Goal: Obtain resource: Obtain resource

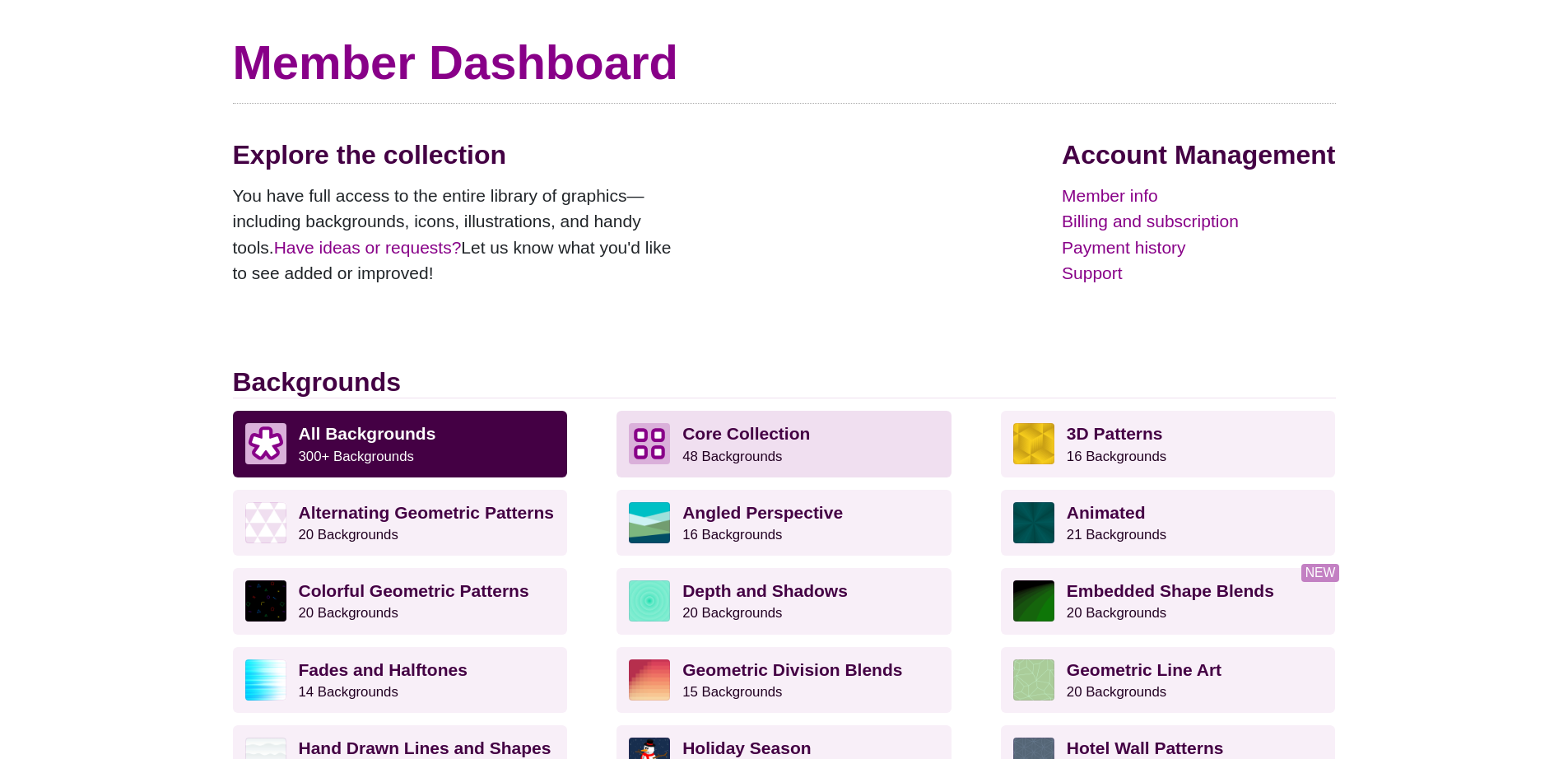
scroll to position [164, 0]
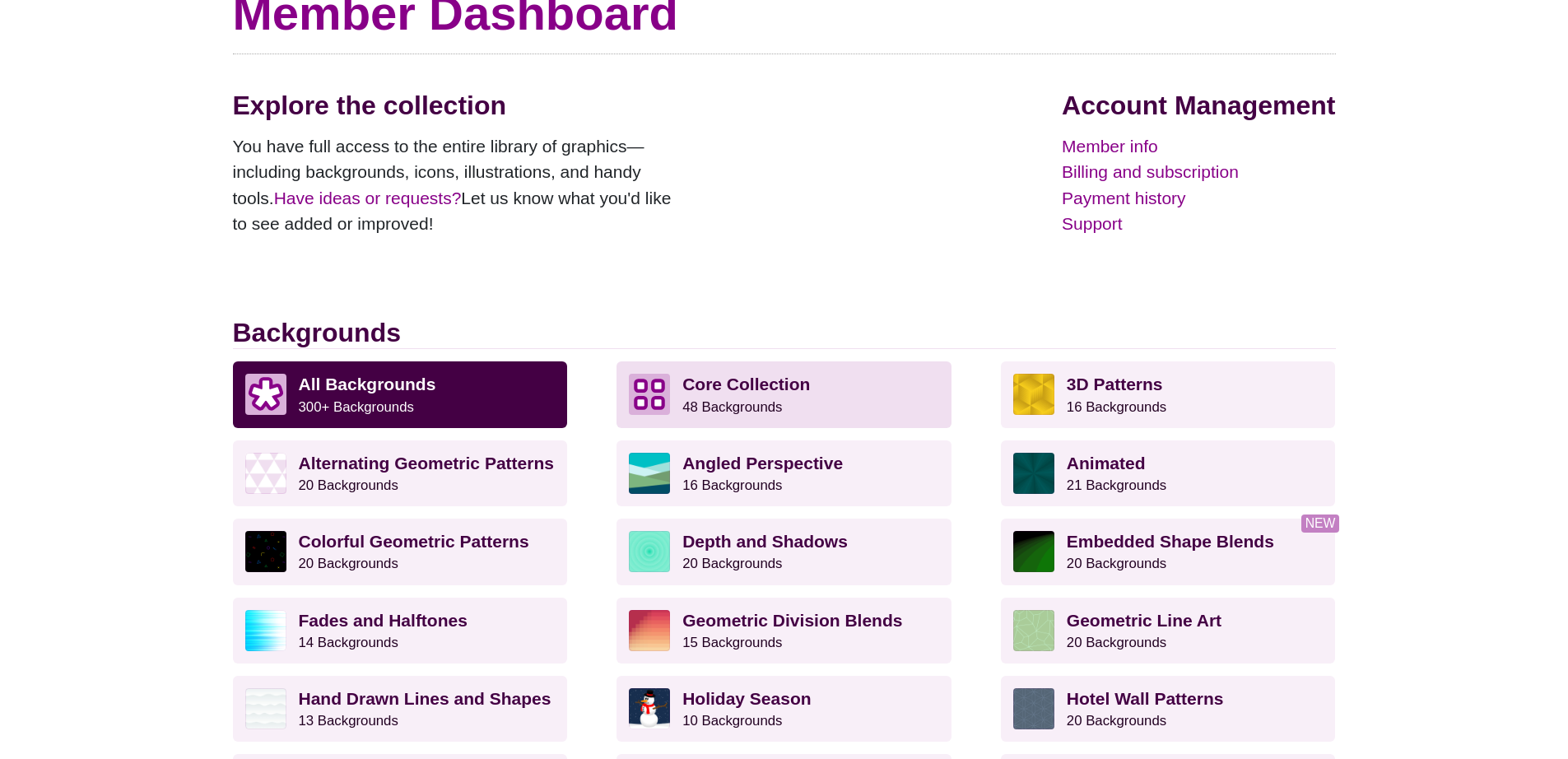
click at [867, 405] on p "Core Collection 48 Backgrounds" at bounding box center [810, 394] width 257 height 41
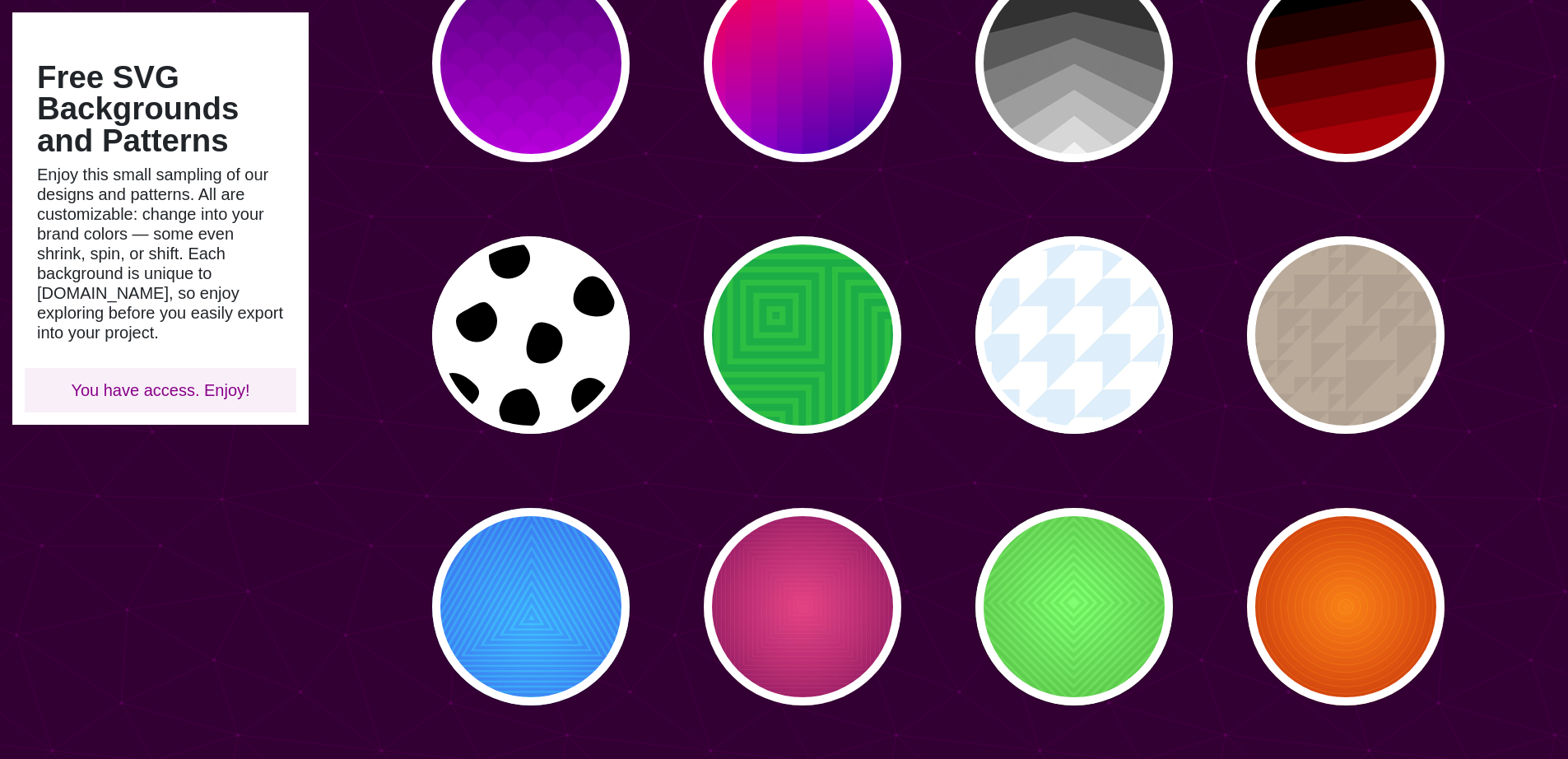
scroll to position [1327, 0]
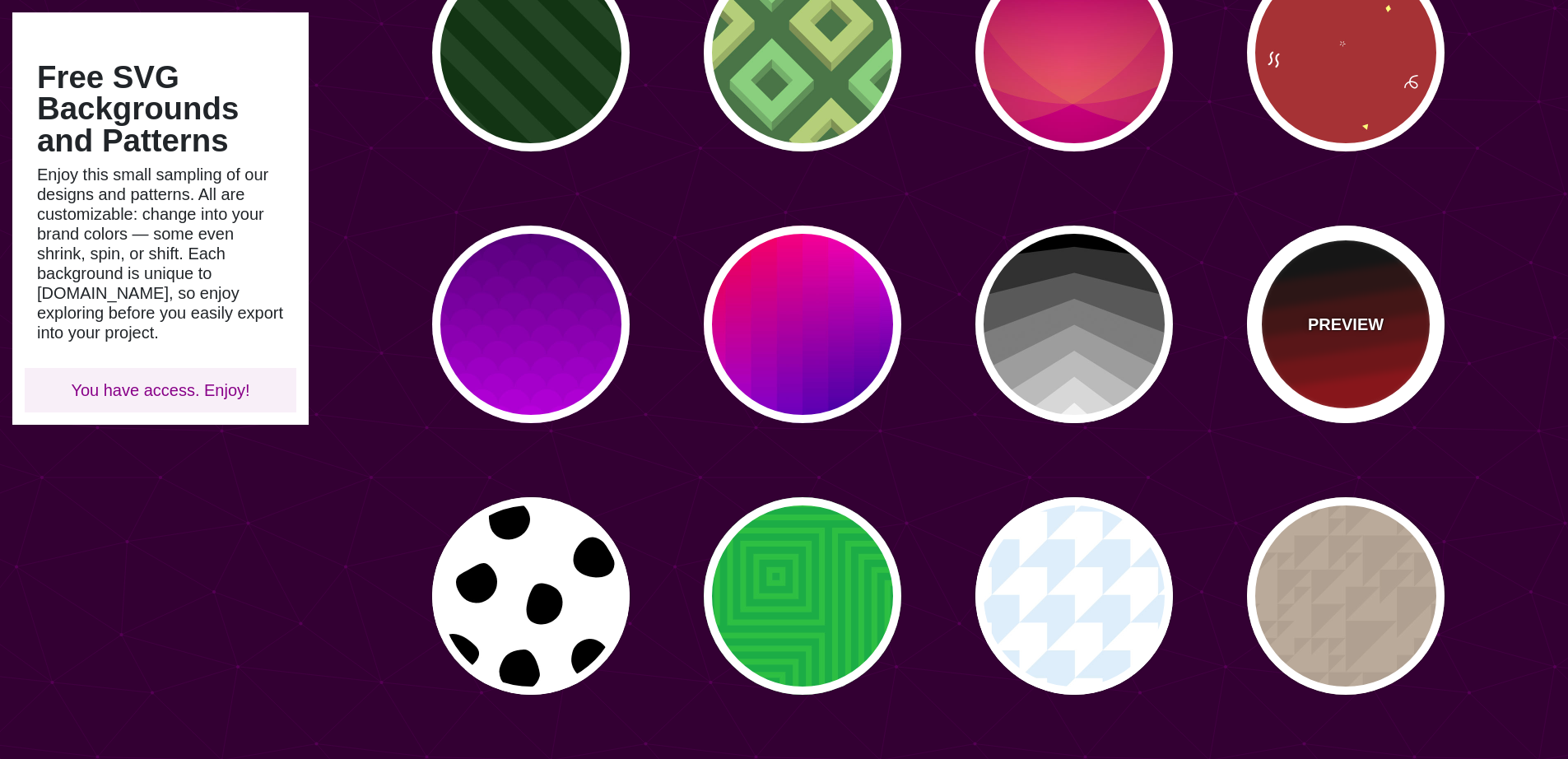
click at [1359, 314] on p "PREVIEW" at bounding box center [1345, 325] width 76 height 25
type input "#000000"
type input "#AA0000"
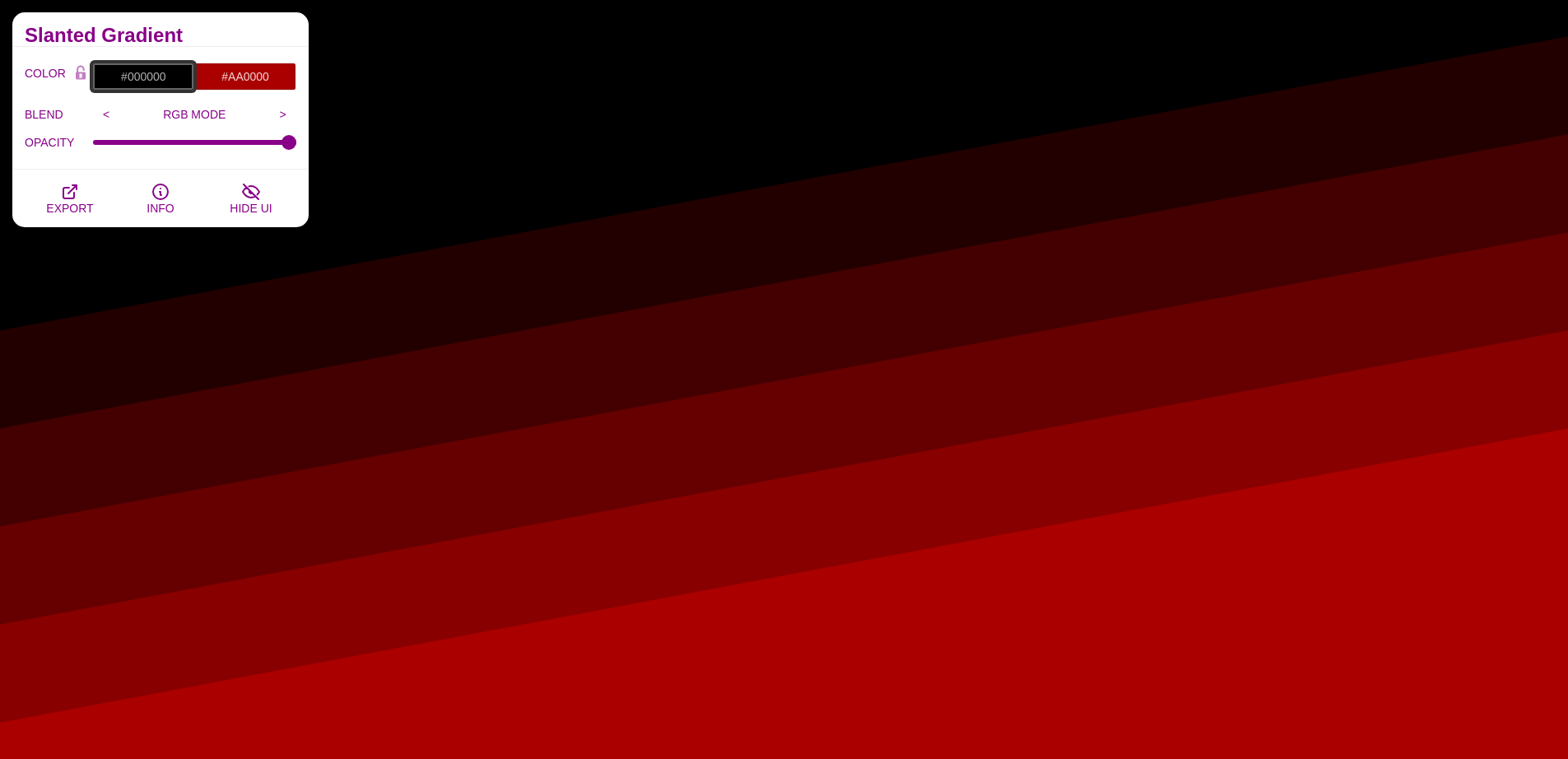
click at [146, 74] on input "#000000" at bounding box center [143, 77] width 102 height 28
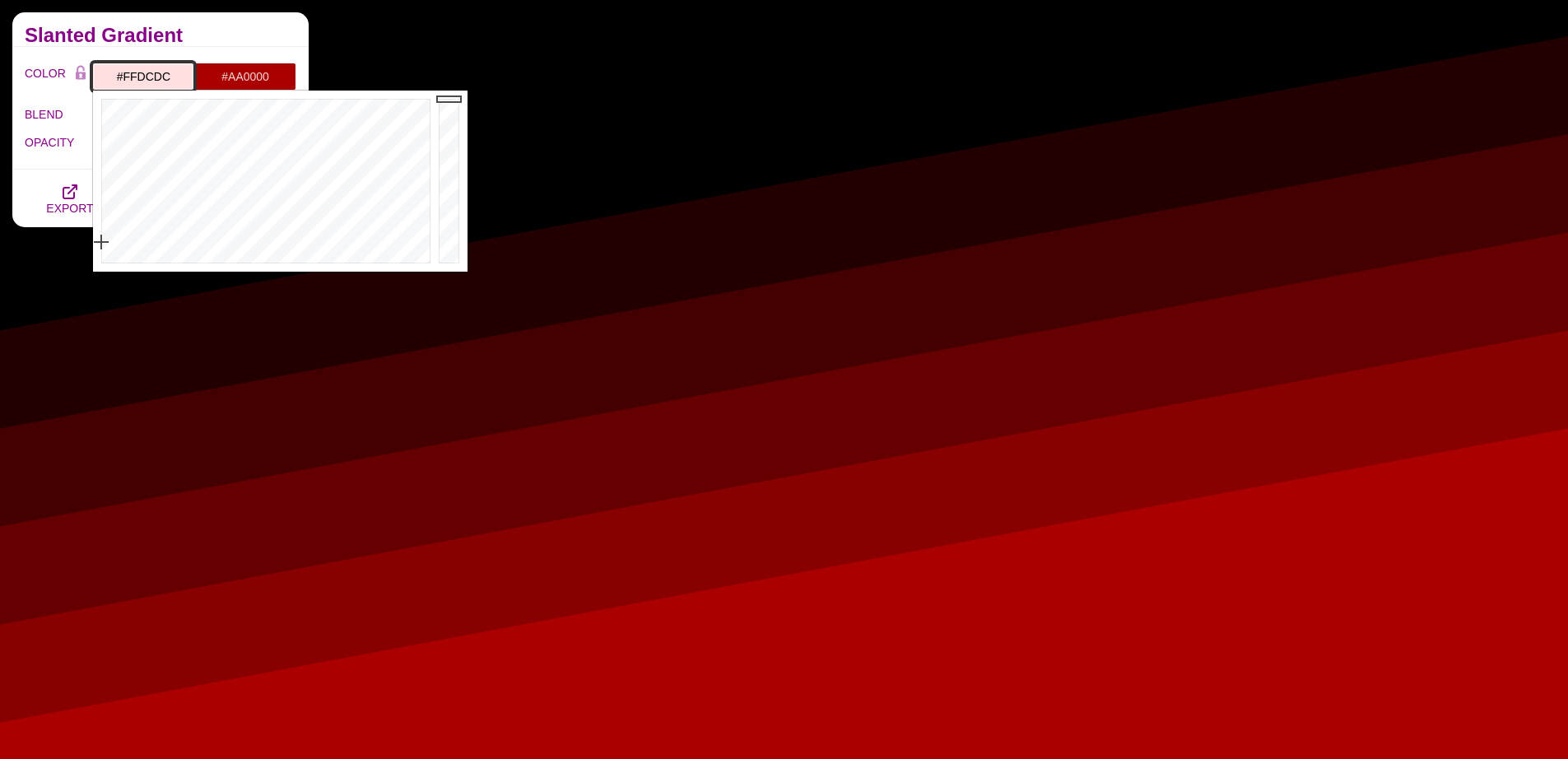
type input "#FFDBDB"
drag, startPoint x: 313, startPoint y: 111, endPoint x: 95, endPoint y: 239, distance: 252.8
click at [95, 240] on div at bounding box center [264, 181] width 342 height 181
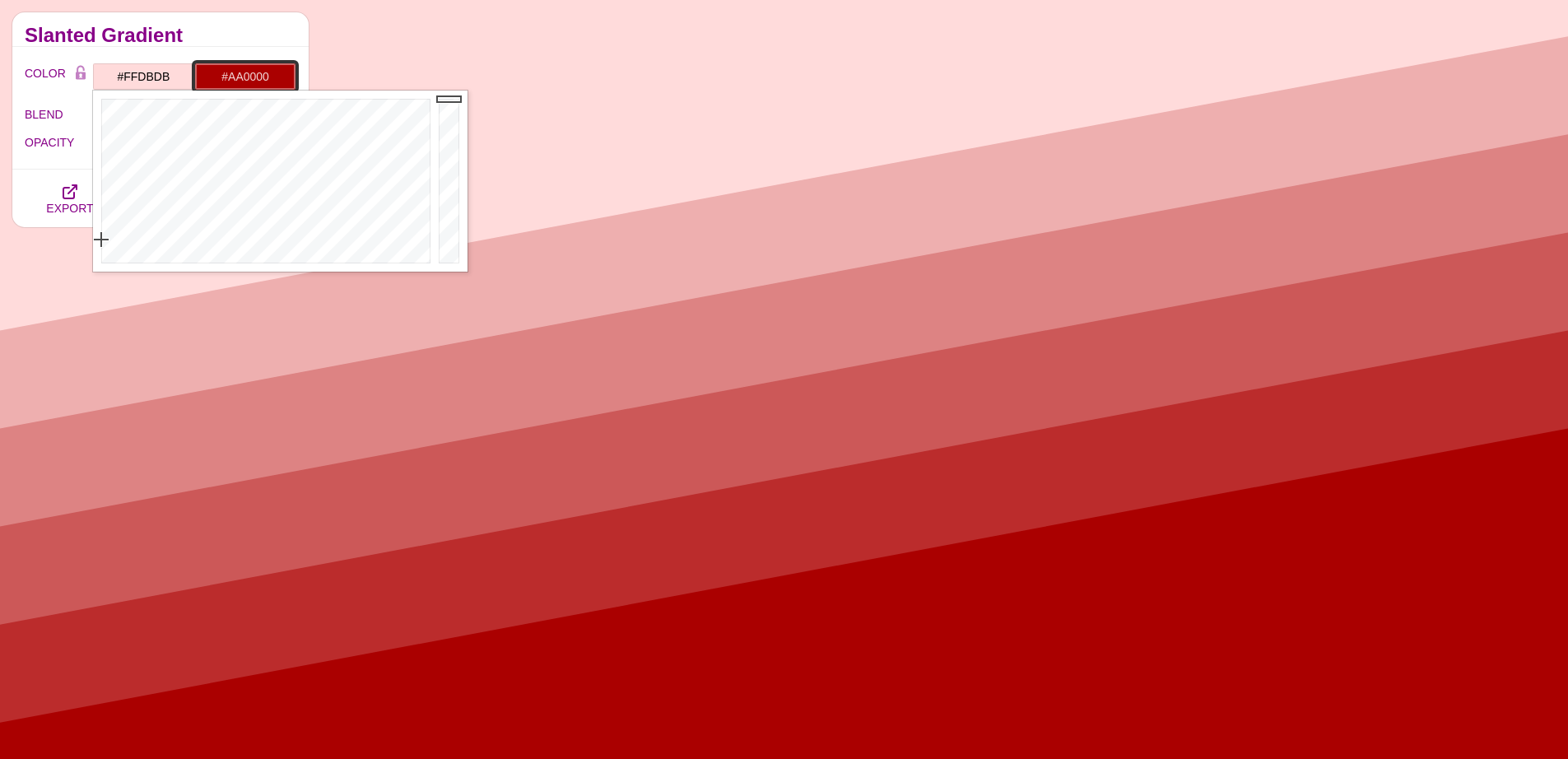
click at [250, 80] on input "#AA0000" at bounding box center [245, 77] width 102 height 28
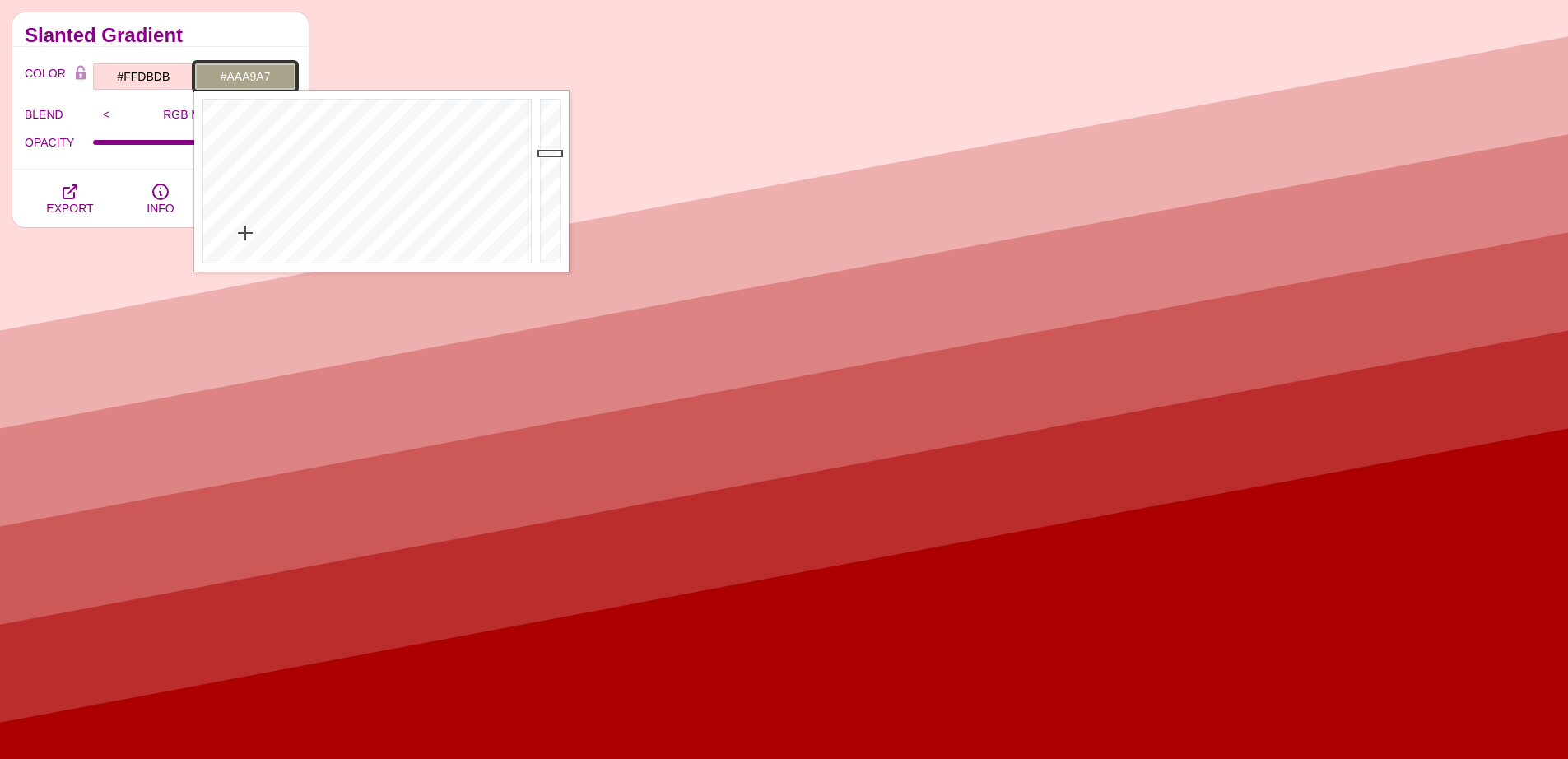
type input "#AAAAAA"
drag, startPoint x: 245, startPoint y: 221, endPoint x: 235, endPoint y: 284, distance: 63.8
click at [235, 272] on div at bounding box center [365, 181] width 342 height 181
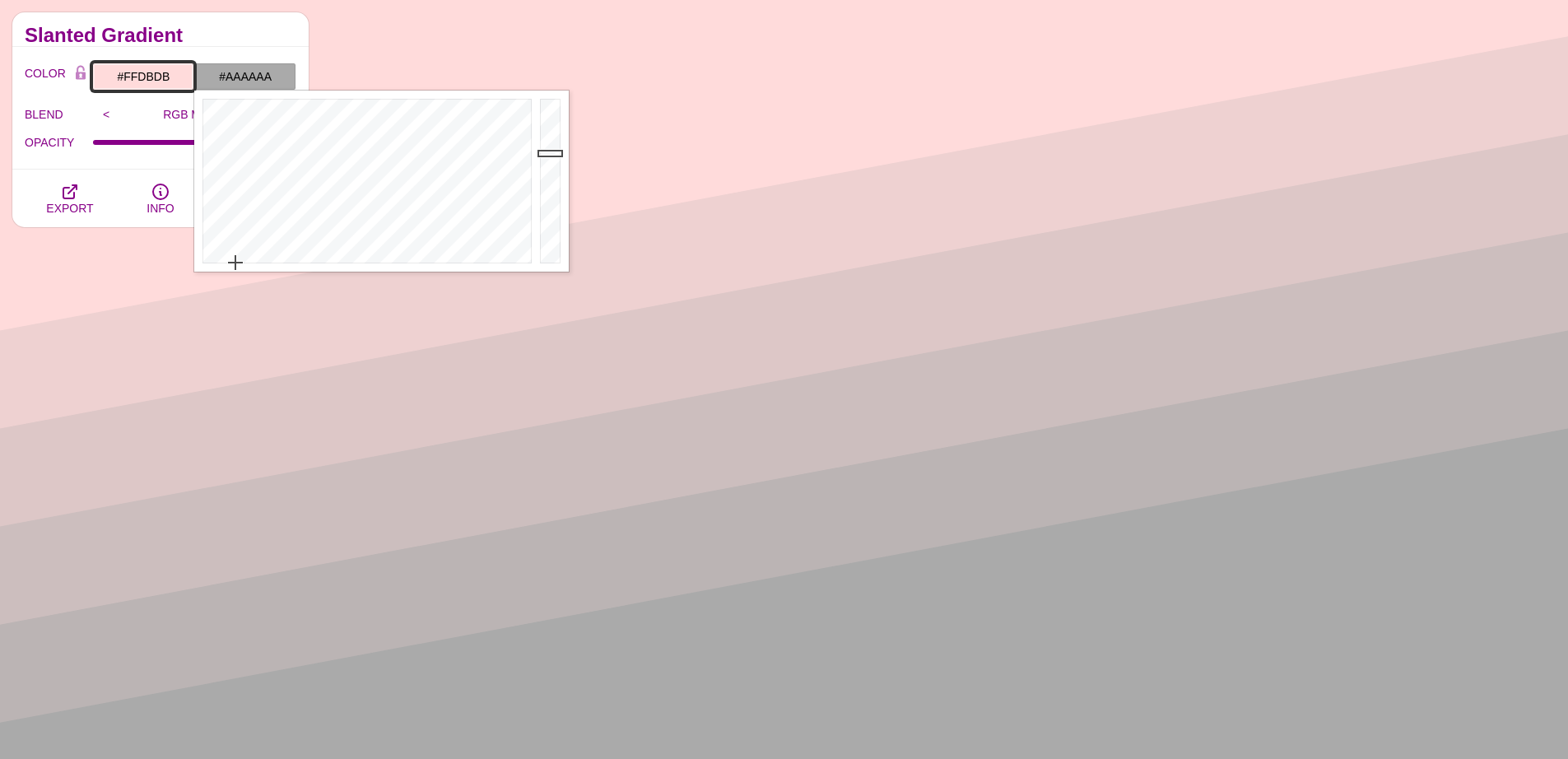
click at [166, 77] on input "#FFDBDB" at bounding box center [143, 77] width 102 height 28
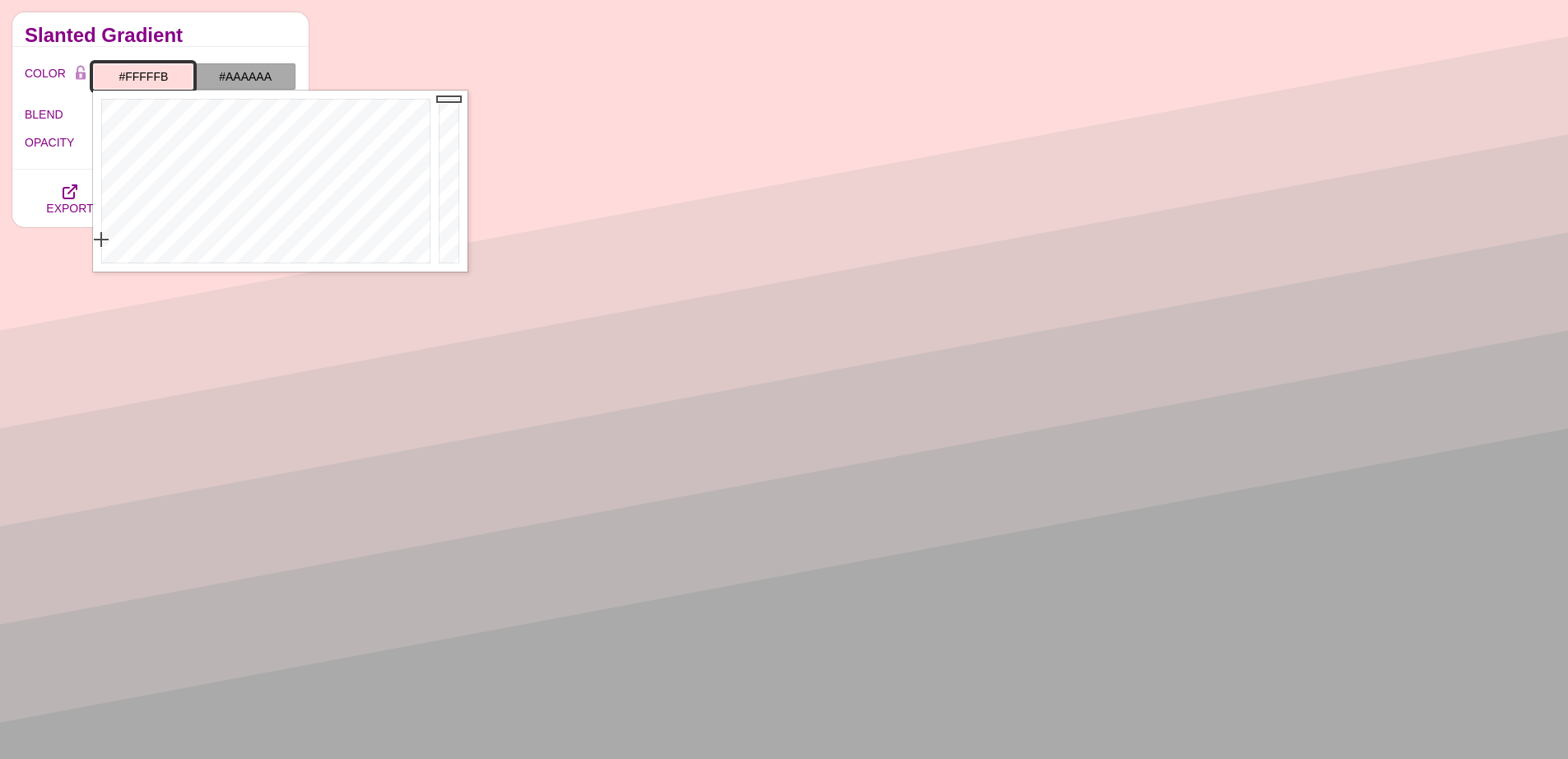
type input "#FFFFFF"
drag, startPoint x: 176, startPoint y: 232, endPoint x: 141, endPoint y: 291, distance: 68.6
click at [142, 272] on div at bounding box center [264, 181] width 342 height 181
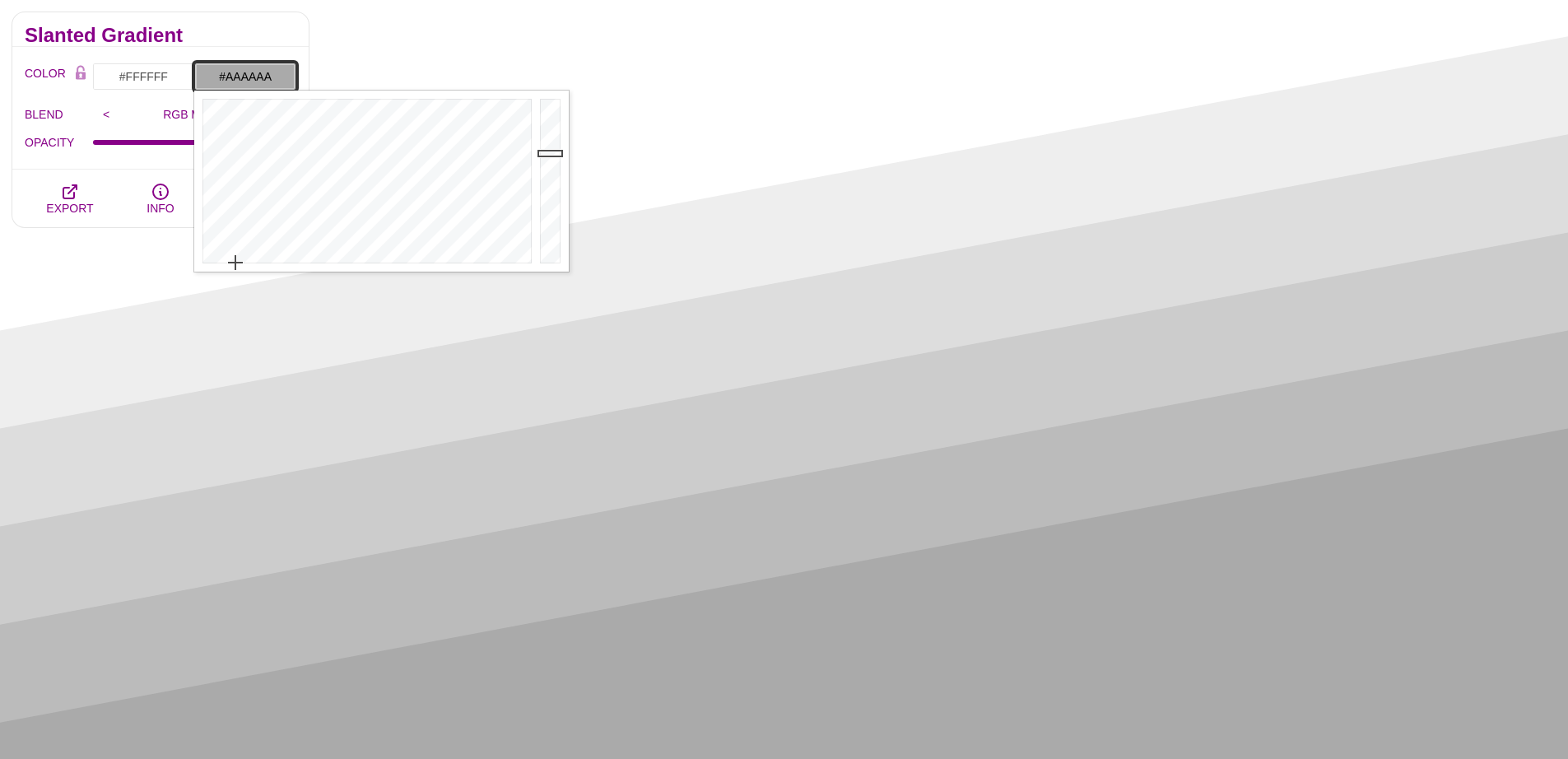
click at [244, 79] on input "#AAAAAA" at bounding box center [245, 77] width 102 height 28
type input "#AAAAAA"
drag, startPoint x: 238, startPoint y: 251, endPoint x: 215, endPoint y: 274, distance: 32.5
click at [215, 272] on div at bounding box center [365, 181] width 342 height 181
click at [152, 79] on input "#FFFFFF" at bounding box center [143, 77] width 102 height 28
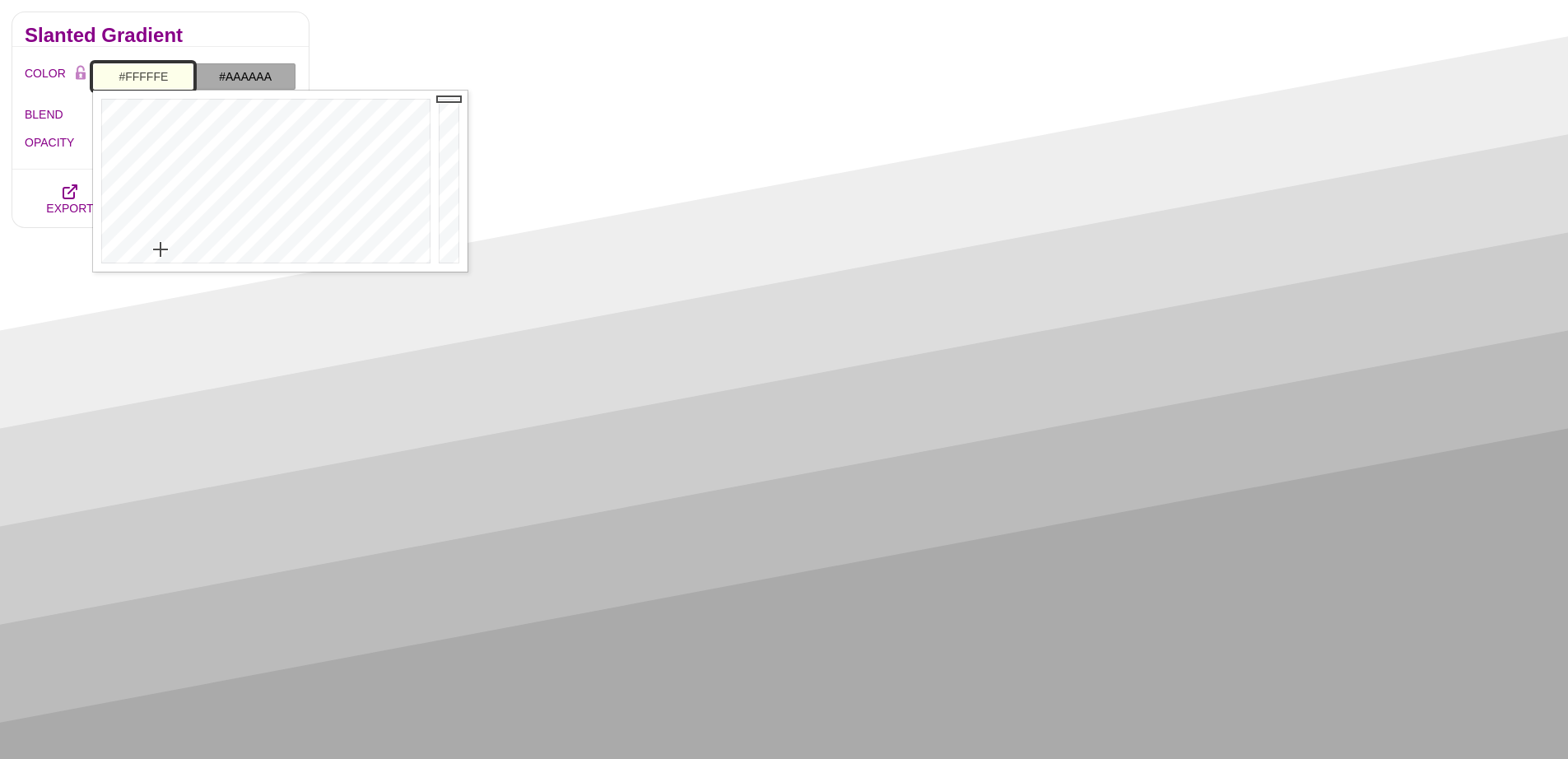
type input "#FFFFFF"
drag, startPoint x: 168, startPoint y: 244, endPoint x: 72, endPoint y: 281, distance: 102.9
click at [93, 272] on div at bounding box center [264, 181] width 342 height 181
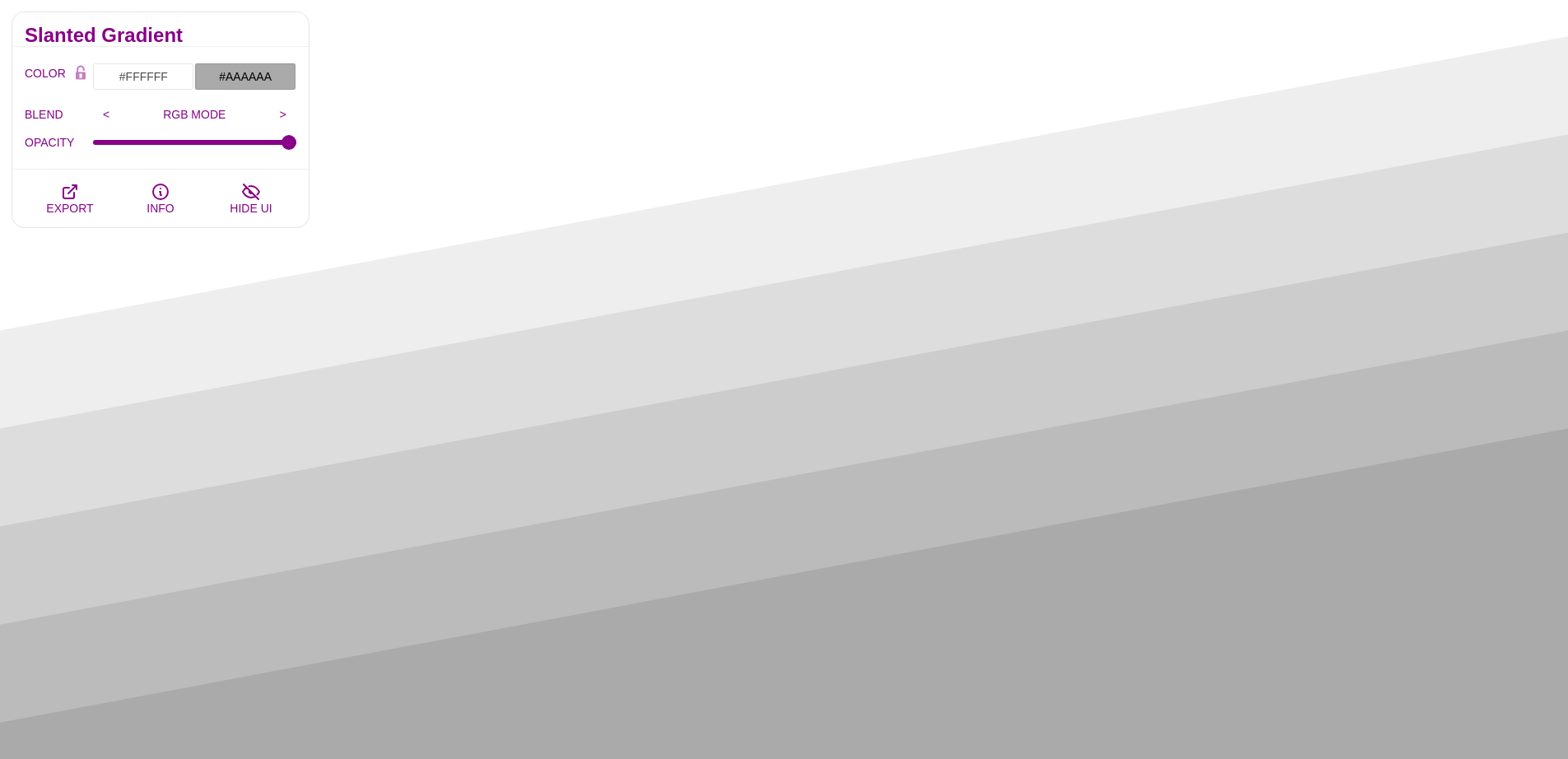
click at [251, 34] on h2 "Slanted Gradient" at bounding box center [161, 36] width 272 height 13
click at [243, 71] on input "#AAAAAA" at bounding box center [245, 77] width 102 height 28
drag, startPoint x: 230, startPoint y: 211, endPoint x: 179, endPoint y: 265, distance: 74.3
click at [195, 272] on div at bounding box center [365, 181] width 342 height 181
click at [232, 29] on h2 "Slanted Gradient" at bounding box center [161, 36] width 272 height 13
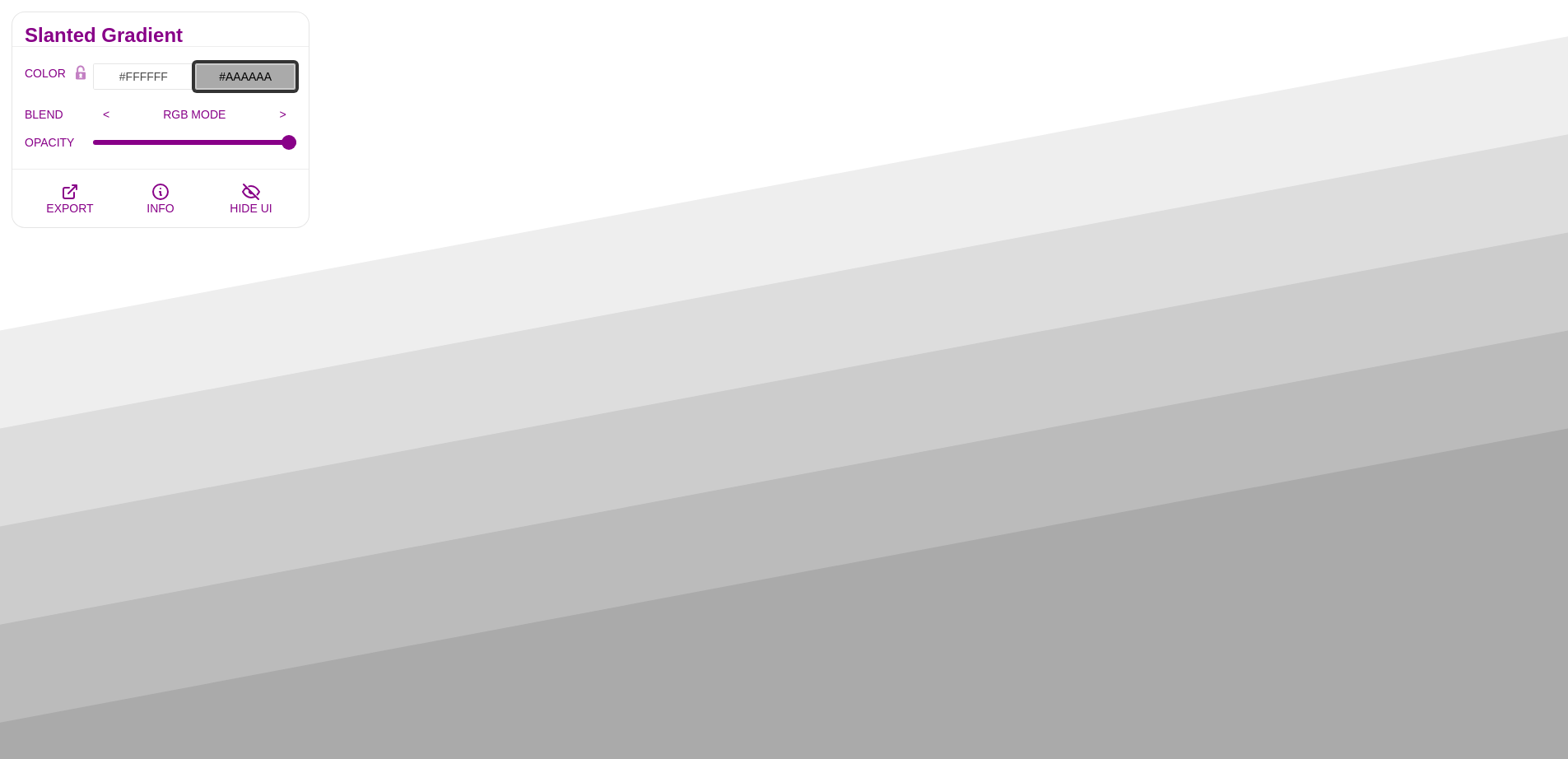
click at [270, 78] on input "#AAAAAA" at bounding box center [245, 77] width 102 height 28
drag, startPoint x: 551, startPoint y: 151, endPoint x: 549, endPoint y: 89, distance: 62.0
click at [549, 91] on div at bounding box center [552, 181] width 33 height 181
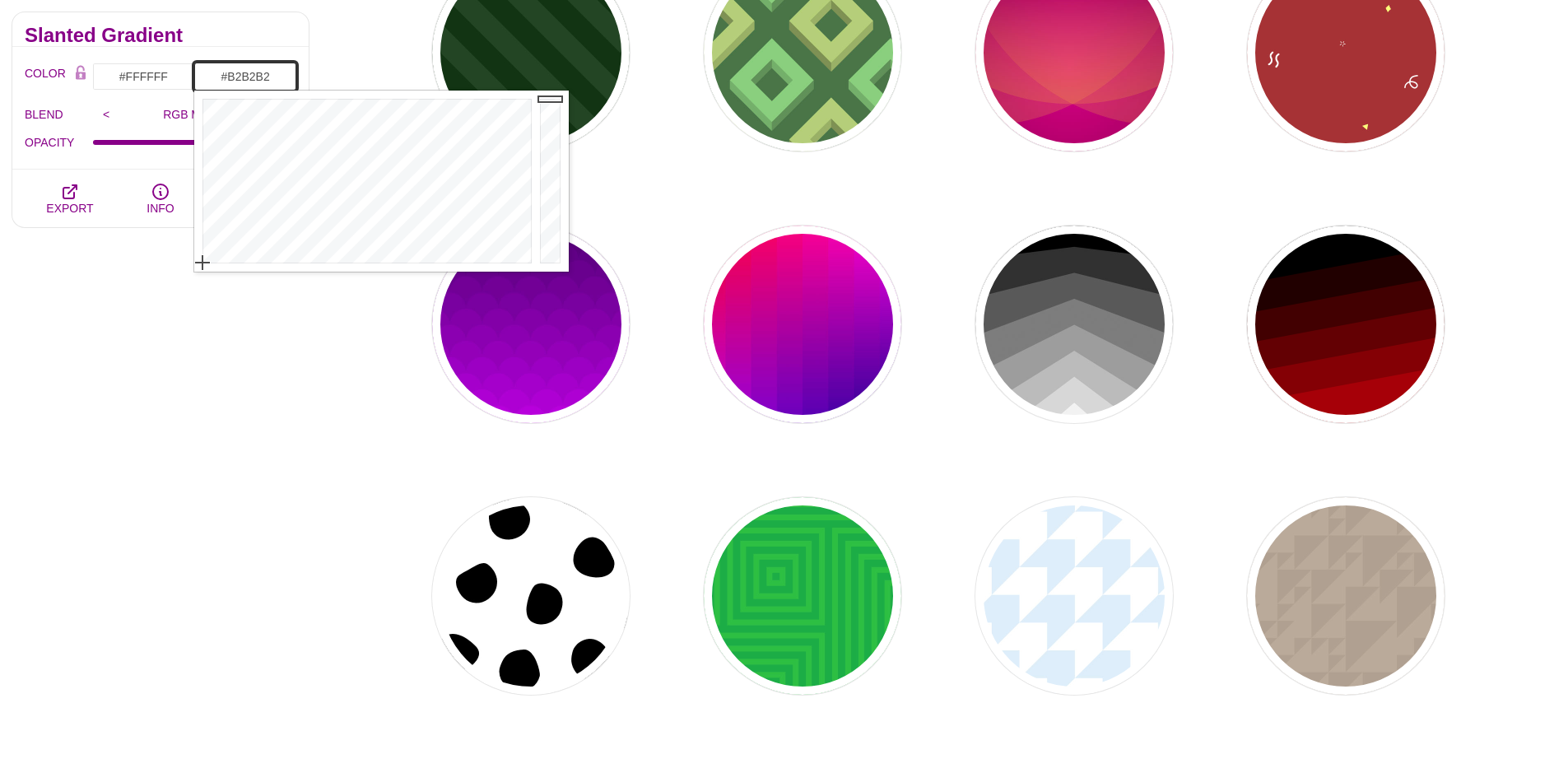
click at [554, 148] on div at bounding box center [552, 181] width 33 height 181
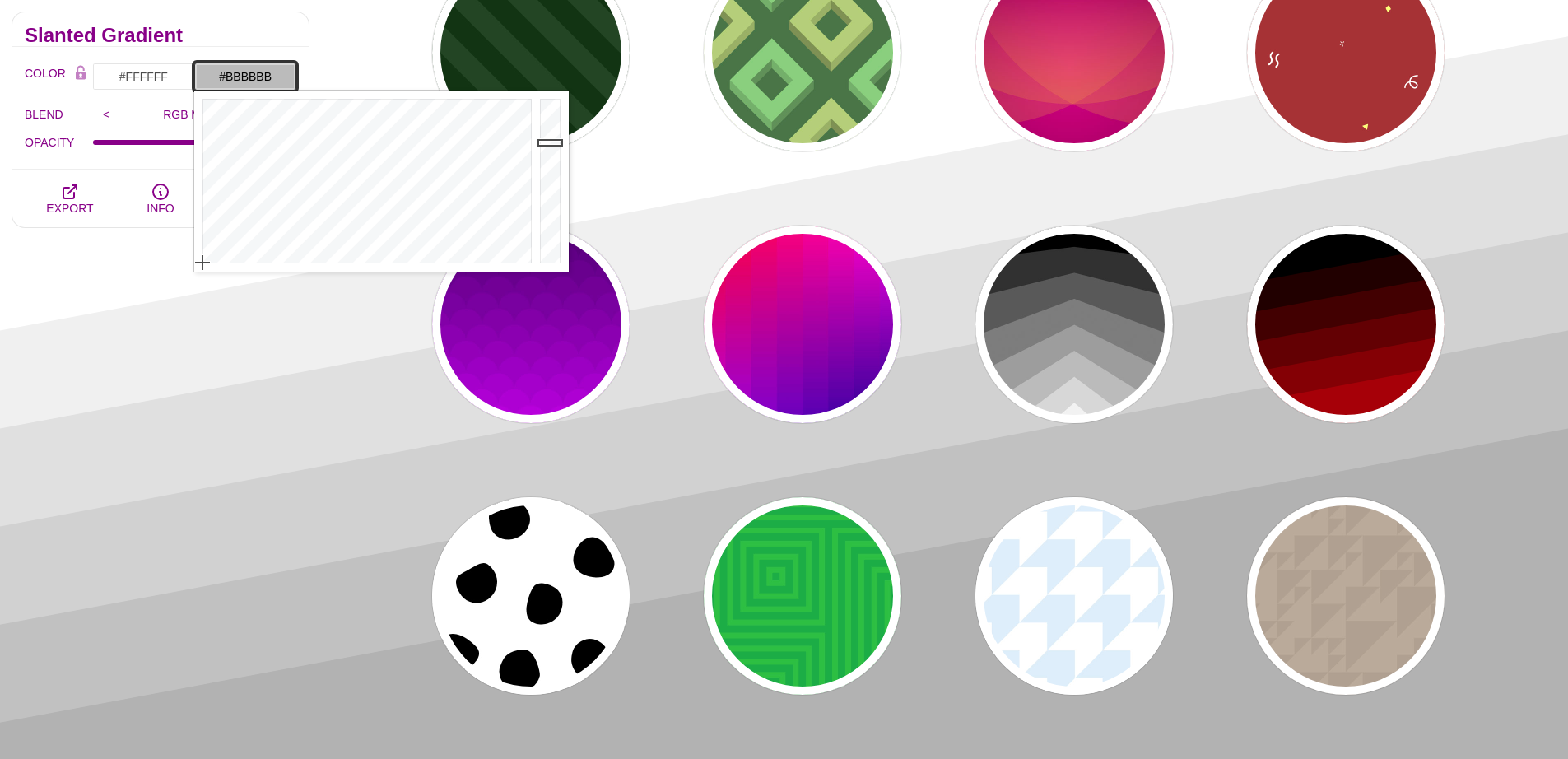
click at [555, 142] on div at bounding box center [552, 181] width 33 height 181
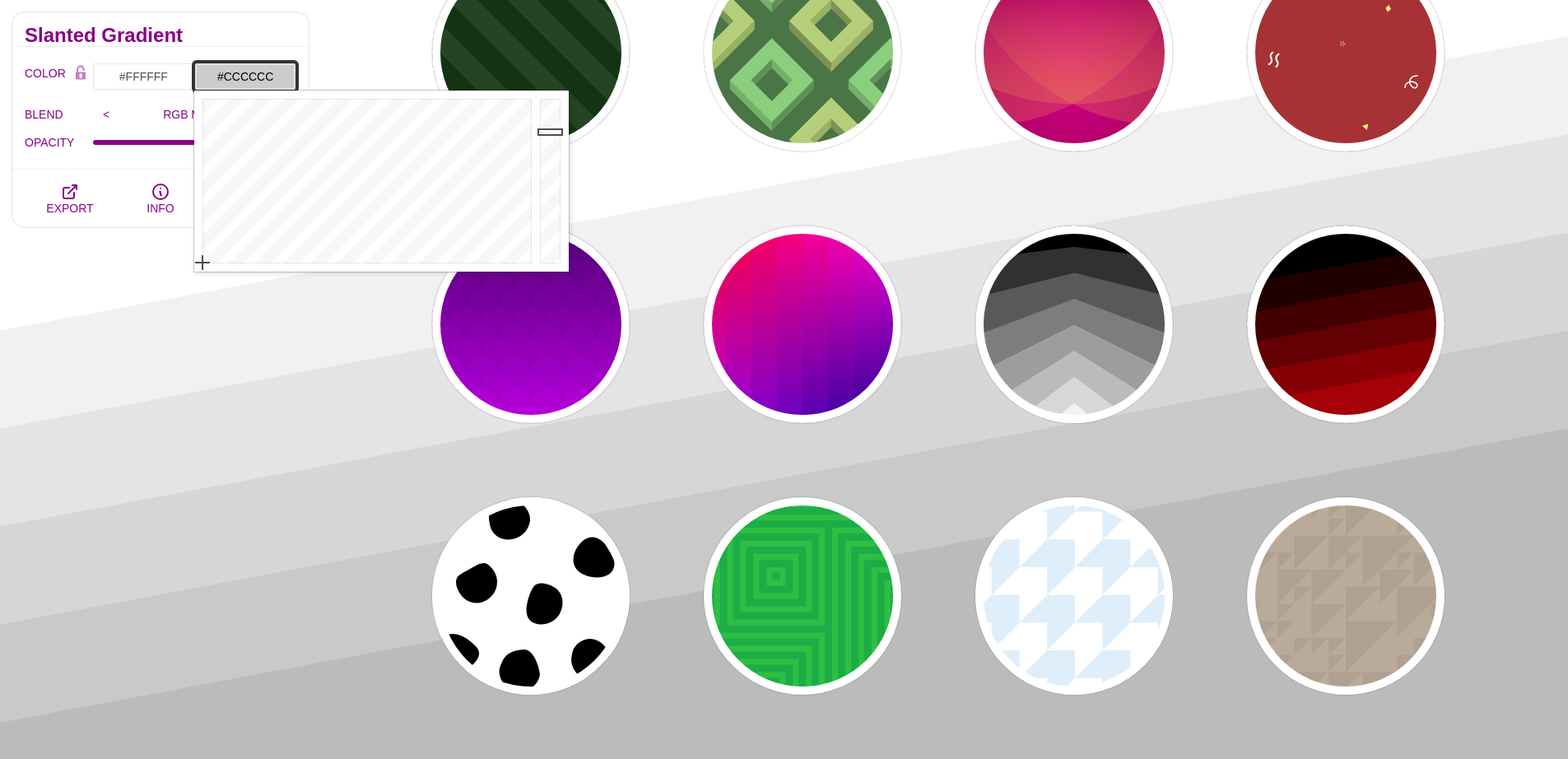
click at [552, 131] on div at bounding box center [552, 181] width 33 height 181
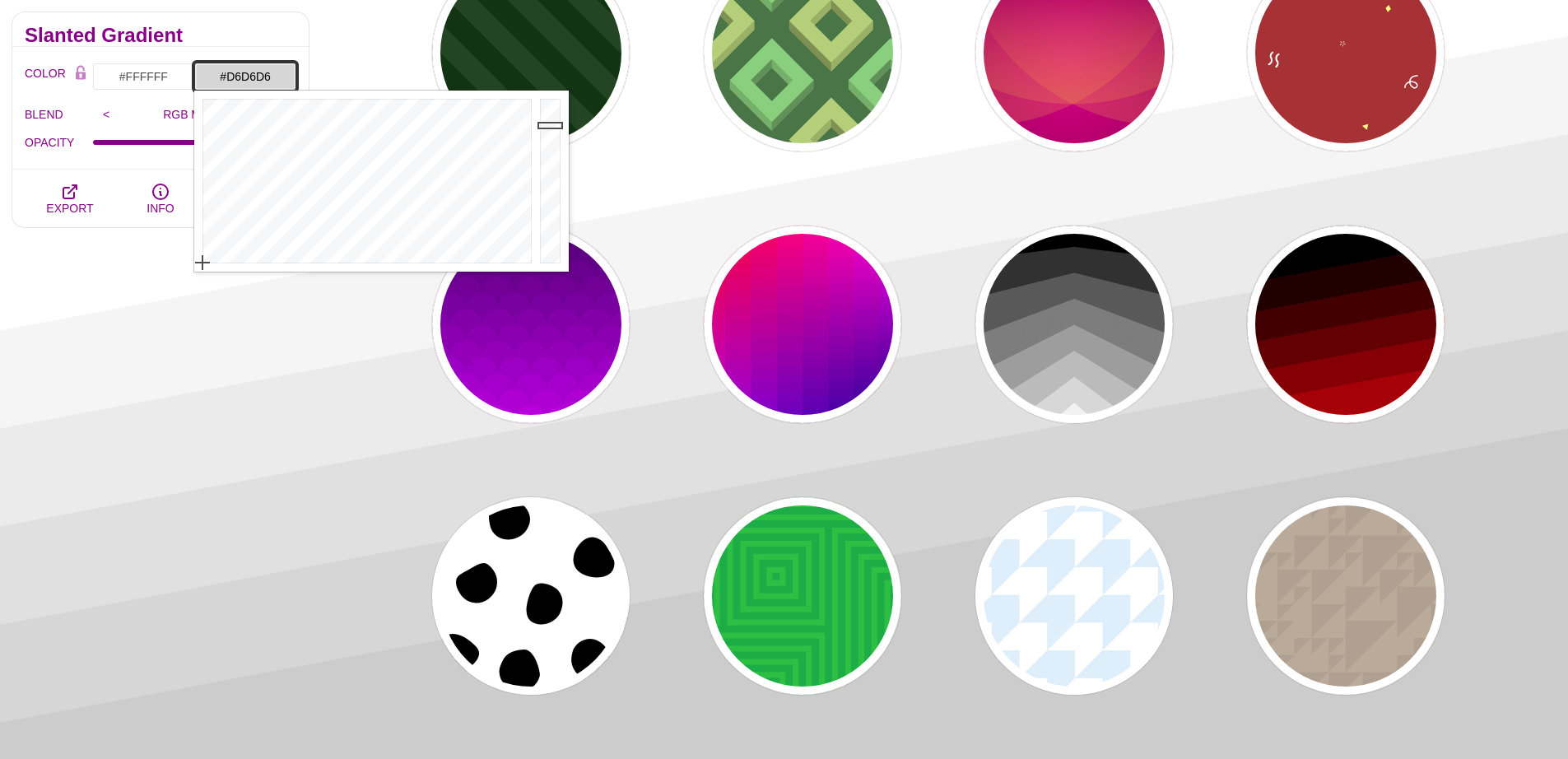
click at [552, 125] on div at bounding box center [552, 181] width 33 height 181
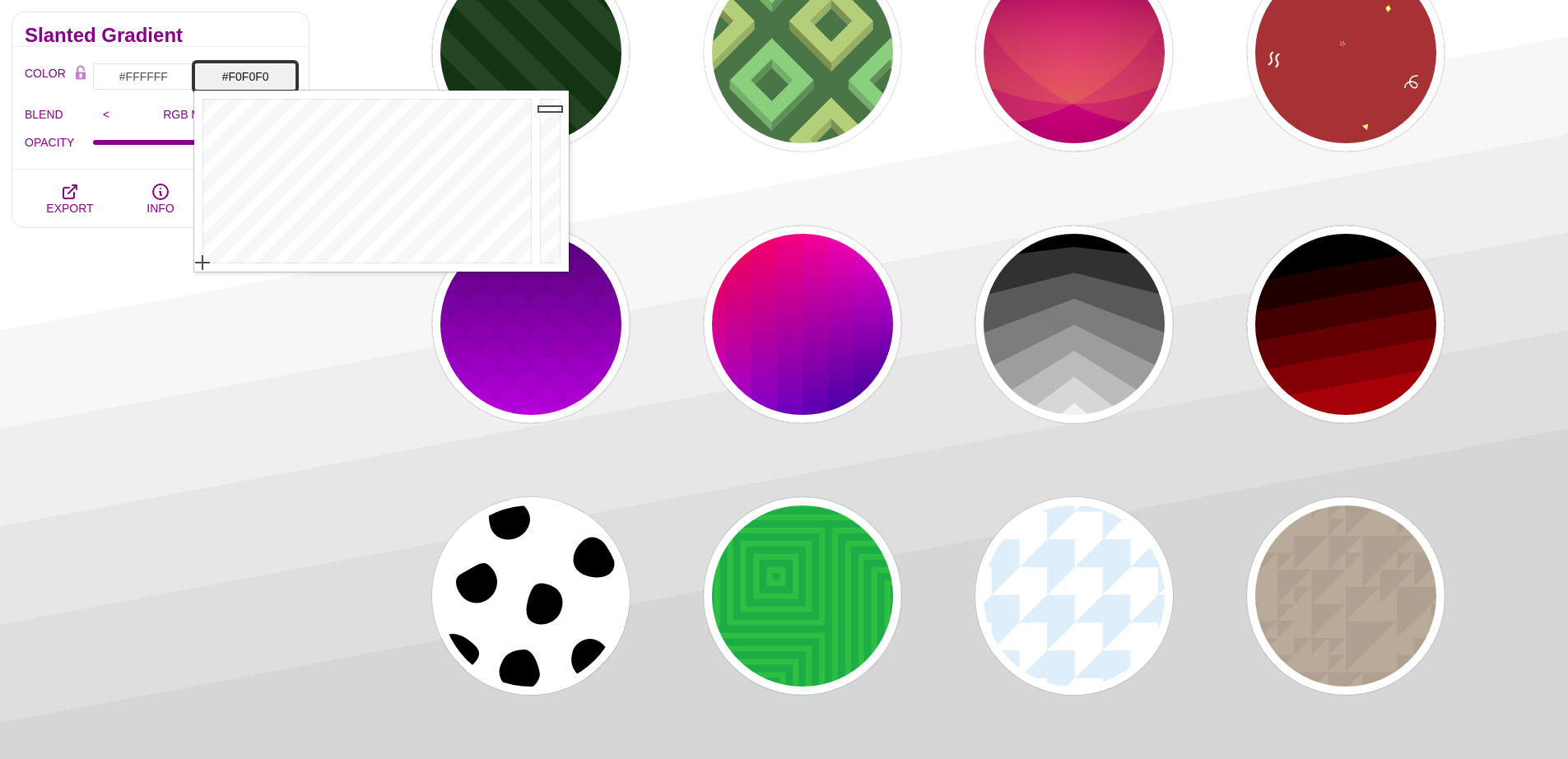
click at [552, 109] on div at bounding box center [552, 181] width 33 height 181
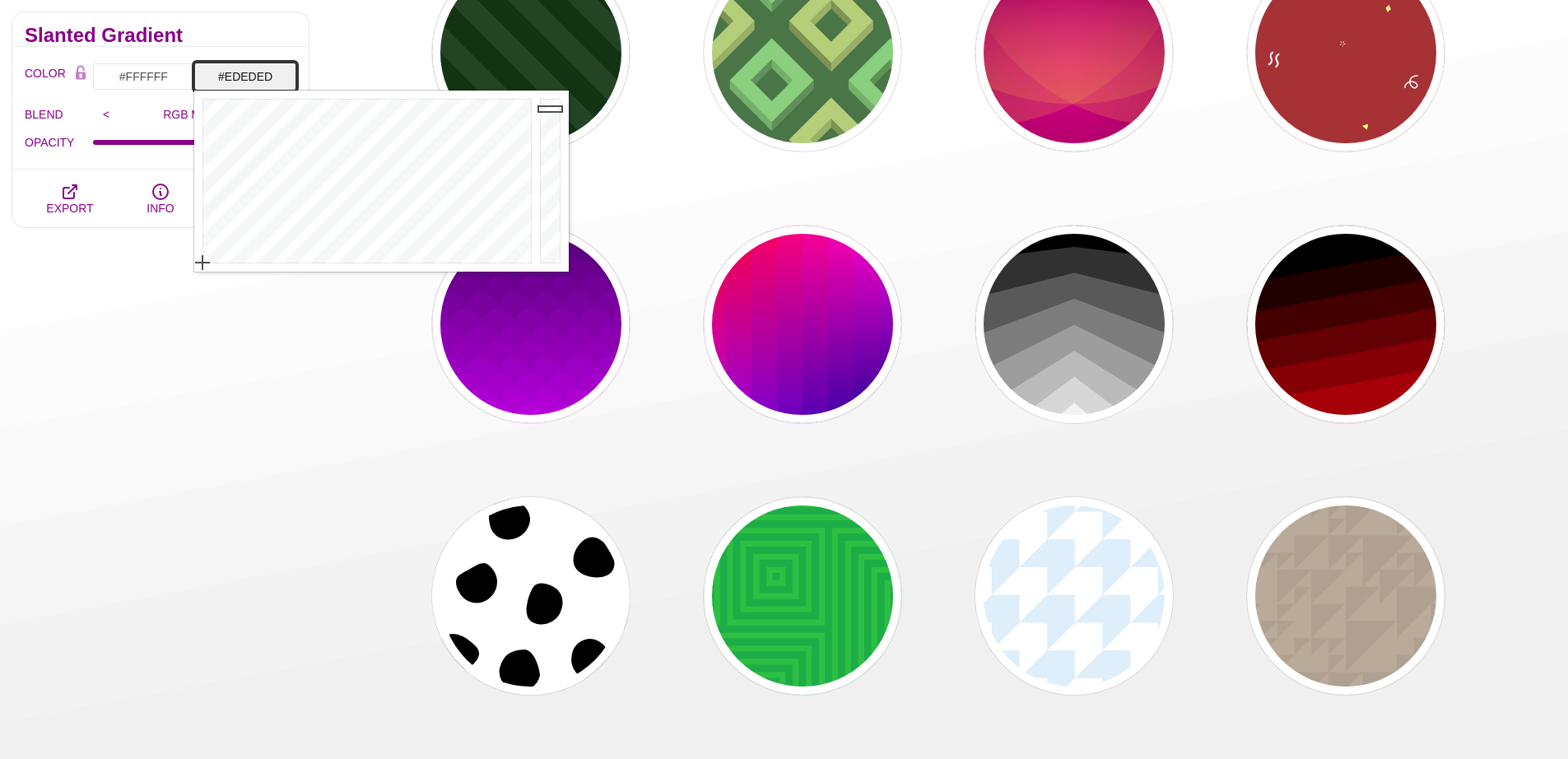
click at [552, 111] on div at bounding box center [552, 181] width 33 height 181
type input "#E8E8E8"
click at [552, 114] on div at bounding box center [552, 181] width 33 height 181
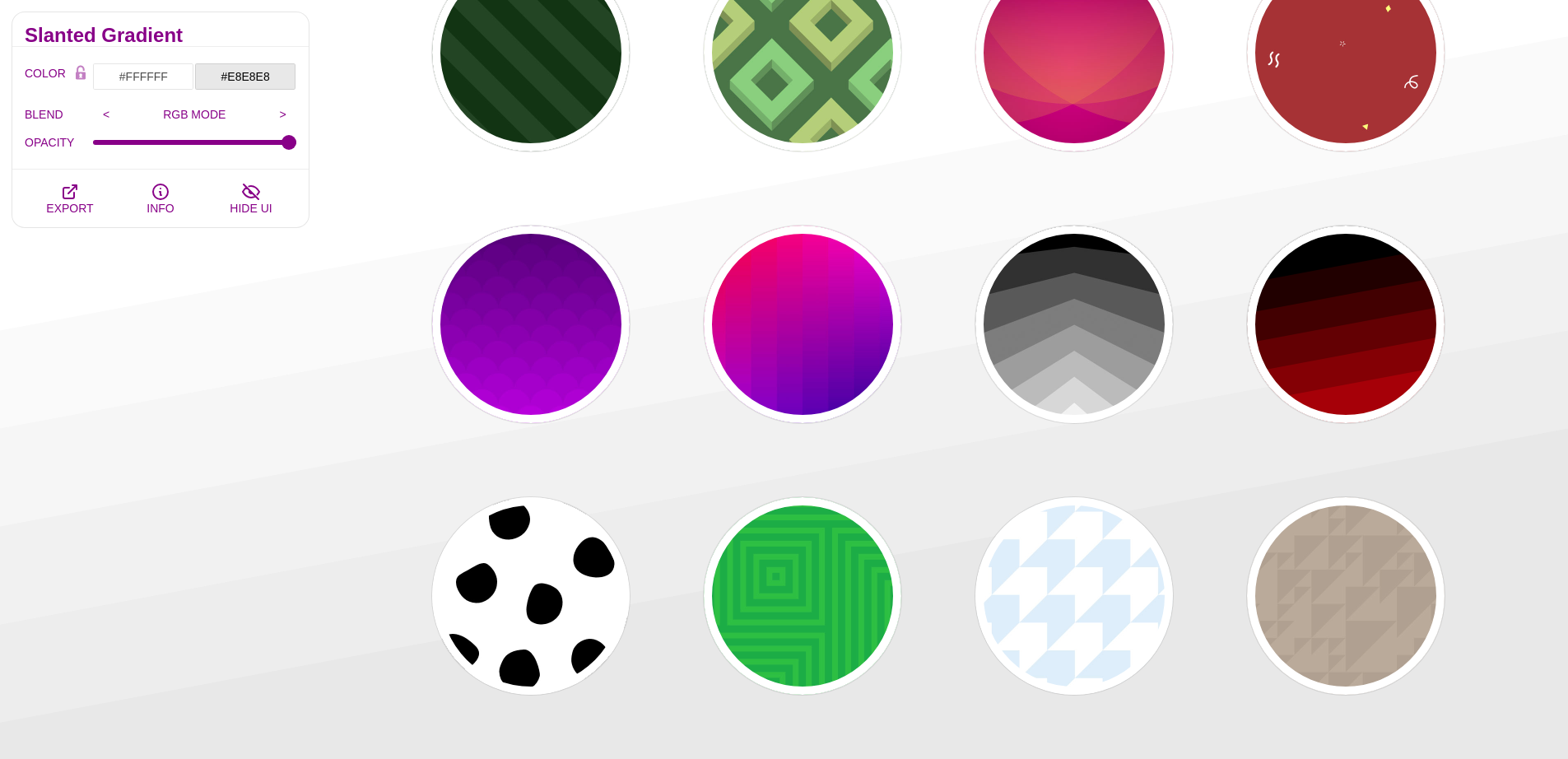
click at [383, 56] on div "PREVIEW PREVIEW PREVIEW PREVIEW PREVIEW PREVIEW PREVIEW PREVIEW PREVIEW PREVIEW…" at bounding box center [944, 460] width 1247 height 3212
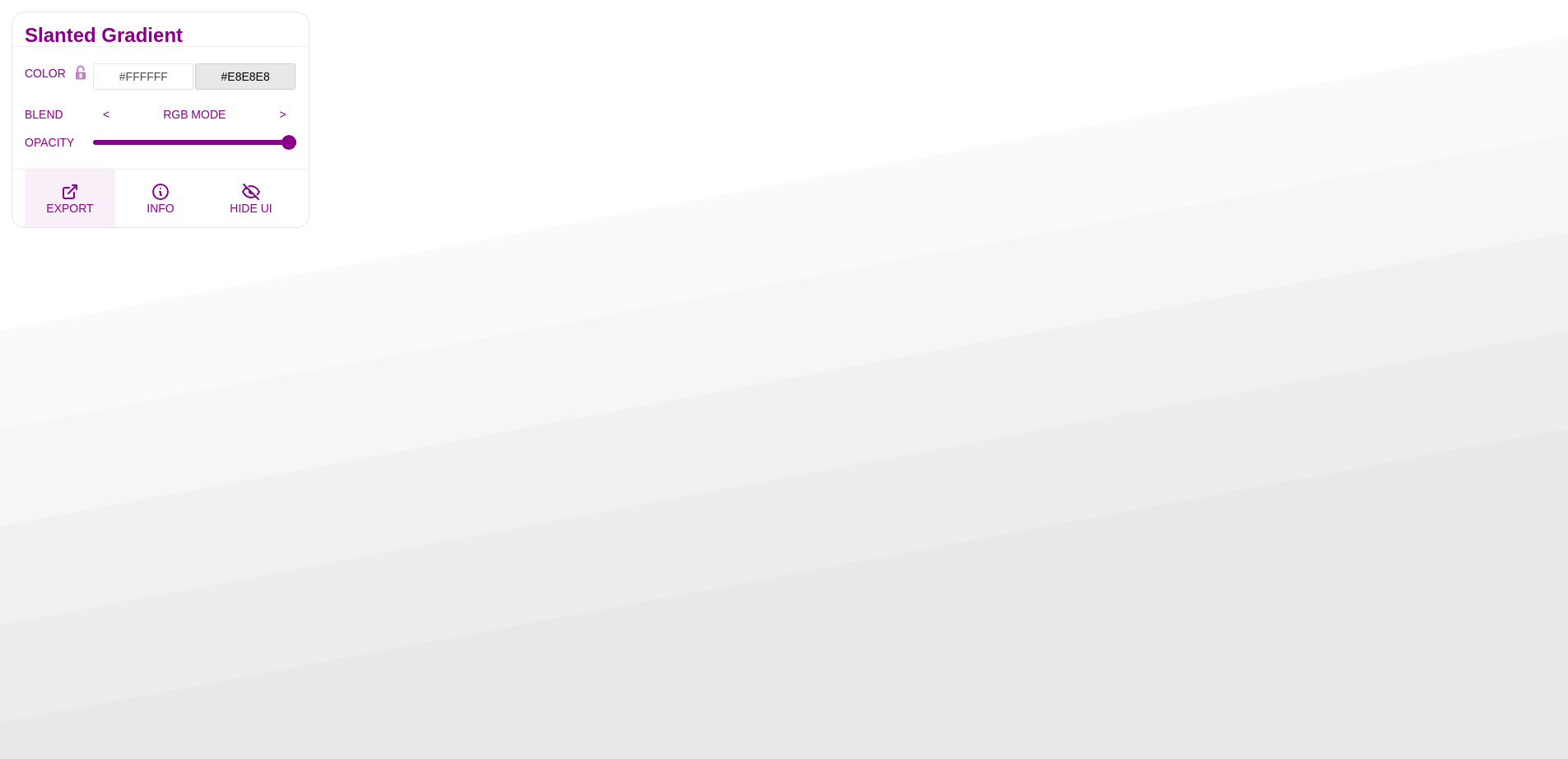
click at [77, 192] on icon "button" at bounding box center [70, 192] width 20 height 20
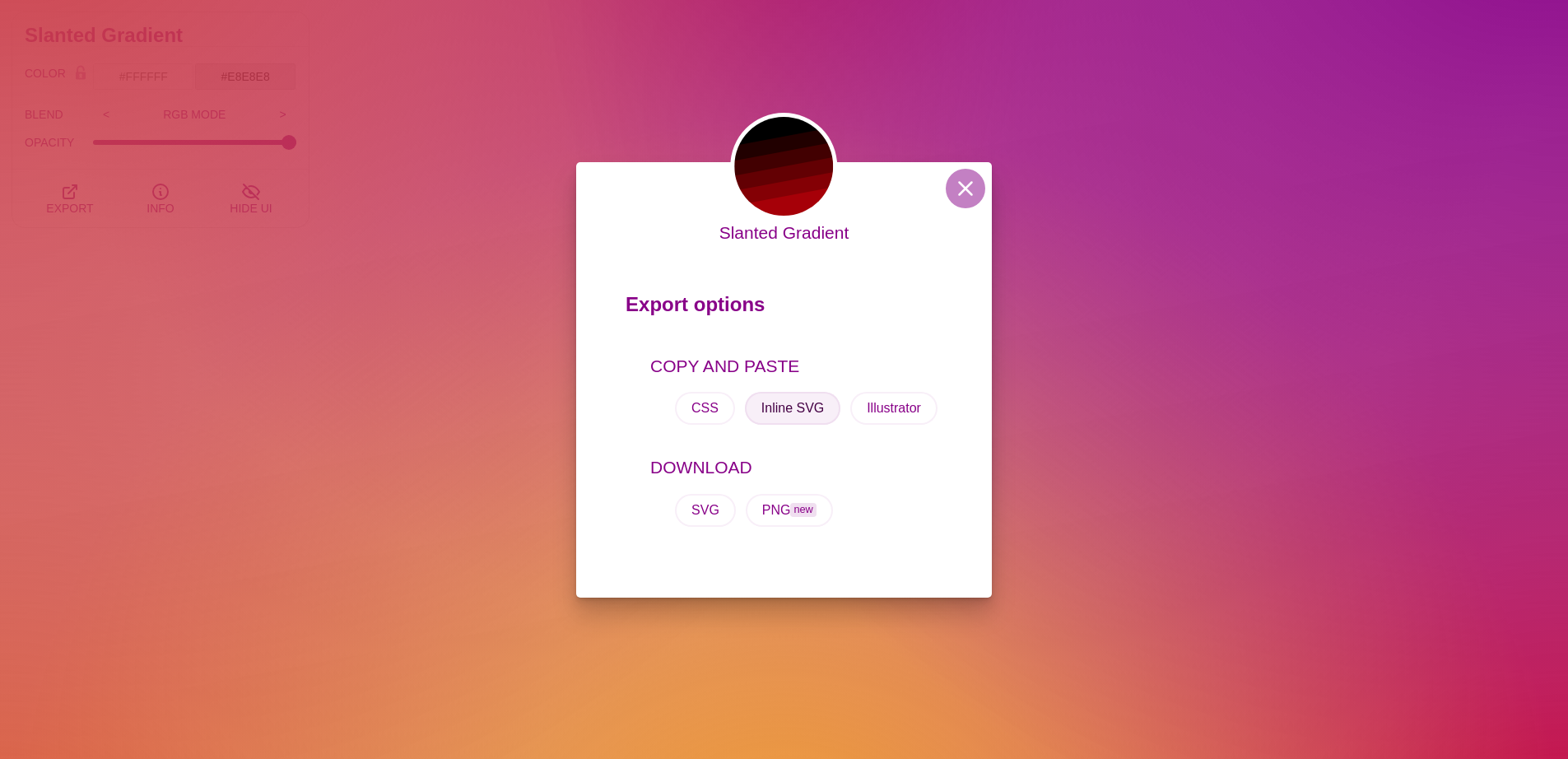
click at [789, 414] on button "Inline SVG" at bounding box center [792, 409] width 96 height 33
click at [962, 186] on button at bounding box center [965, 188] width 39 height 39
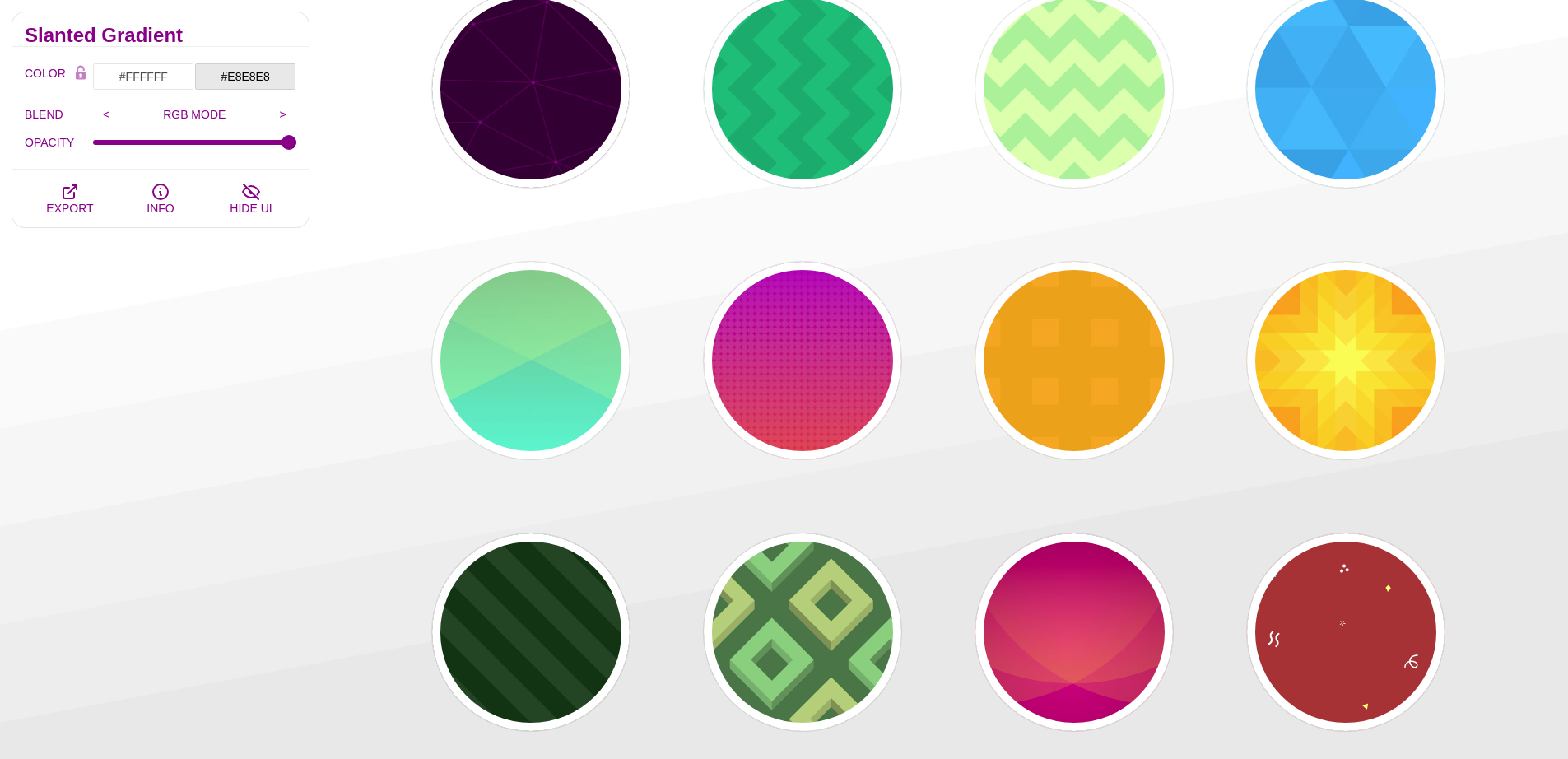
scroll to position [1006, 0]
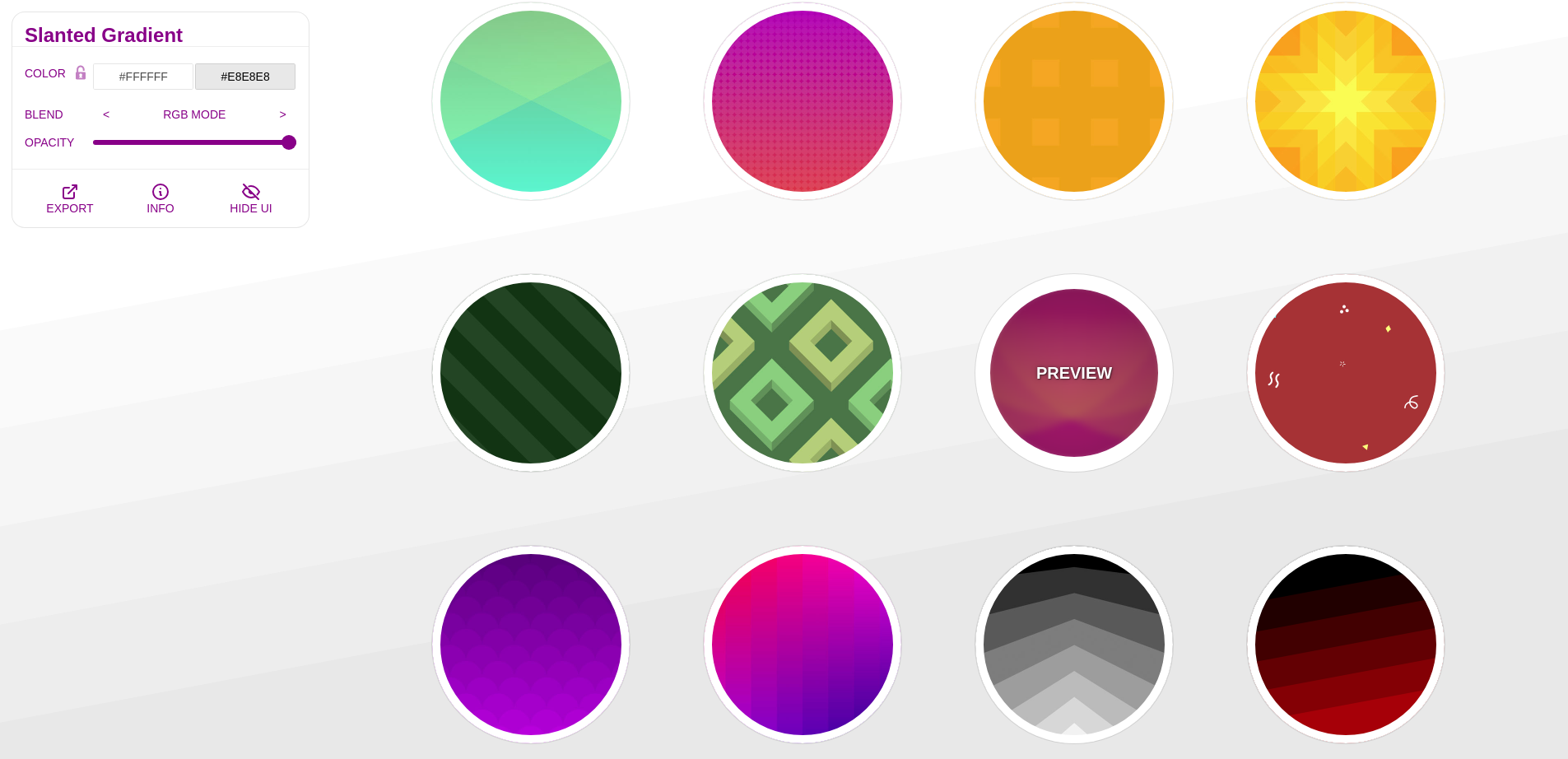
click at [1078, 380] on p "PREVIEW" at bounding box center [1074, 373] width 76 height 25
type input "#330000"
type input "#DD1188"
type input "#FFAA33"
type input "0.4"
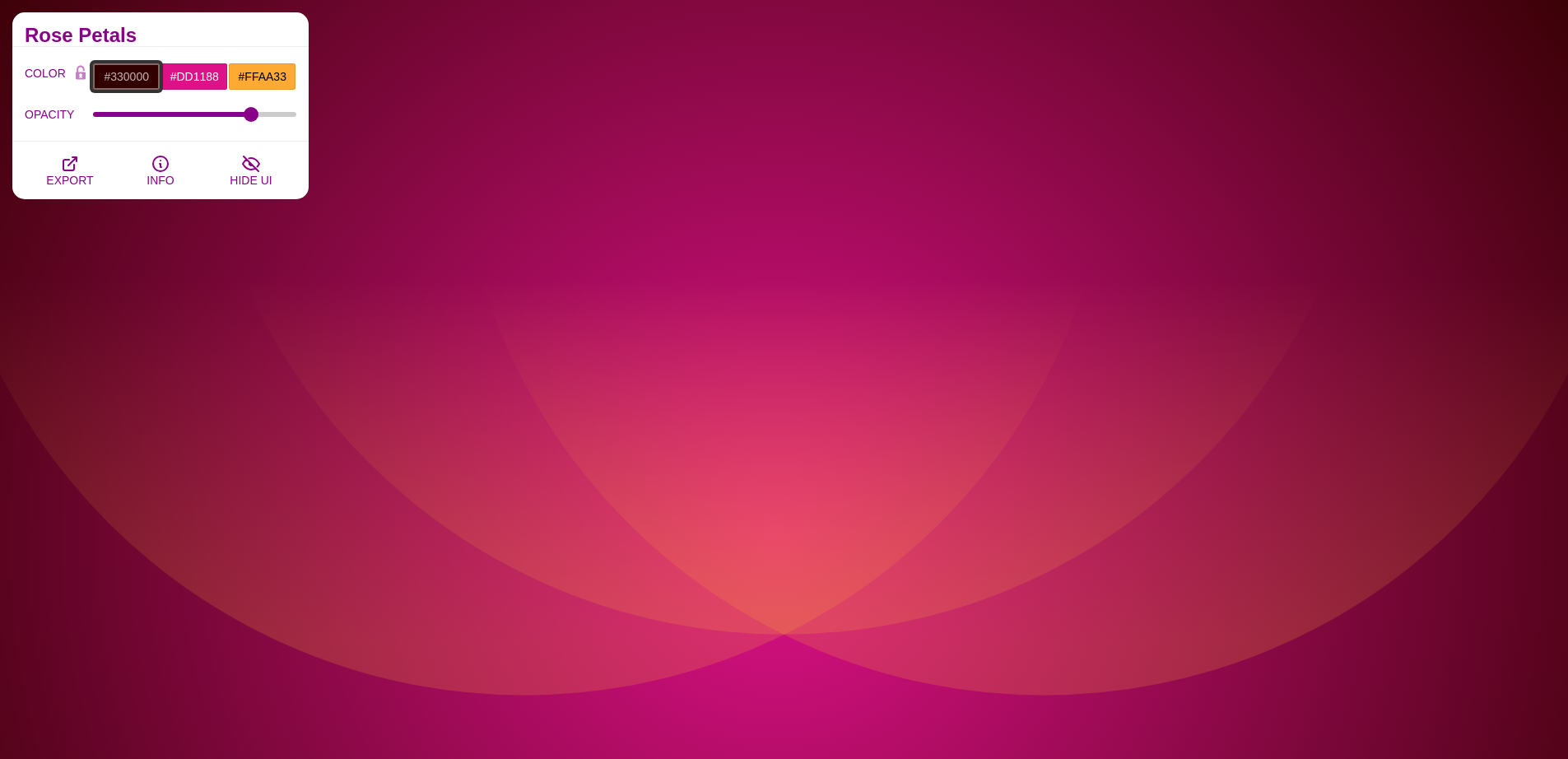
click at [130, 82] on input "#330000" at bounding box center [126, 77] width 68 height 28
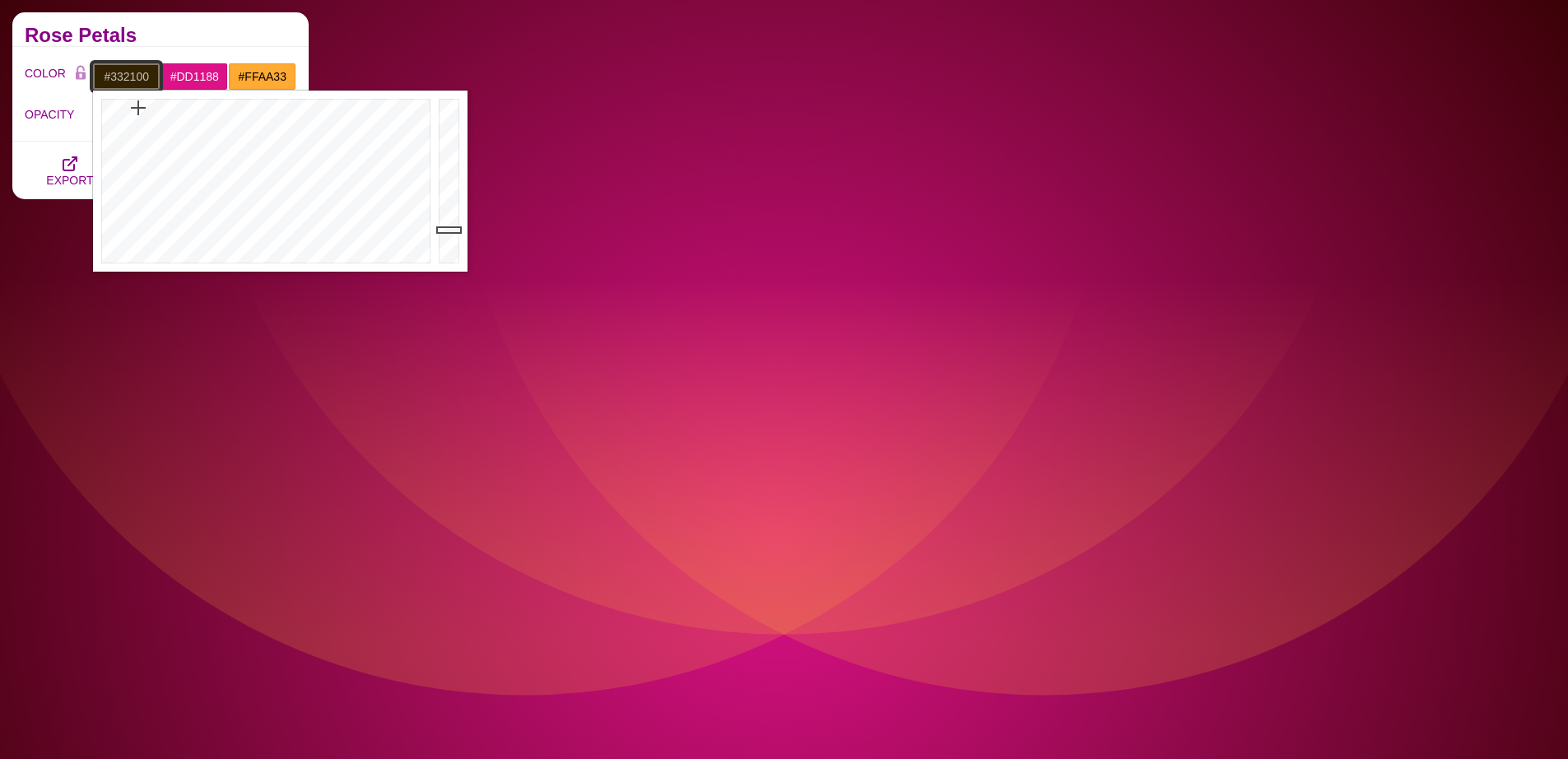
type input "#332000"
drag, startPoint x: 145, startPoint y: 145, endPoint x: 139, endPoint y: 89, distance: 56.3
click at [135, 91] on div at bounding box center [264, 181] width 342 height 181
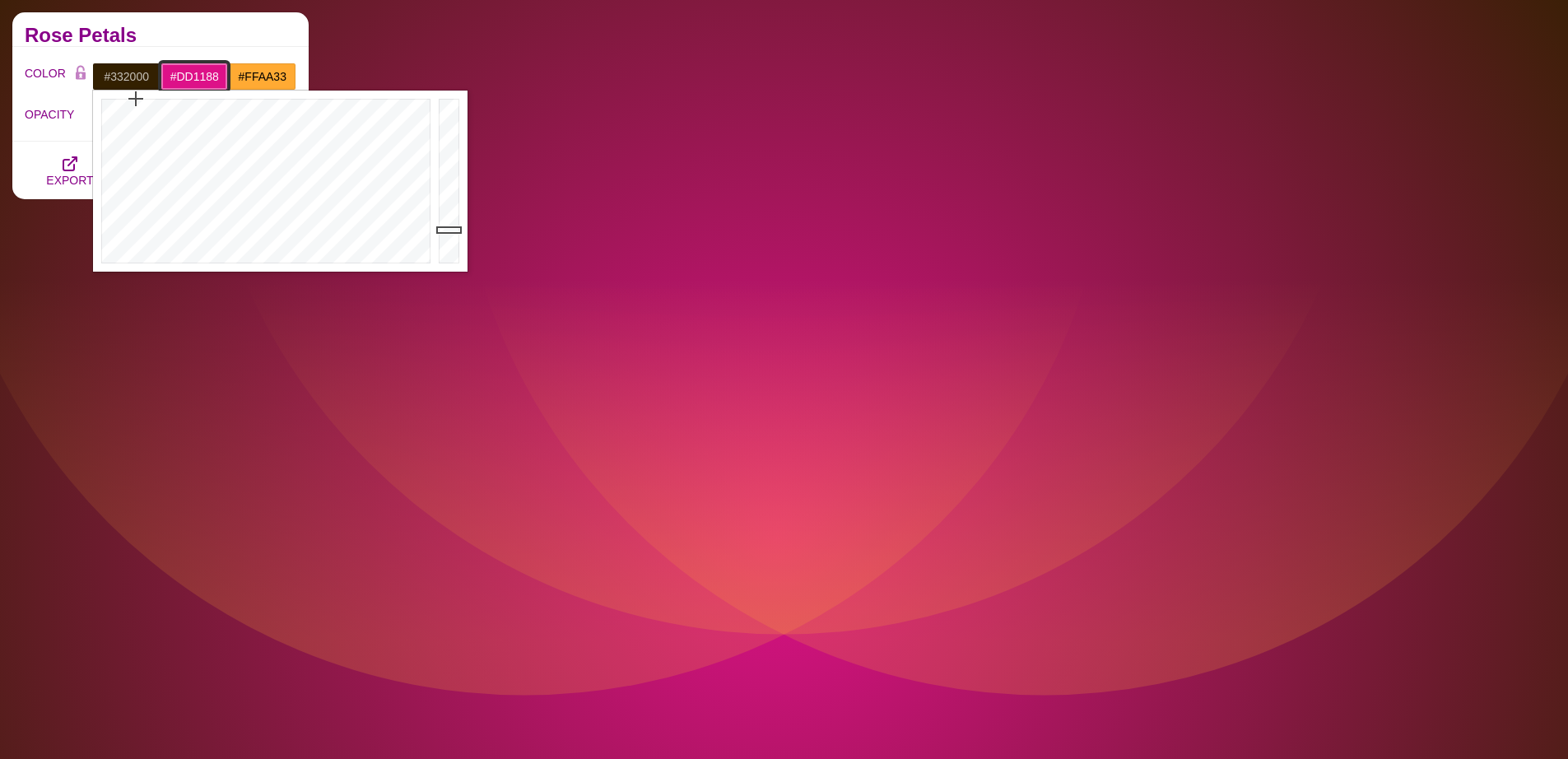
drag, startPoint x: 199, startPoint y: 77, endPoint x: 198, endPoint y: 86, distance: 9.1
click at [200, 77] on input "#DD1188" at bounding box center [195, 77] width 68 height 28
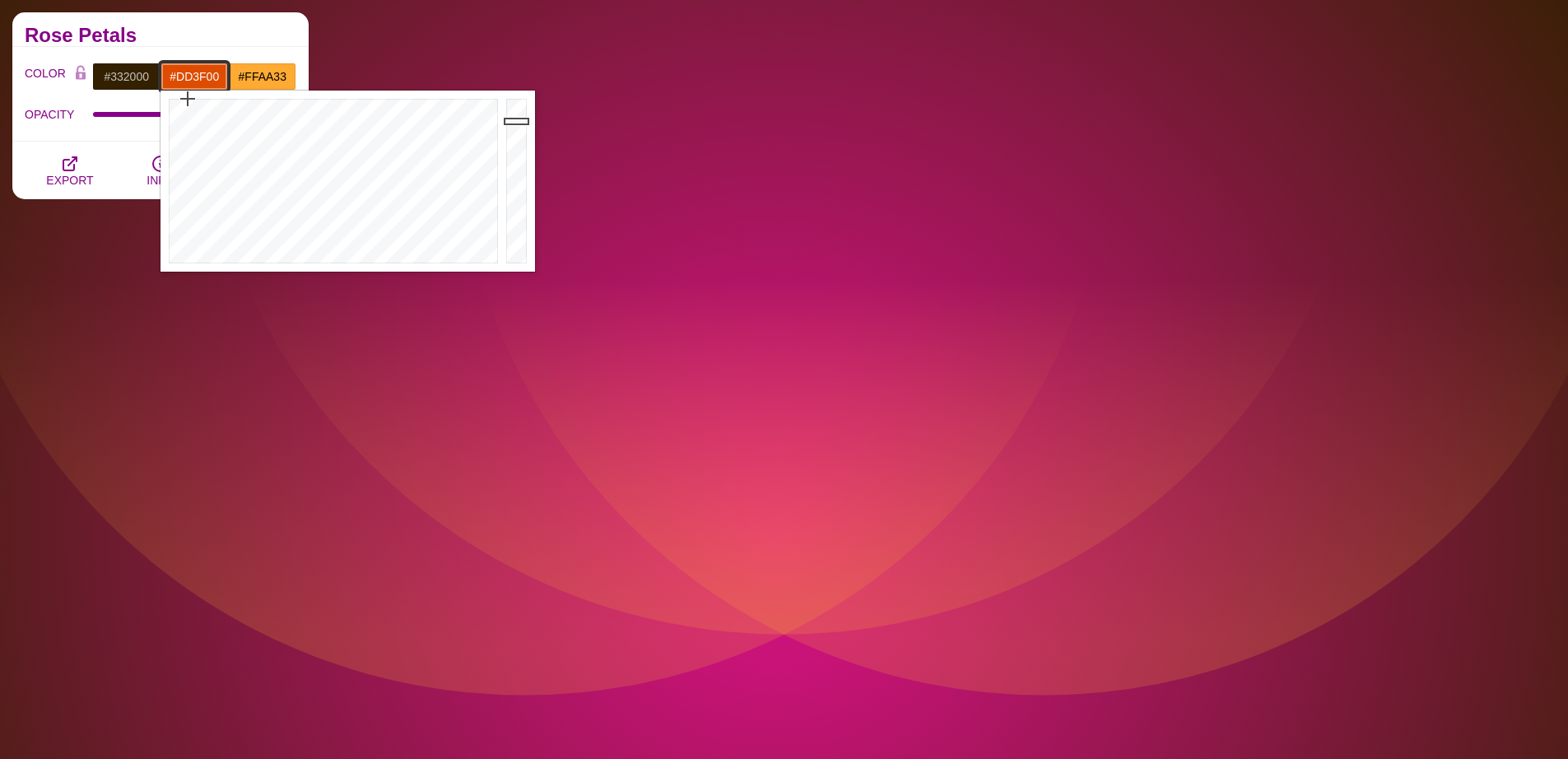
type input "#DD3C00"
drag, startPoint x: 246, startPoint y: 123, endPoint x: 184, endPoint y: 89, distance: 70.7
click at [184, 91] on div at bounding box center [331, 181] width 342 height 181
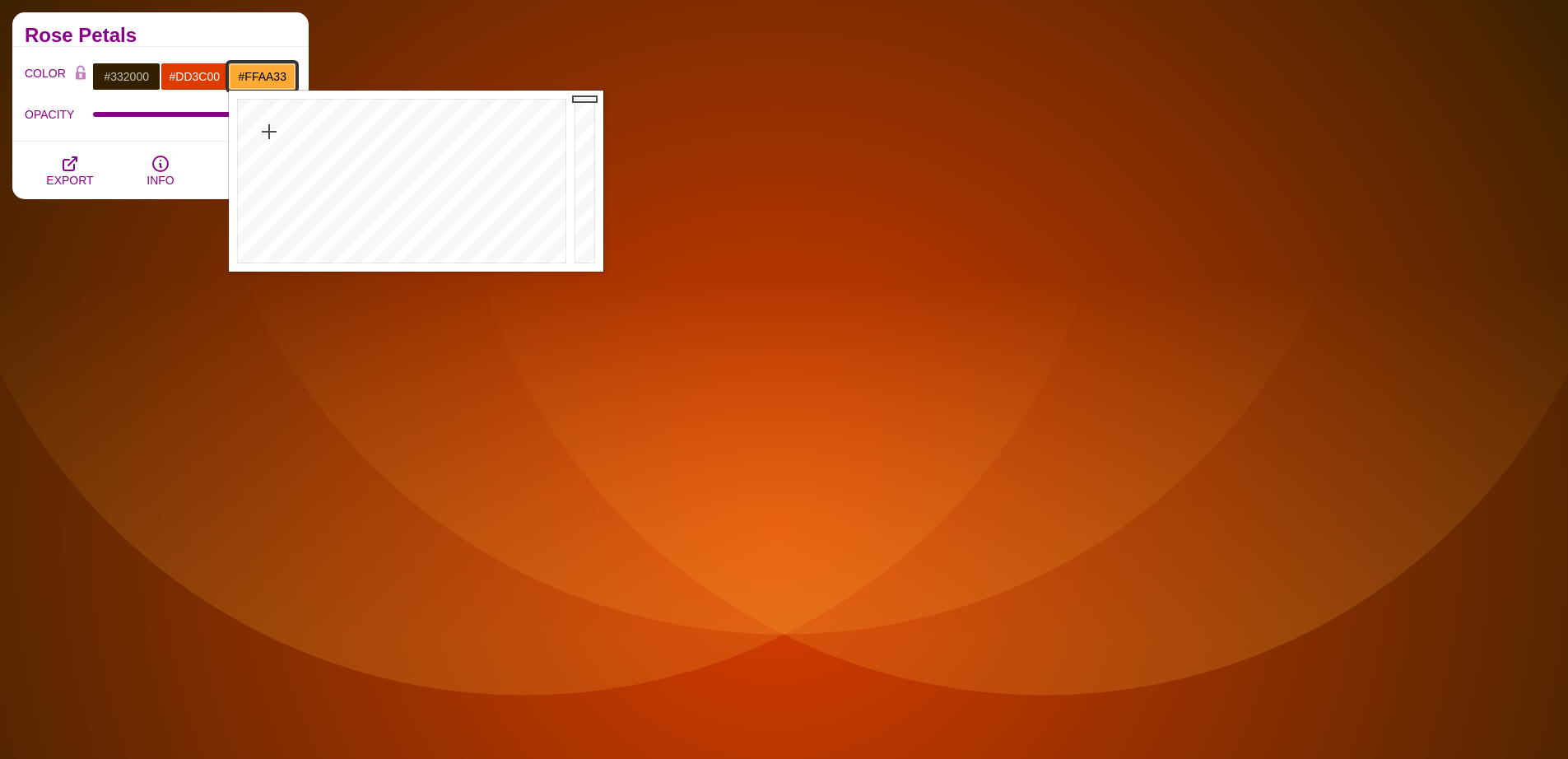
click at [257, 73] on input "#FFAA33" at bounding box center [262, 77] width 68 height 28
drag, startPoint x: 285, startPoint y: 123, endPoint x: 259, endPoint y: 80, distance: 50.2
click at [258, 91] on div at bounding box center [399, 181] width 342 height 181
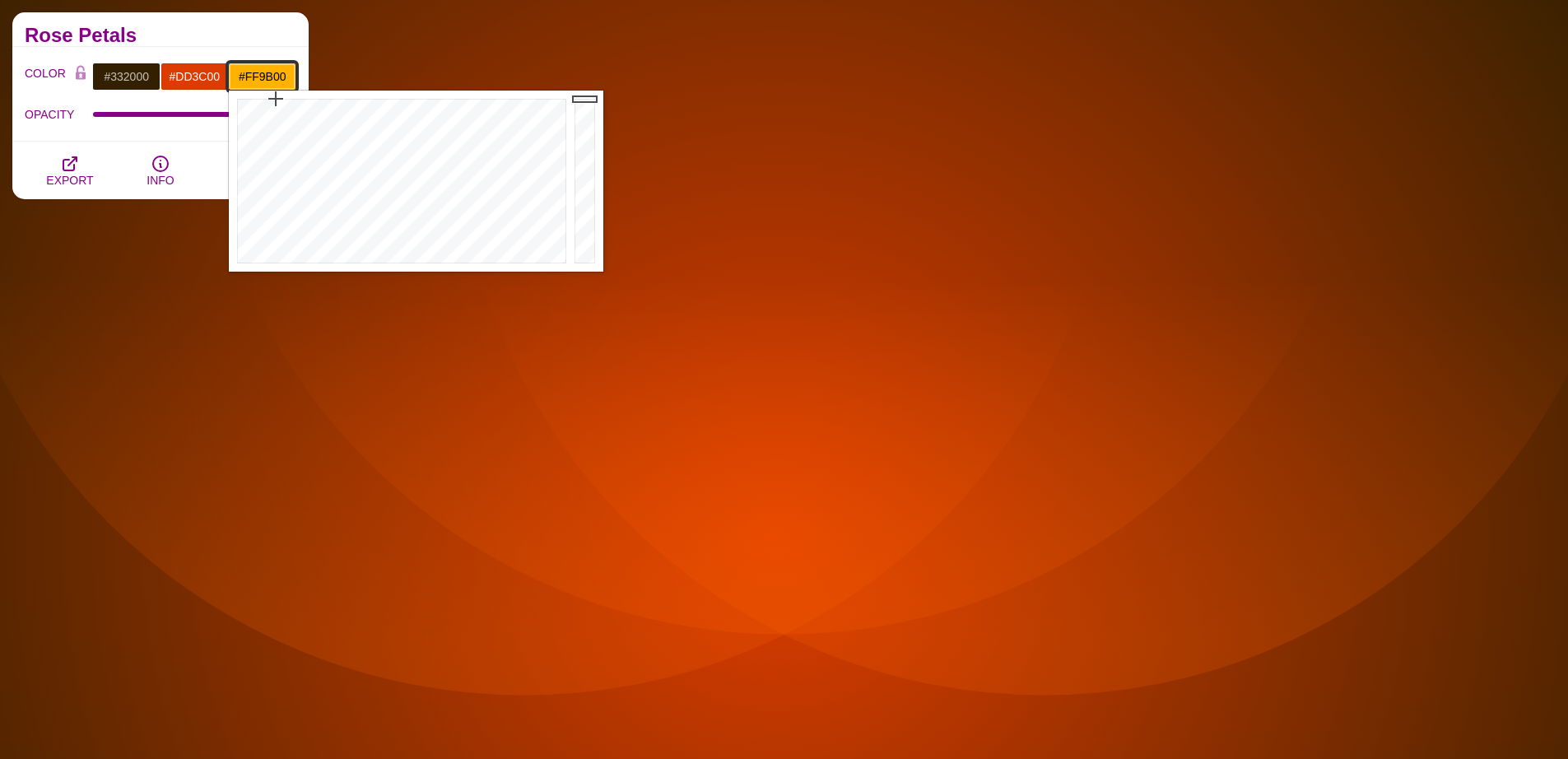
type input "#FF9700"
drag, startPoint x: 282, startPoint y: 119, endPoint x: 270, endPoint y: 73, distance: 47.5
click at [270, 91] on div at bounding box center [399, 181] width 342 height 181
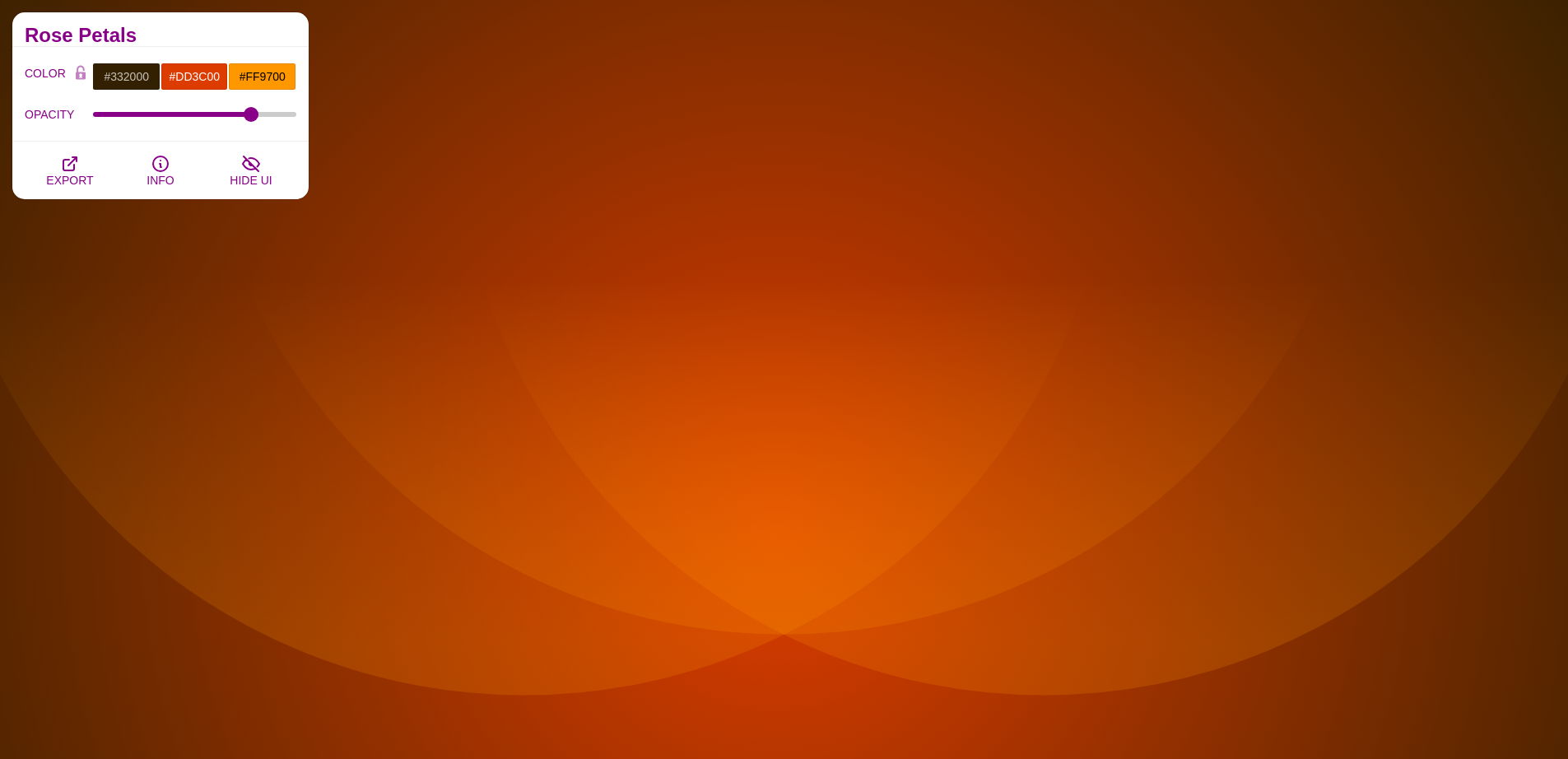
click at [268, 28] on div "Rose Petals" at bounding box center [161, 30] width 296 height 35
click at [118, 85] on input "#332000" at bounding box center [126, 77] width 68 height 28
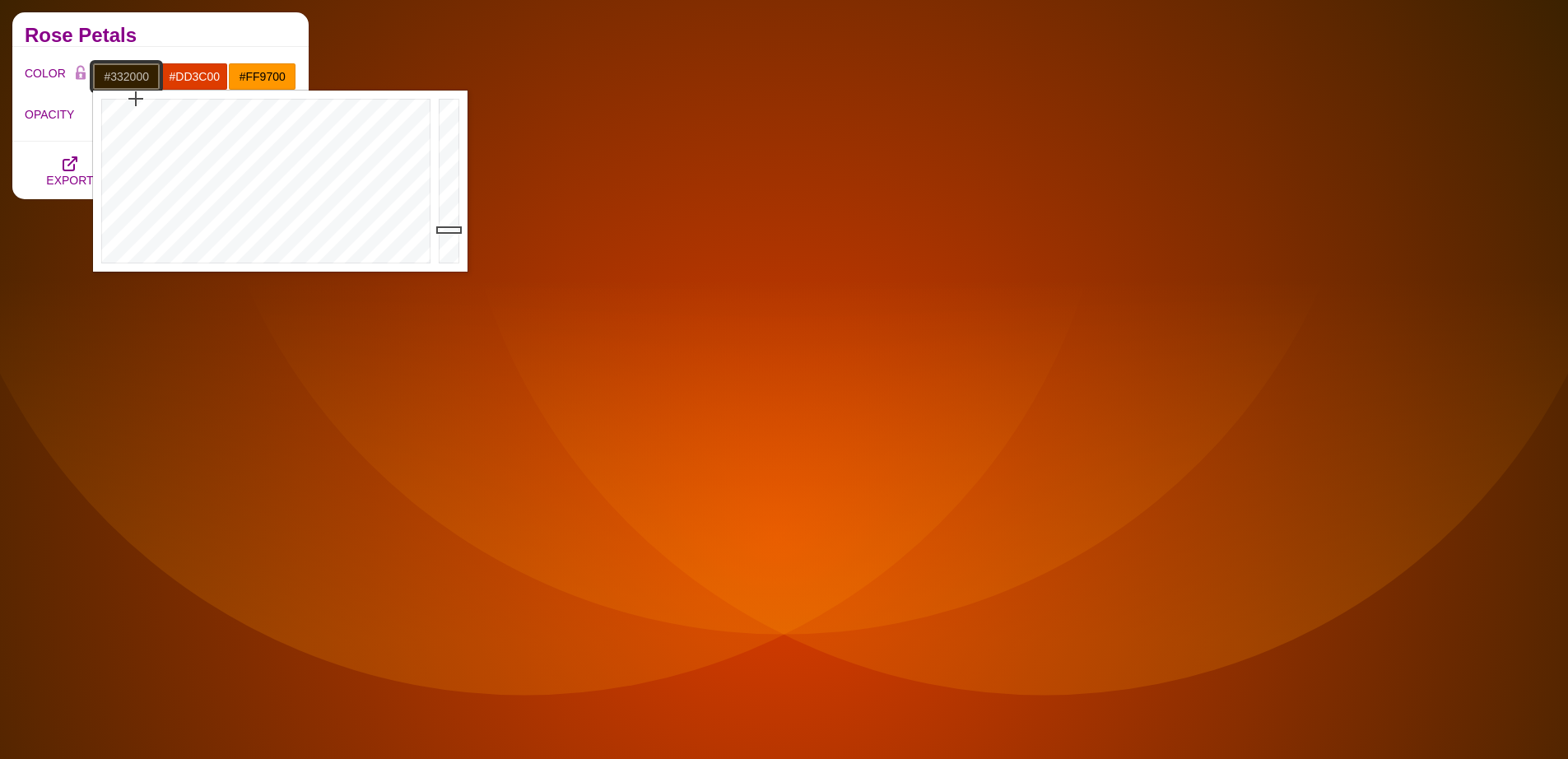
click at [118, 85] on input "#332000" at bounding box center [126, 77] width 68 height 28
paste input "FFA81C"
type input "#FFA81C"
click at [182, 76] on input "#DD3C00" at bounding box center [195, 77] width 68 height 28
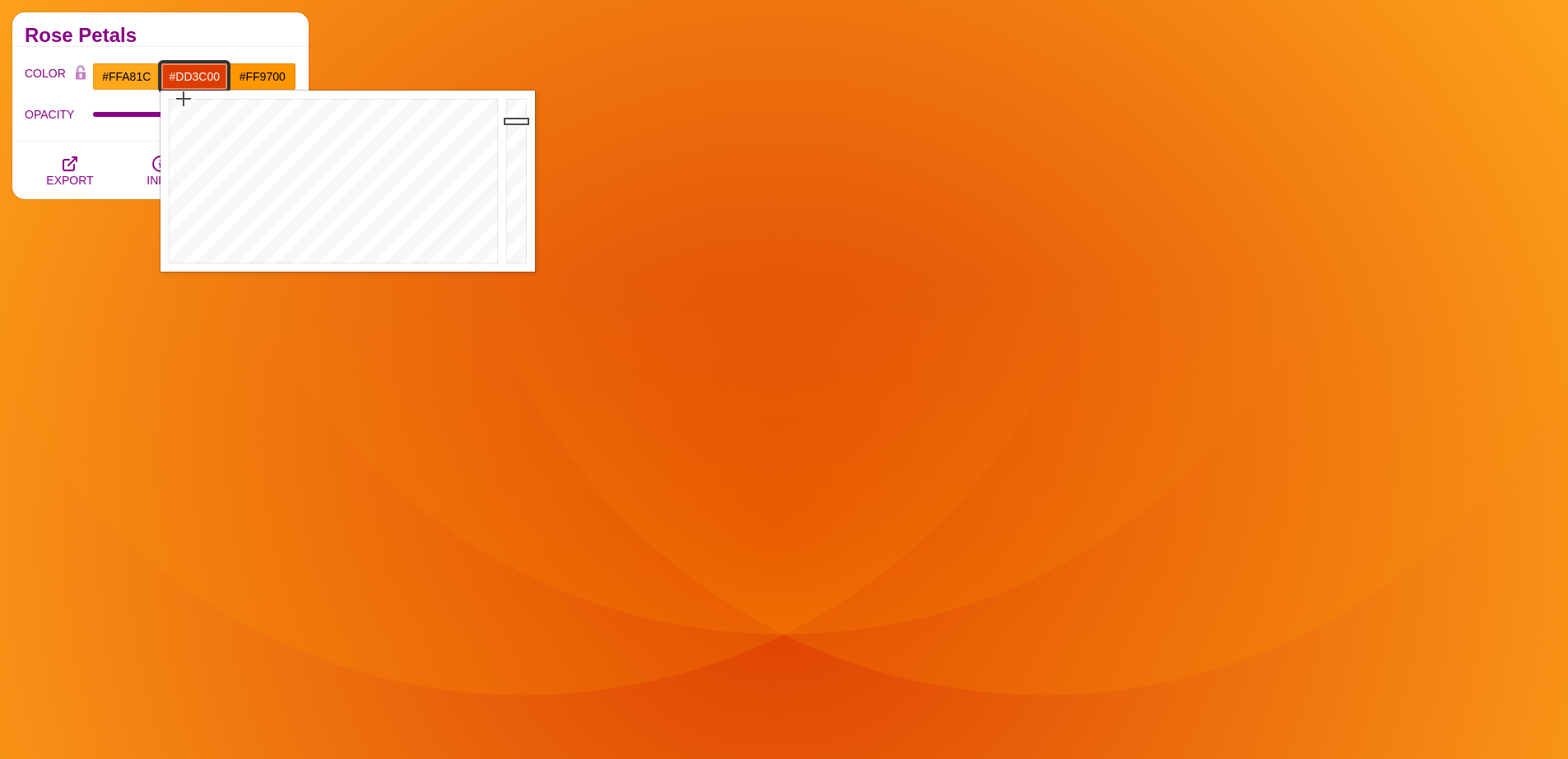
click at [182, 76] on input "#DD3C00" at bounding box center [195, 77] width 68 height 28
paste input "FFA81C"
type input "#FFA81C"
click at [274, 72] on input "#FF9700" at bounding box center [262, 77] width 68 height 28
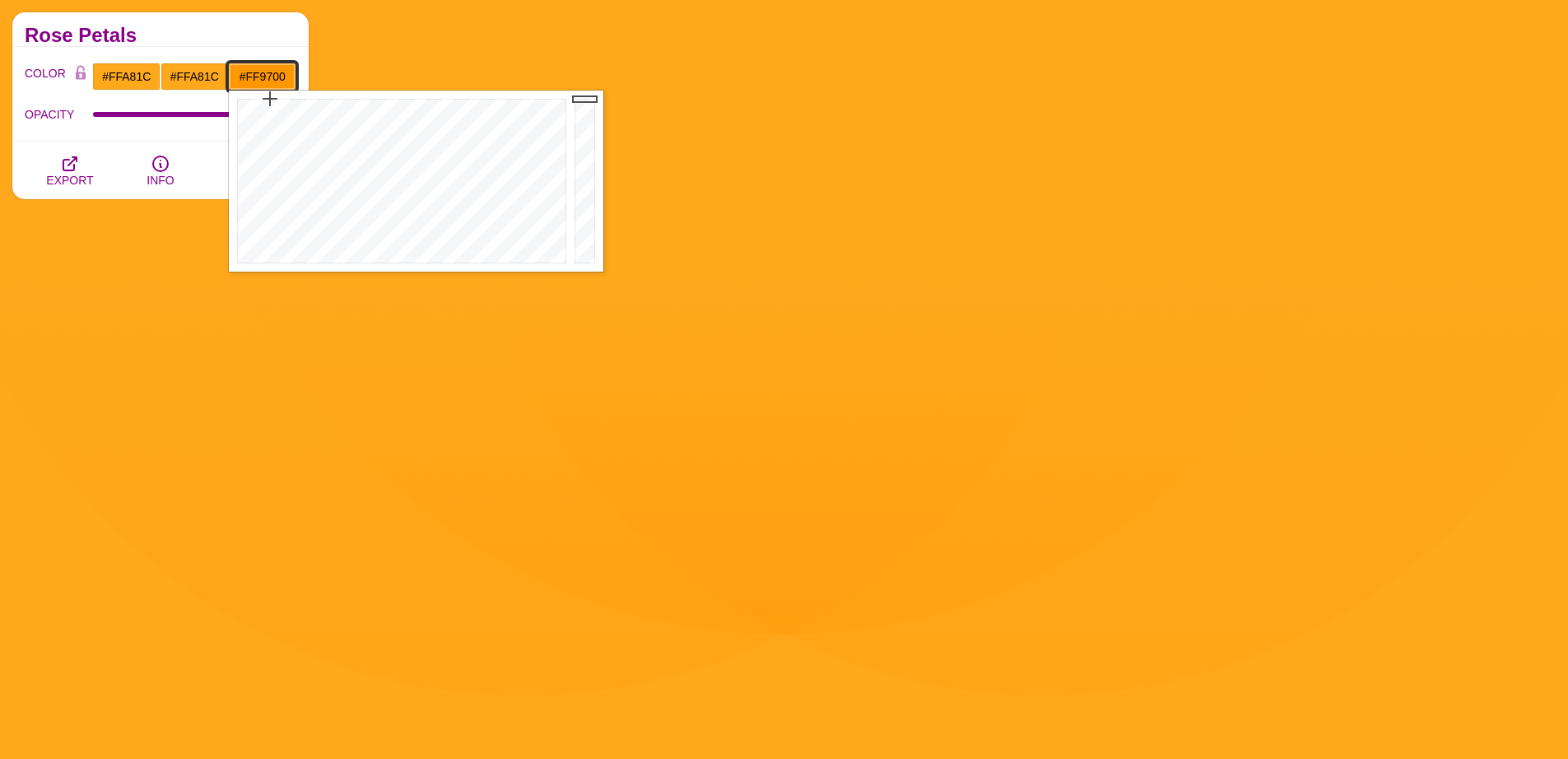
click at [274, 72] on input "#FF9700" at bounding box center [262, 77] width 68 height 28
paste input "A81C"
type input "#FFA81C"
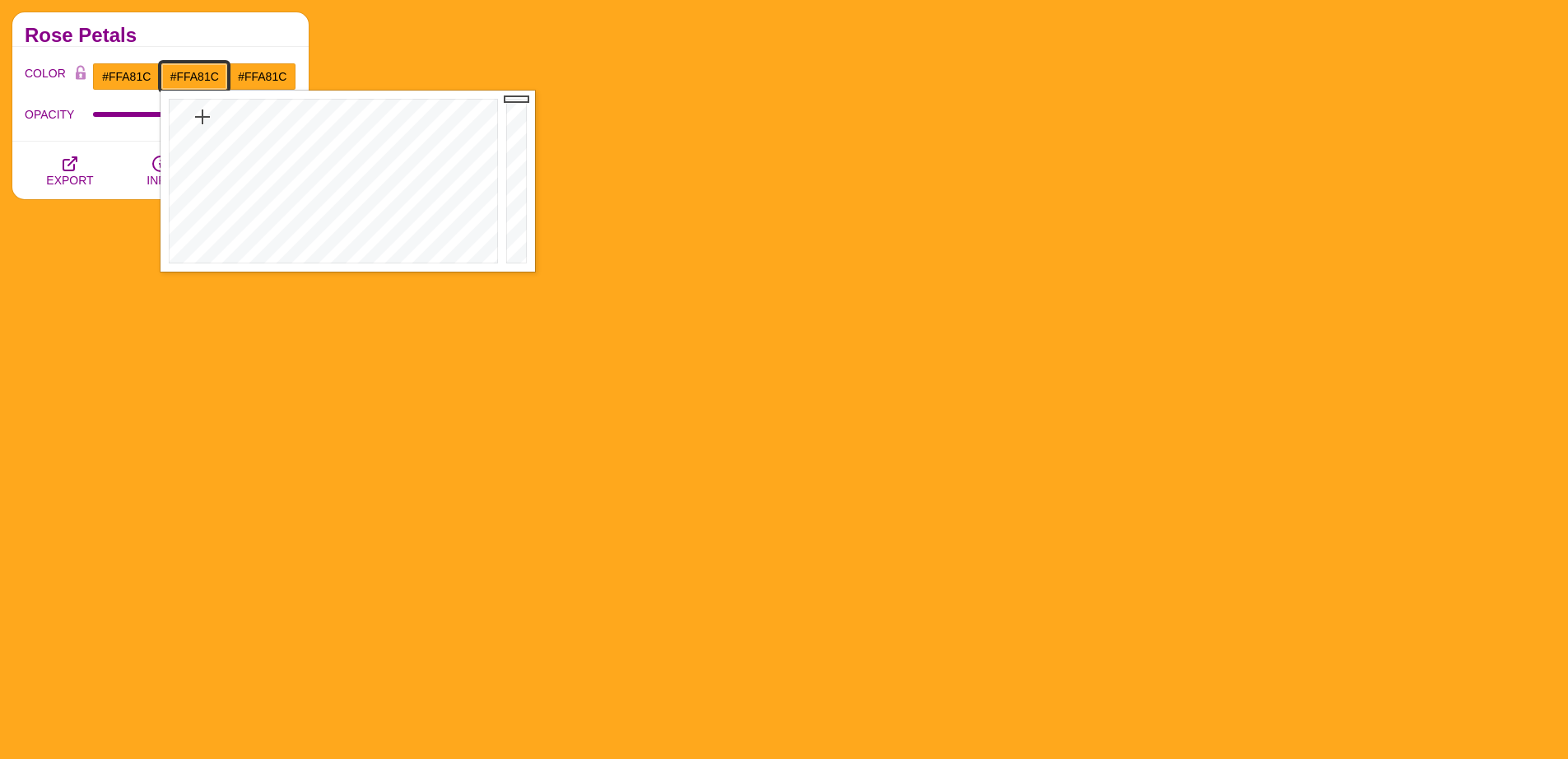
click at [199, 72] on input "#FFA81C" at bounding box center [195, 77] width 68 height 28
click at [218, 118] on div at bounding box center [331, 181] width 342 height 181
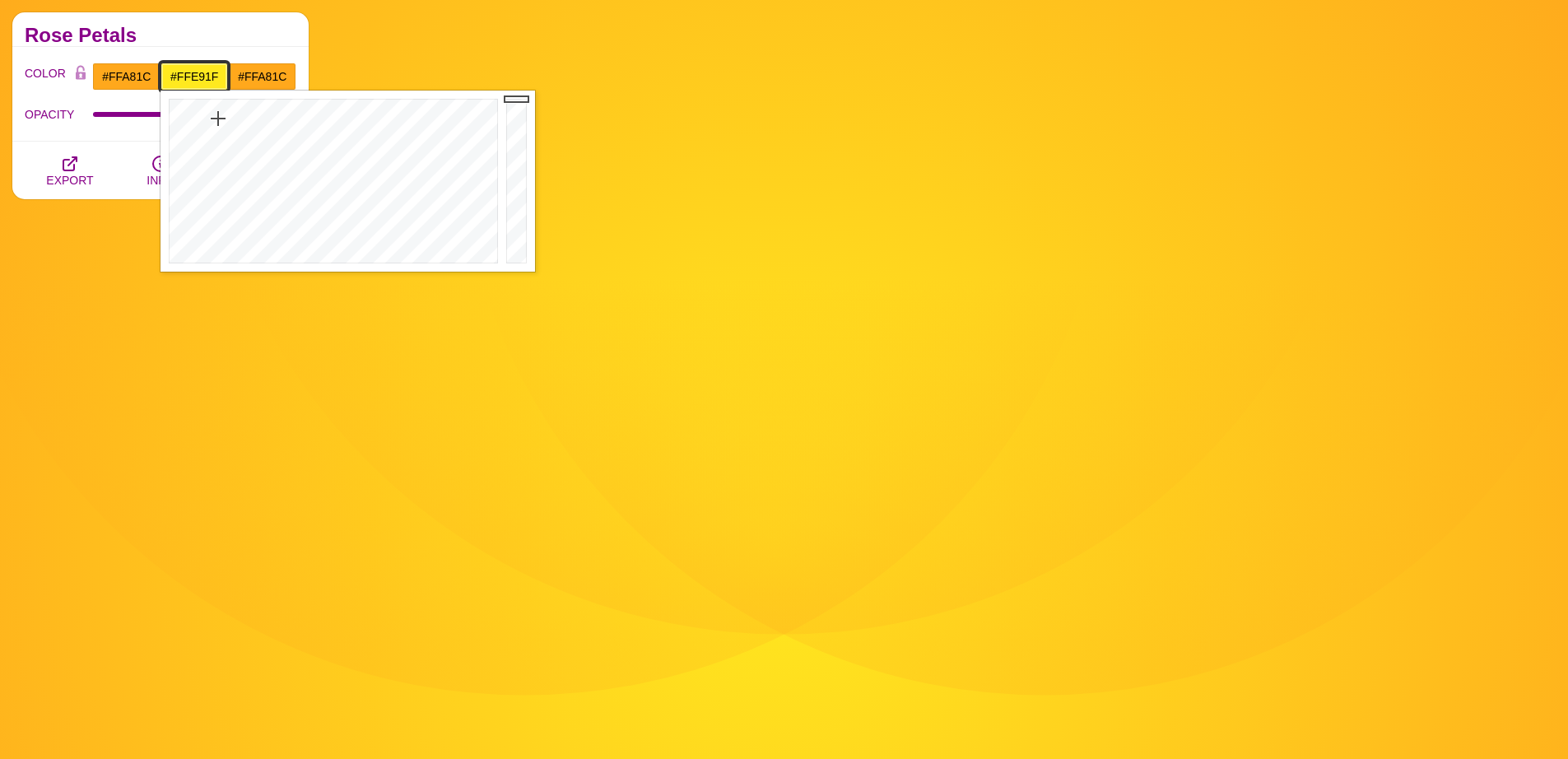
type input "#FFCE1D"
click at [211, 117] on div at bounding box center [331, 181] width 342 height 181
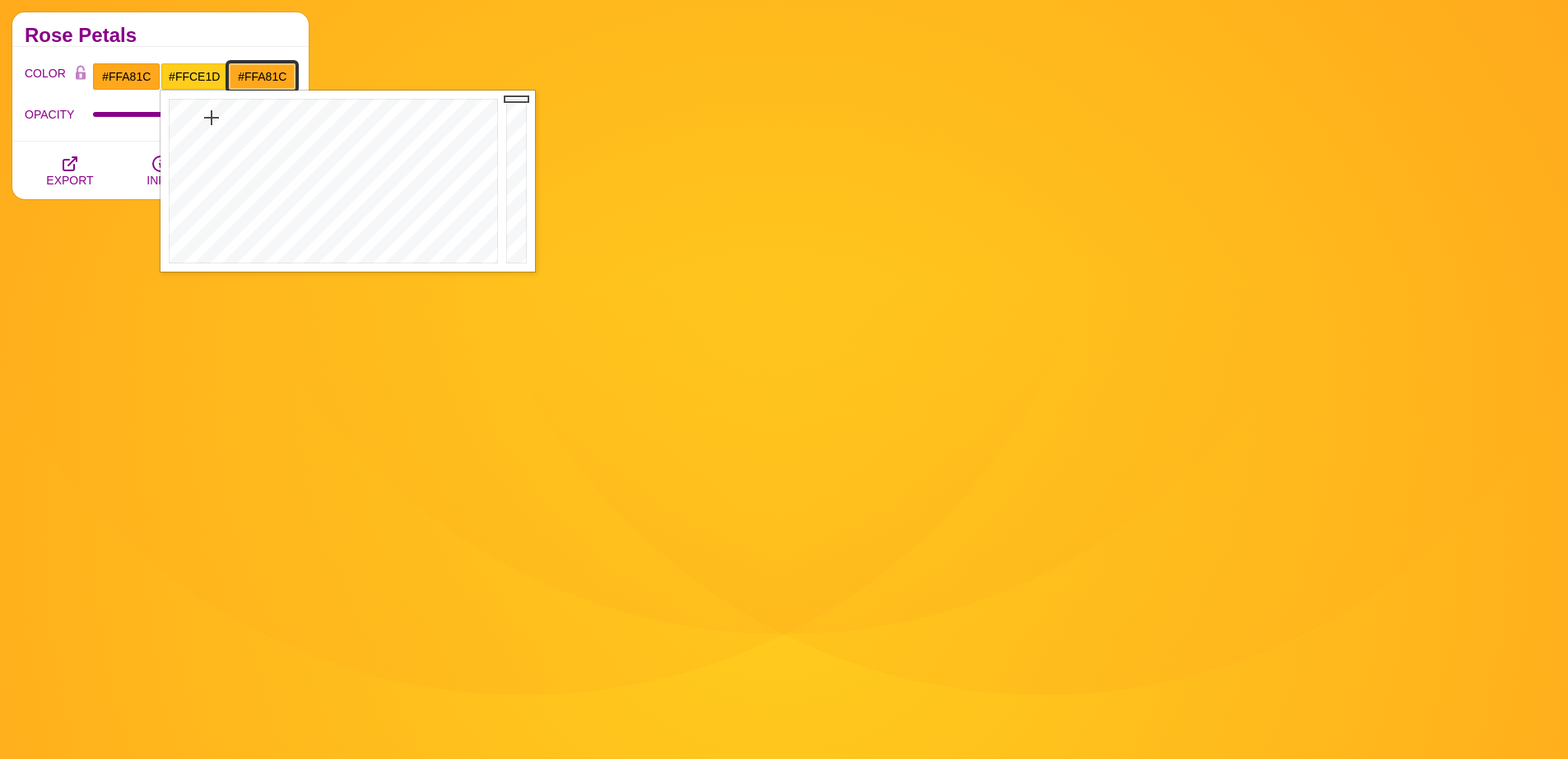
click at [245, 73] on input "#FFA81C" at bounding box center [262, 77] width 68 height 28
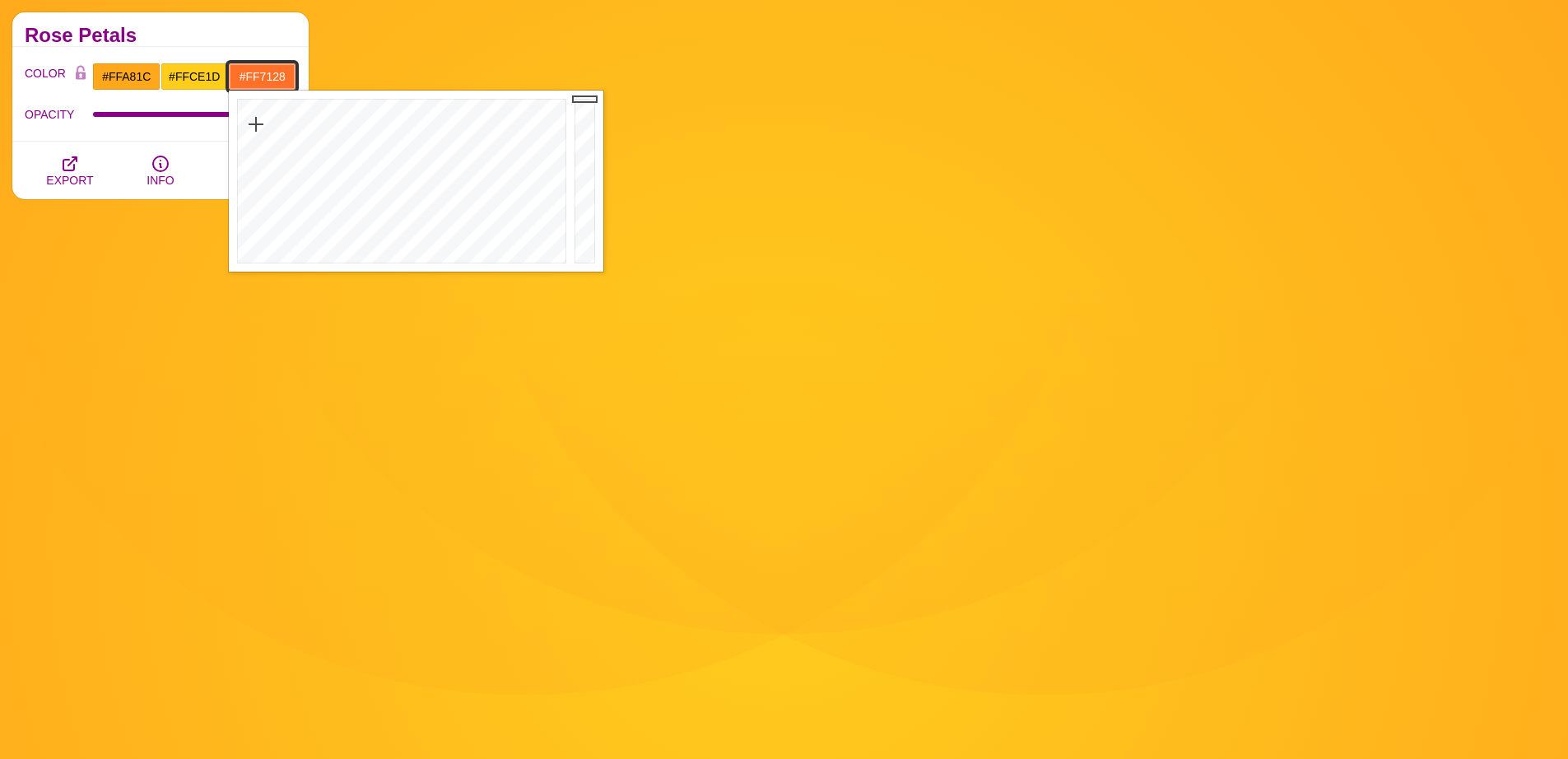
click at [255, 124] on div at bounding box center [399, 181] width 342 height 181
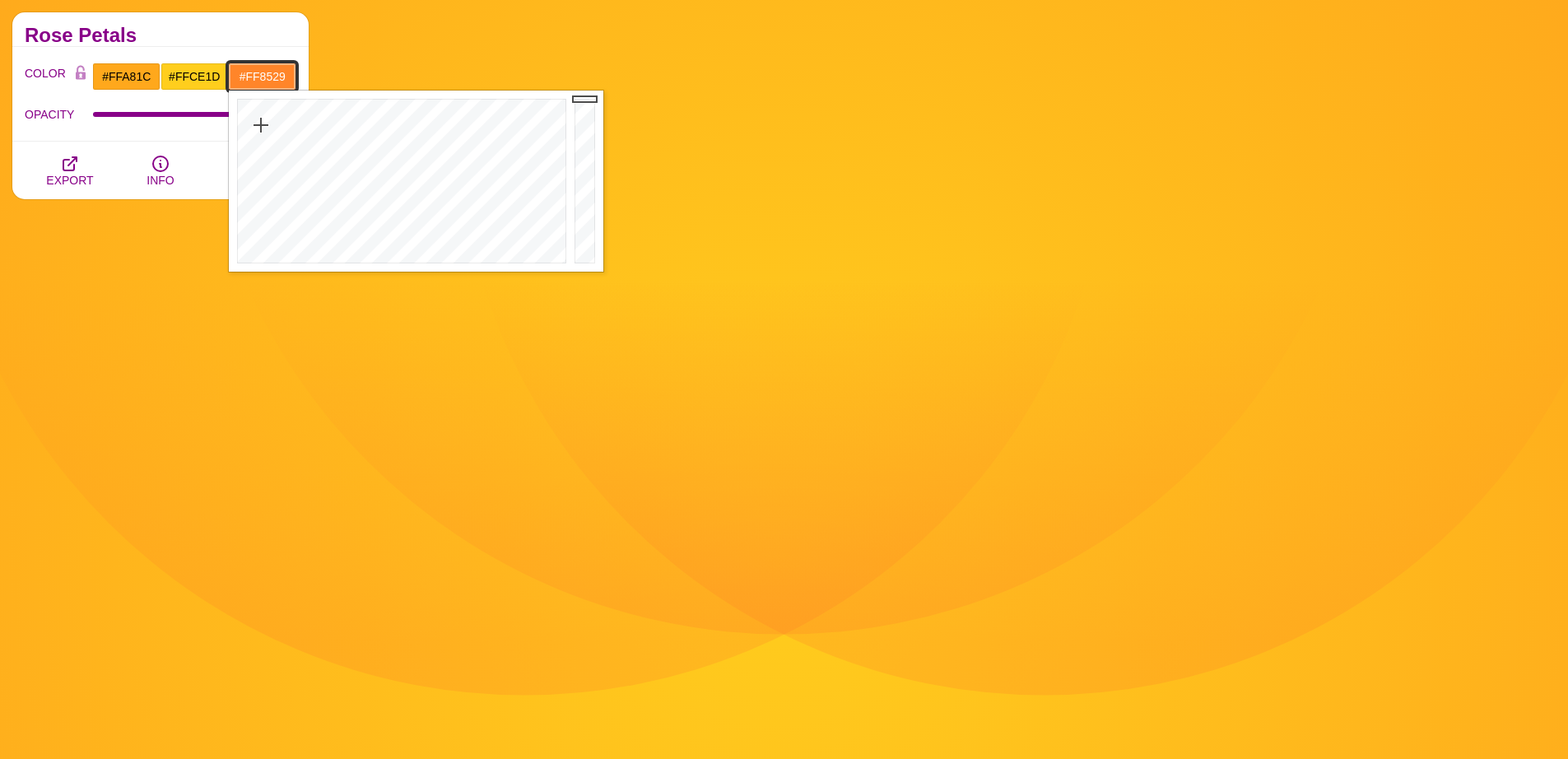
click at [260, 125] on div at bounding box center [399, 181] width 342 height 181
click at [270, 116] on div at bounding box center [399, 181] width 342 height 181
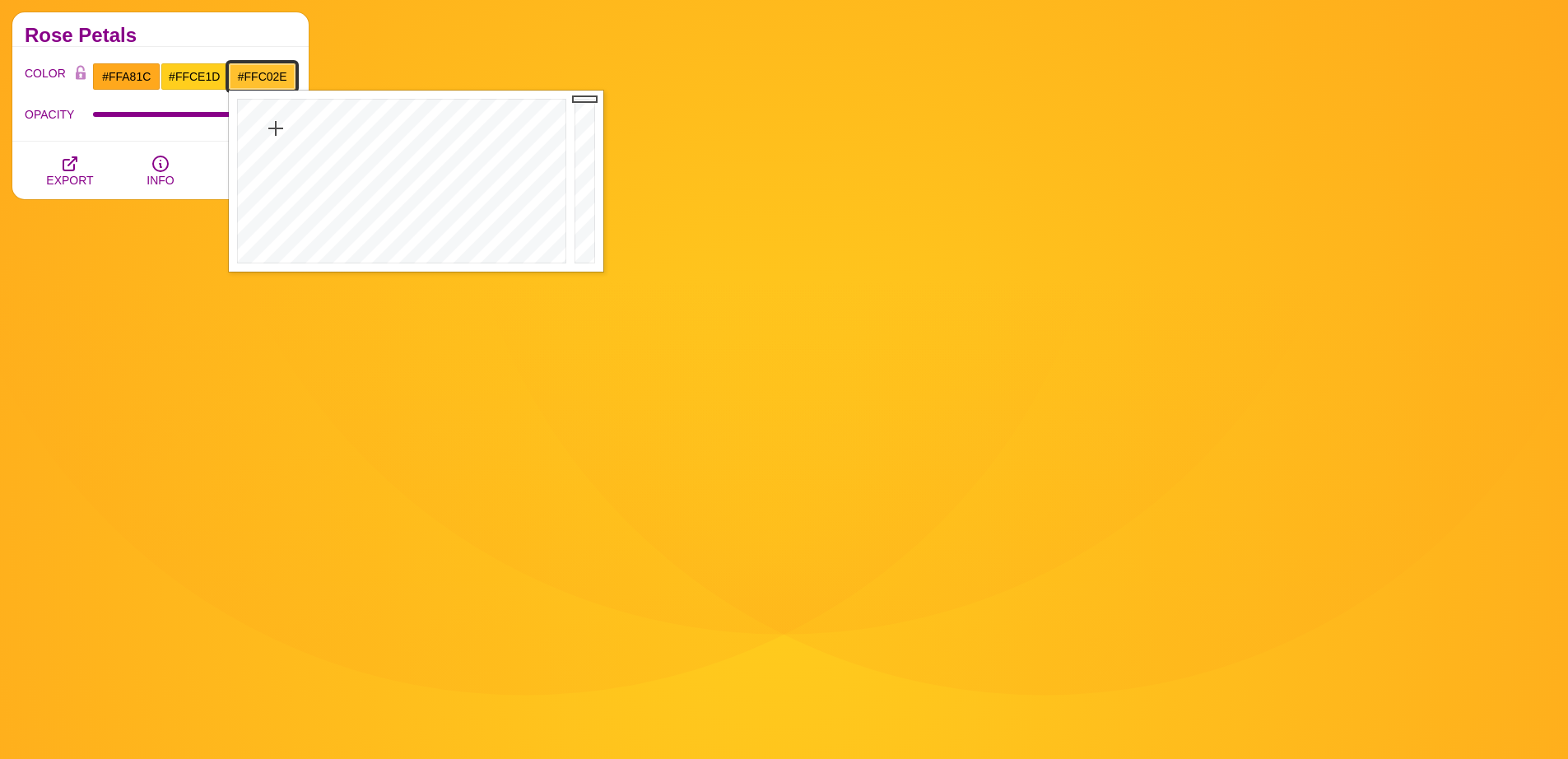
click at [275, 128] on div at bounding box center [399, 181] width 342 height 181
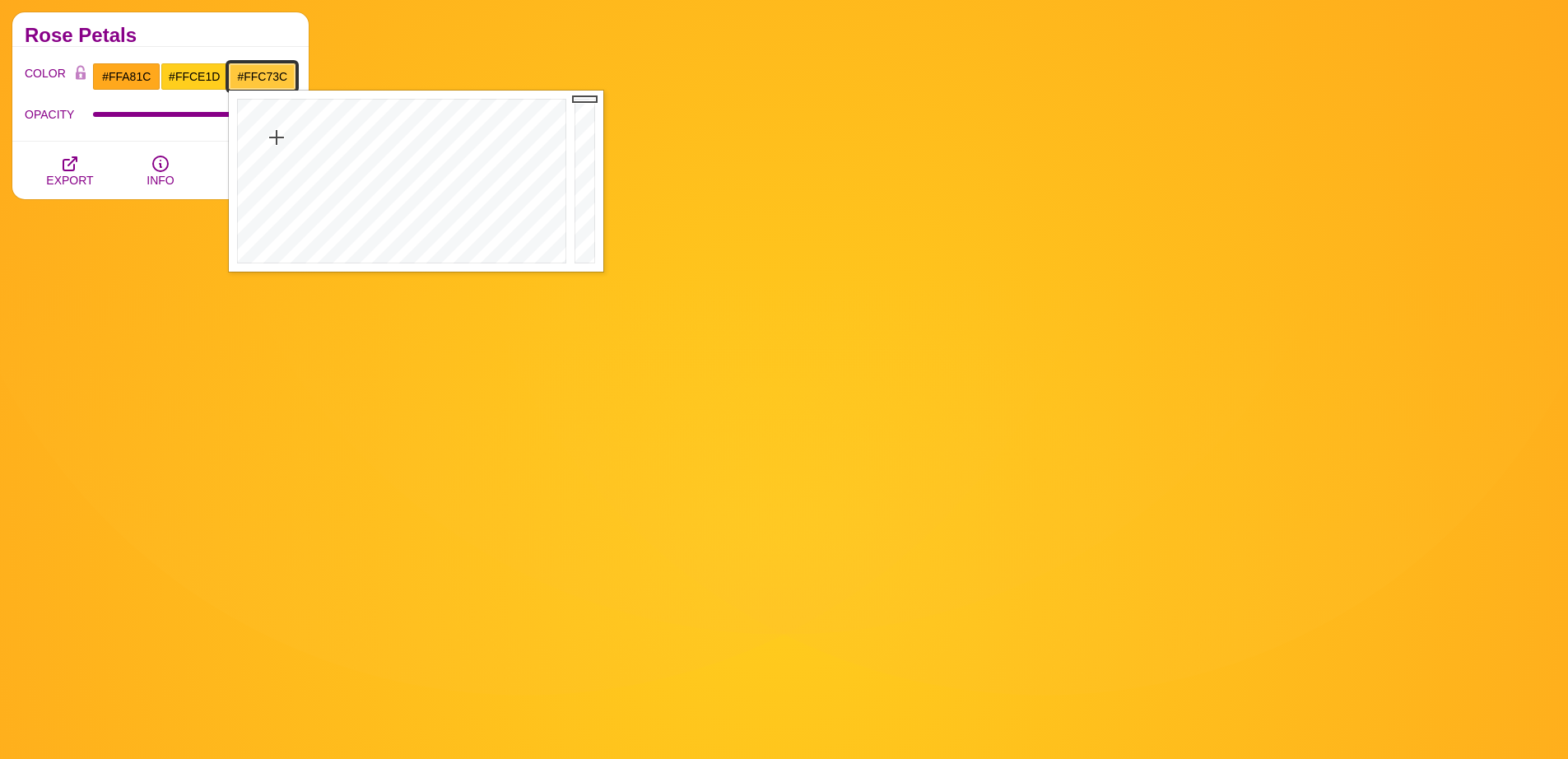
click at [275, 137] on div at bounding box center [399, 181] width 342 height 181
click at [275, 142] on div at bounding box center [399, 181] width 342 height 181
click at [274, 149] on div at bounding box center [399, 181] width 342 height 181
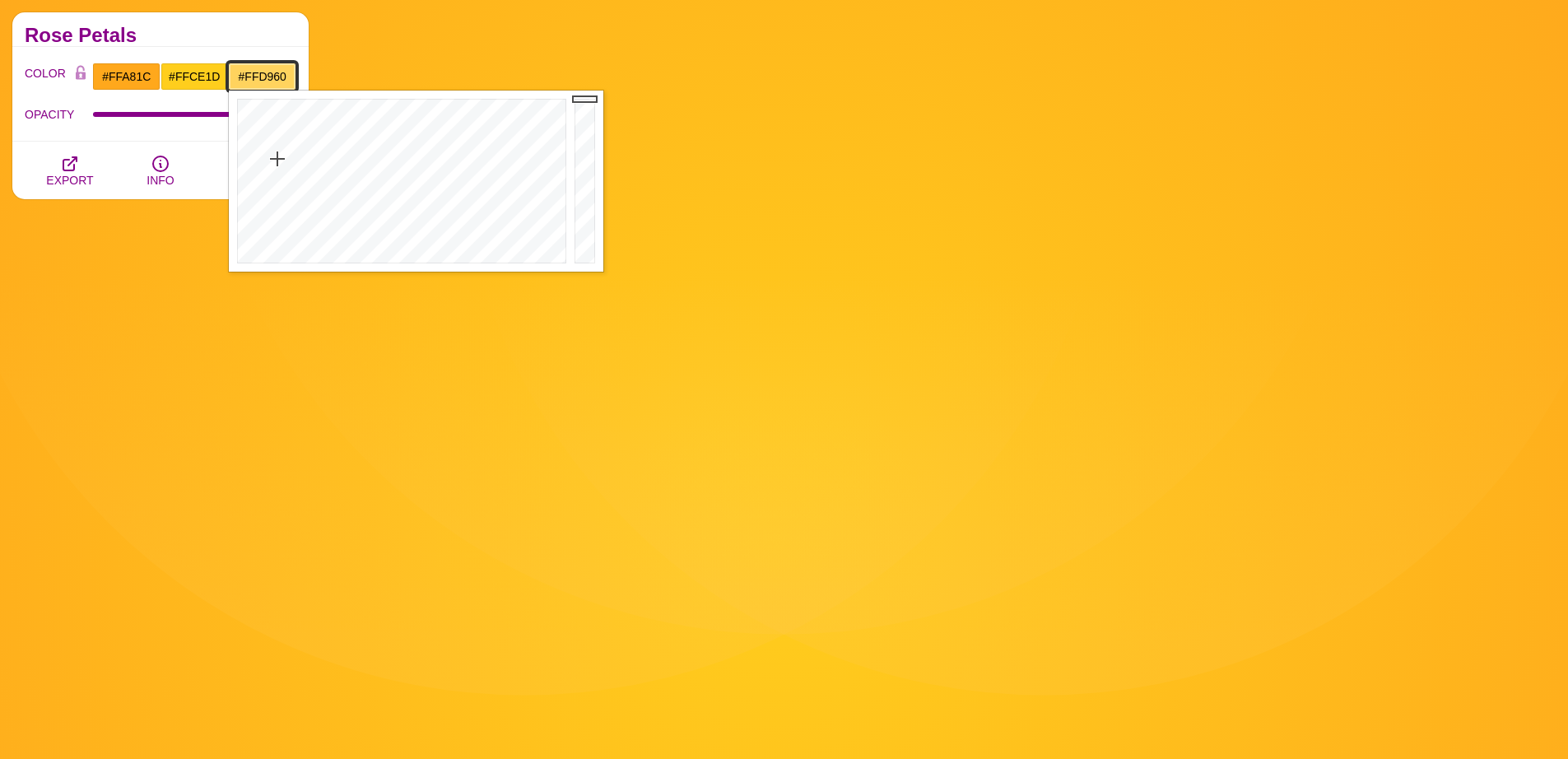
click at [278, 161] on div at bounding box center [399, 181] width 342 height 181
click at [265, 164] on div at bounding box center [399, 181] width 342 height 181
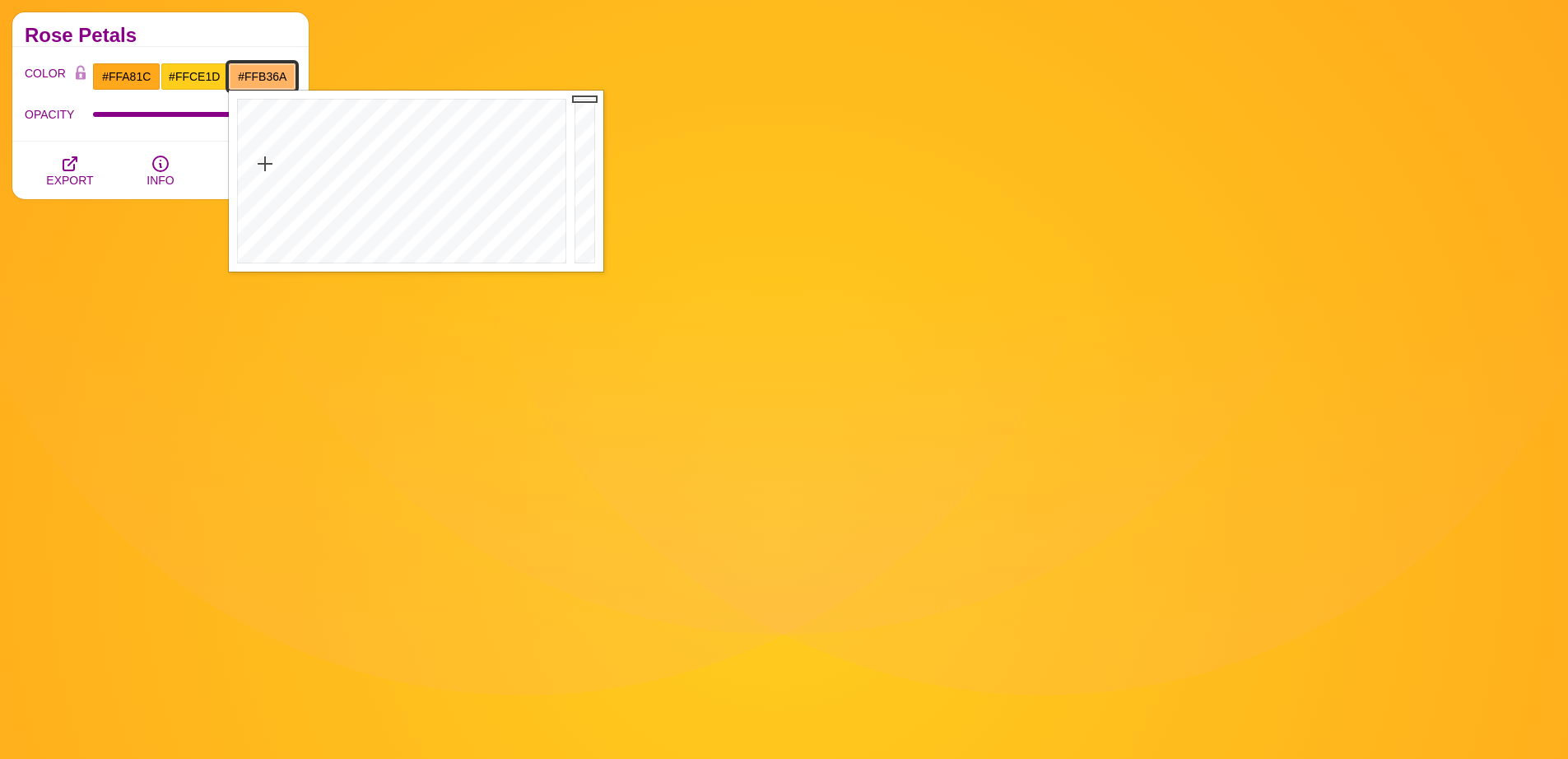
click at [264, 167] on div at bounding box center [399, 181] width 342 height 181
type input "#FF9B5C"
click at [258, 158] on div at bounding box center [399, 181] width 342 height 181
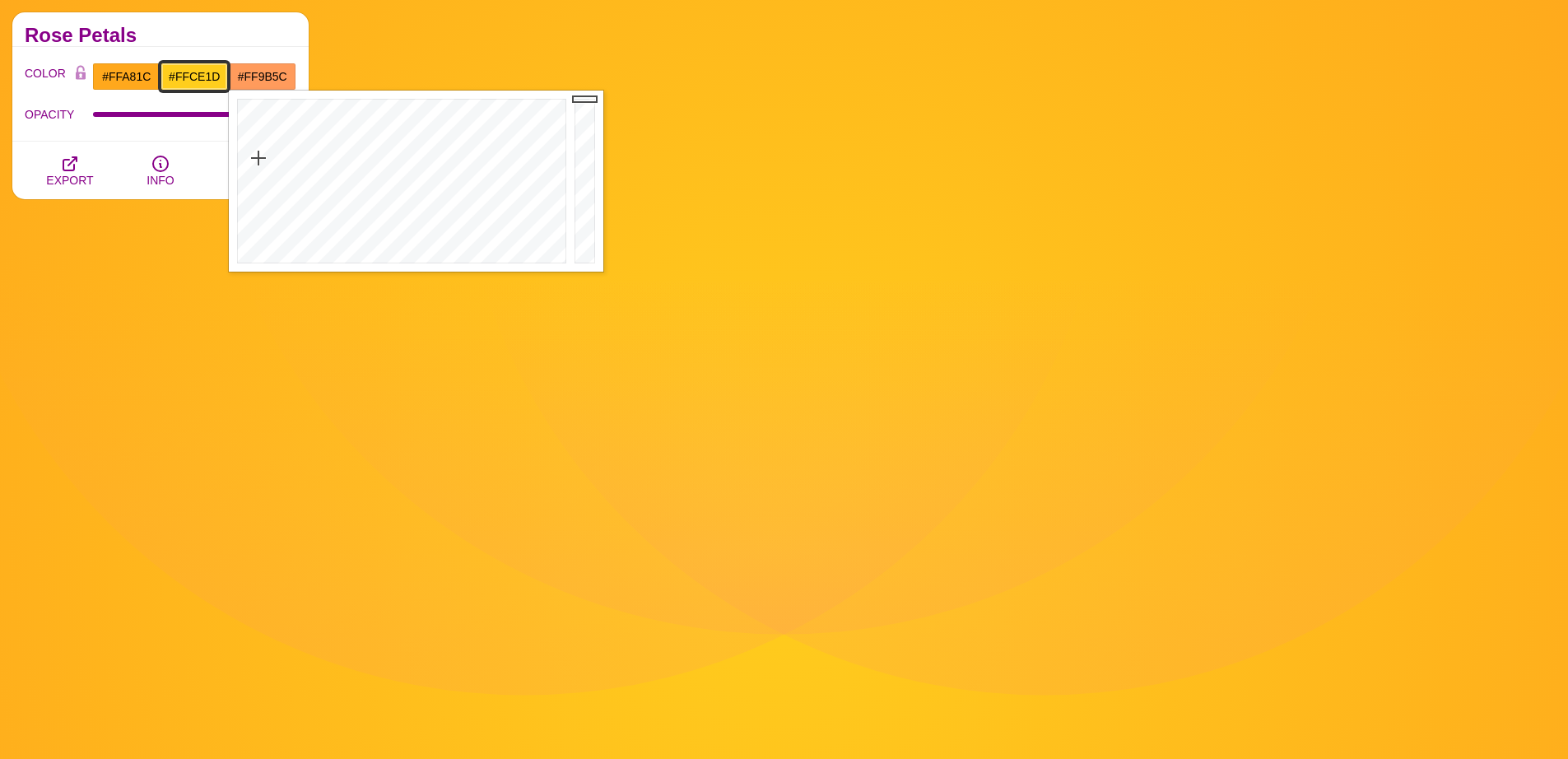
click at [209, 83] on input "#FFCE1D" at bounding box center [195, 77] width 68 height 28
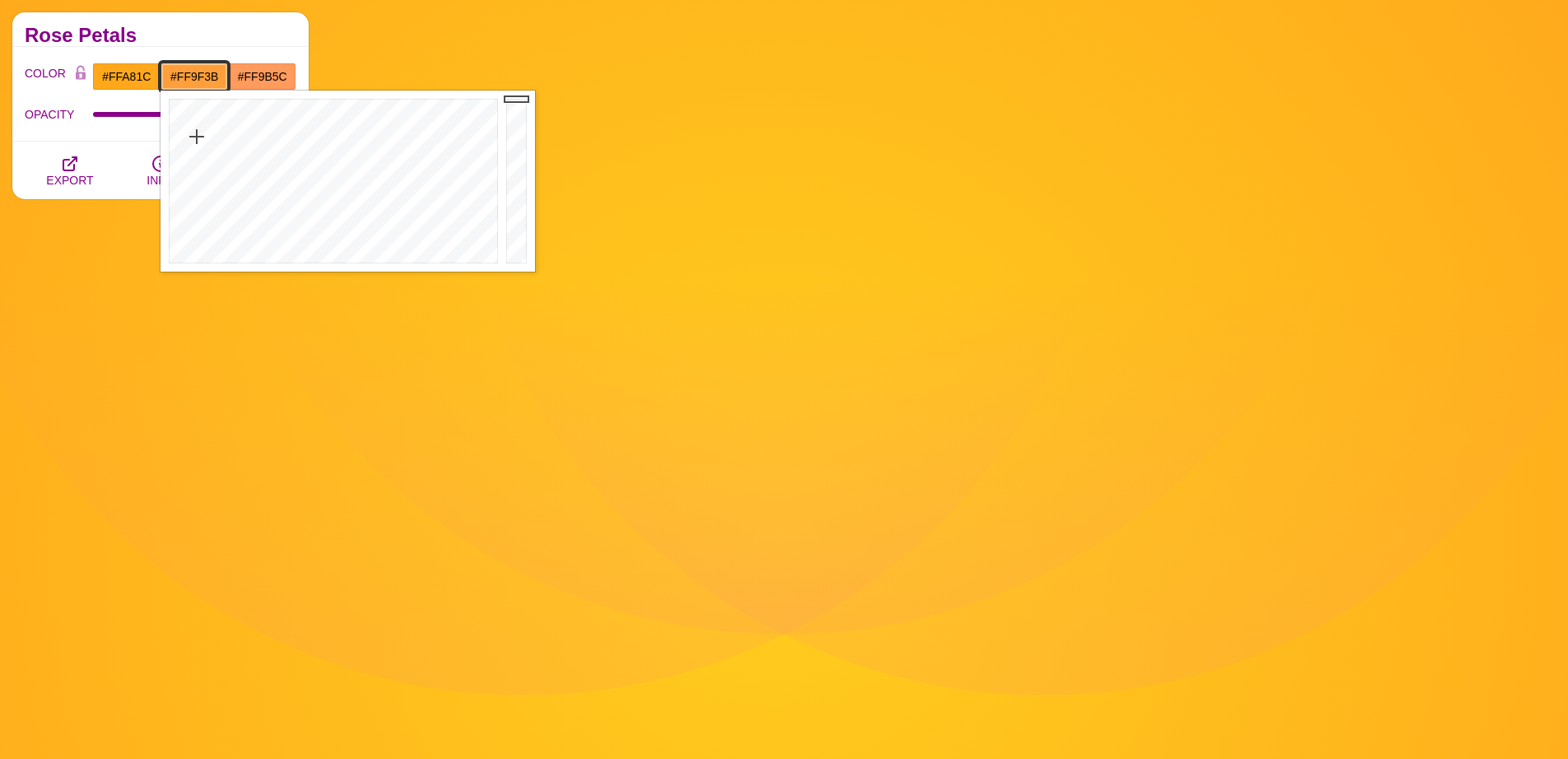
drag, startPoint x: 220, startPoint y: 121, endPoint x: 196, endPoint y: 136, distance: 28.3
click at [196, 136] on div at bounding box center [331, 181] width 342 height 181
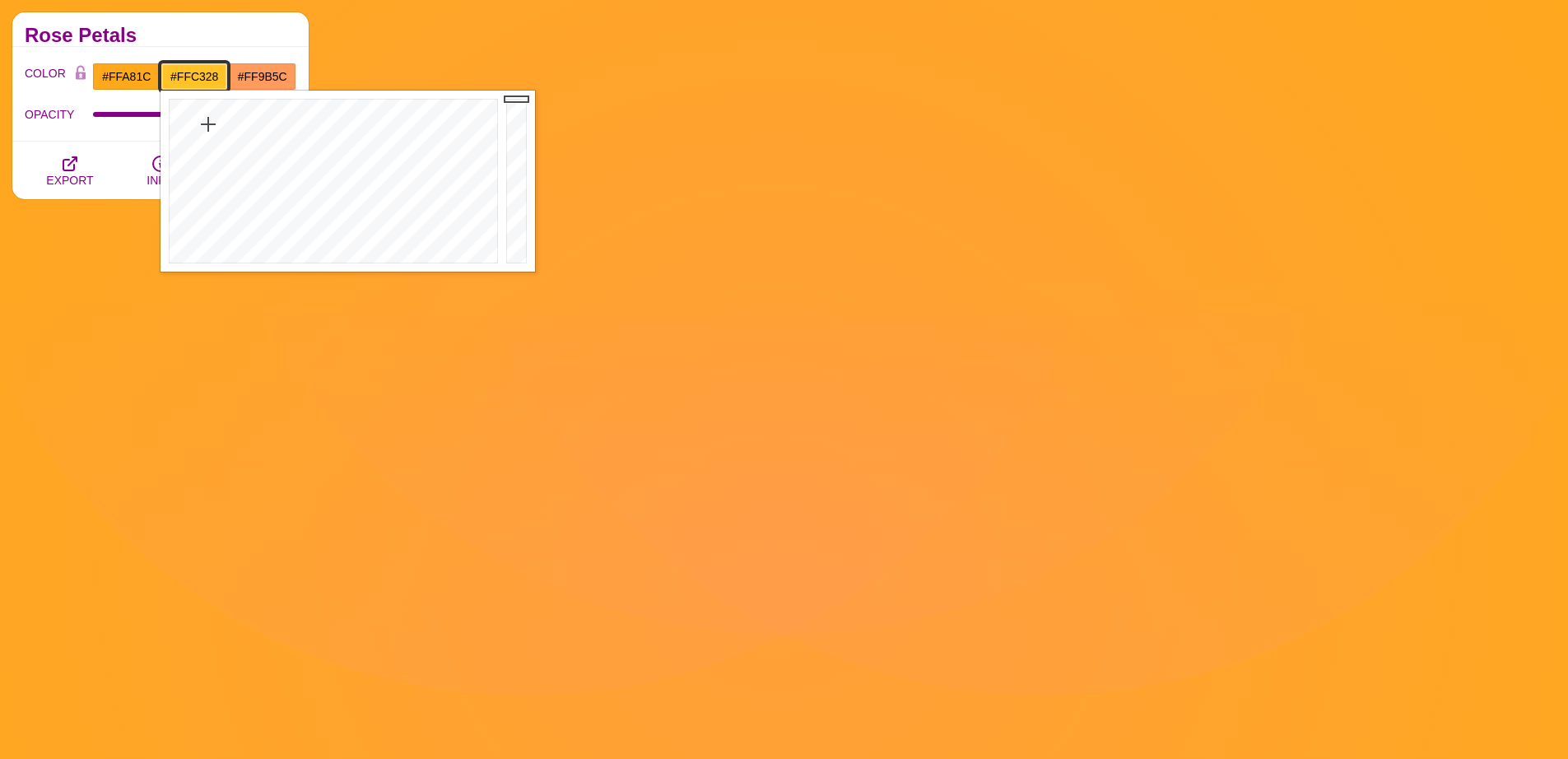
click at [208, 124] on div at bounding box center [331, 181] width 342 height 181
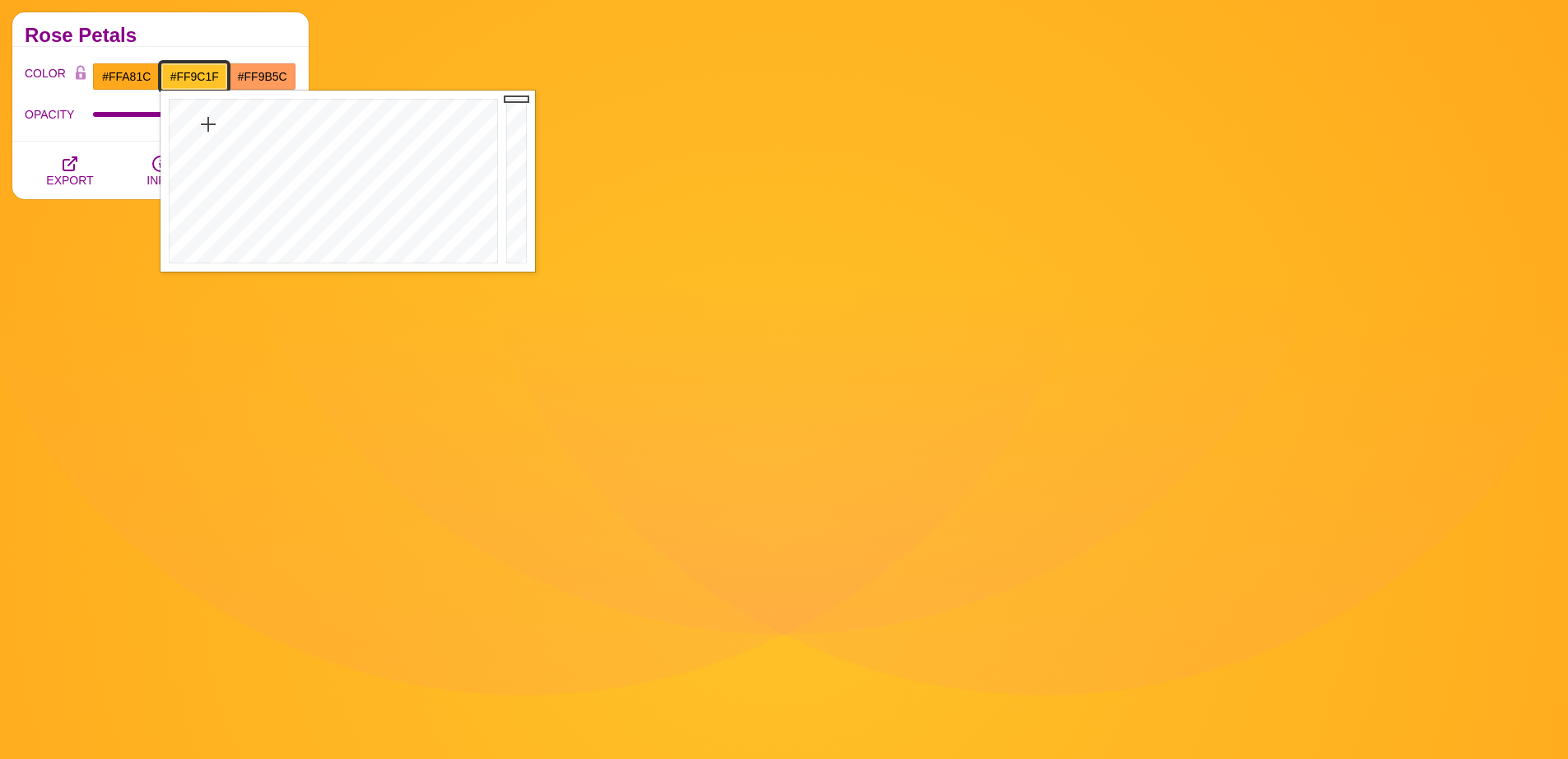
click at [199, 118] on div at bounding box center [331, 181] width 342 height 181
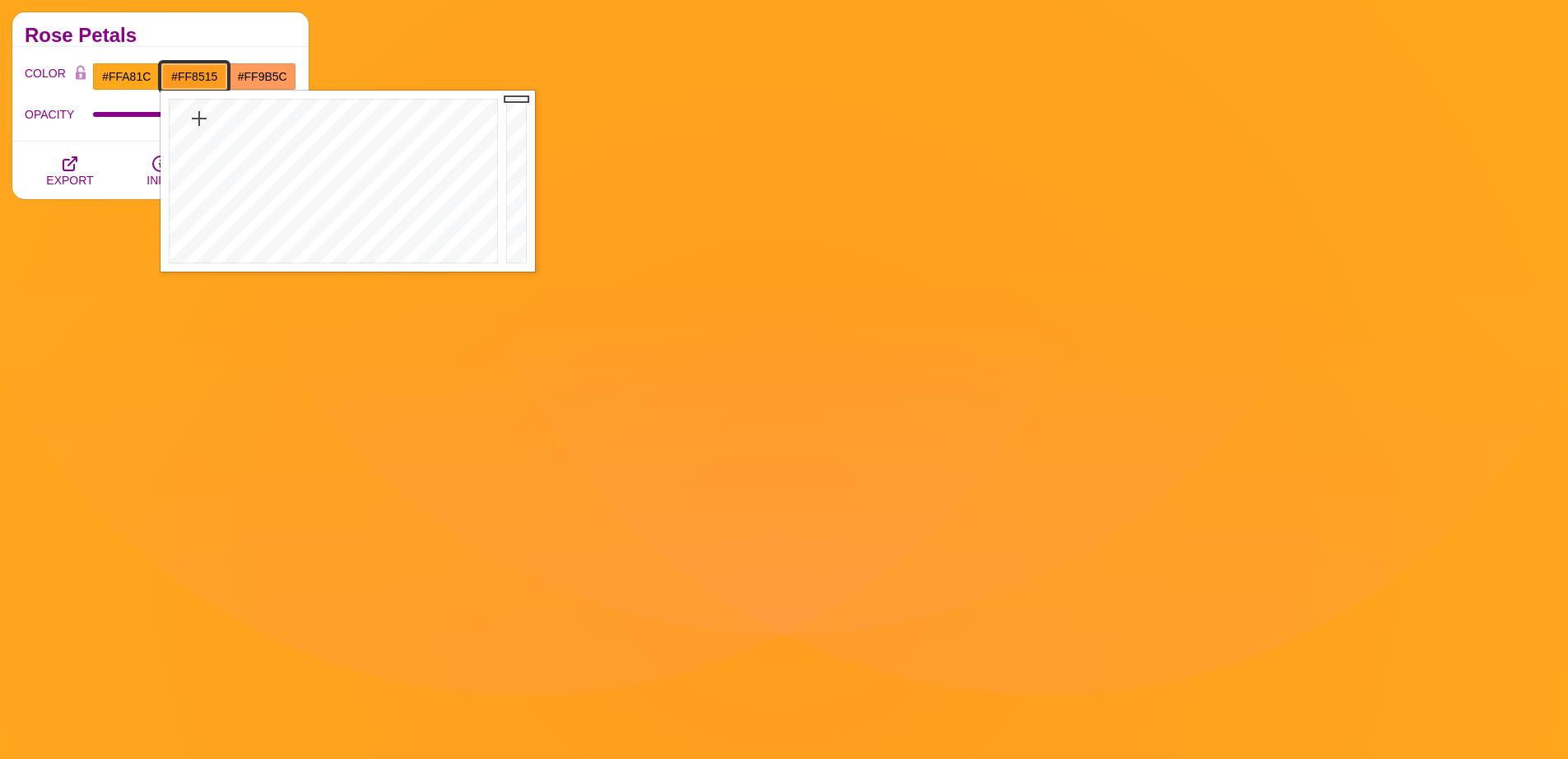
click at [195, 112] on div at bounding box center [331, 181] width 342 height 181
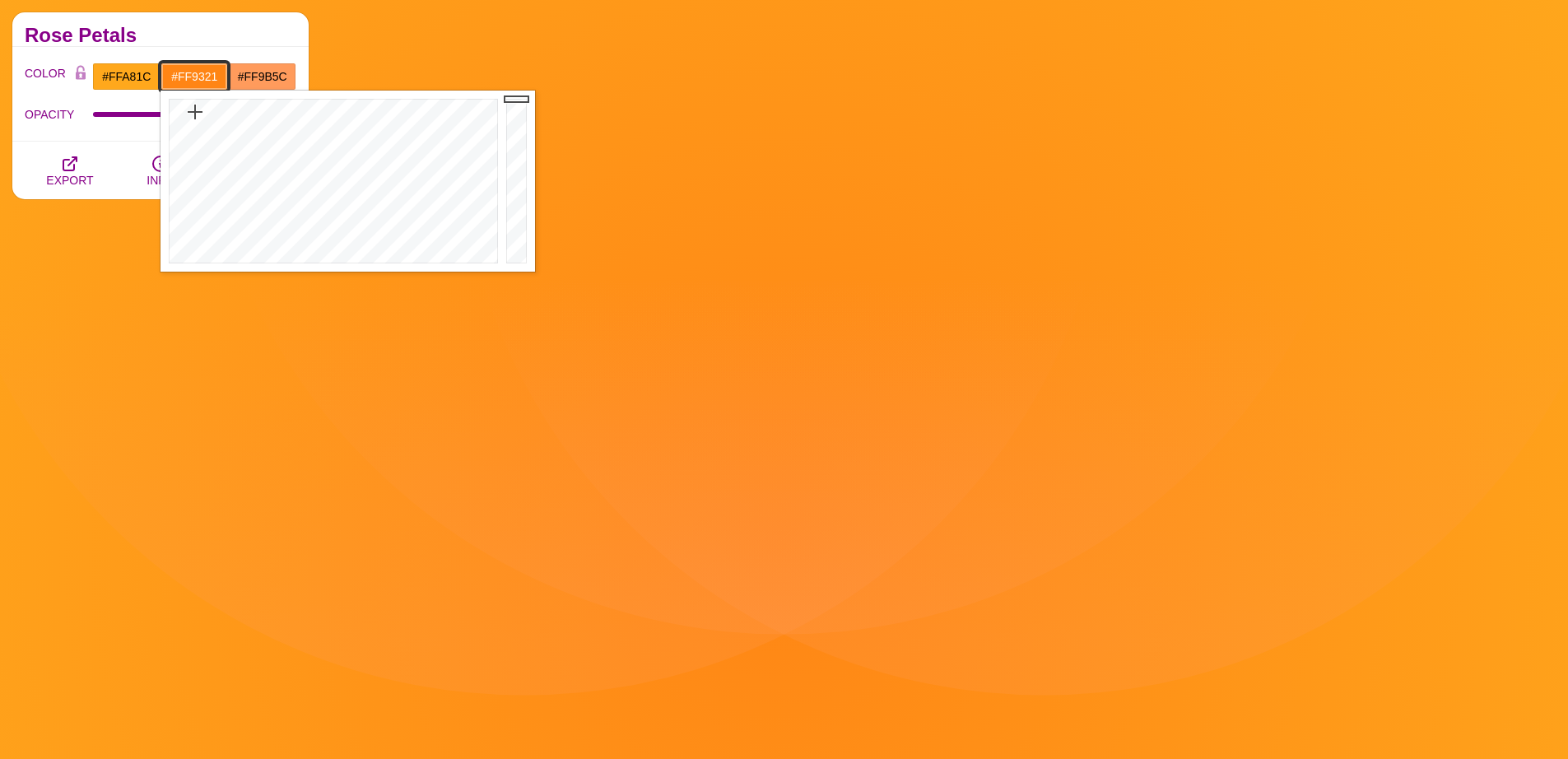
type input "#FF9323"
click at [196, 121] on div at bounding box center [331, 181] width 342 height 181
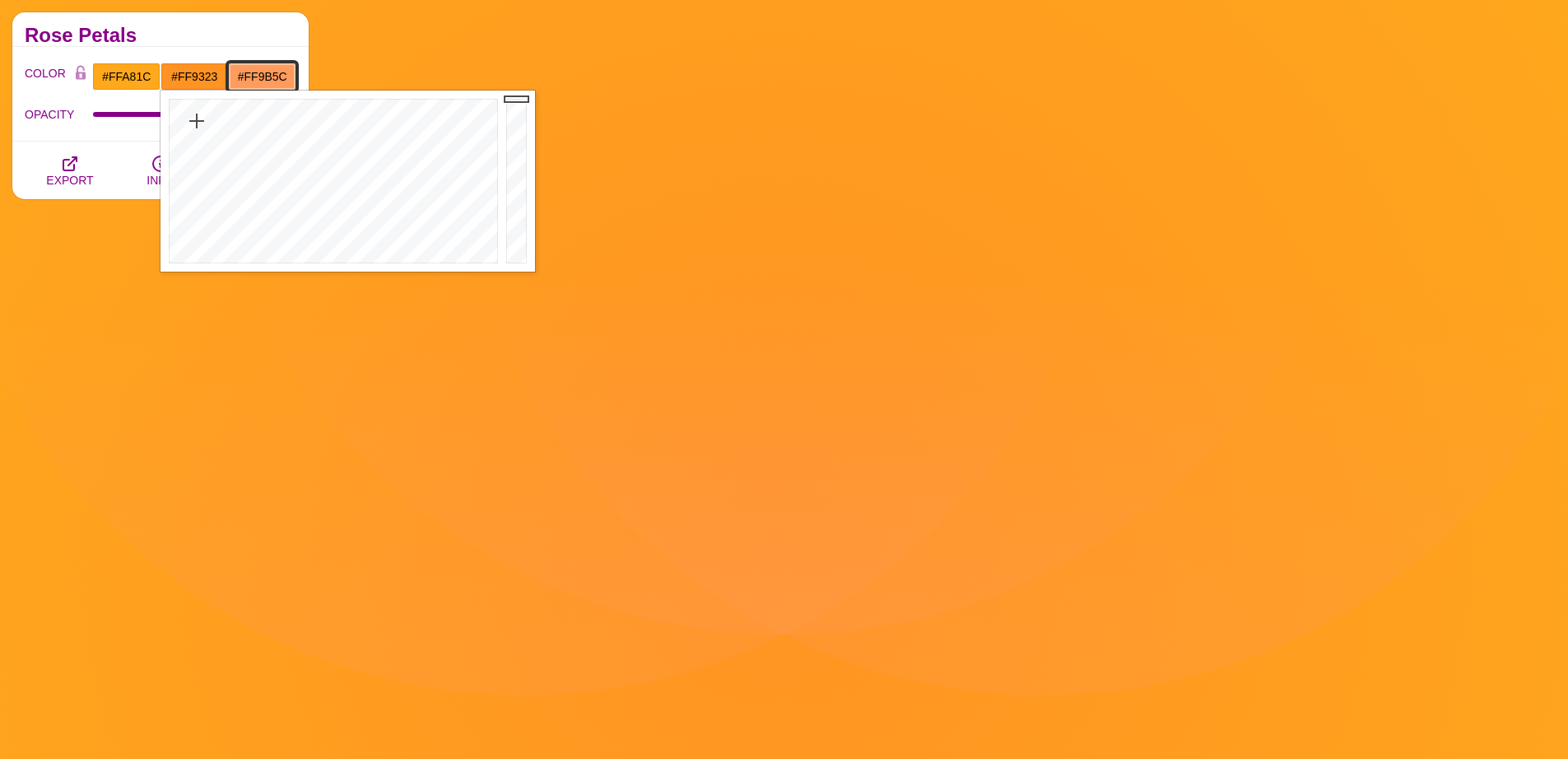
click at [236, 64] on input "#FF9B5C" at bounding box center [262, 77] width 68 height 28
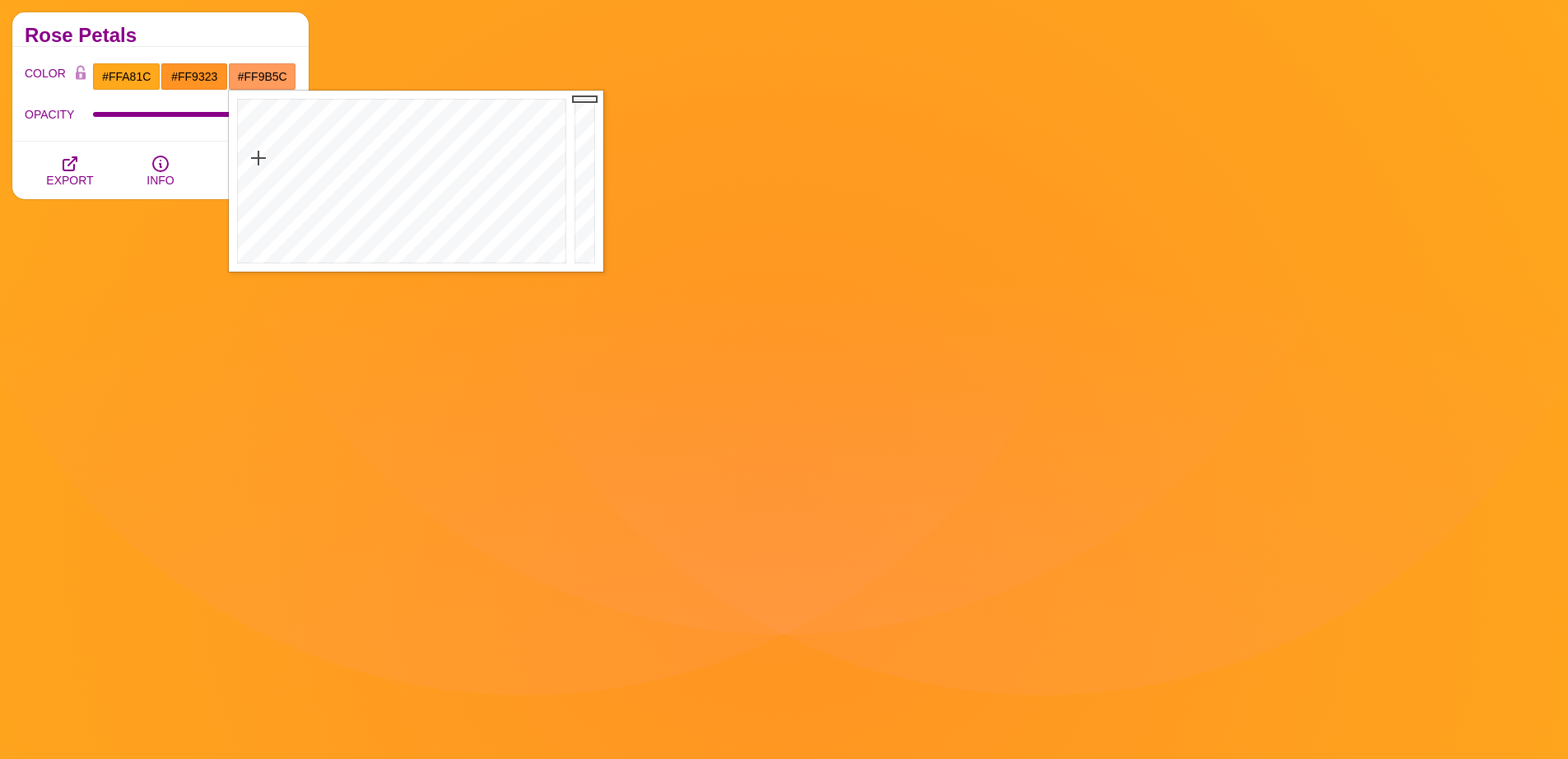
click at [252, 39] on h2 "Rose Petals" at bounding box center [161, 36] width 272 height 13
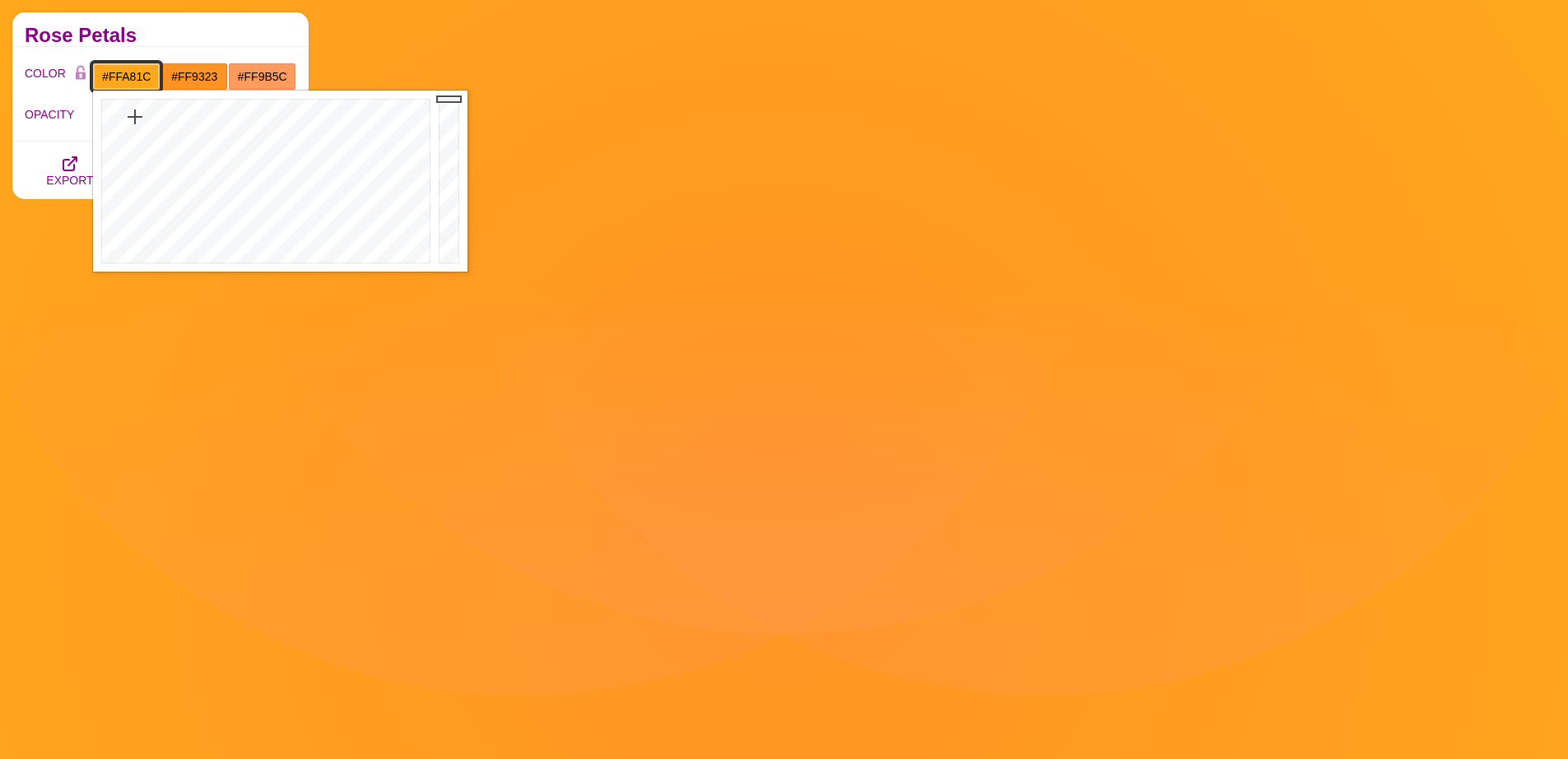
click at [117, 75] on input "#FFA81C" at bounding box center [126, 77] width 68 height 28
drag, startPoint x: 137, startPoint y: 120, endPoint x: 130, endPoint y: 131, distance: 13.0
click at [129, 131] on div at bounding box center [264, 181] width 342 height 181
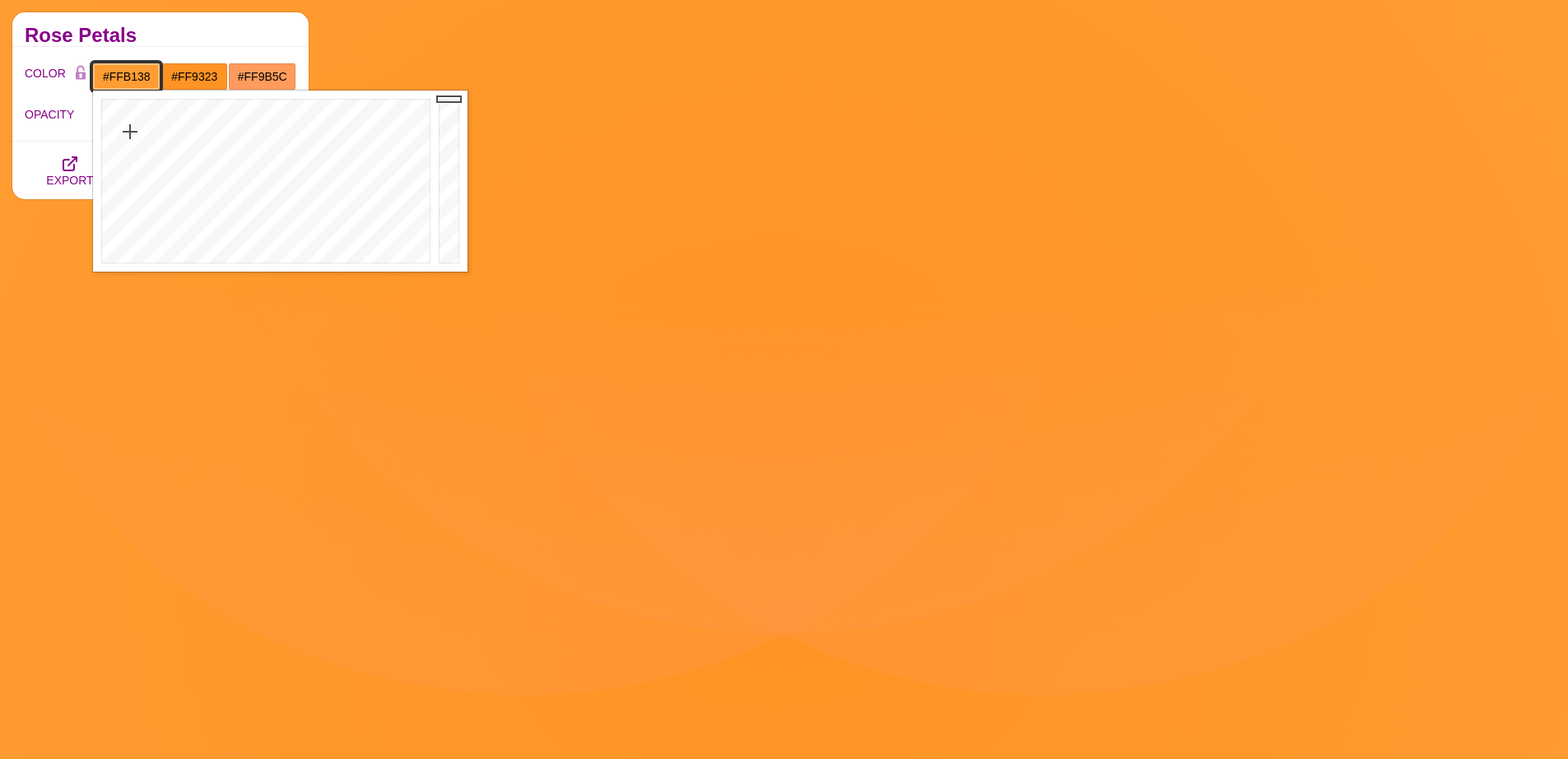
type input "#FFB23A"
click at [134, 136] on div at bounding box center [264, 181] width 342 height 181
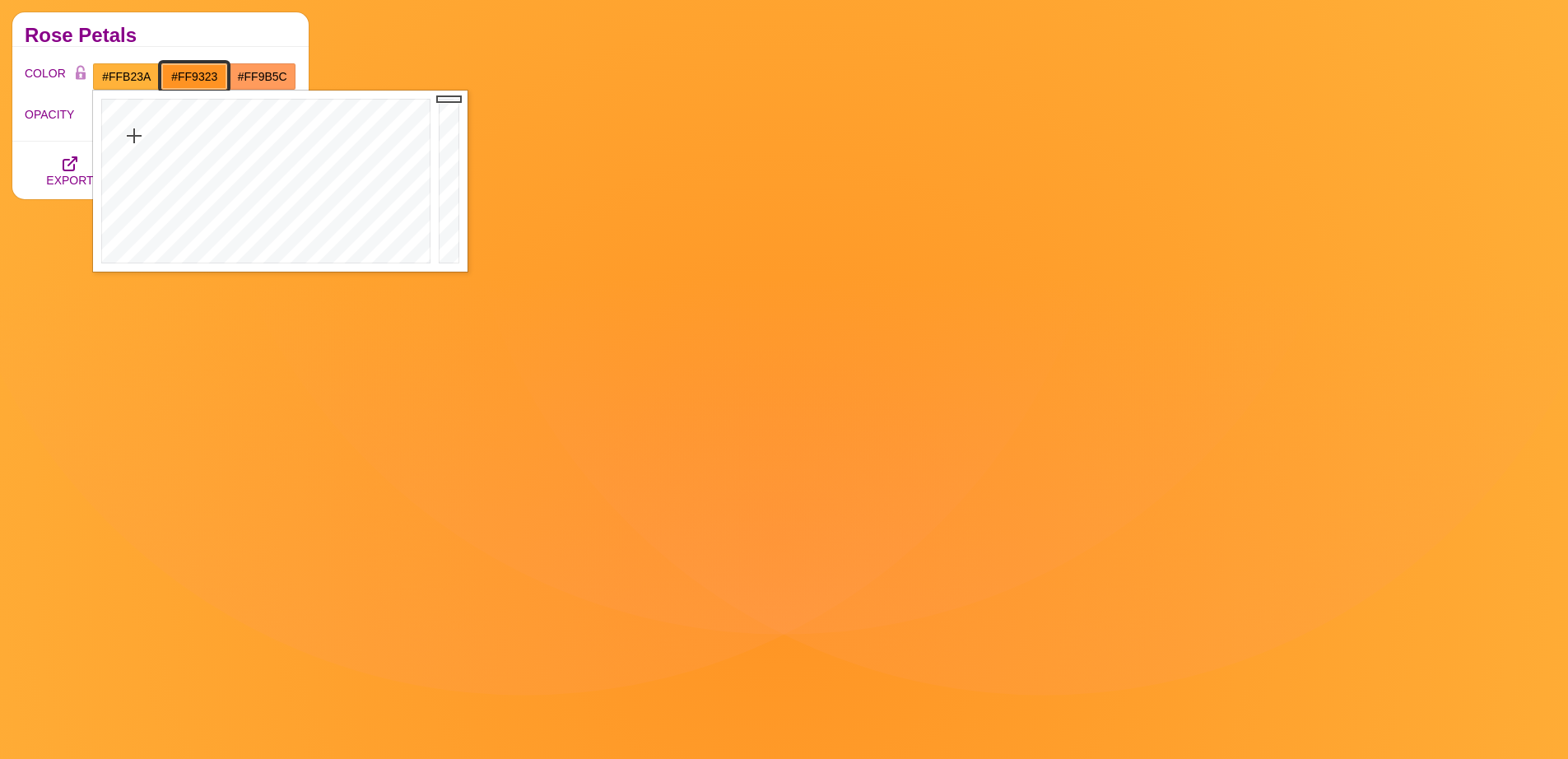
click at [194, 73] on input "#FF9323" at bounding box center [195, 77] width 68 height 28
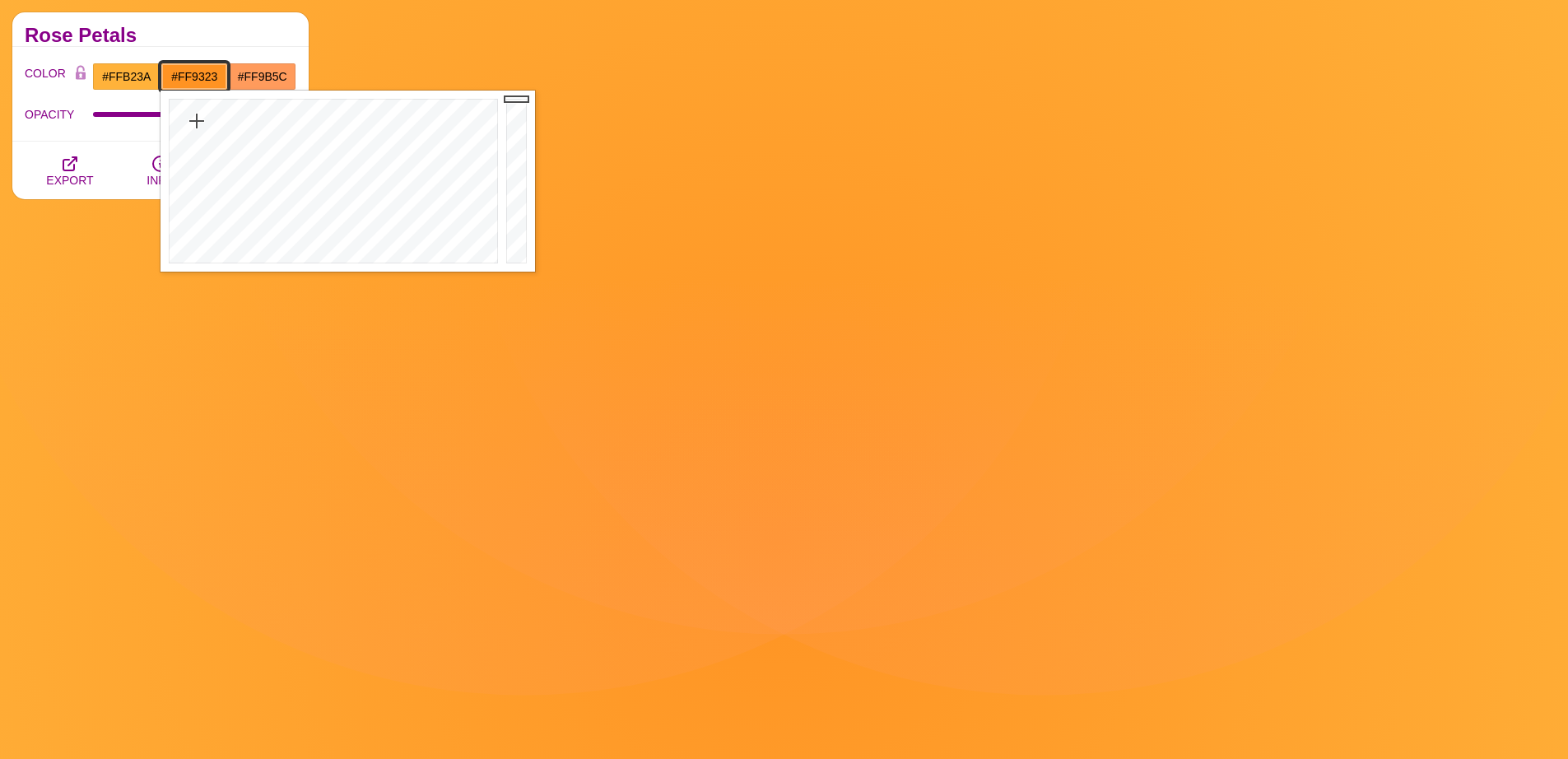
click at [195, 75] on input "#FF9323" at bounding box center [195, 77] width 68 height 28
paste input "FFA81C"
type input "#FFA81C"
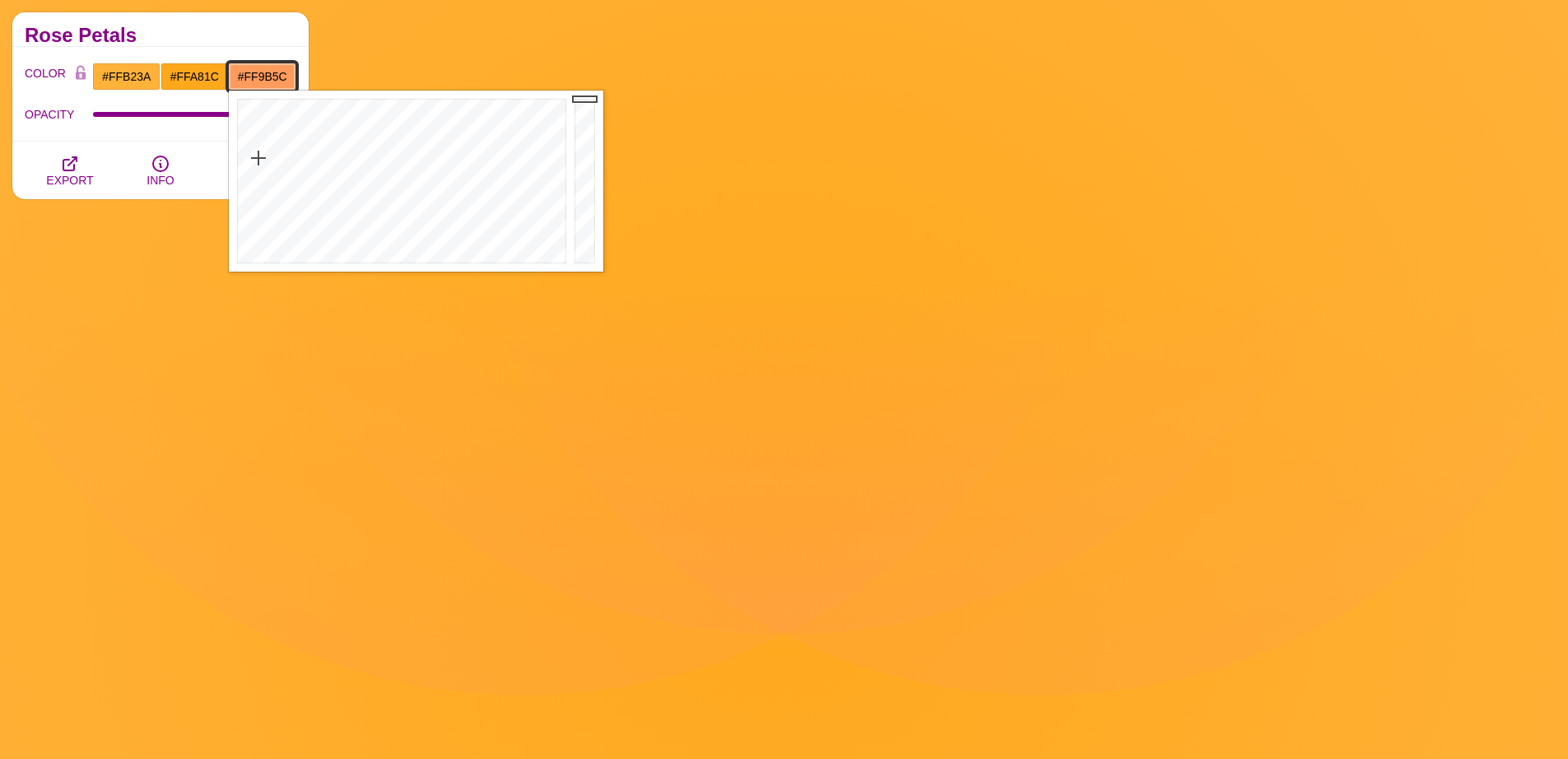
click at [261, 74] on input "#FF9B5C" at bounding box center [262, 77] width 68 height 28
paste input "A81"
type input "#FFA81C"
click at [125, 74] on input "#FFB23A" at bounding box center [126, 77] width 68 height 28
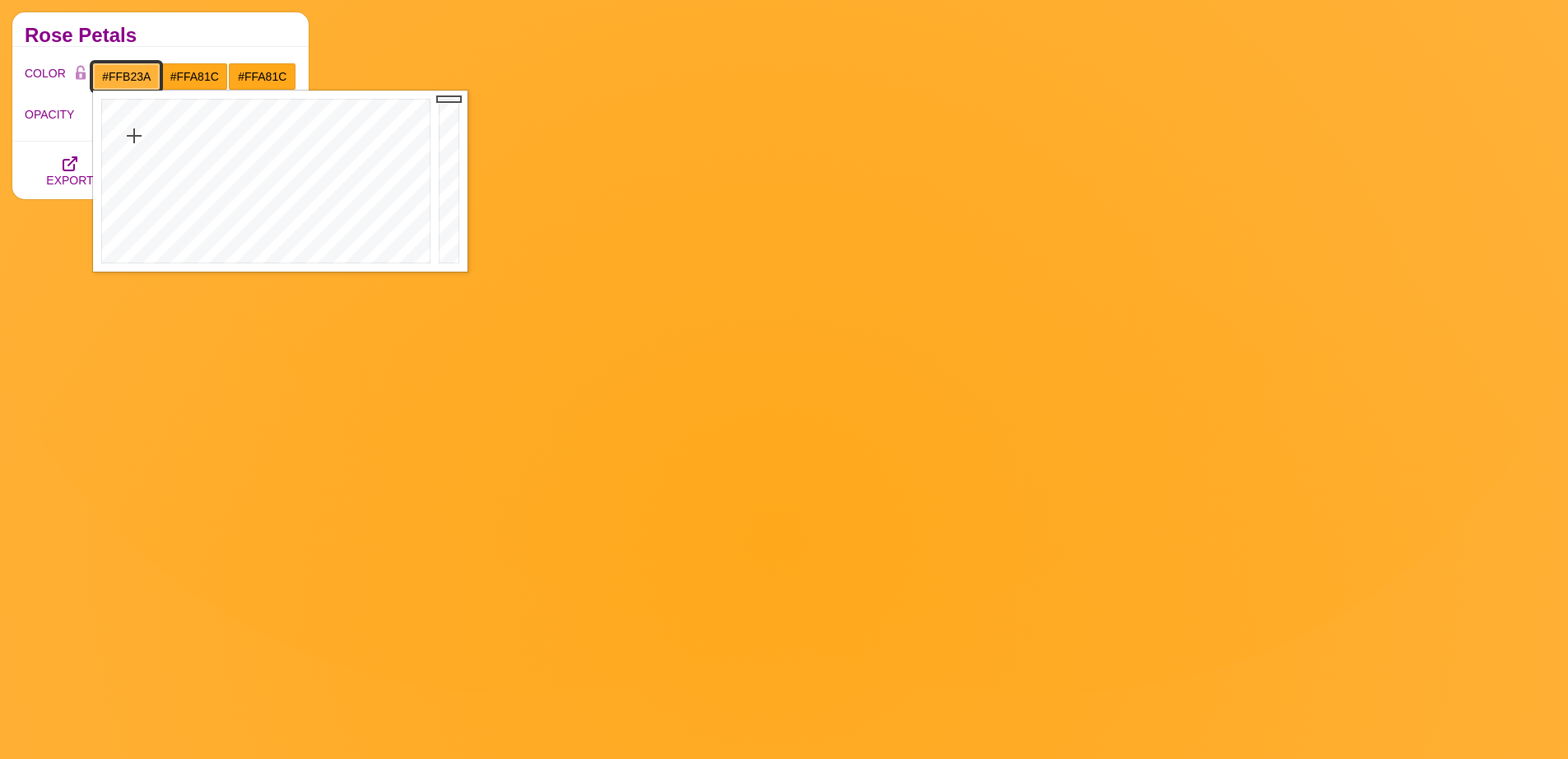
click at [125, 74] on input "#FFB23A" at bounding box center [126, 77] width 68 height 28
paste input "A81C"
click at [181, 40] on h2 "Rose Petals" at bounding box center [161, 36] width 272 height 13
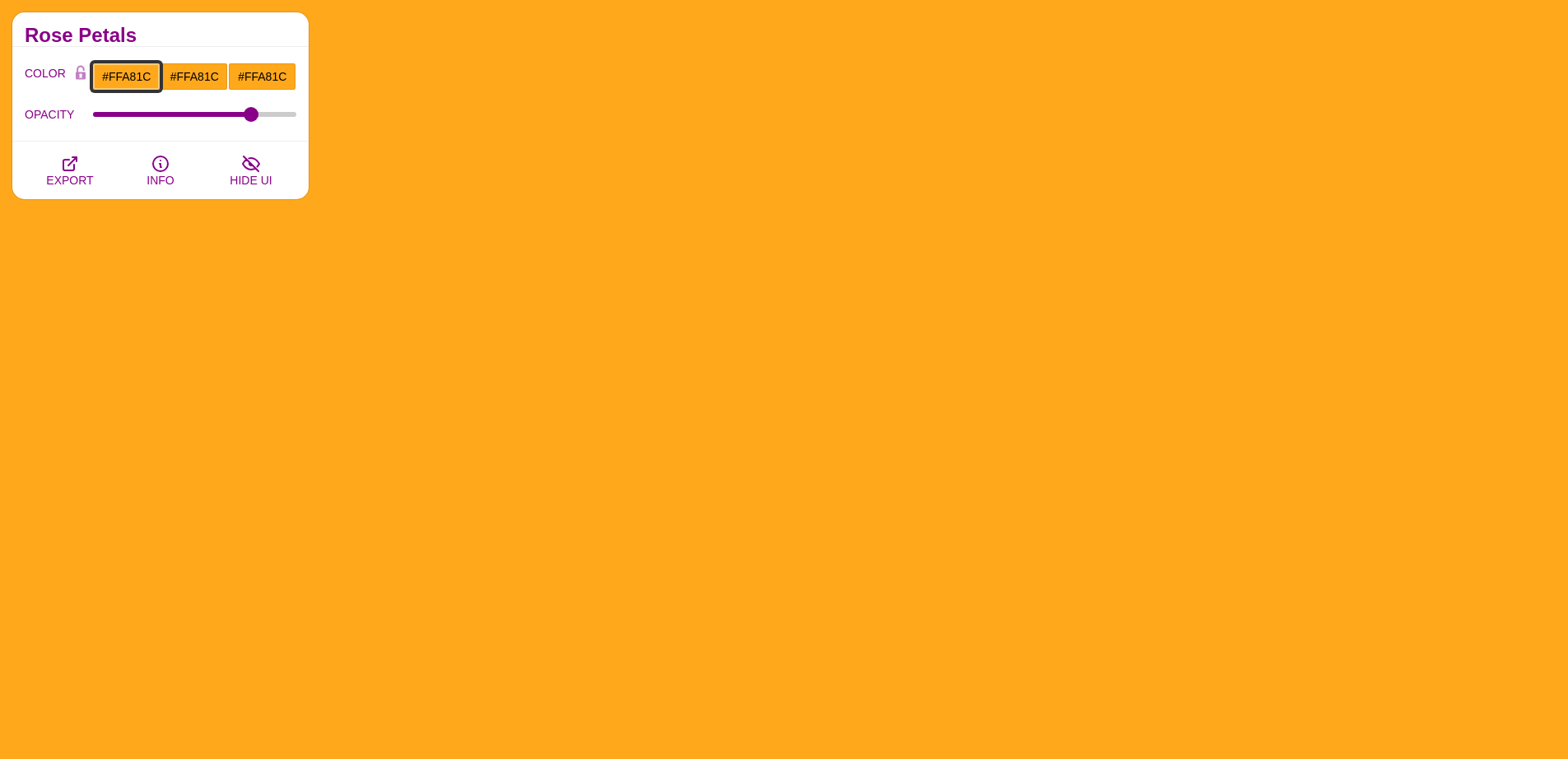
click at [148, 77] on input "#FFA81C" at bounding box center [126, 77] width 68 height 28
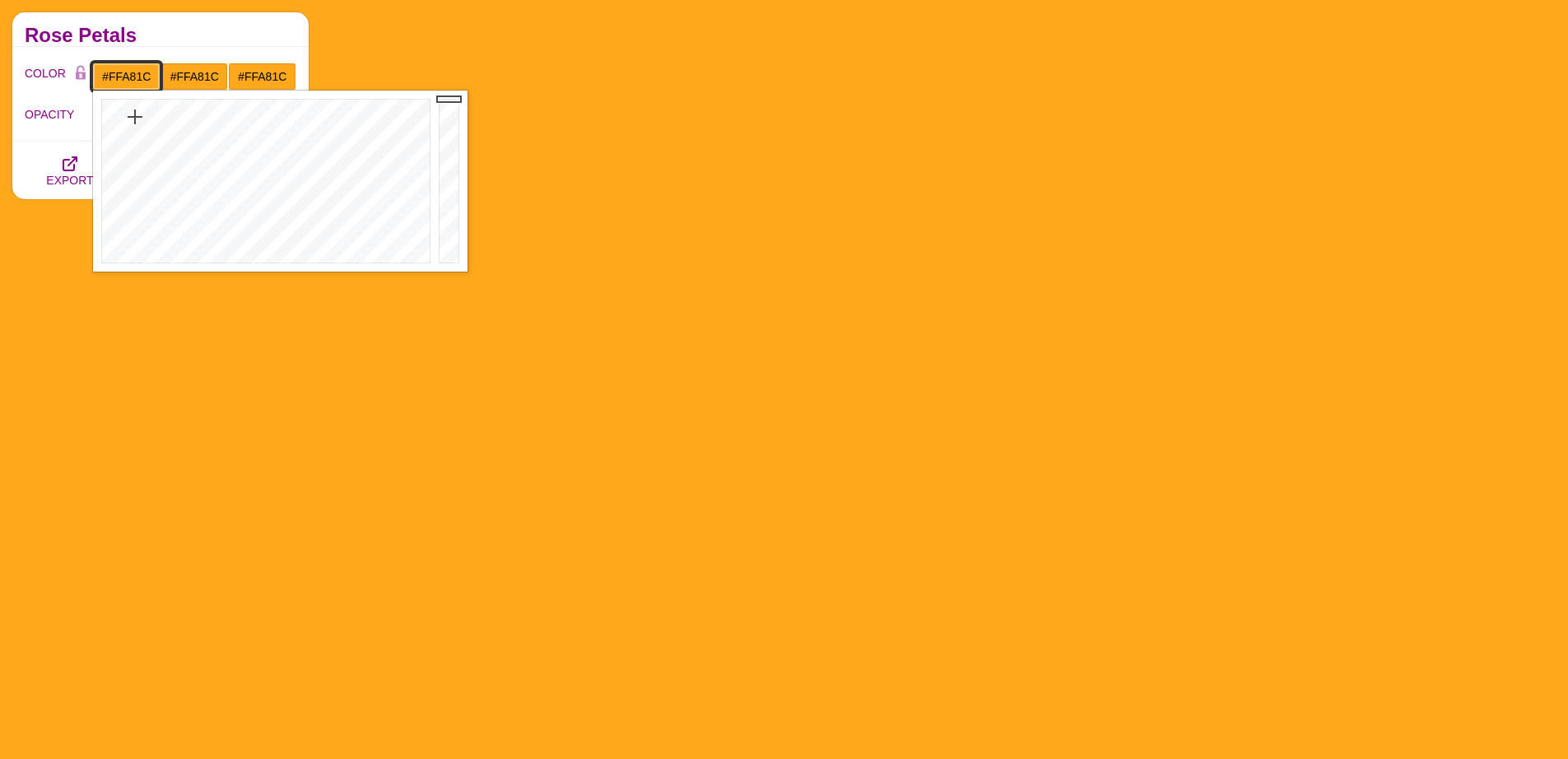
type input "#FFDF2A"
click at [147, 126] on div at bounding box center [264, 181] width 342 height 181
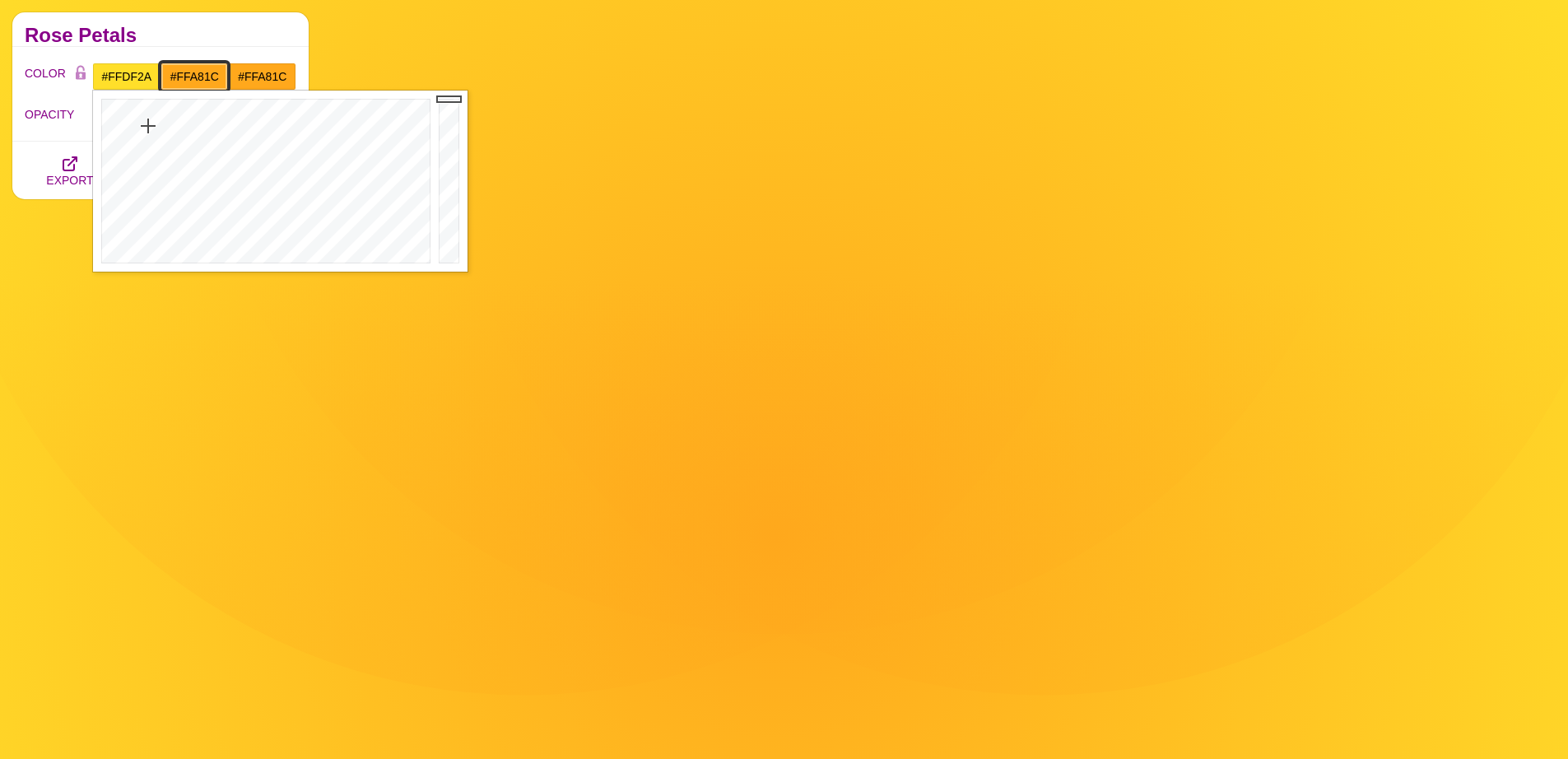
click at [186, 81] on input "#FFA81C" at bounding box center [195, 77] width 68 height 28
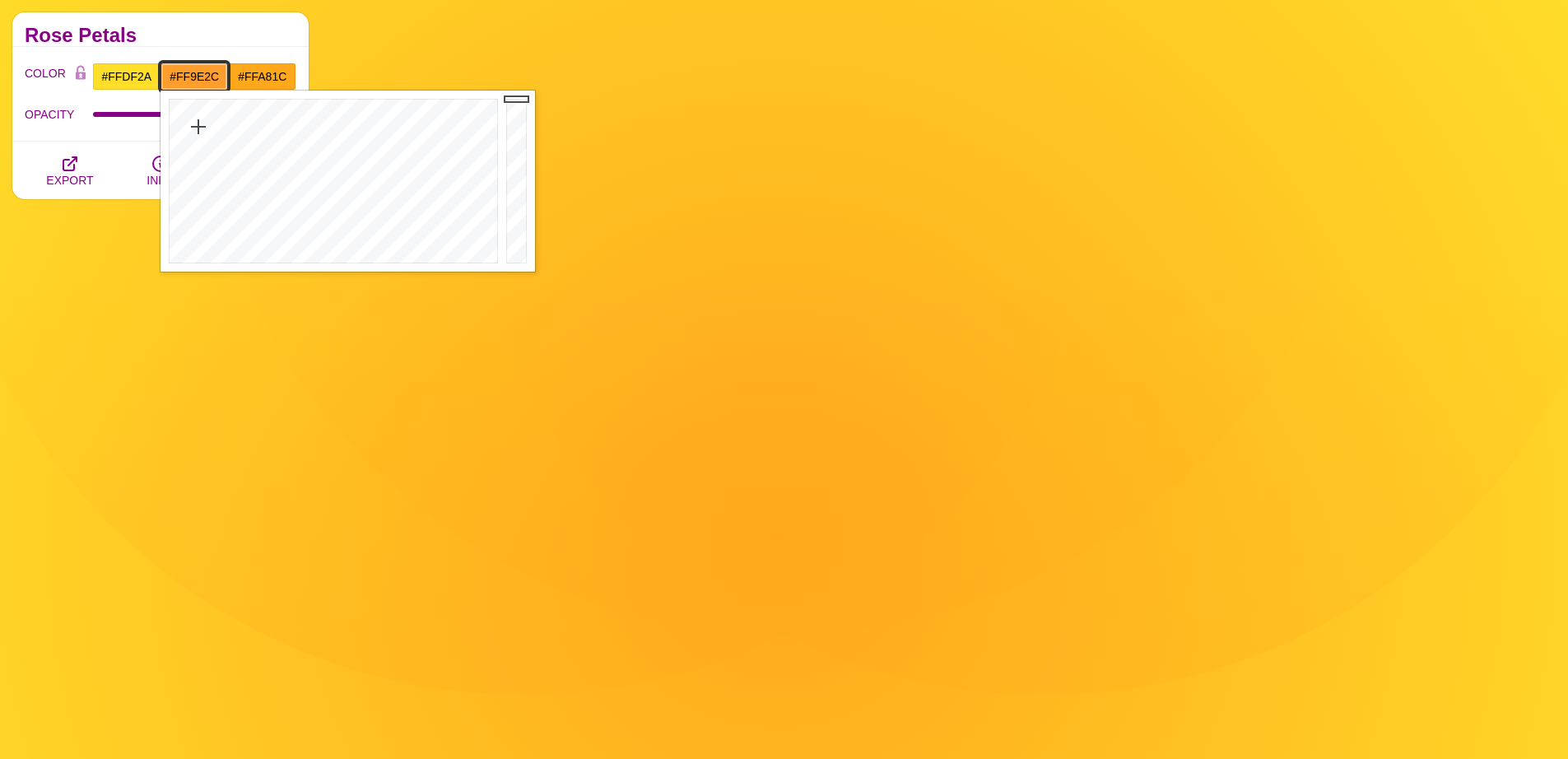
click at [198, 126] on div at bounding box center [331, 181] width 342 height 181
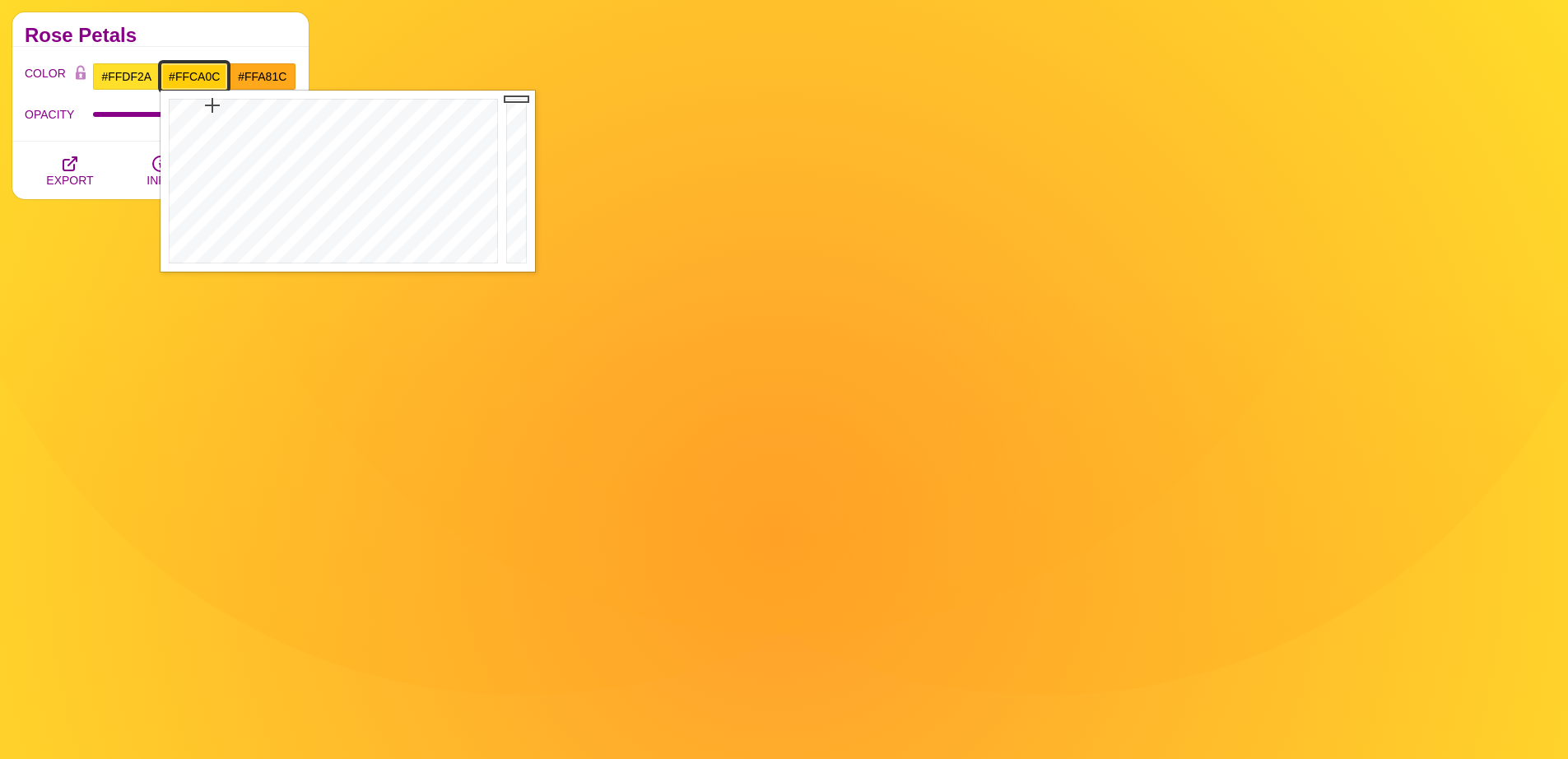
click at [211, 107] on div at bounding box center [331, 181] width 342 height 181
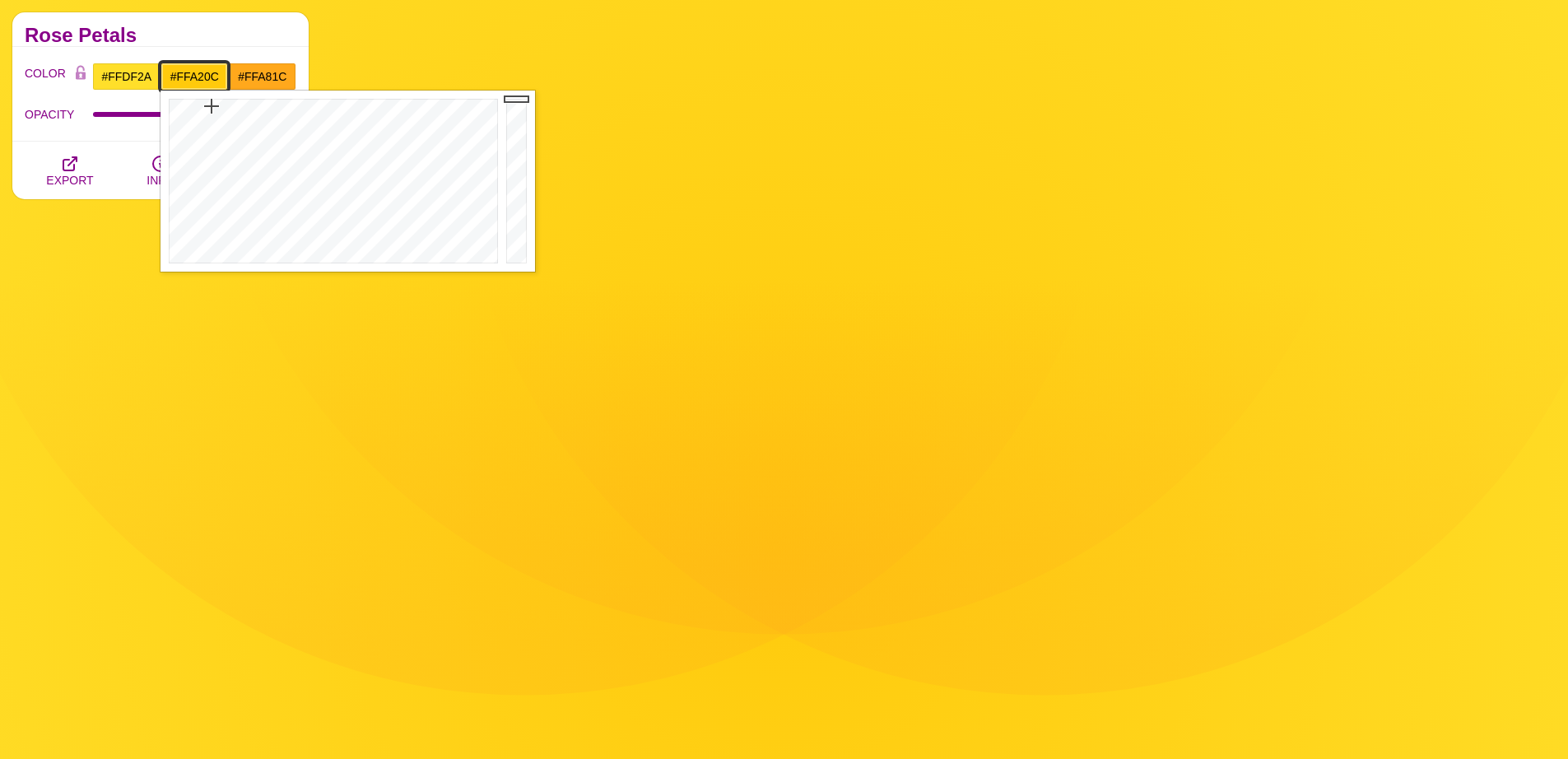
click at [202, 107] on div at bounding box center [331, 181] width 342 height 181
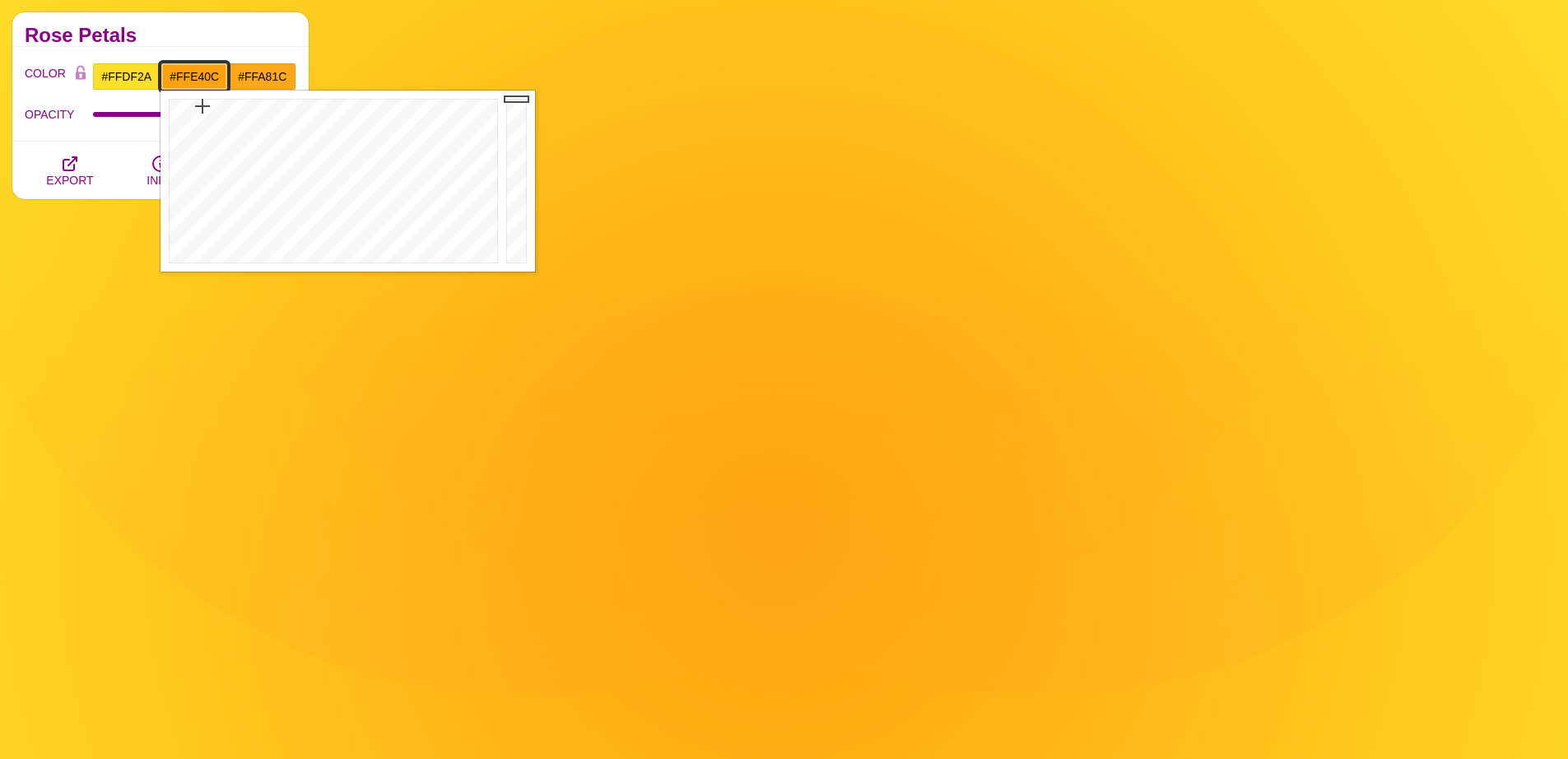
click at [217, 107] on div at bounding box center [331, 181] width 342 height 181
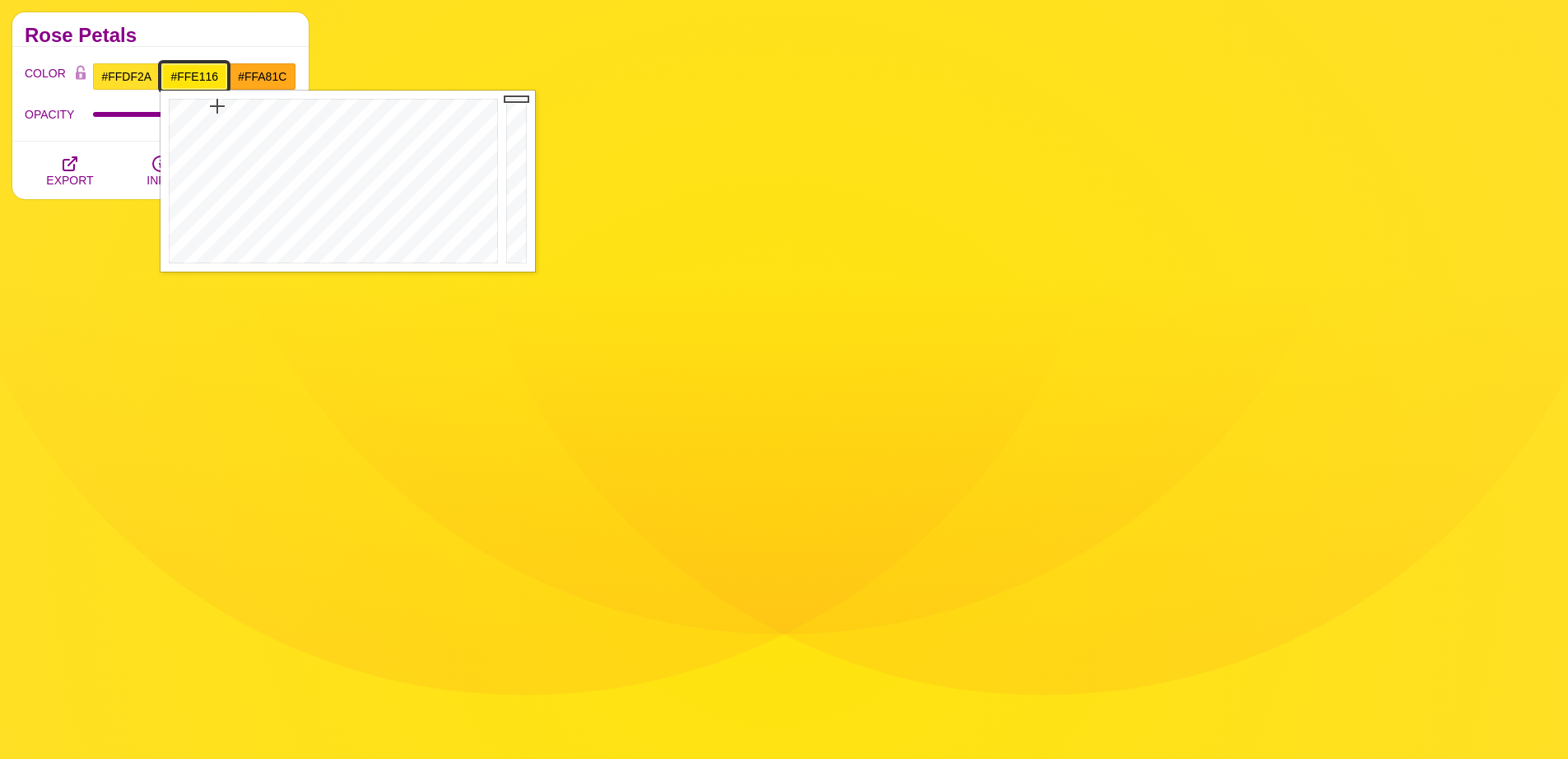
click at [216, 113] on div at bounding box center [331, 181] width 342 height 181
click at [215, 116] on div at bounding box center [331, 181] width 342 height 181
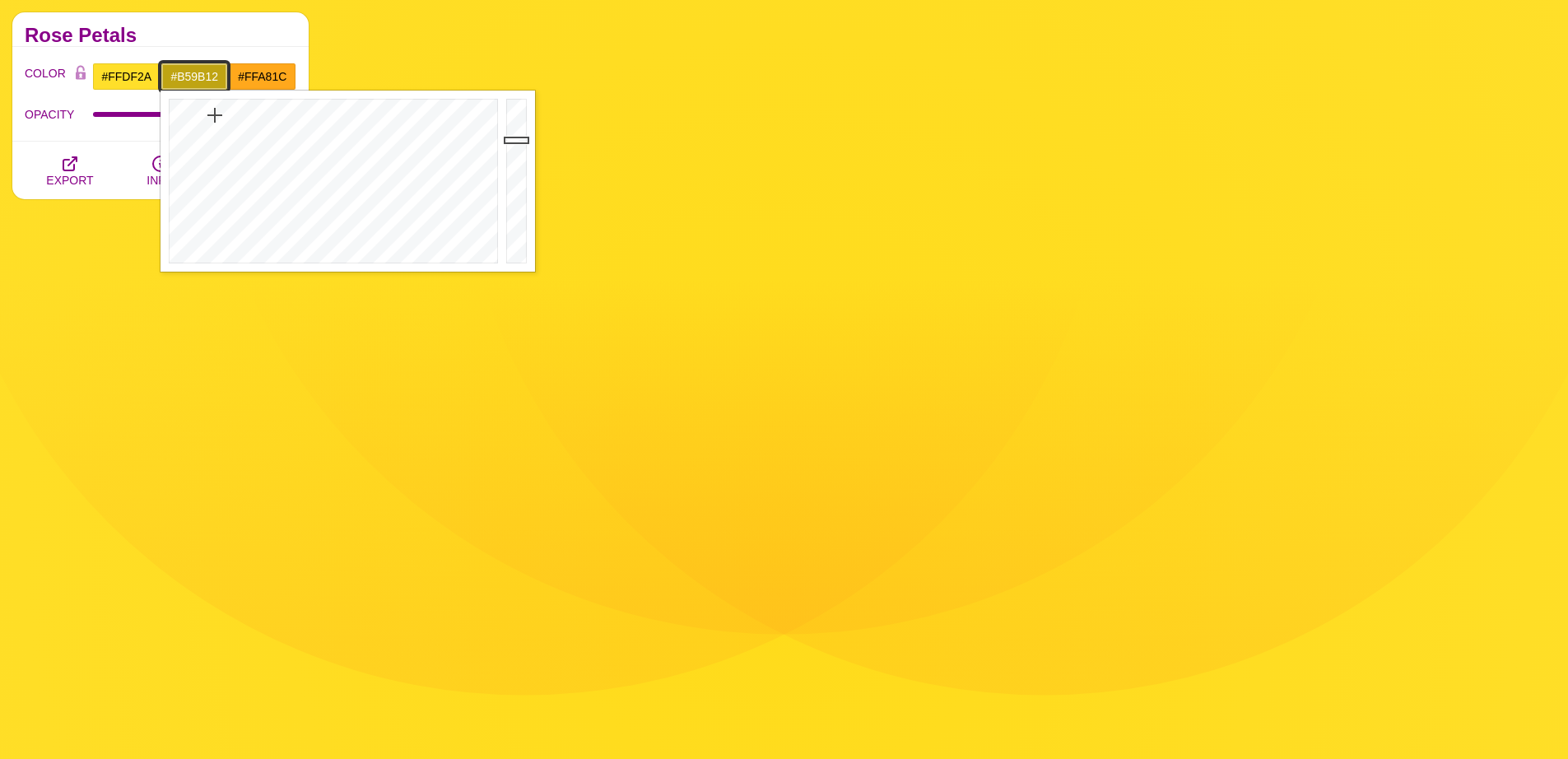
drag, startPoint x: 516, startPoint y: 133, endPoint x: 518, endPoint y: 146, distance: 13.2
click at [518, 146] on div at bounding box center [519, 181] width 33 height 181
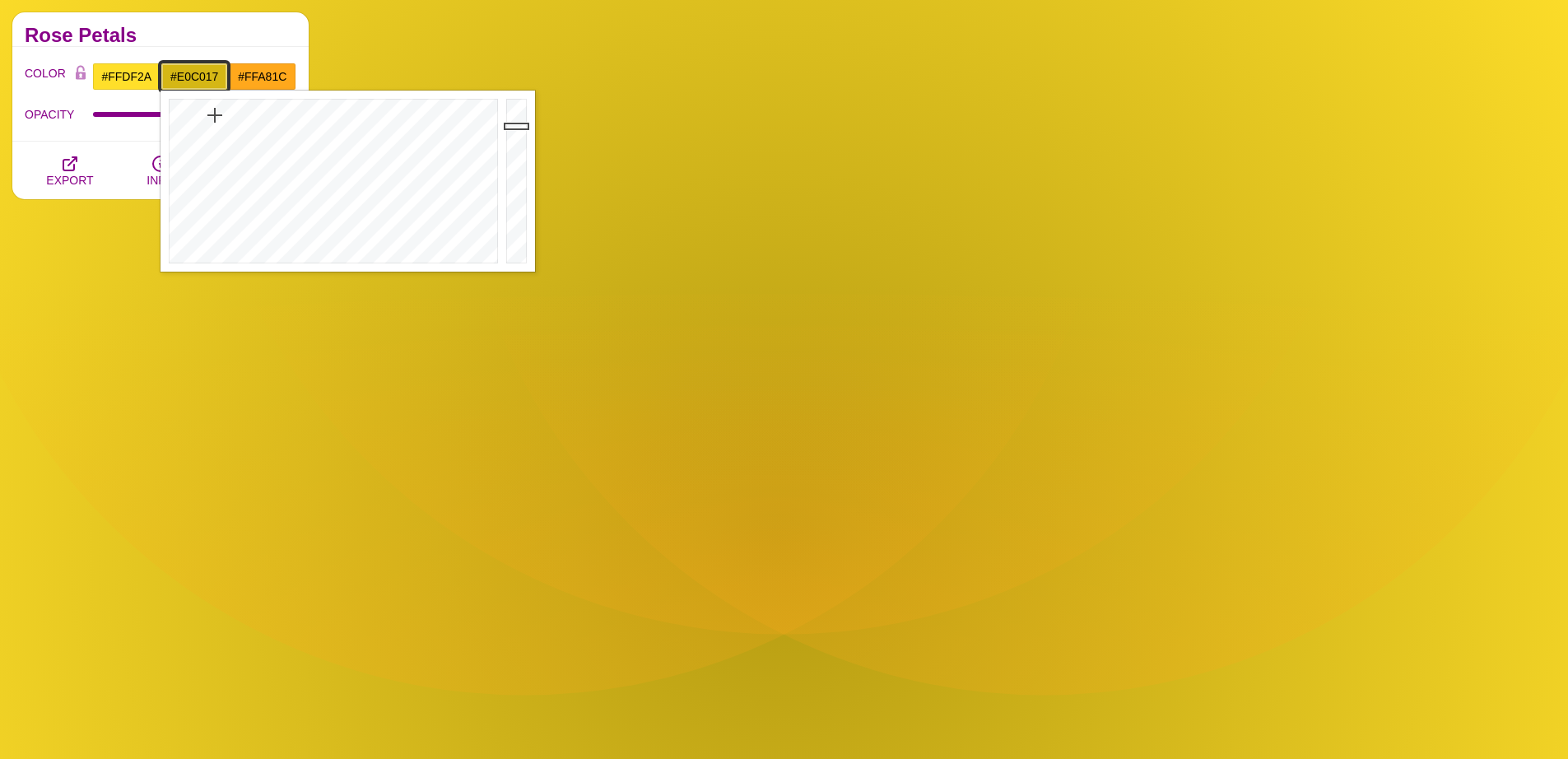
drag, startPoint x: 518, startPoint y: 135, endPoint x: 518, endPoint y: 118, distance: 17.0
click at [518, 118] on div at bounding box center [519, 181] width 33 height 181
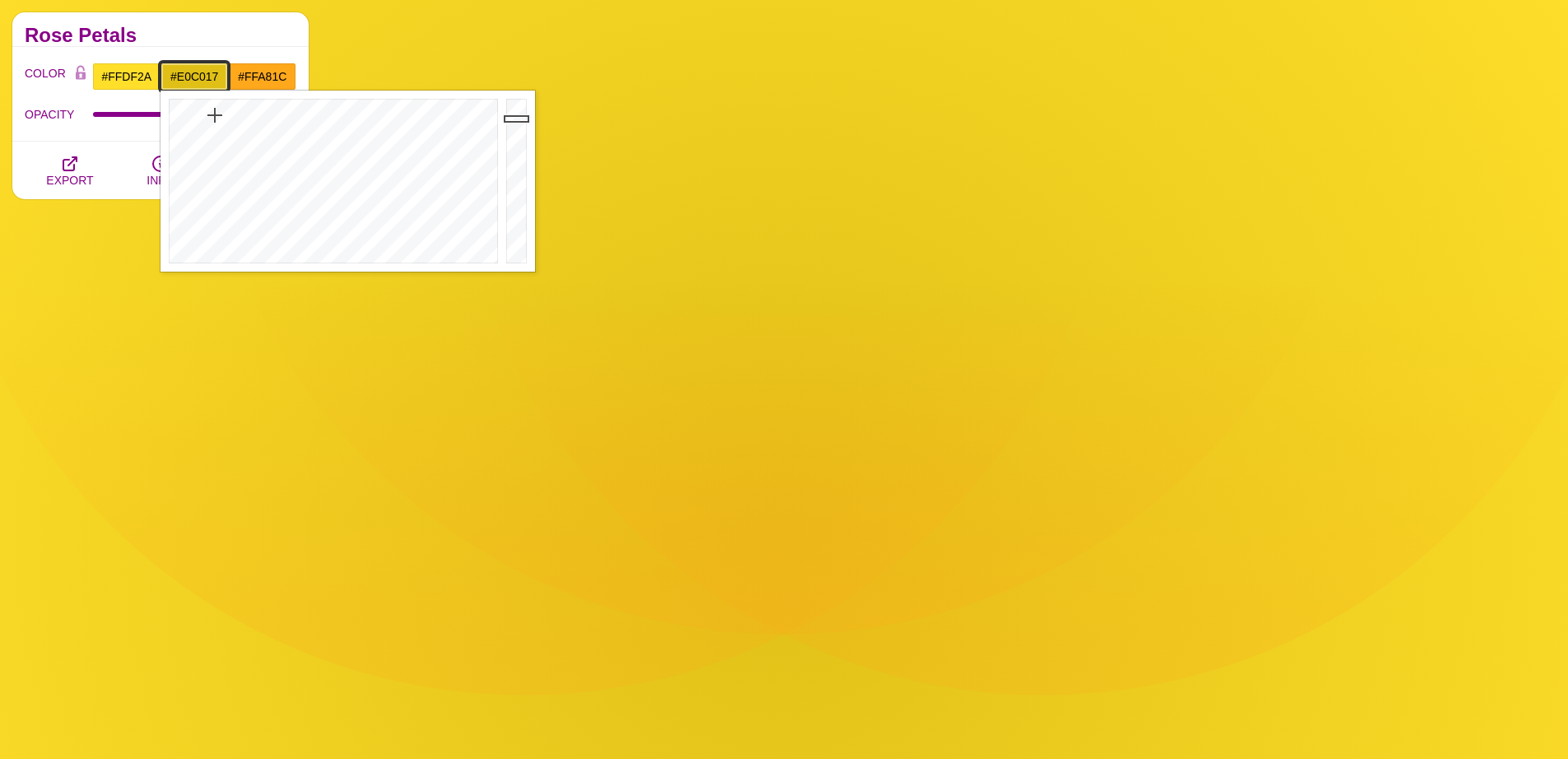
type input "#D3B515"
click at [518, 126] on div at bounding box center [519, 181] width 33 height 181
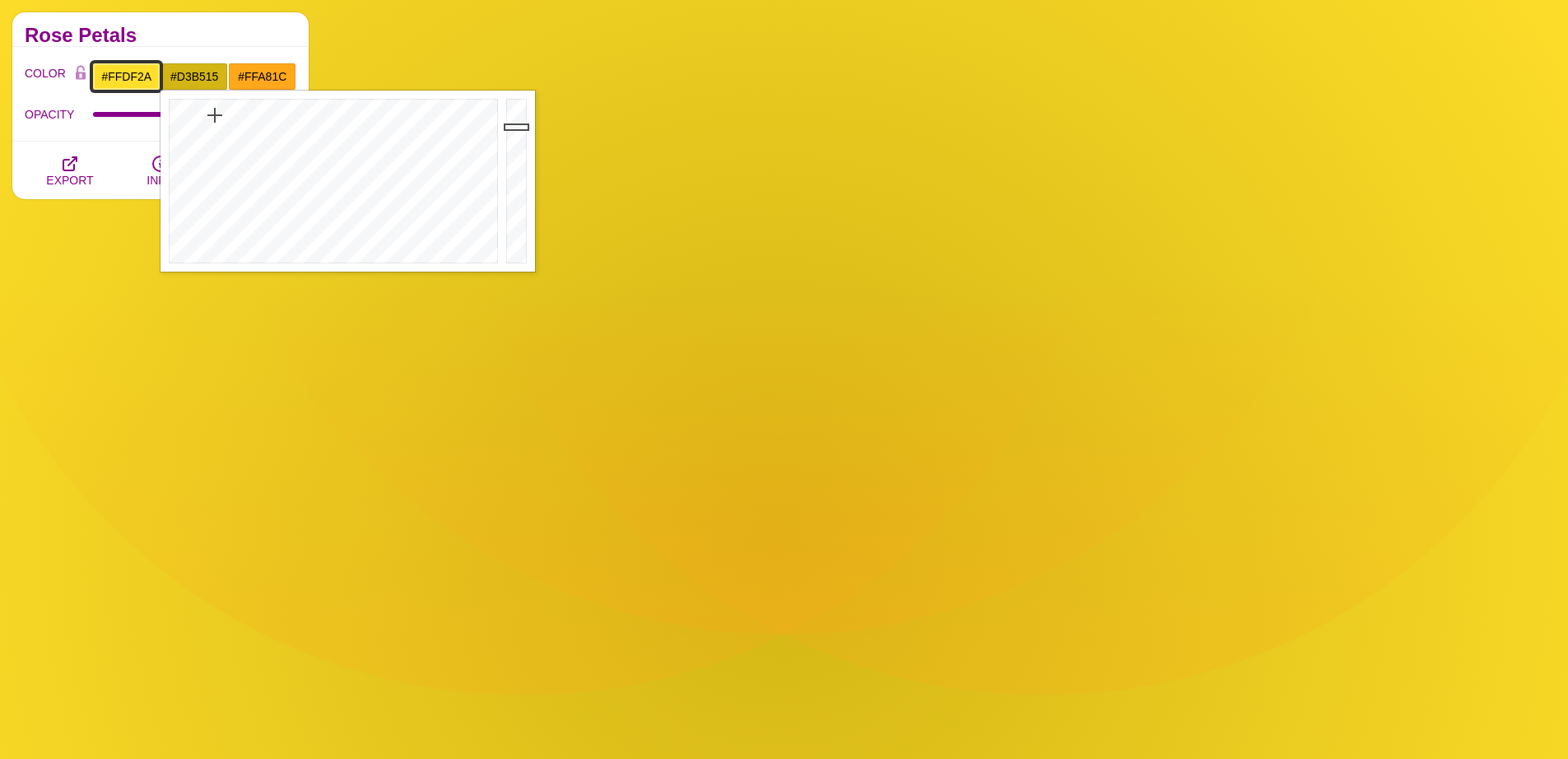
click at [136, 77] on input "#FFDF2A" at bounding box center [126, 77] width 68 height 28
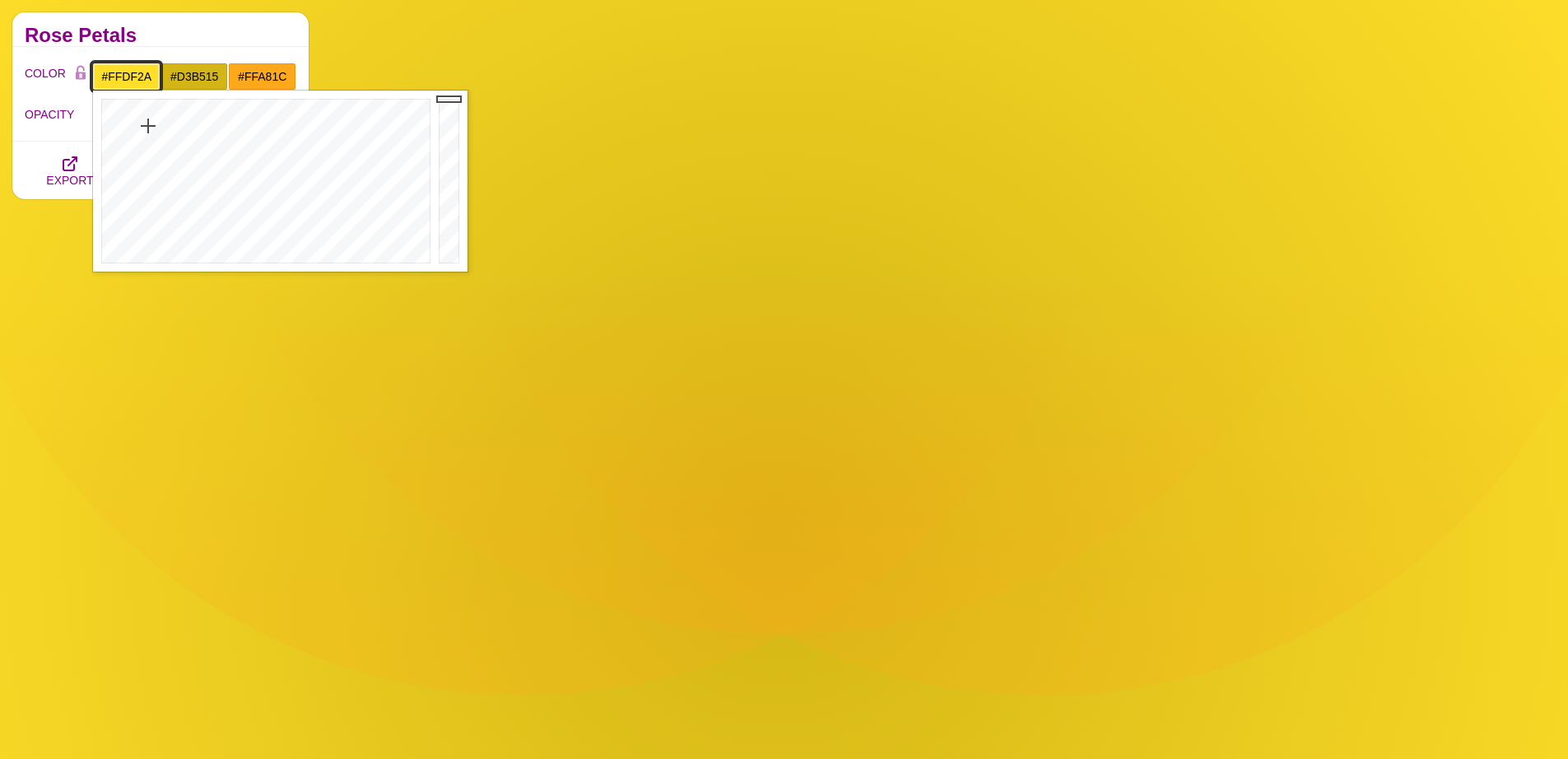
click at [136, 77] on input "#FFDF2A" at bounding box center [126, 77] width 68 height 28
paste input "FFA81C"
type input "#FFA81C"
click at [205, 77] on input "#D3B515" at bounding box center [195, 77] width 68 height 28
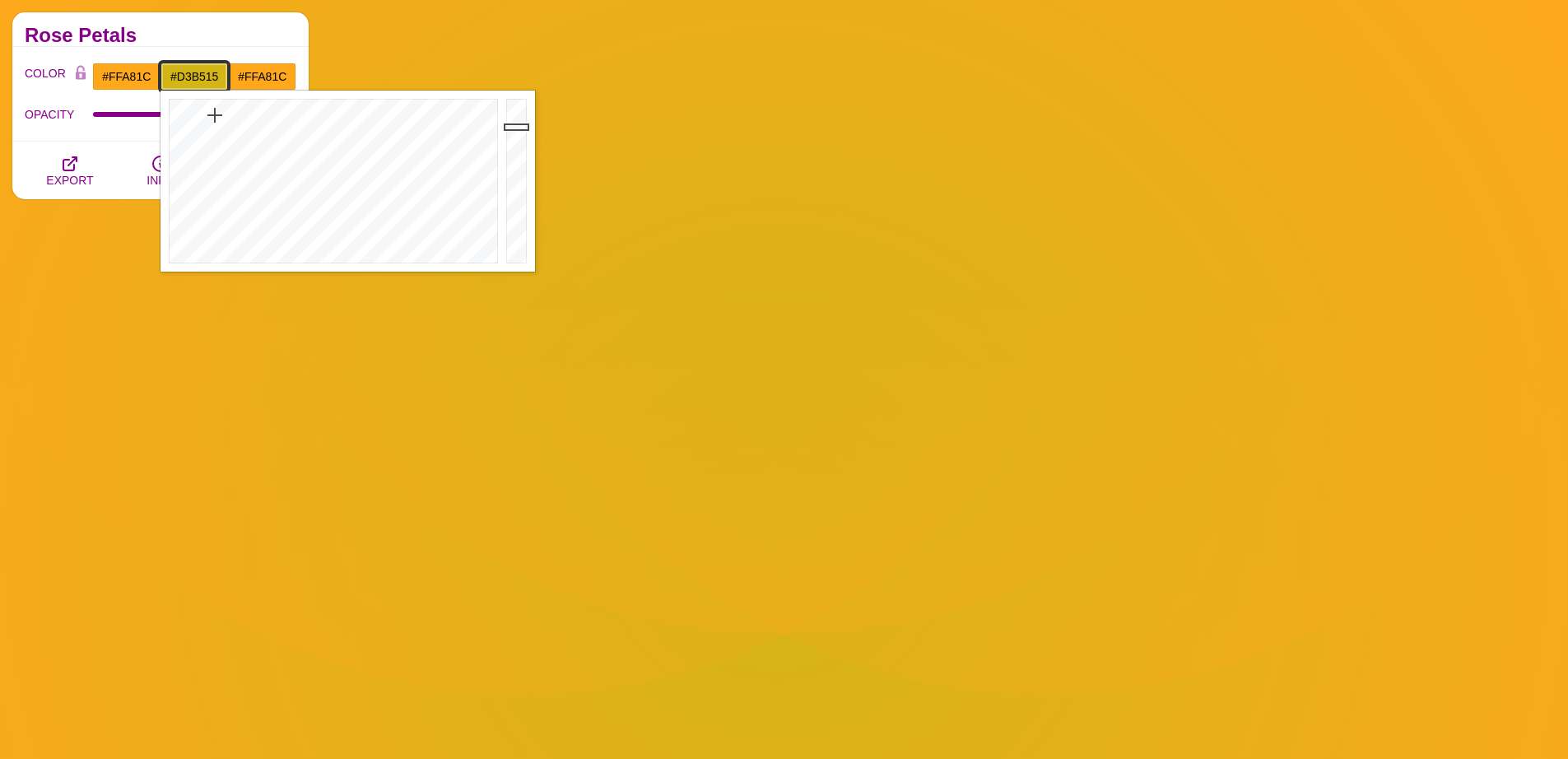
click at [205, 77] on input "#D3B515" at bounding box center [195, 77] width 68 height 28
paste input "FFA81C"
type input "#FFA81C"
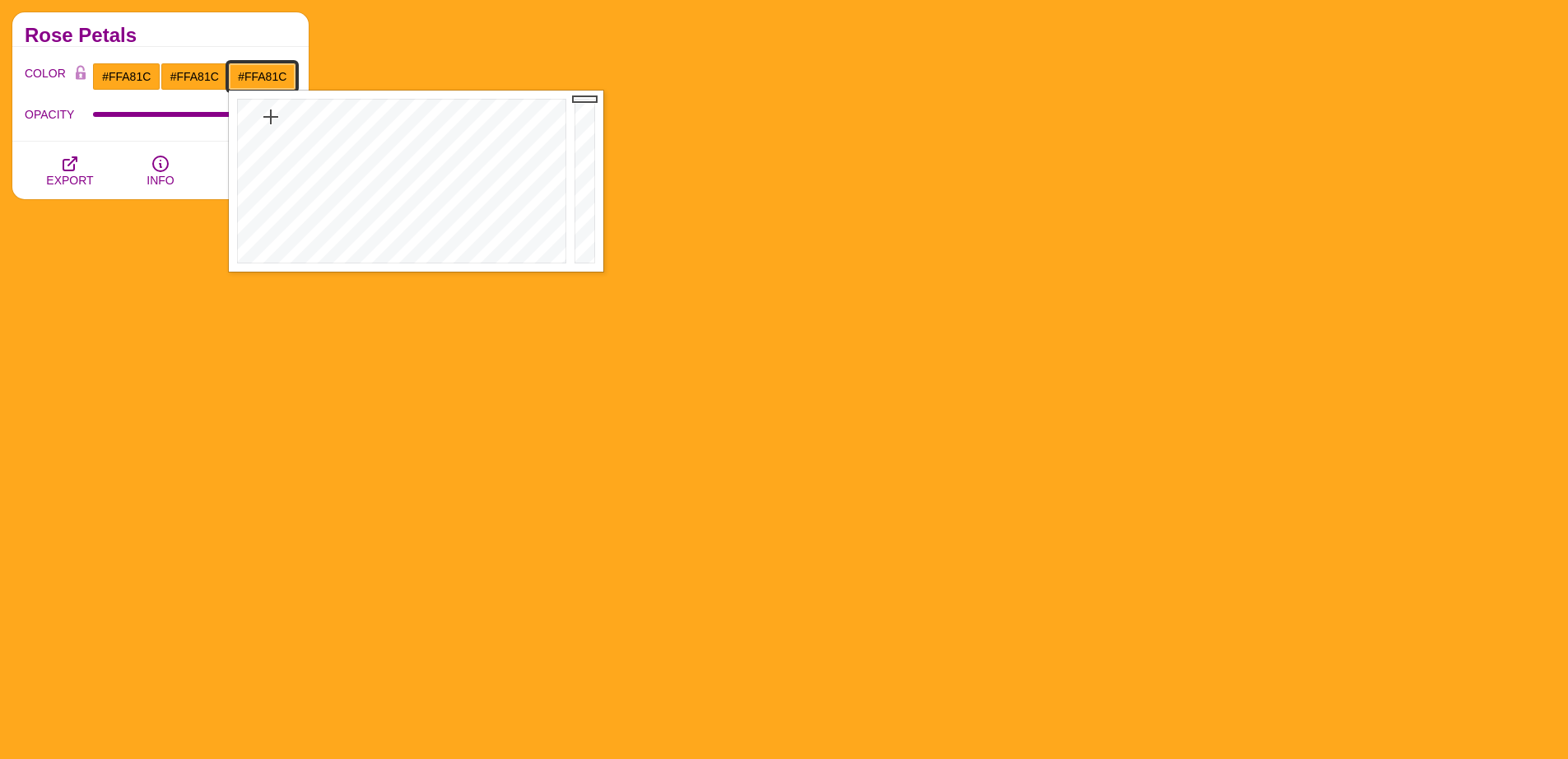
click at [269, 75] on input "#FFA81C" at bounding box center [262, 77] width 68 height 28
click at [270, 75] on input "#FFA81C" at bounding box center [262, 77] width 68 height 28
click at [262, 56] on div "COLOR #FFA81C #FFA81C #FFA81C #444444 #555555 #666666 #777777 #888888 #999999 B…" at bounding box center [161, 94] width 296 height 95
click at [253, 77] on input "#FFA81C" at bounding box center [262, 77] width 68 height 28
click at [271, 130] on div at bounding box center [399, 181] width 342 height 181
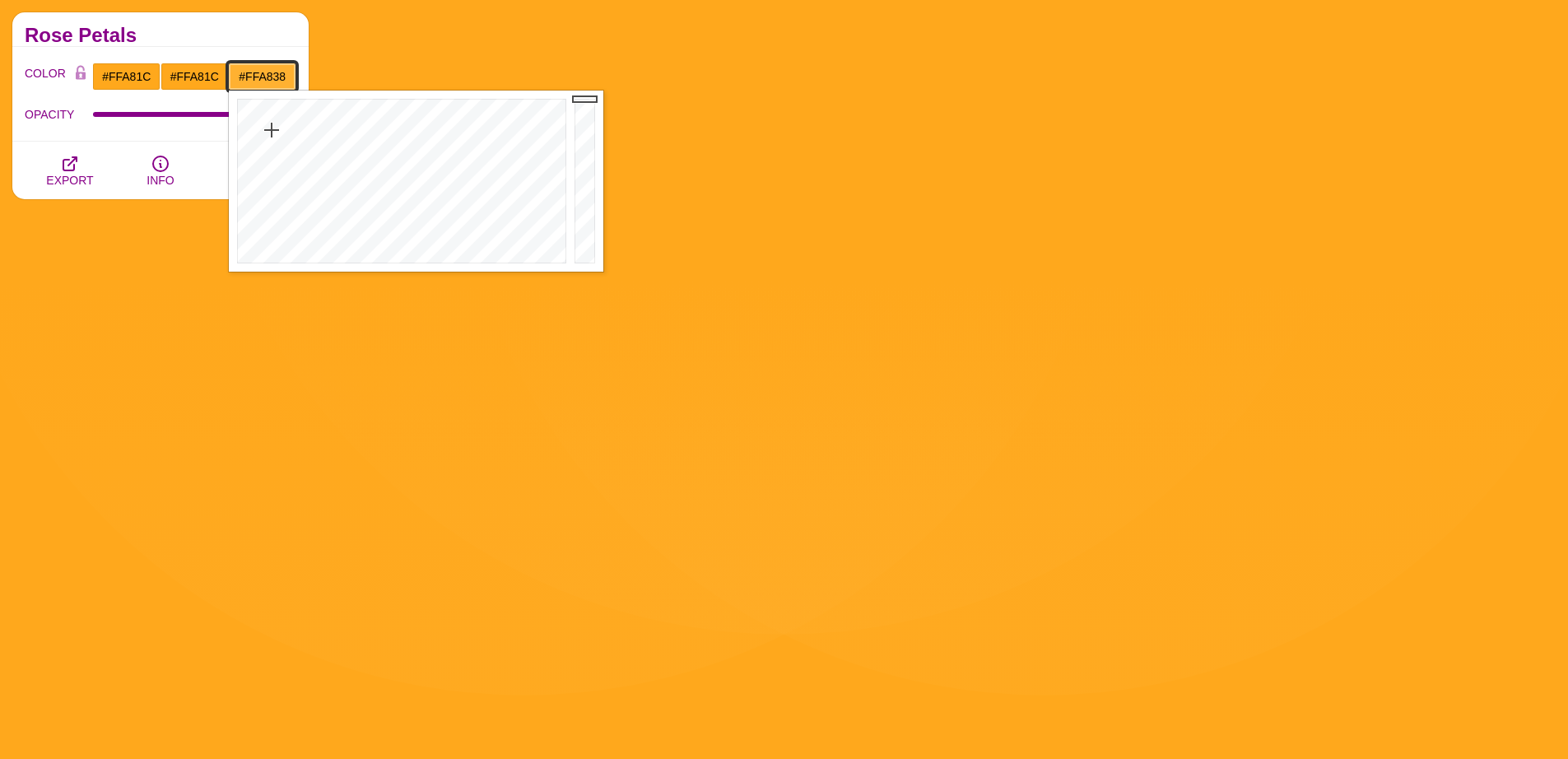
type input "#FFA538"
click at [267, 135] on div at bounding box center [399, 181] width 342 height 181
click at [195, 75] on input "#FFA81C" at bounding box center [195, 77] width 68 height 28
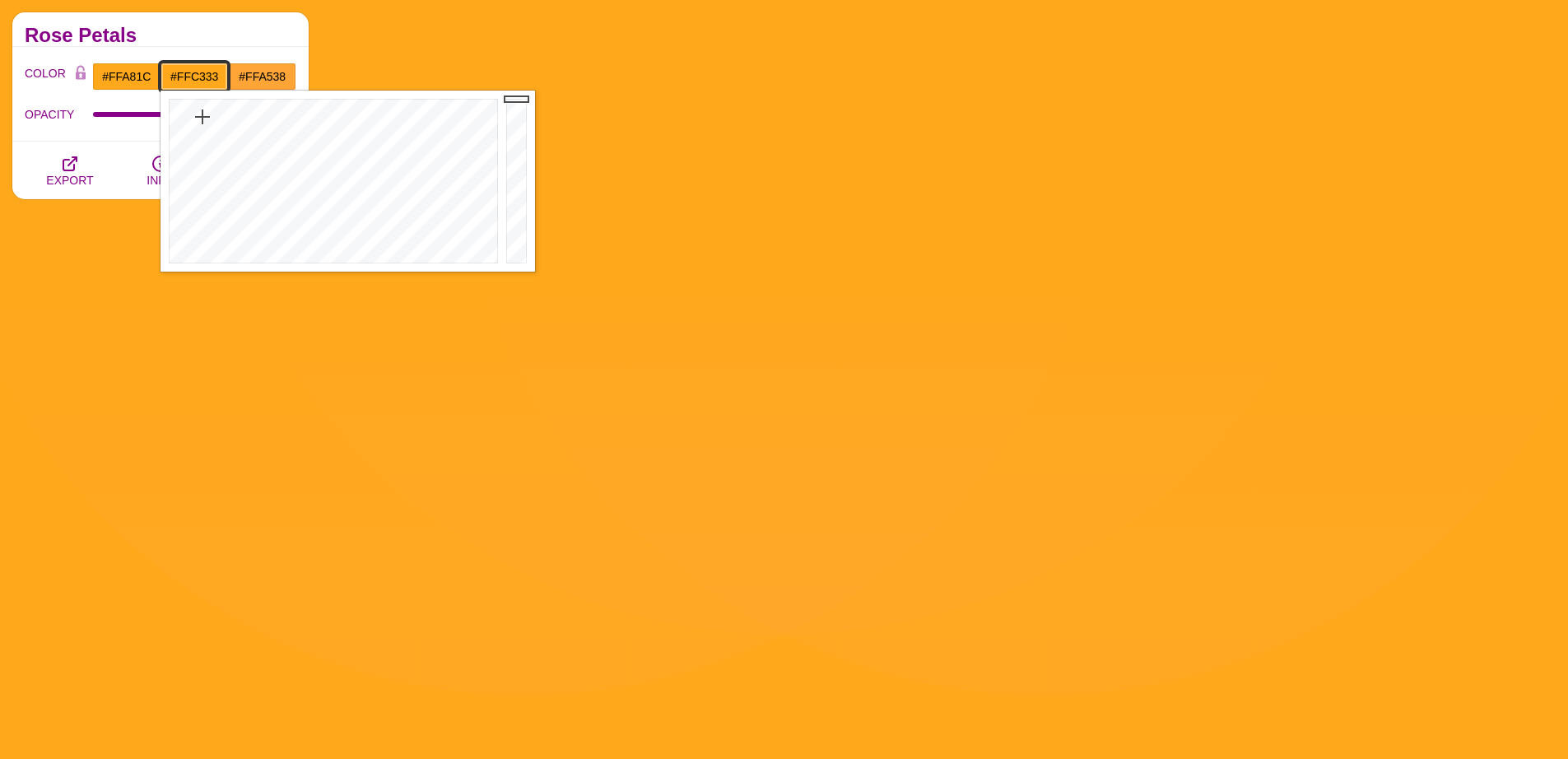
click at [207, 131] on div at bounding box center [331, 181] width 342 height 181
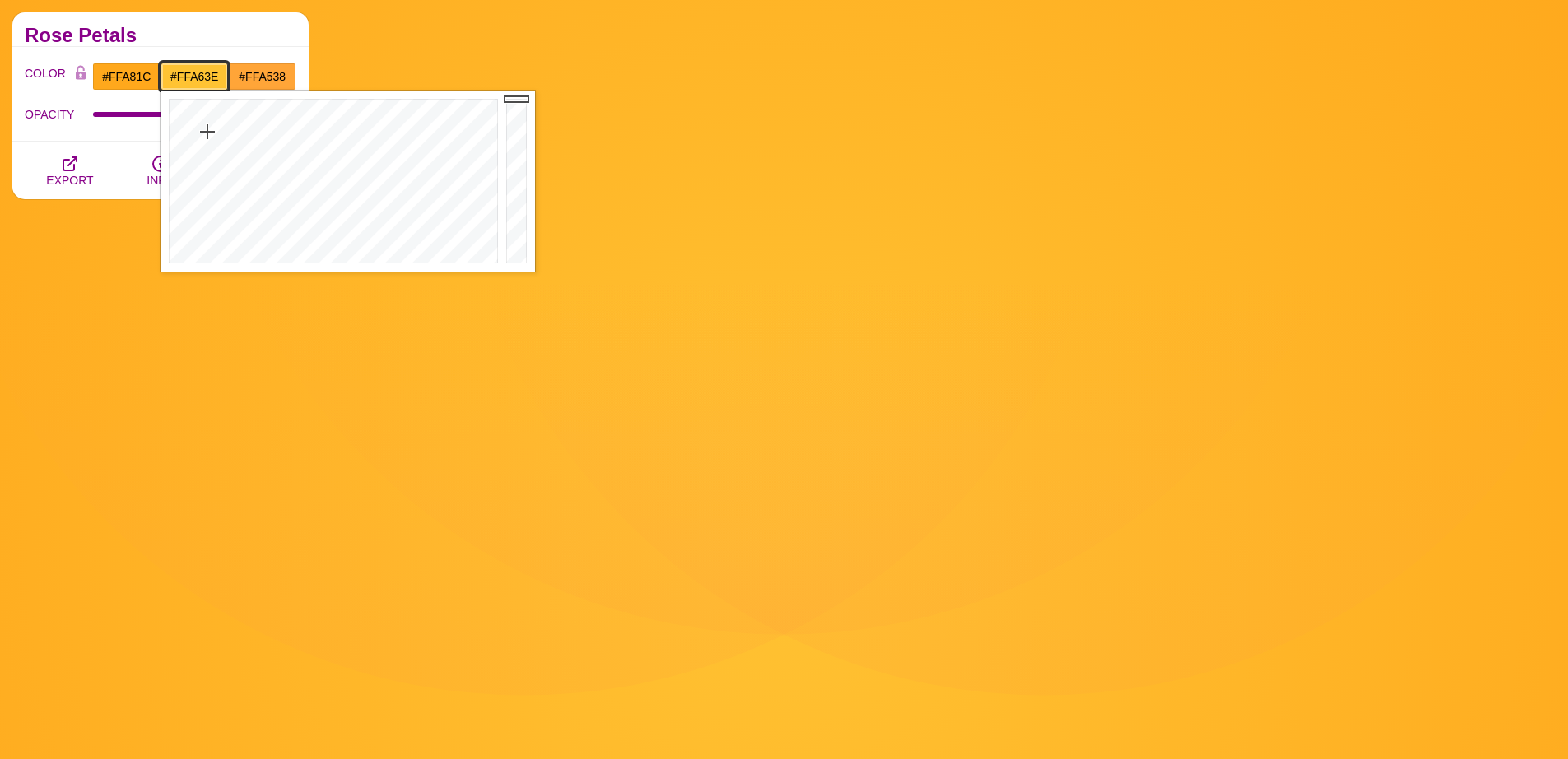
click at [198, 138] on div at bounding box center [331, 181] width 342 height 181
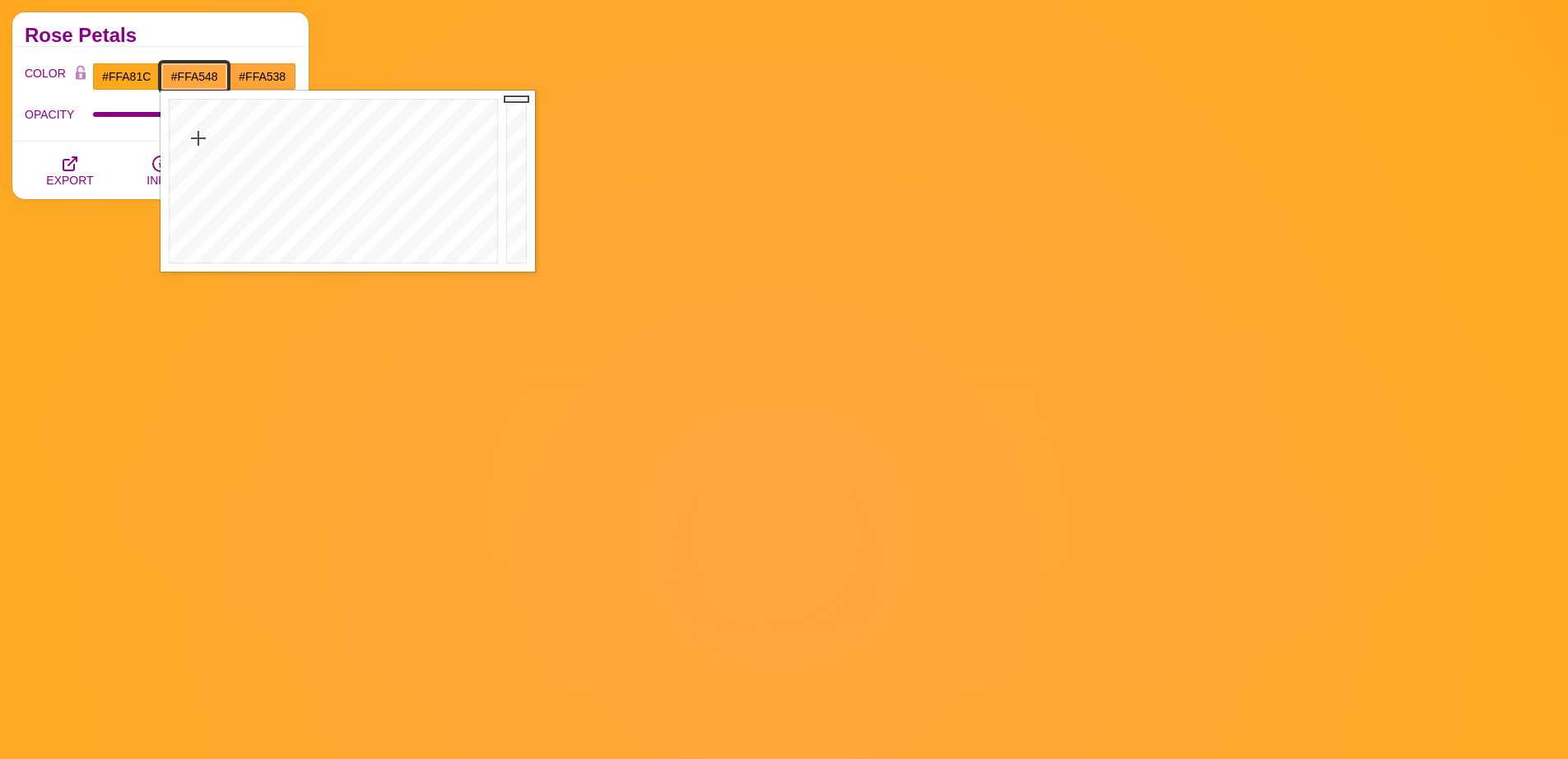
click at [196, 145] on div at bounding box center [331, 181] width 342 height 181
click at [199, 117] on div at bounding box center [331, 181] width 342 height 181
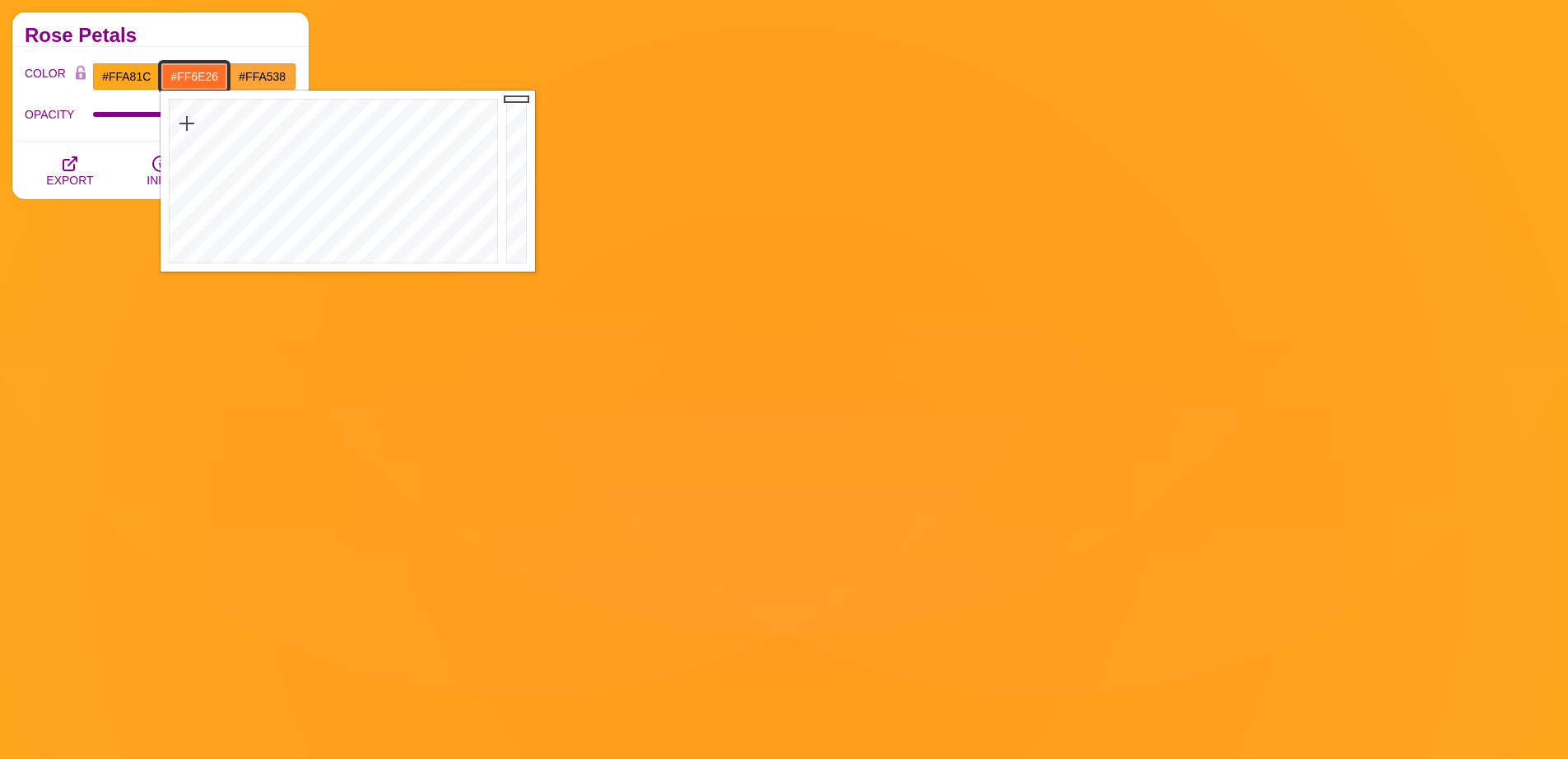
click at [187, 123] on div at bounding box center [331, 181] width 342 height 181
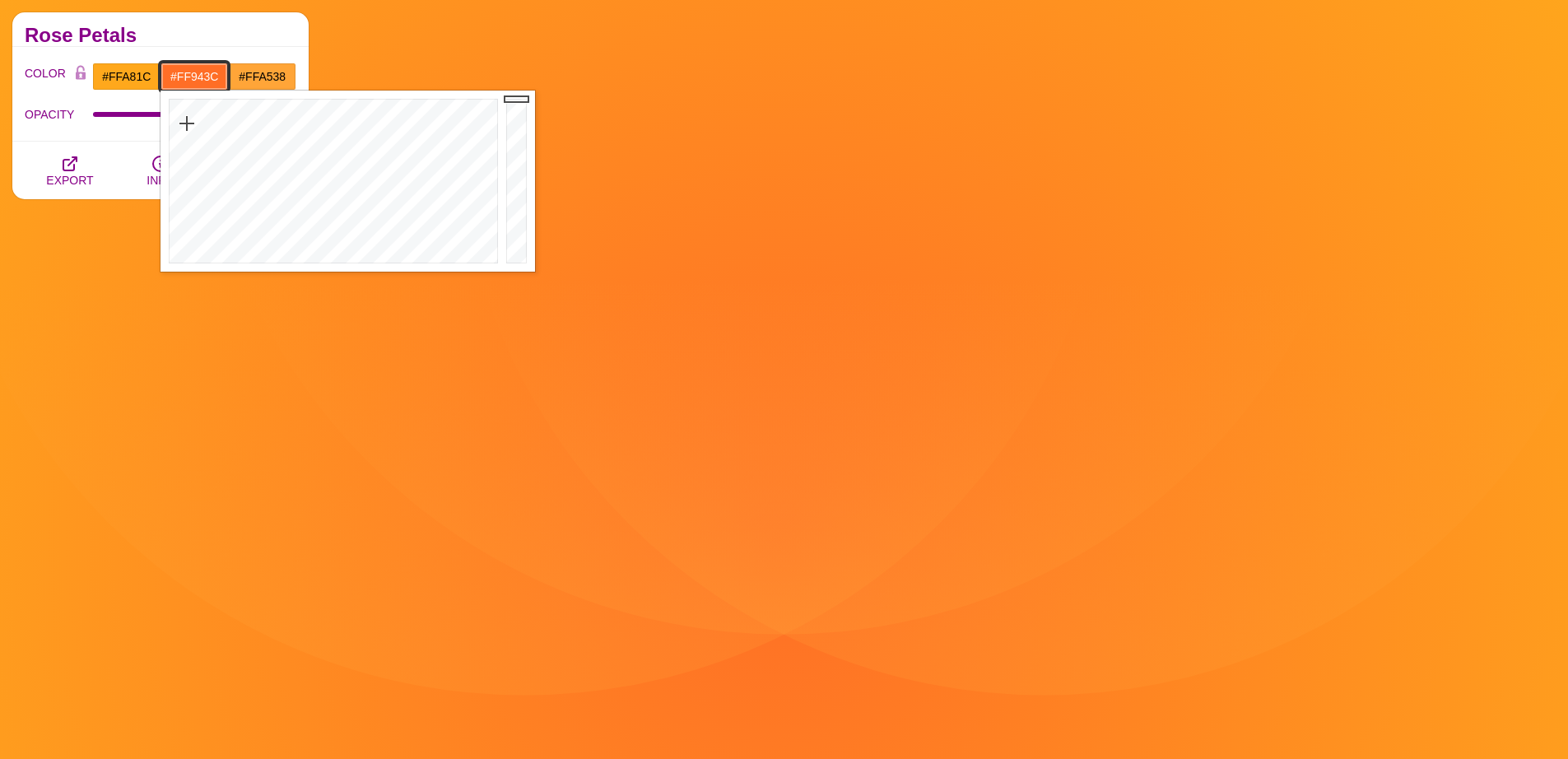
click at [194, 137] on div at bounding box center [331, 181] width 342 height 181
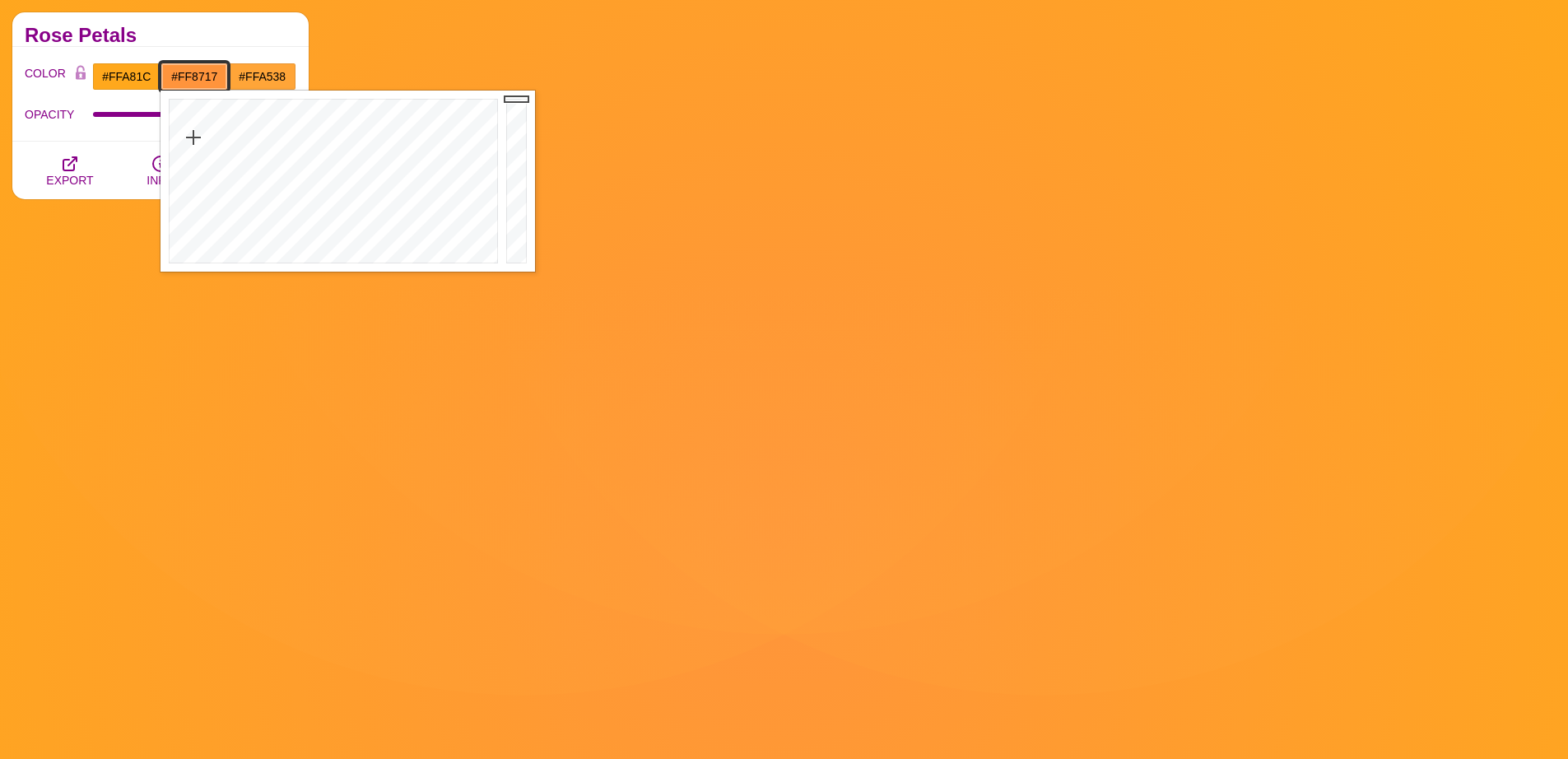
click at [195, 114] on div at bounding box center [331, 181] width 342 height 181
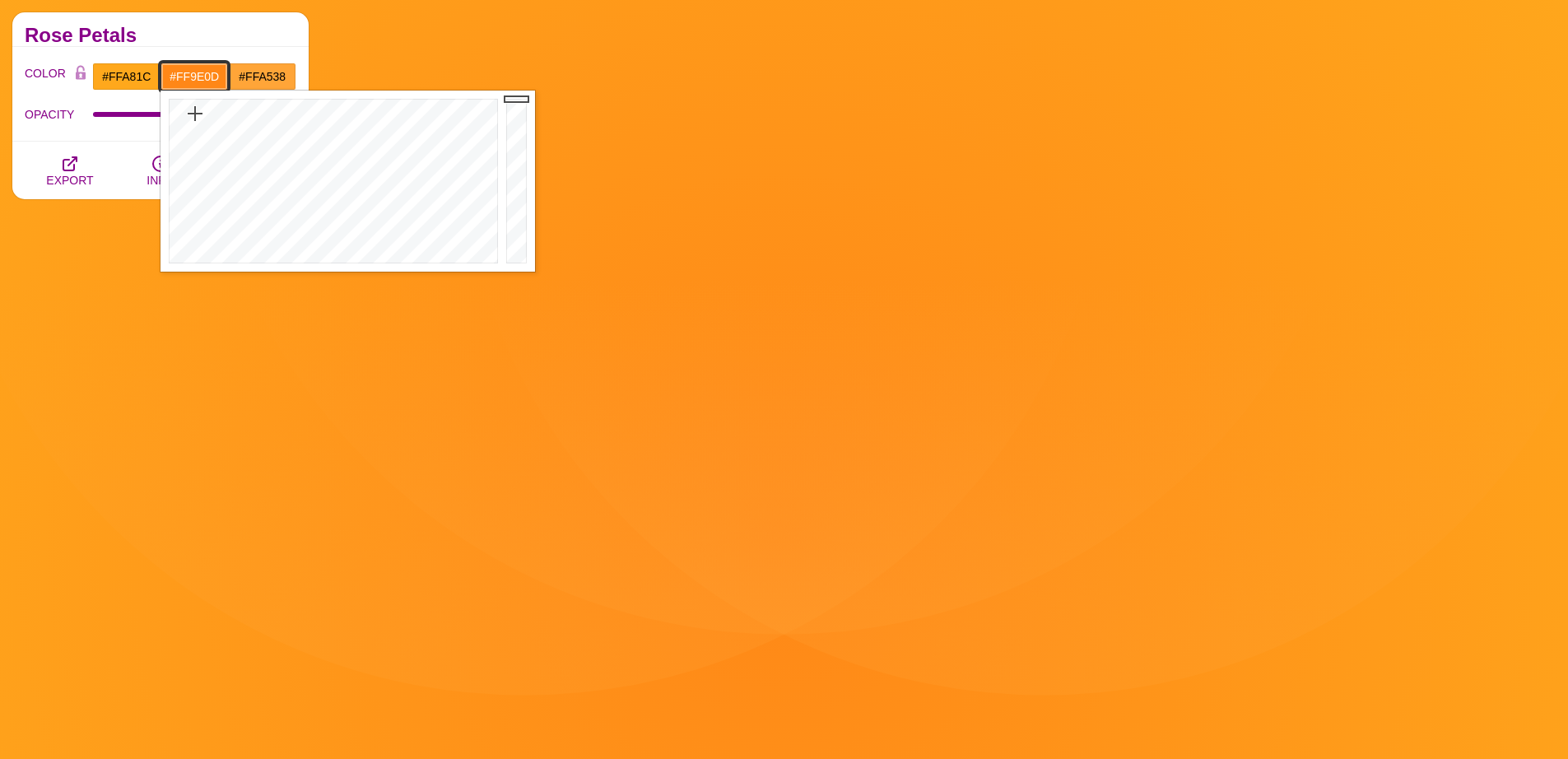
click at [201, 107] on div at bounding box center [331, 181] width 342 height 181
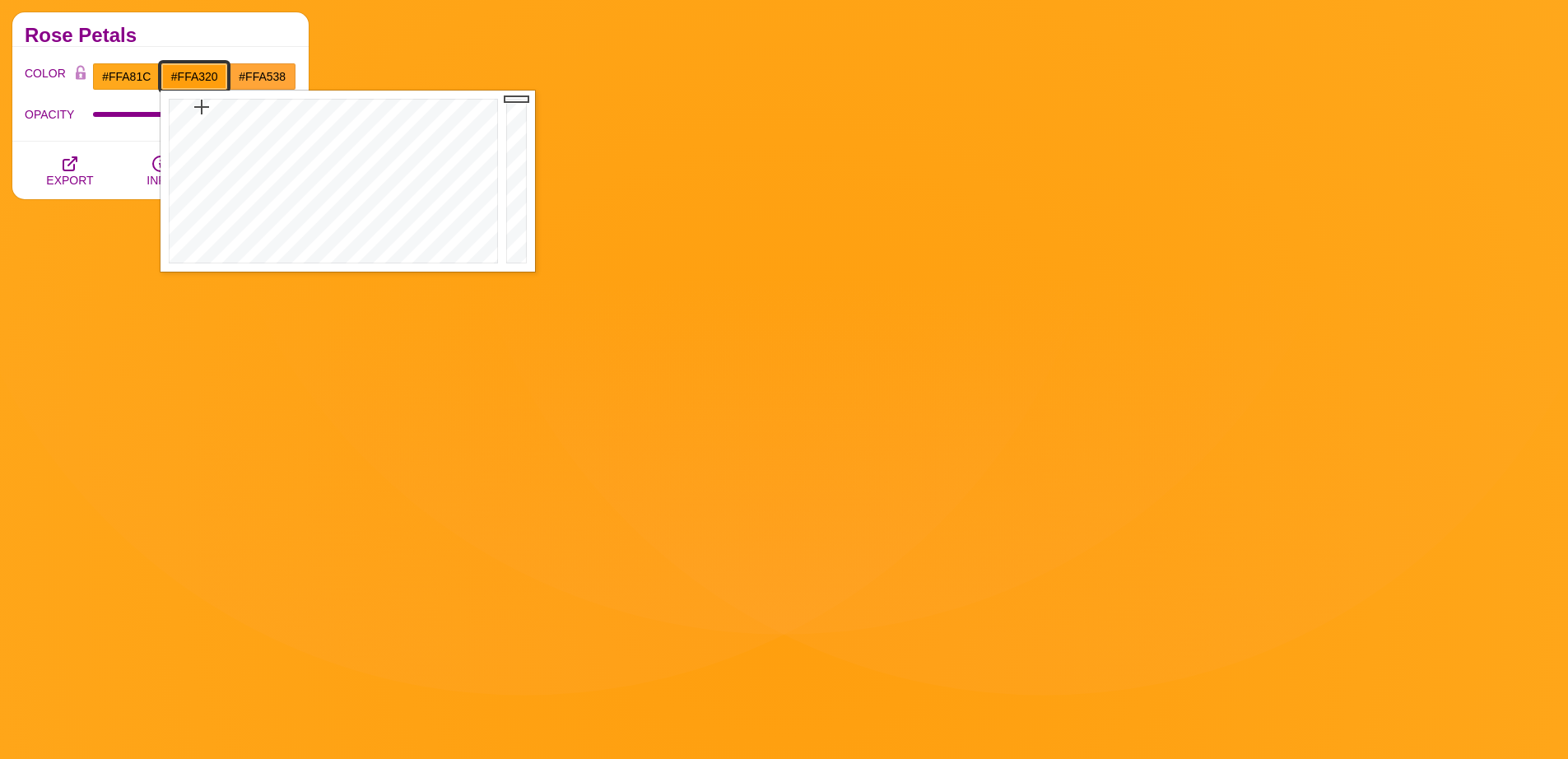
click at [200, 119] on div at bounding box center [331, 181] width 342 height 181
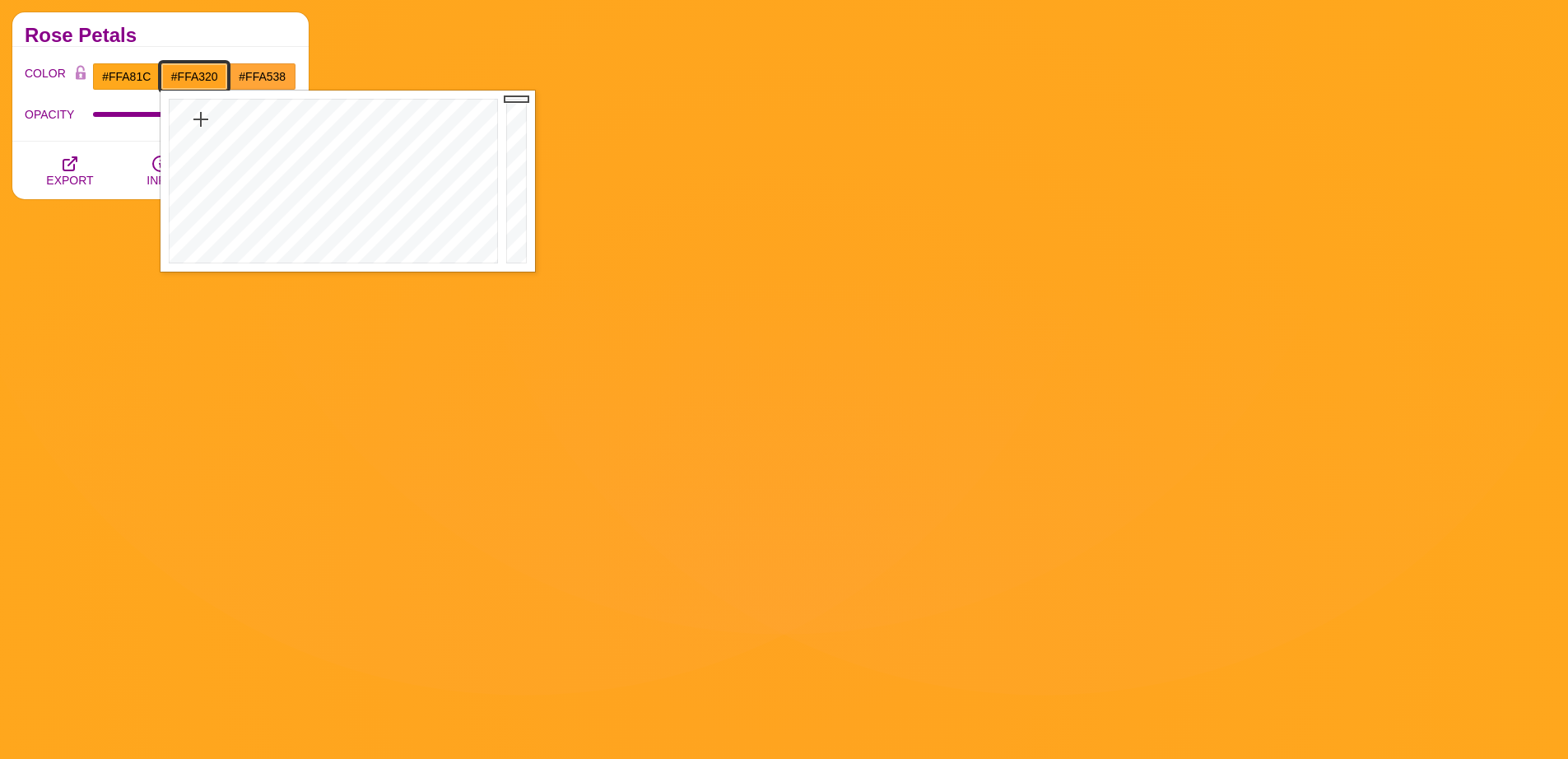
type input "#FF8E1F"
click at [195, 118] on div at bounding box center [331, 181] width 342 height 181
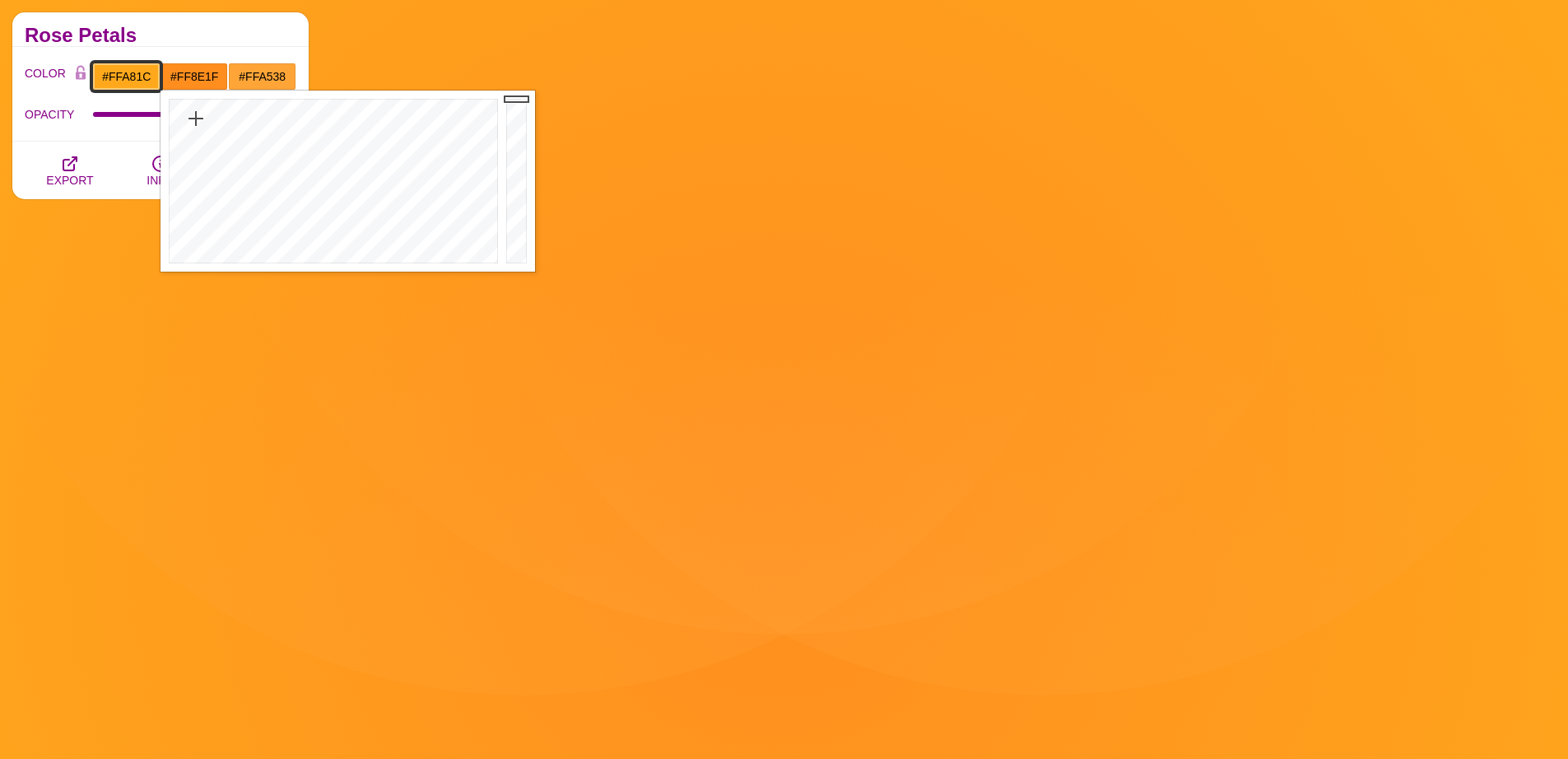
click at [147, 75] on input "#FFA81C" at bounding box center [126, 77] width 68 height 28
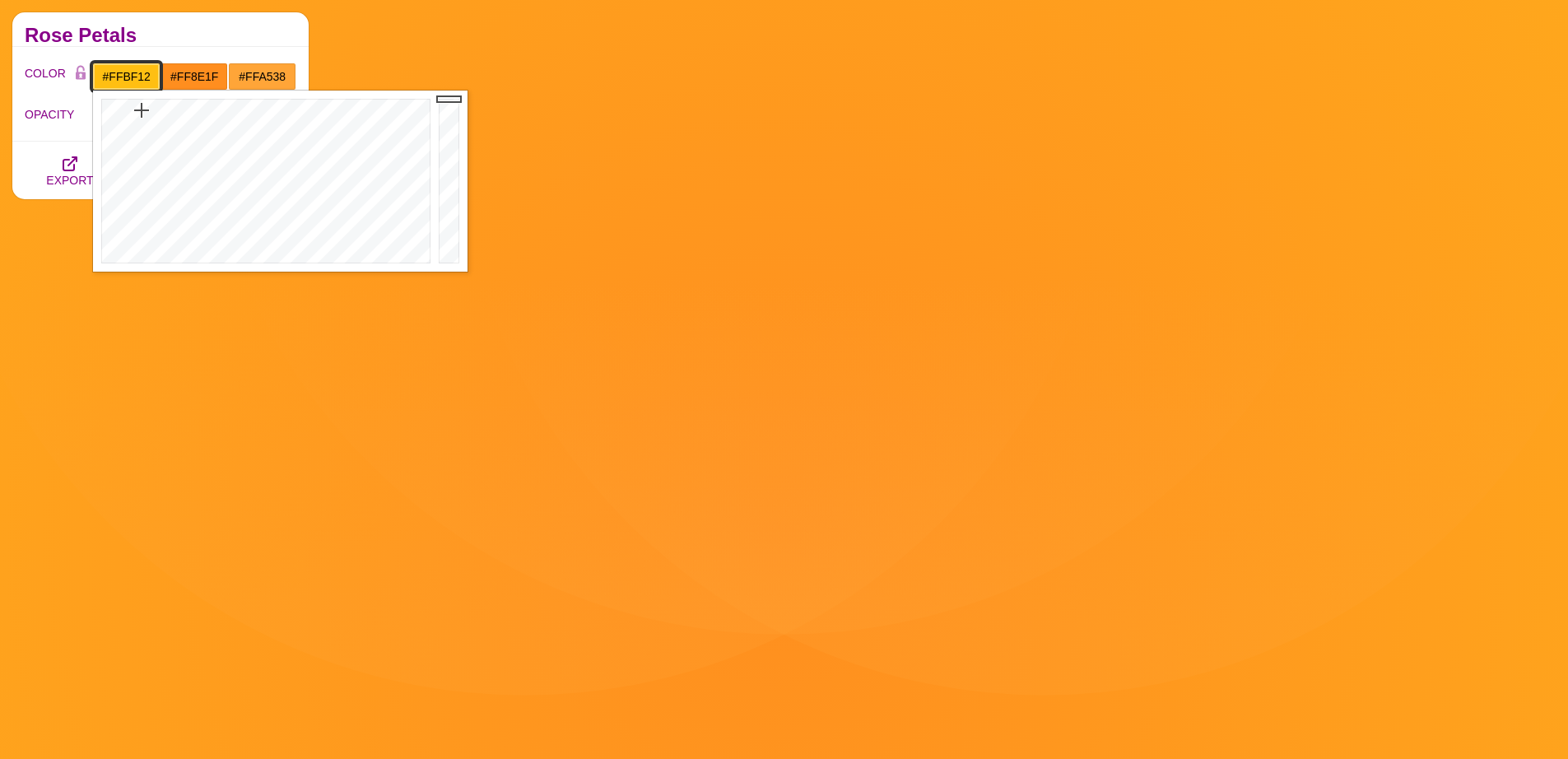
click at [141, 111] on div at bounding box center [264, 181] width 342 height 181
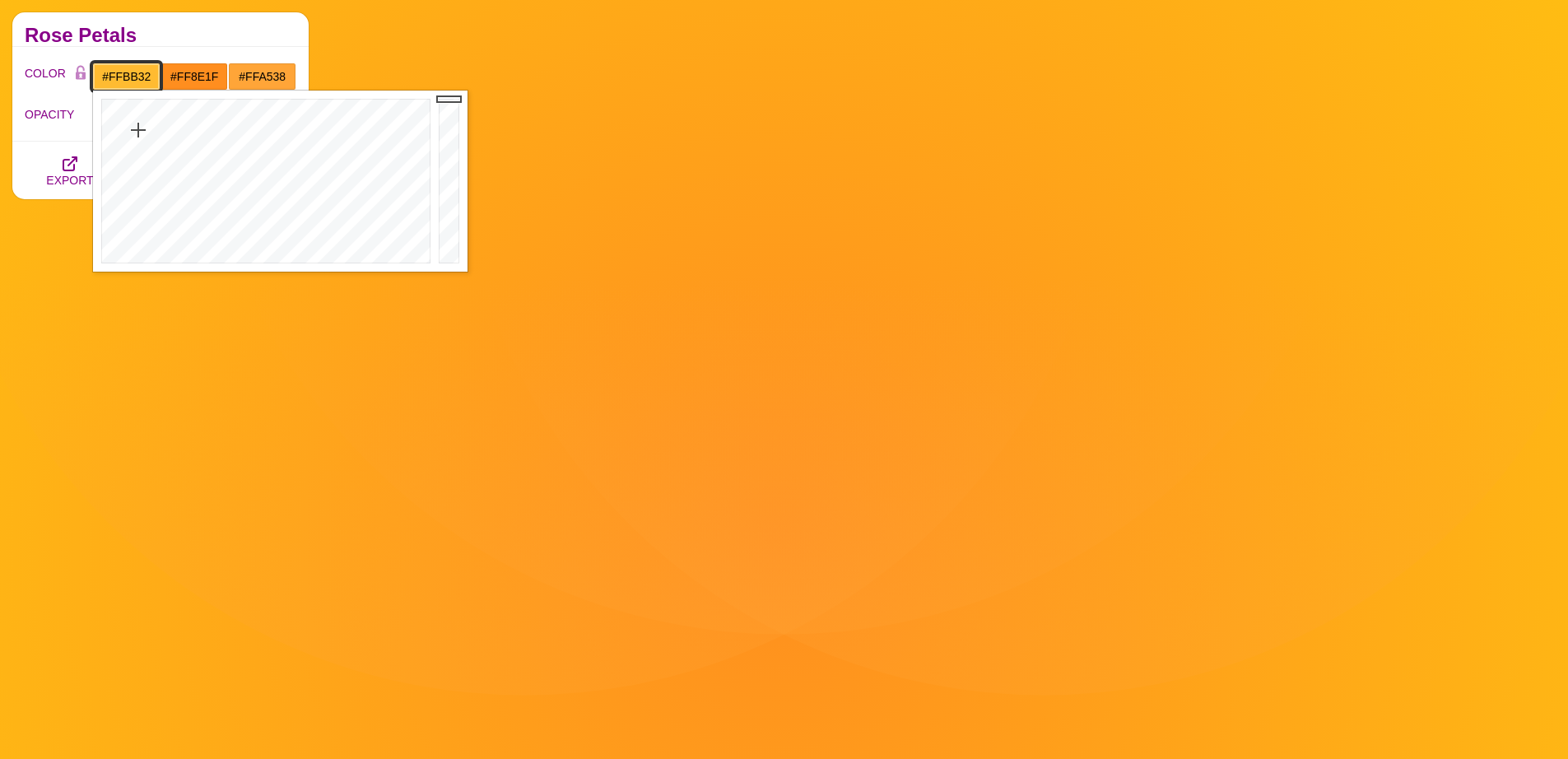
click at [137, 131] on div at bounding box center [264, 181] width 342 height 181
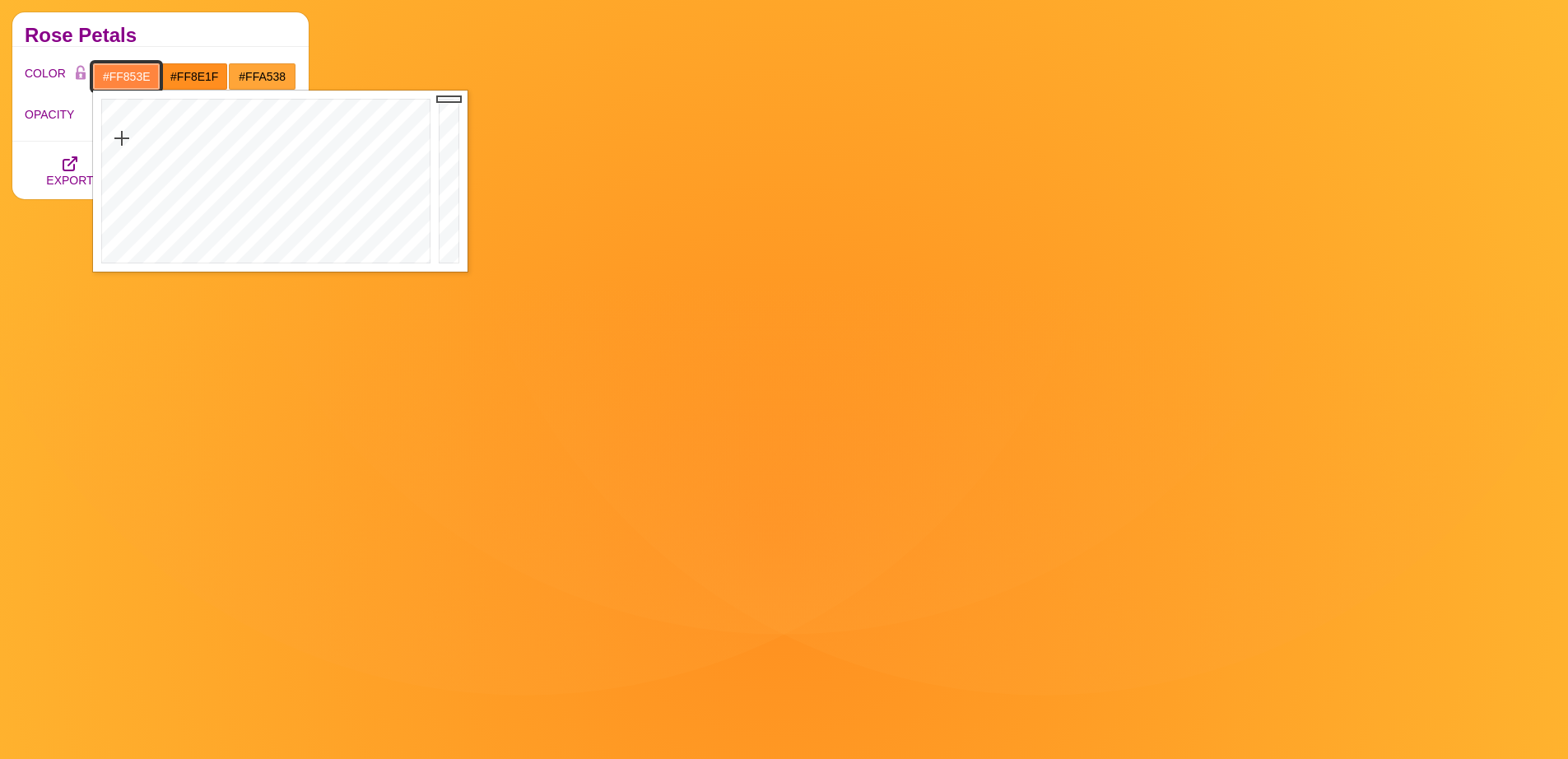
click at [121, 138] on div at bounding box center [264, 181] width 342 height 181
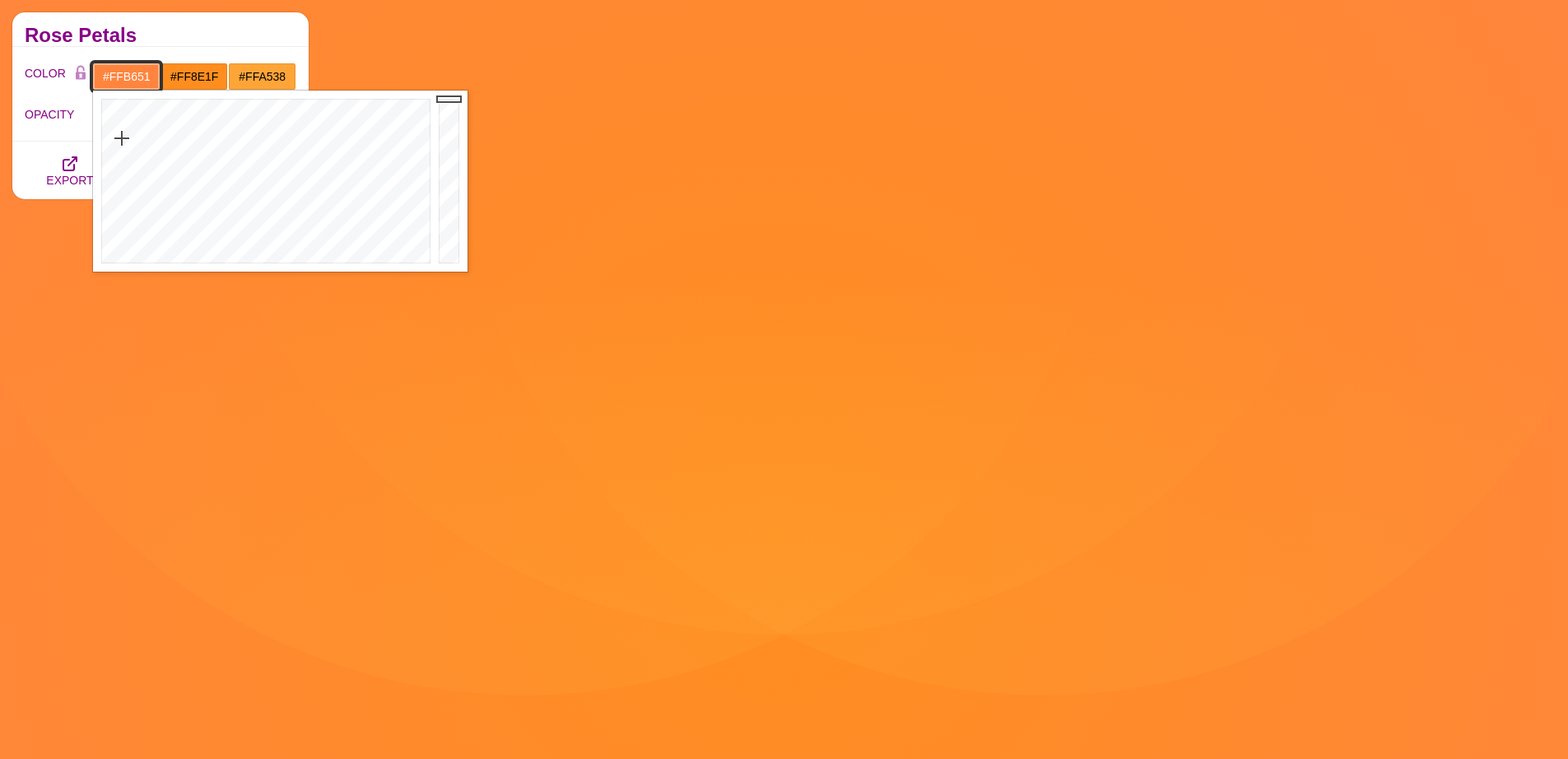
click at [132, 151] on div at bounding box center [264, 181] width 342 height 181
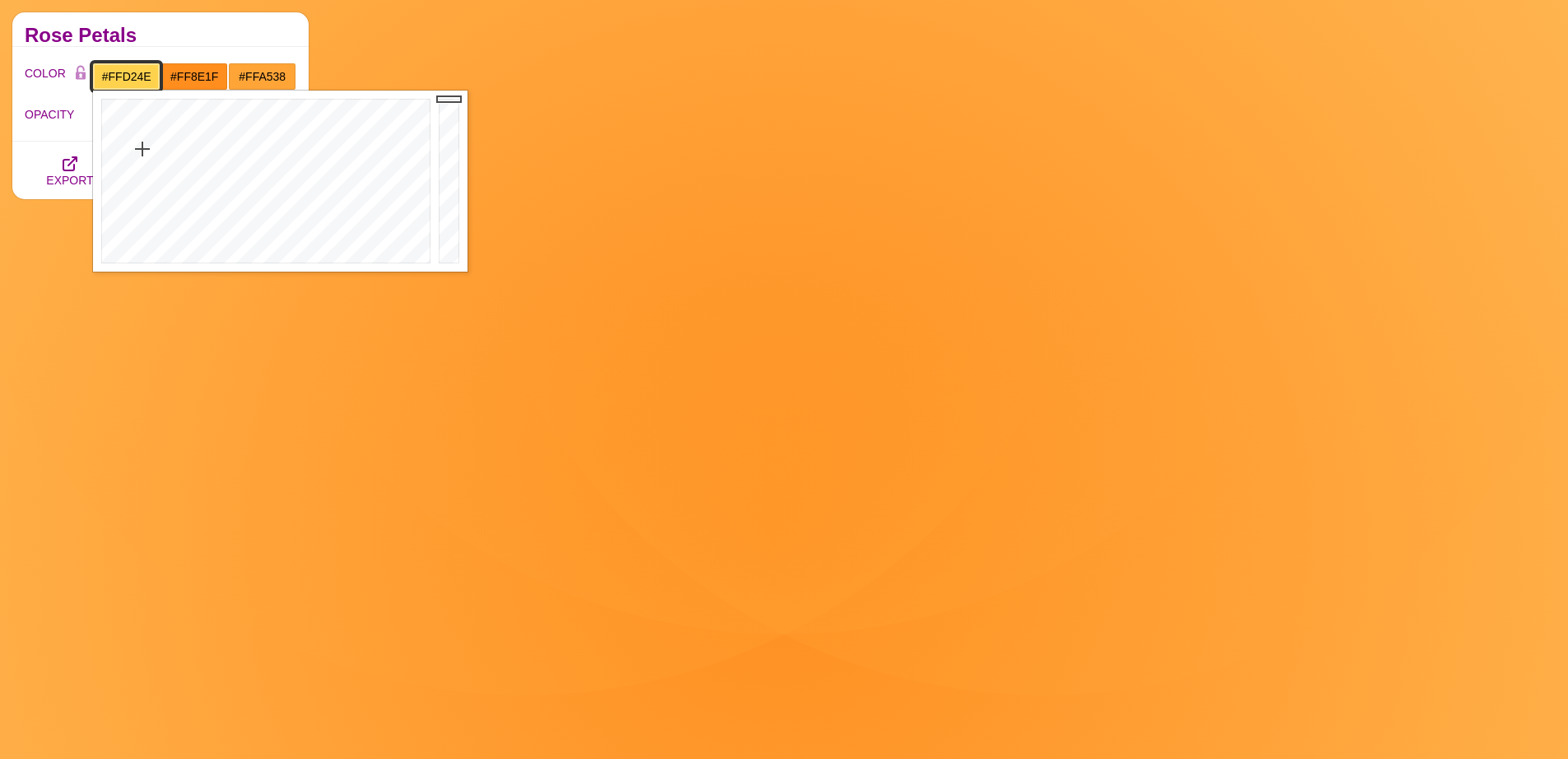
click at [141, 149] on div at bounding box center [264, 181] width 342 height 181
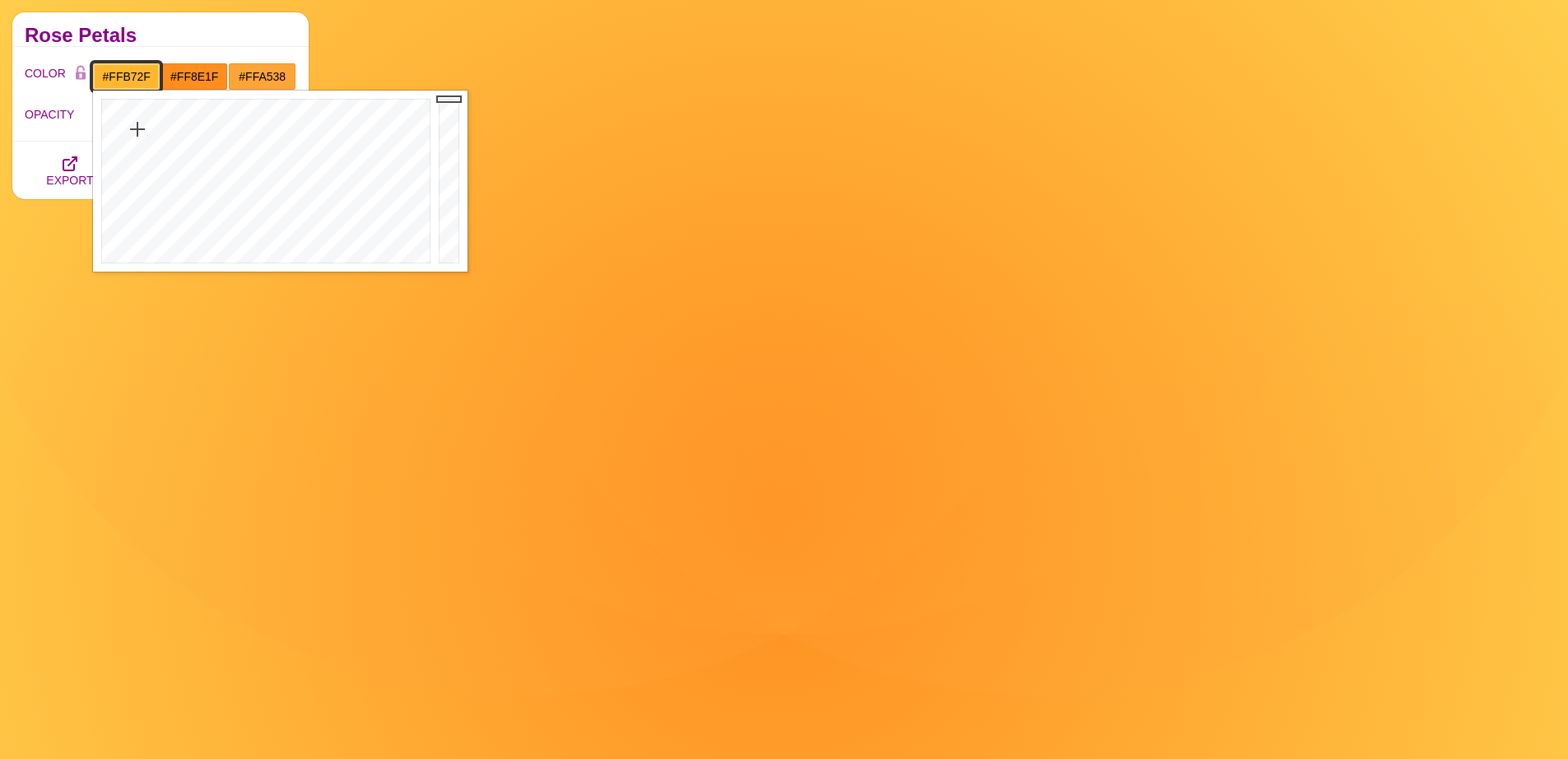
click at [136, 129] on div at bounding box center [264, 181] width 342 height 181
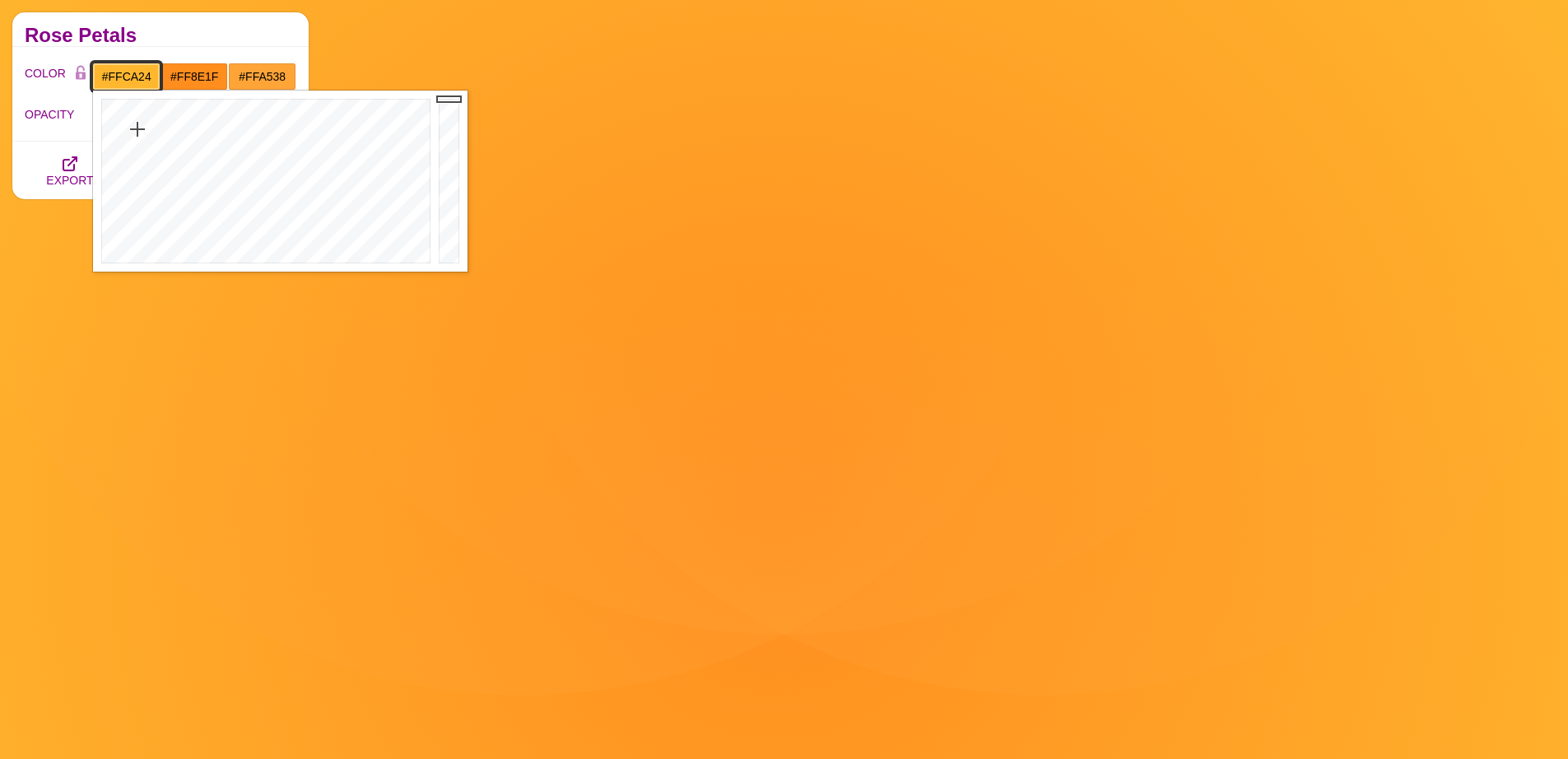
click at [142, 122] on div at bounding box center [264, 181] width 342 height 181
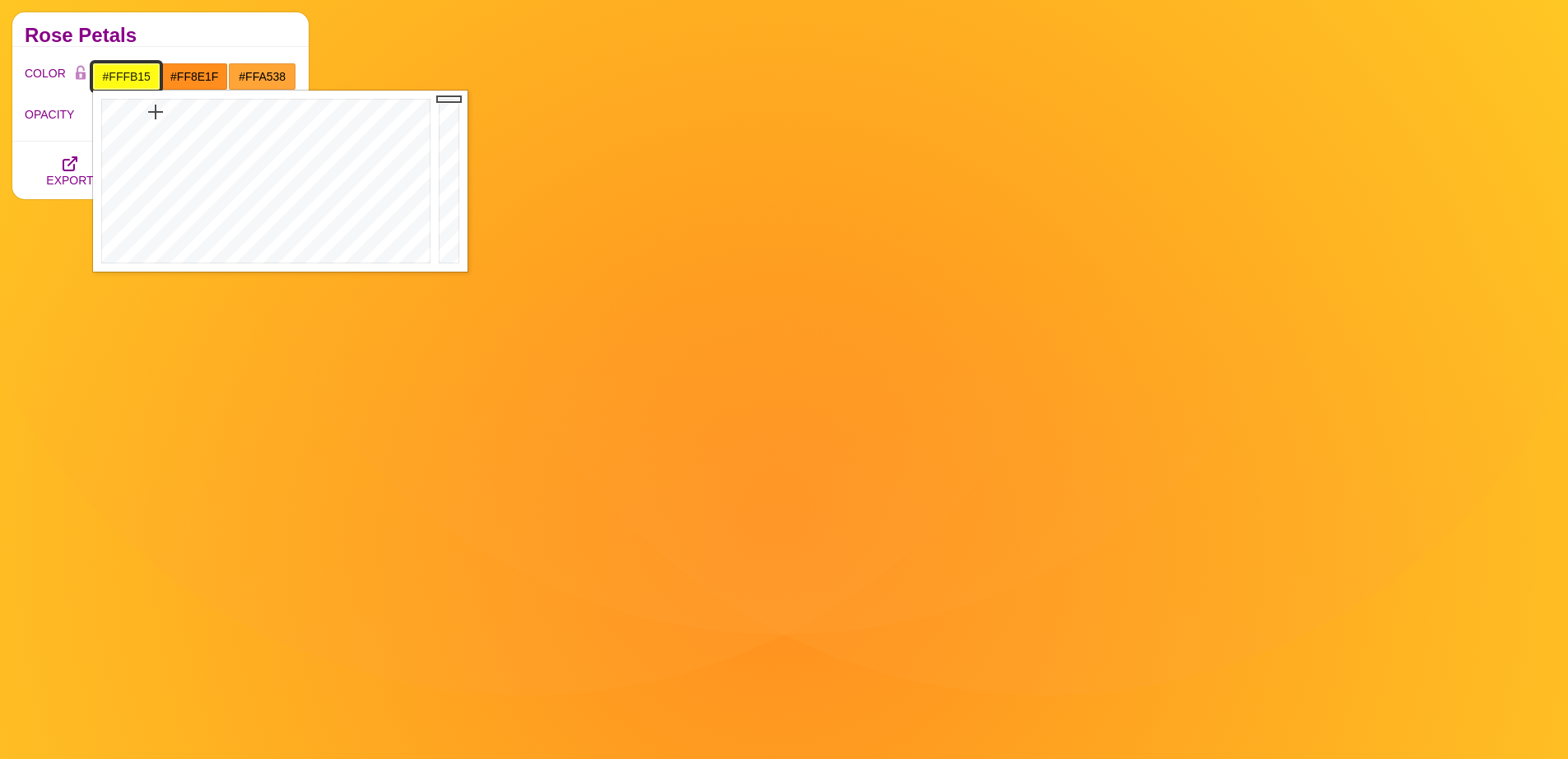
click at [155, 112] on div at bounding box center [264, 181] width 342 height 181
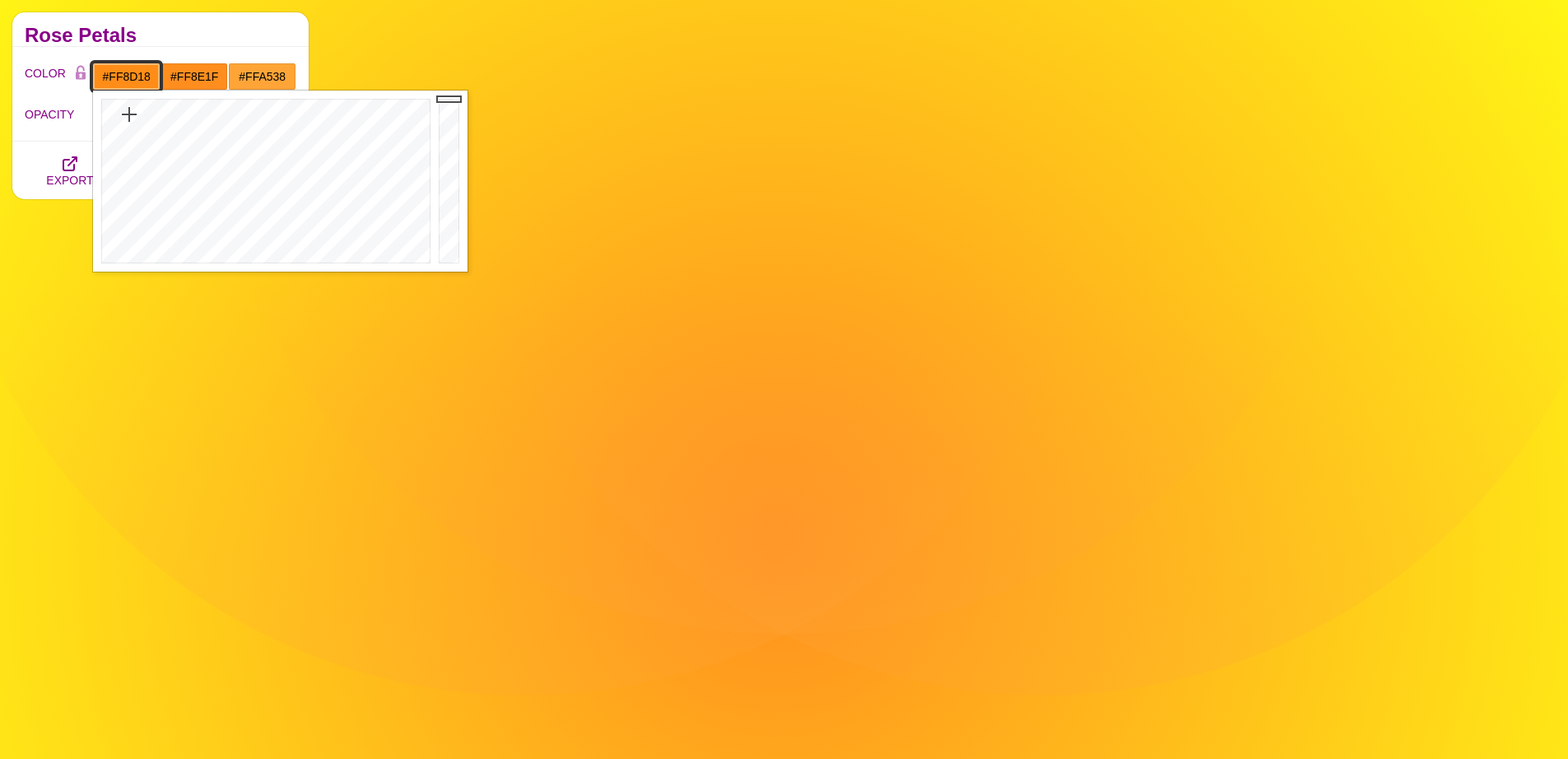
click at [128, 115] on div at bounding box center [264, 181] width 342 height 181
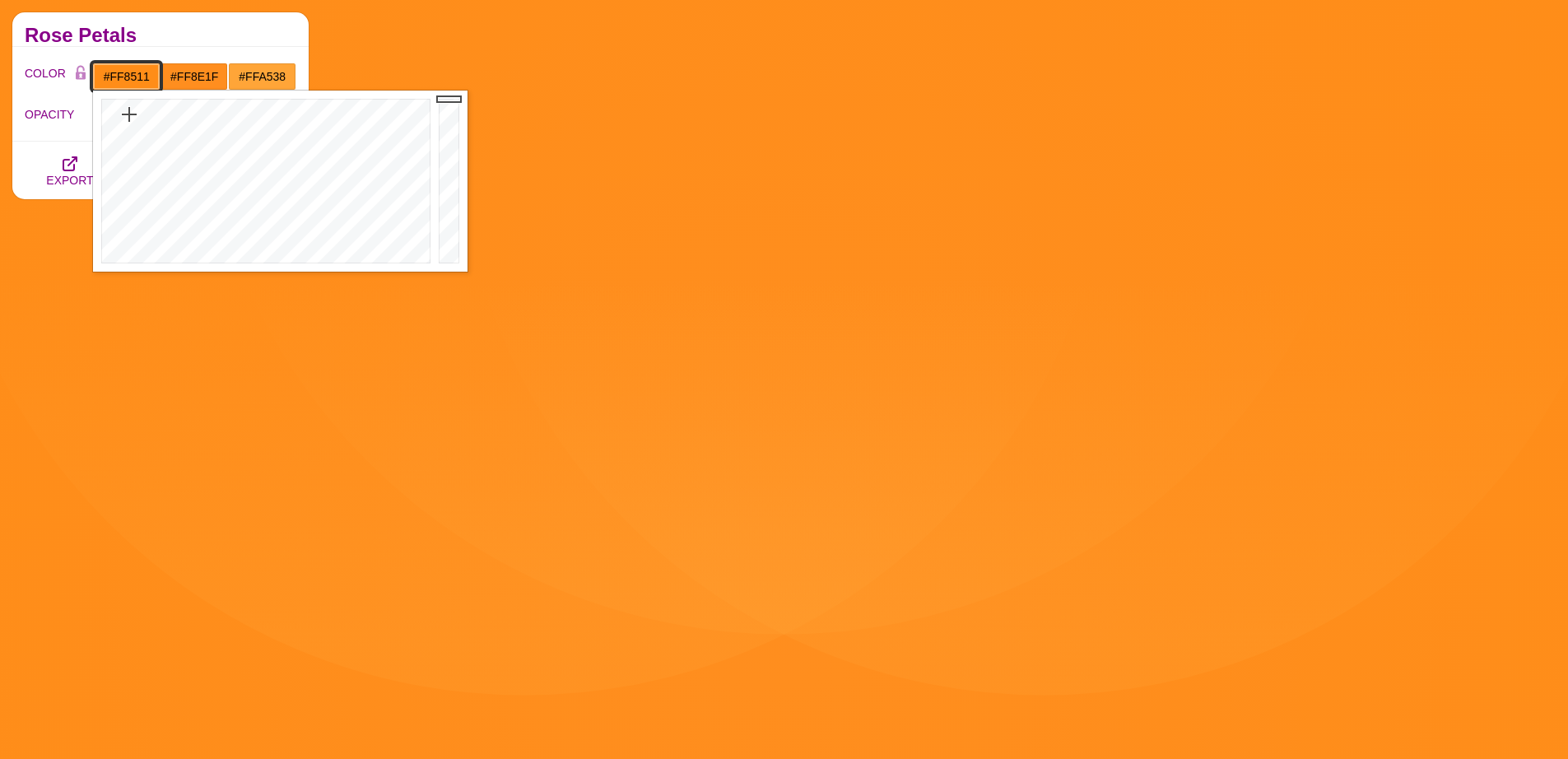
click at [127, 110] on div at bounding box center [264, 181] width 342 height 181
type input "#FF8421"
click at [125, 120] on div at bounding box center [264, 181] width 342 height 181
click at [74, 112] on label "OPACITY" at bounding box center [59, 115] width 68 height 22
click at [93, 112] on input "OPACITY" at bounding box center [195, 115] width 204 height 7
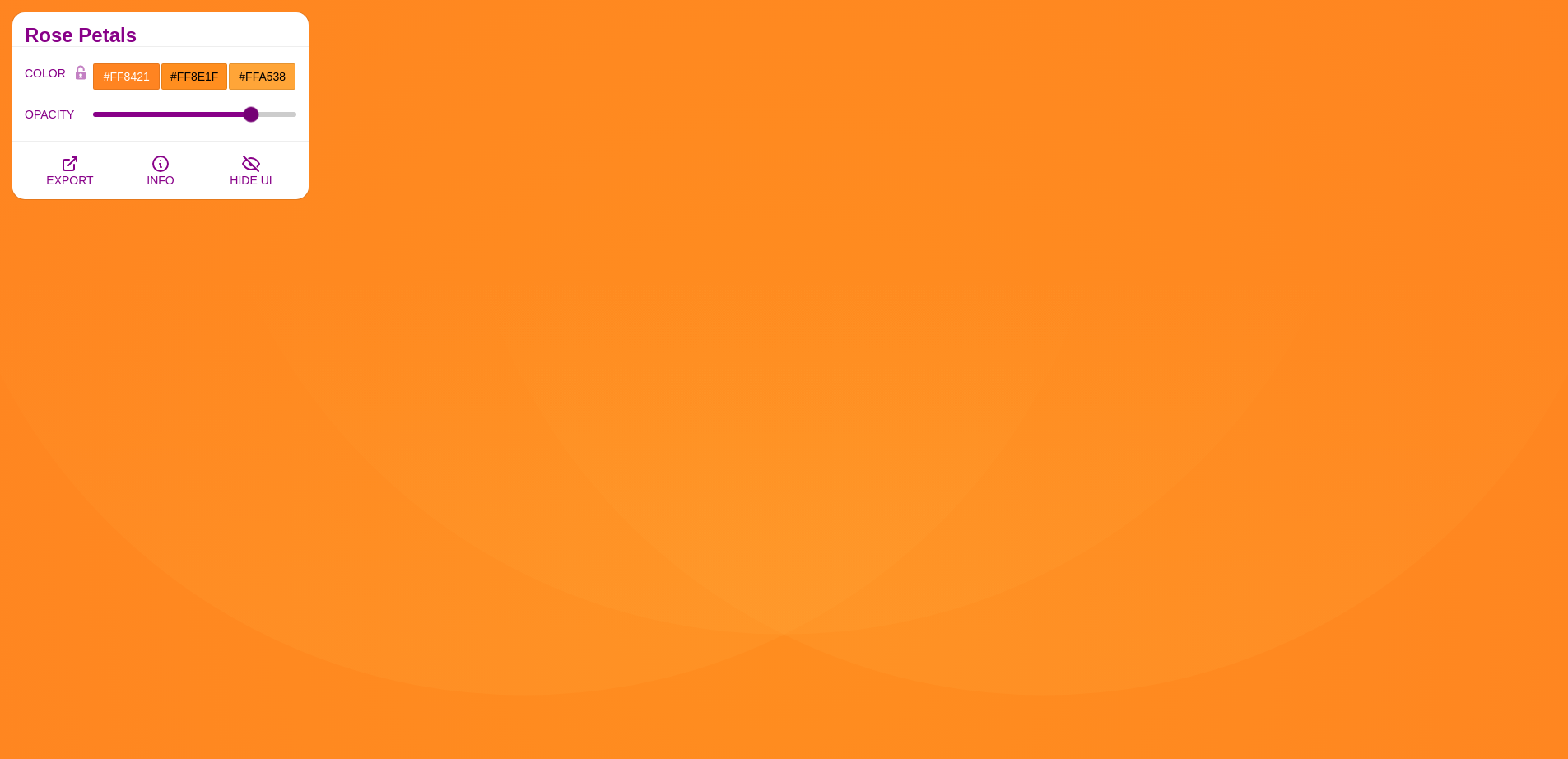
drag, startPoint x: 148, startPoint y: 110, endPoint x: 185, endPoint y: 111, distance: 37.0
click at [185, 112] on div "OPACITY" at bounding box center [161, 115] width 272 height 28
click at [189, 113] on div "OPACITY" at bounding box center [161, 115] width 272 height 28
drag, startPoint x: 245, startPoint y: 112, endPoint x: 369, endPoint y: 130, distance: 125.3
type input "0.5"
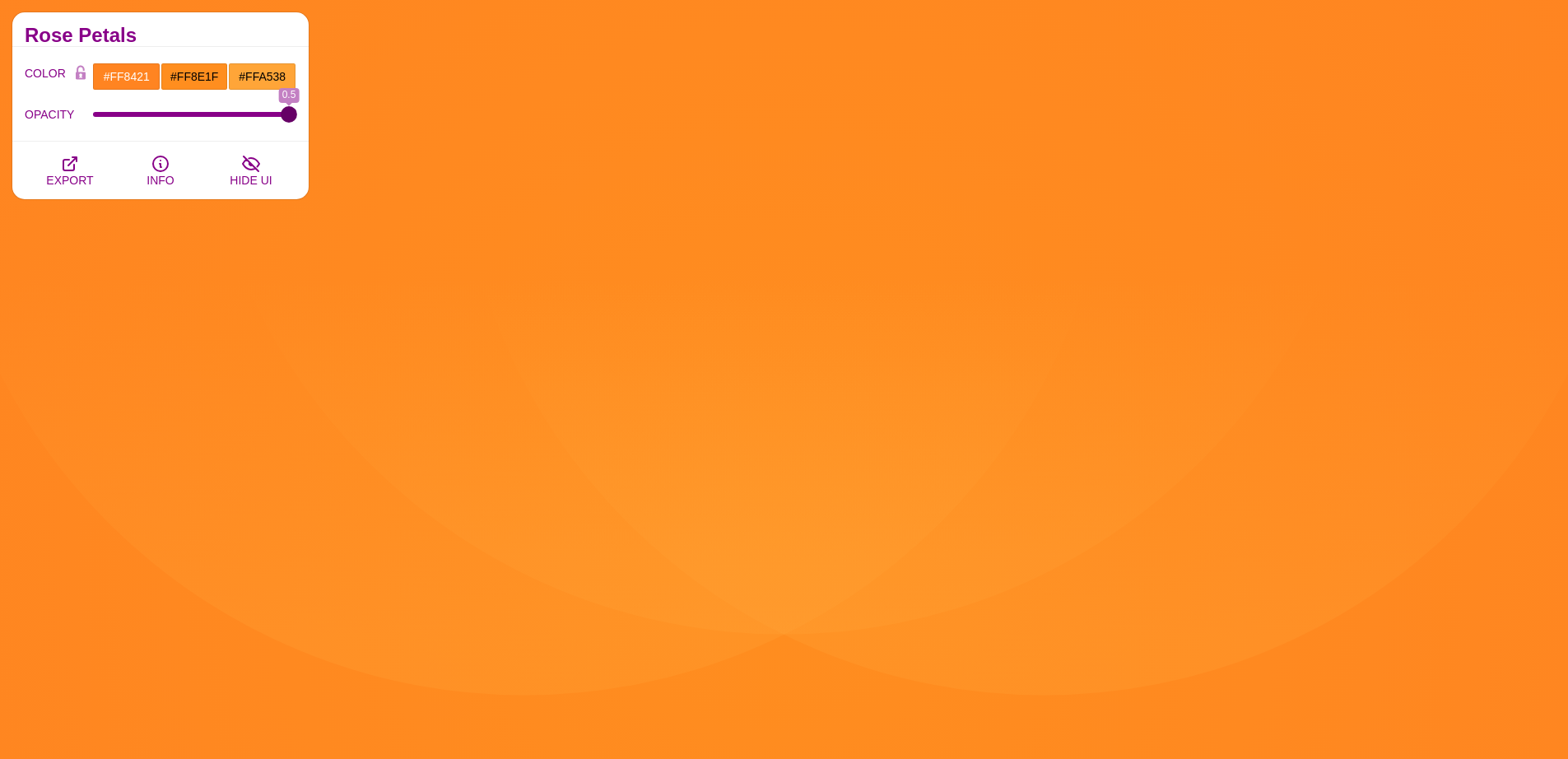
click at [297, 117] on input "OPACITY" at bounding box center [195, 115] width 204 height 7
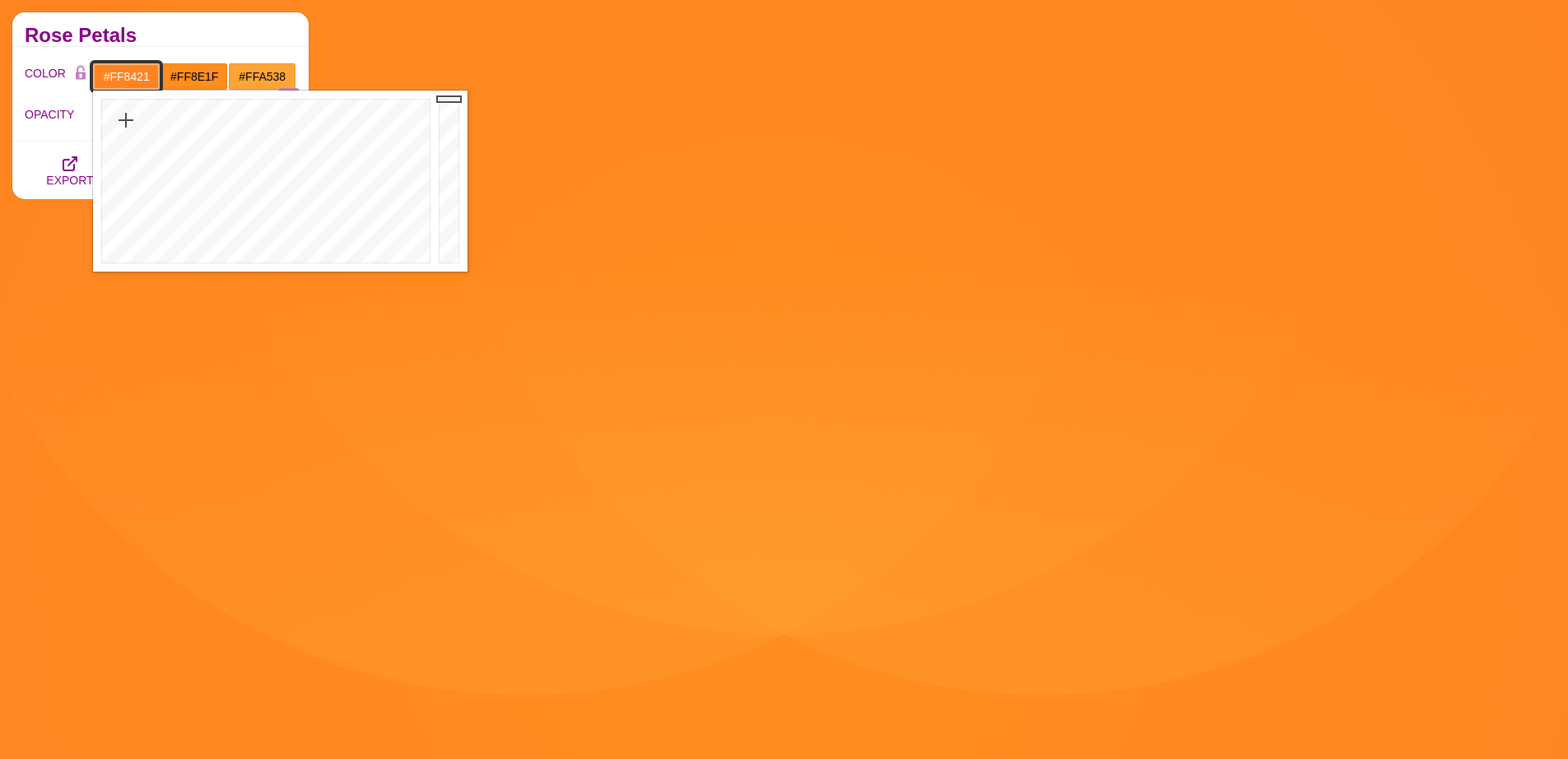
click at [120, 82] on input "#FF8421" at bounding box center [126, 77] width 68 height 28
click at [172, 117] on div at bounding box center [264, 181] width 342 height 181
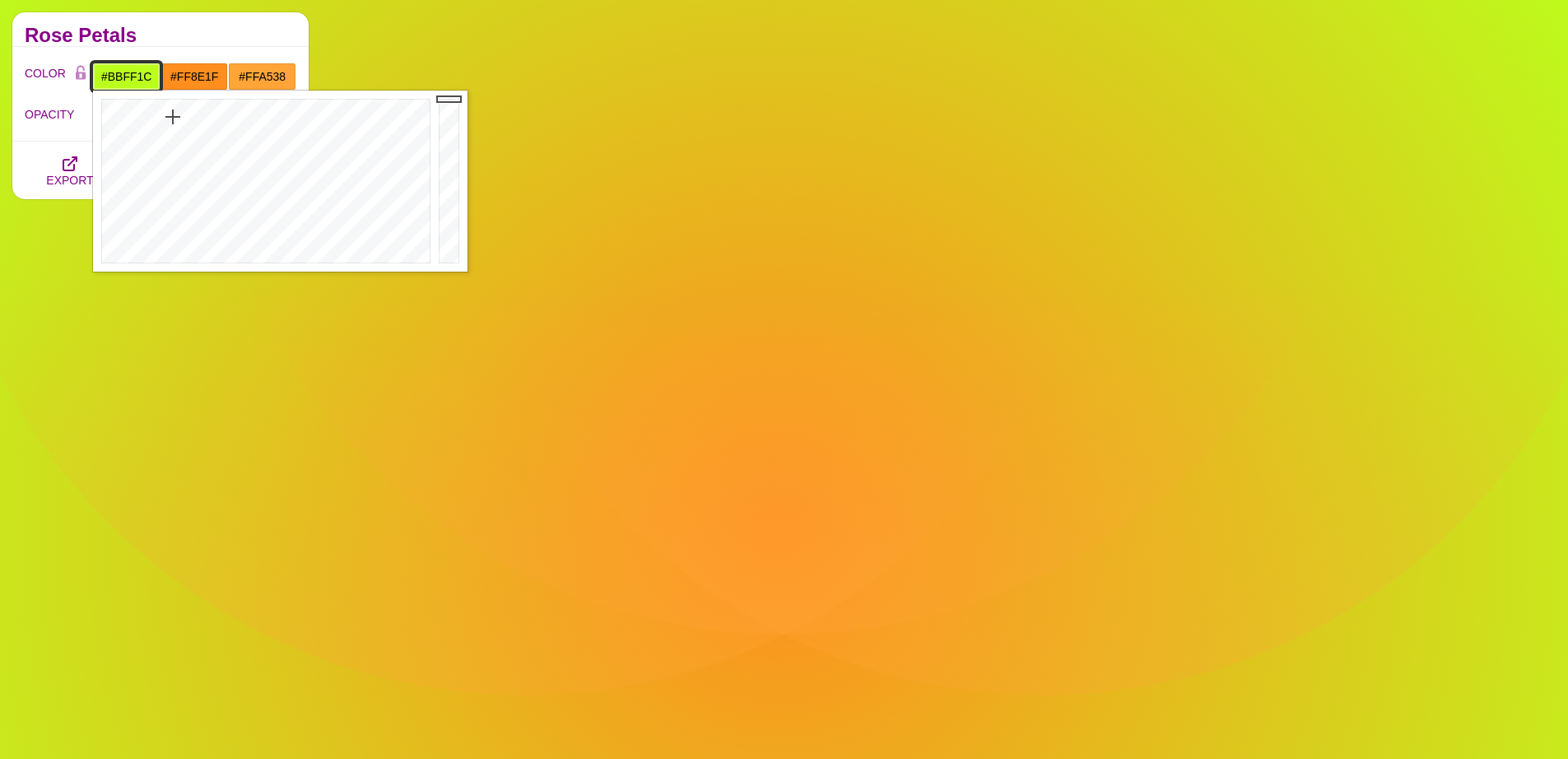
type input "#9AFF3A"
click at [184, 136] on div at bounding box center [264, 181] width 342 height 181
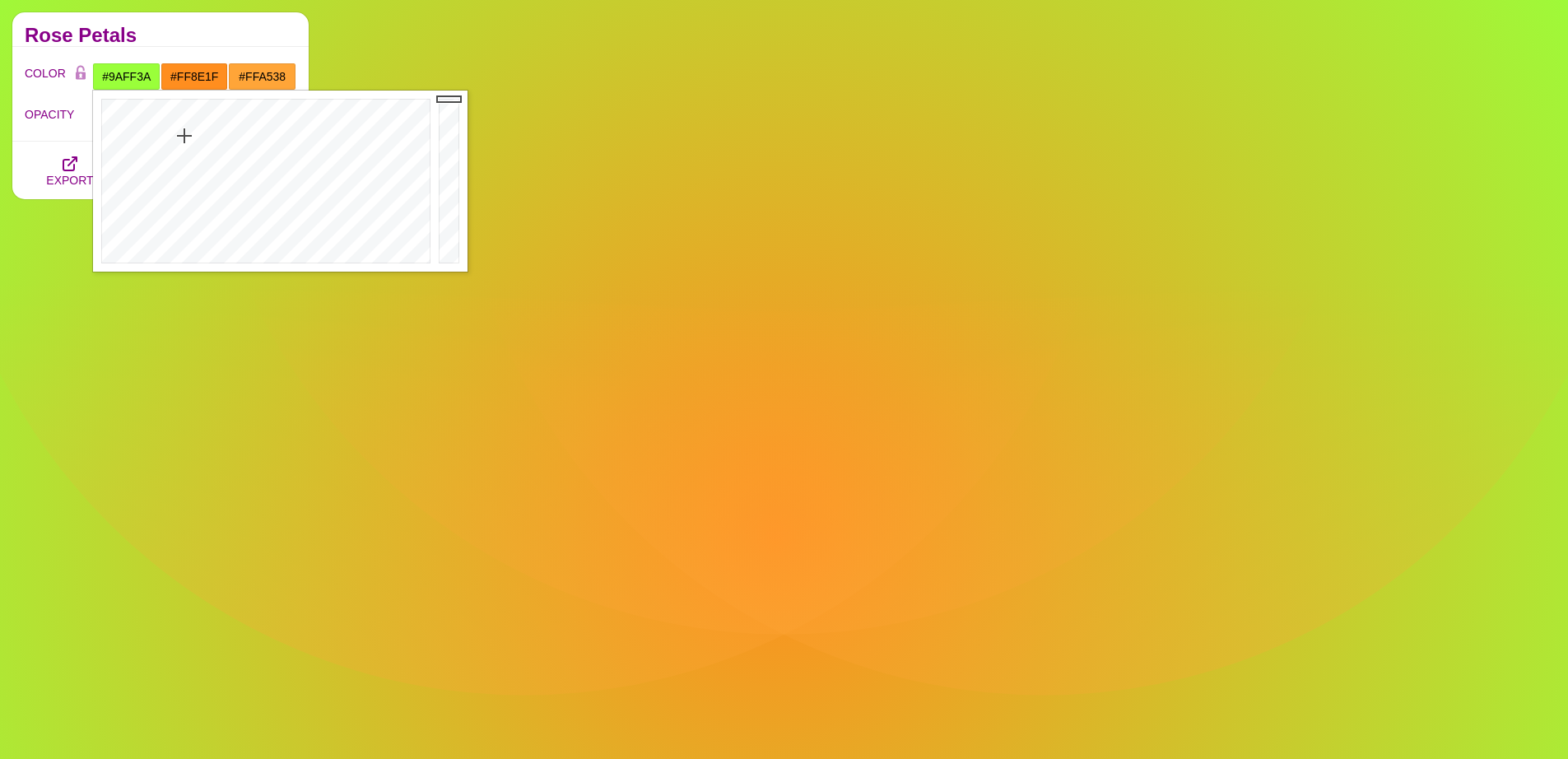
click at [223, 60] on div "COLOR #9AFF3A #FF8E1F #FFA538 #444444 #555555 #666666 #777777 #888888 #999999 B…" at bounding box center [161, 94] width 296 height 95
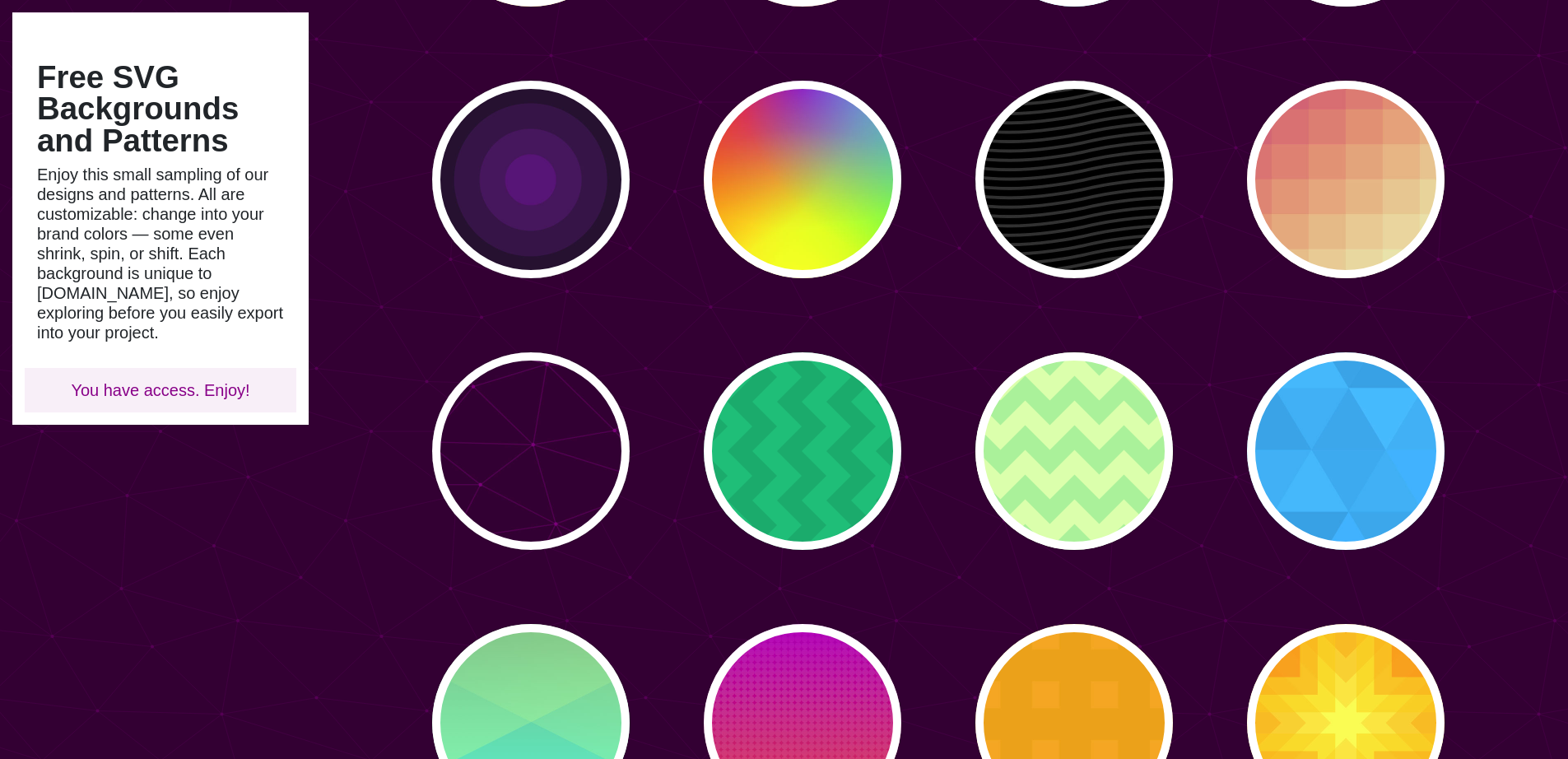
scroll to position [328, 0]
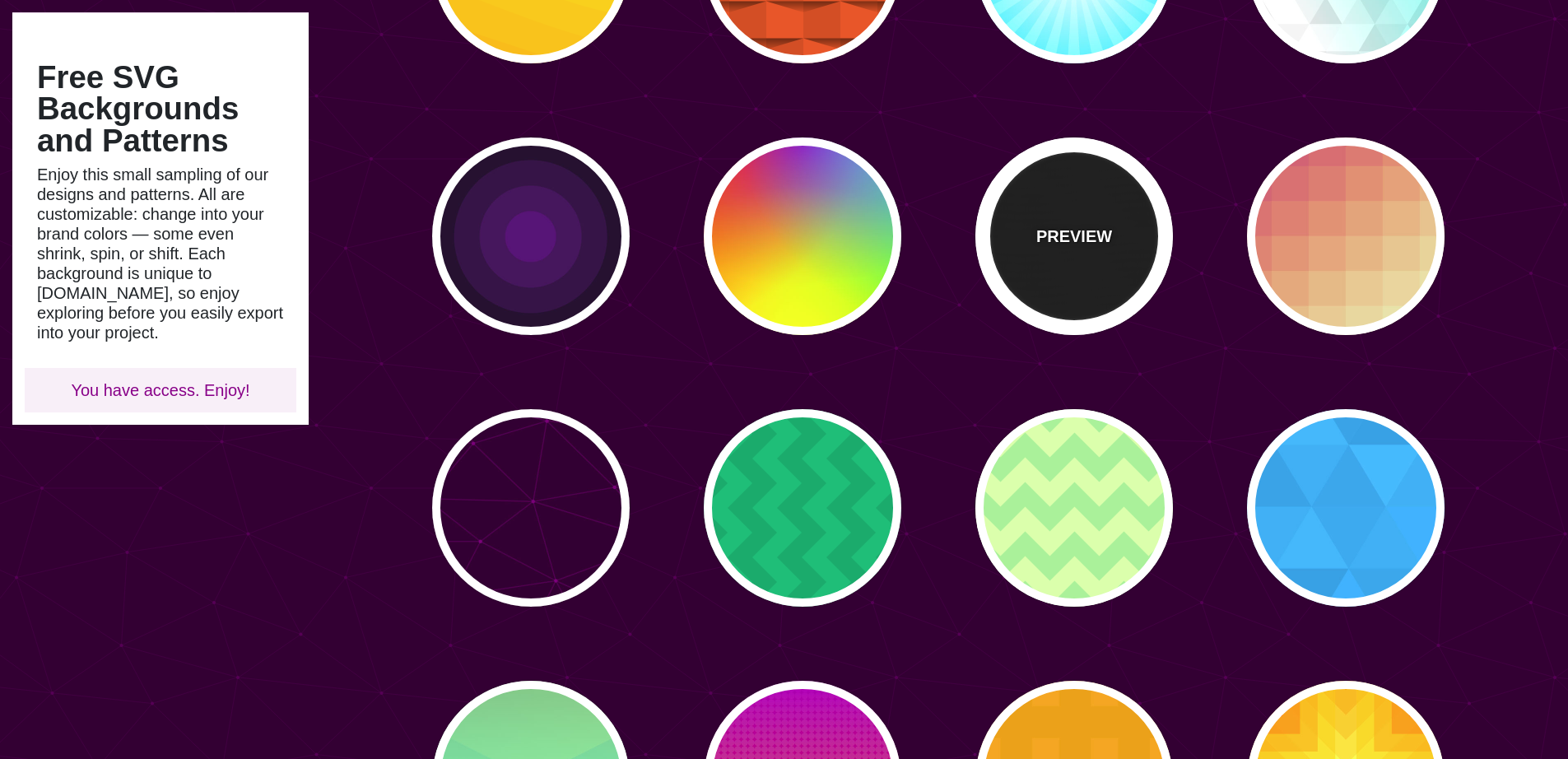
click at [1080, 233] on p "PREVIEW" at bounding box center [1074, 236] width 76 height 25
type input "#000000"
type input "#222222"
type input "250"
type input "10"
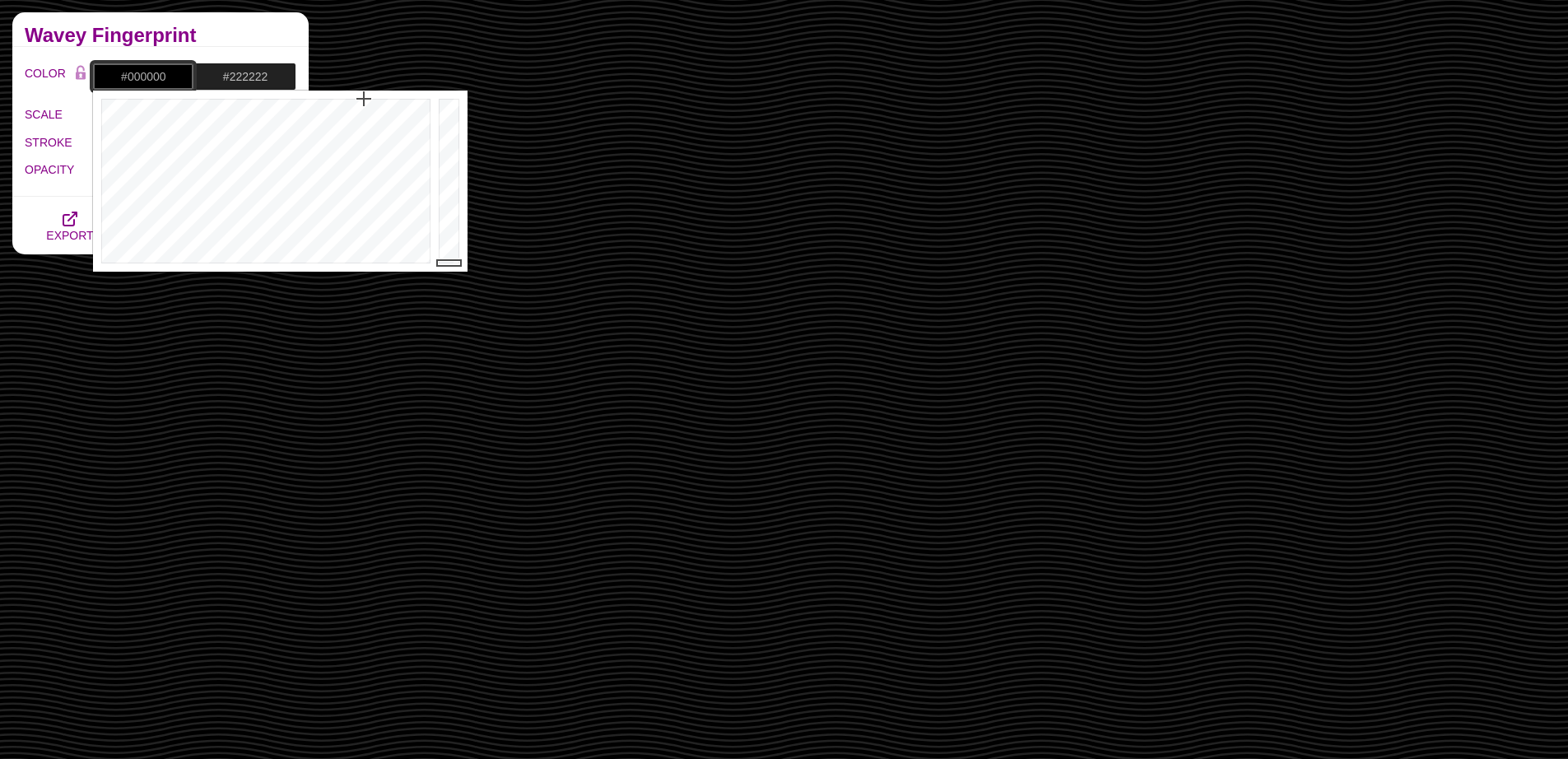
click at [154, 77] on input "#000000" at bounding box center [143, 77] width 102 height 28
click at [151, 74] on input "#000000" at bounding box center [143, 77] width 102 height 28
click at [151, 75] on input "#000000" at bounding box center [143, 77] width 102 height 28
paste input "FFA81C"
type input "#FFA81C"
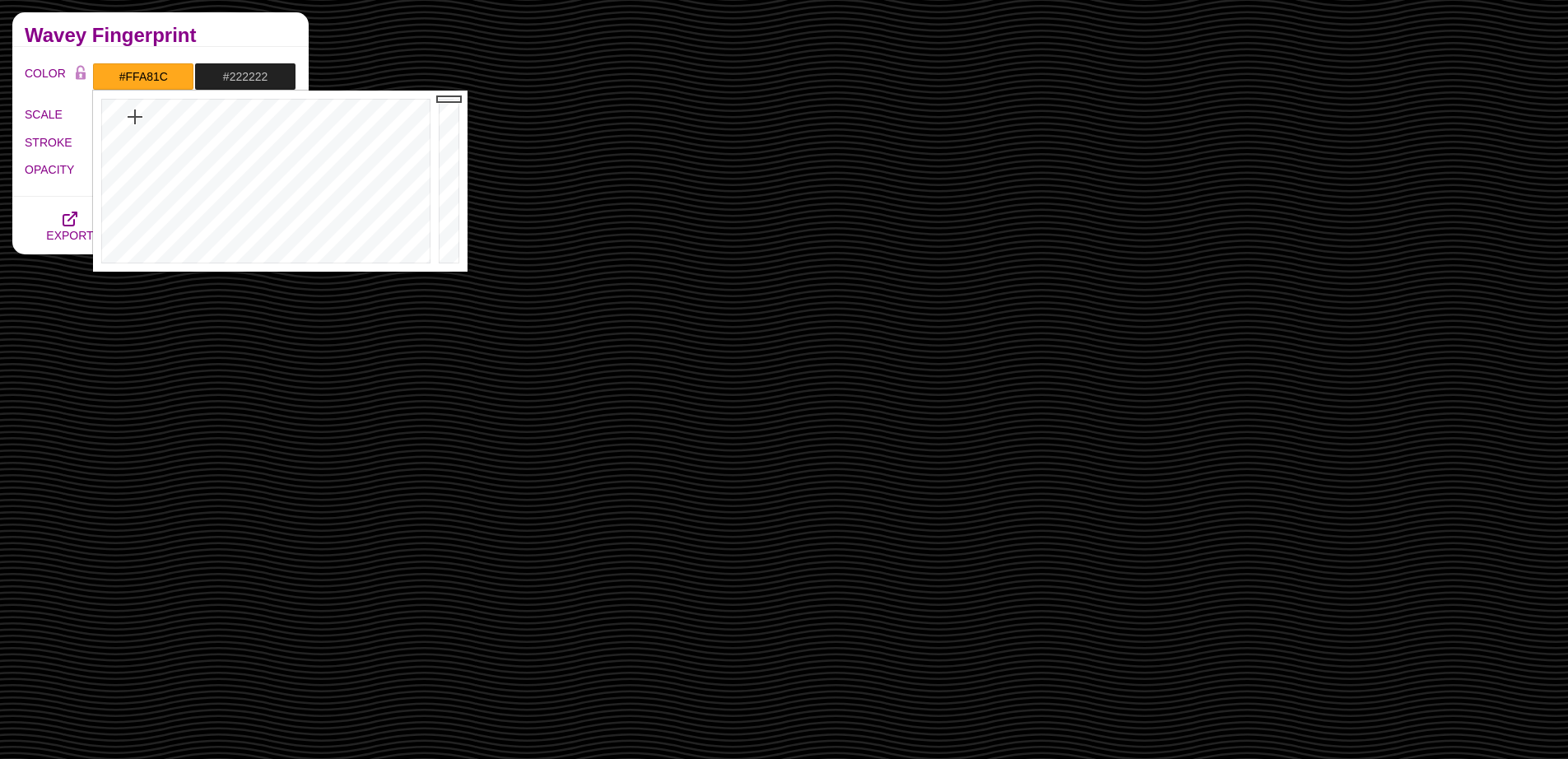
click at [240, 49] on div "COLOR #FFA81C #222222 #000000 #444444 #555555 #666666 #777777 #888888 #999999 B…" at bounding box center [161, 122] width 296 height 150
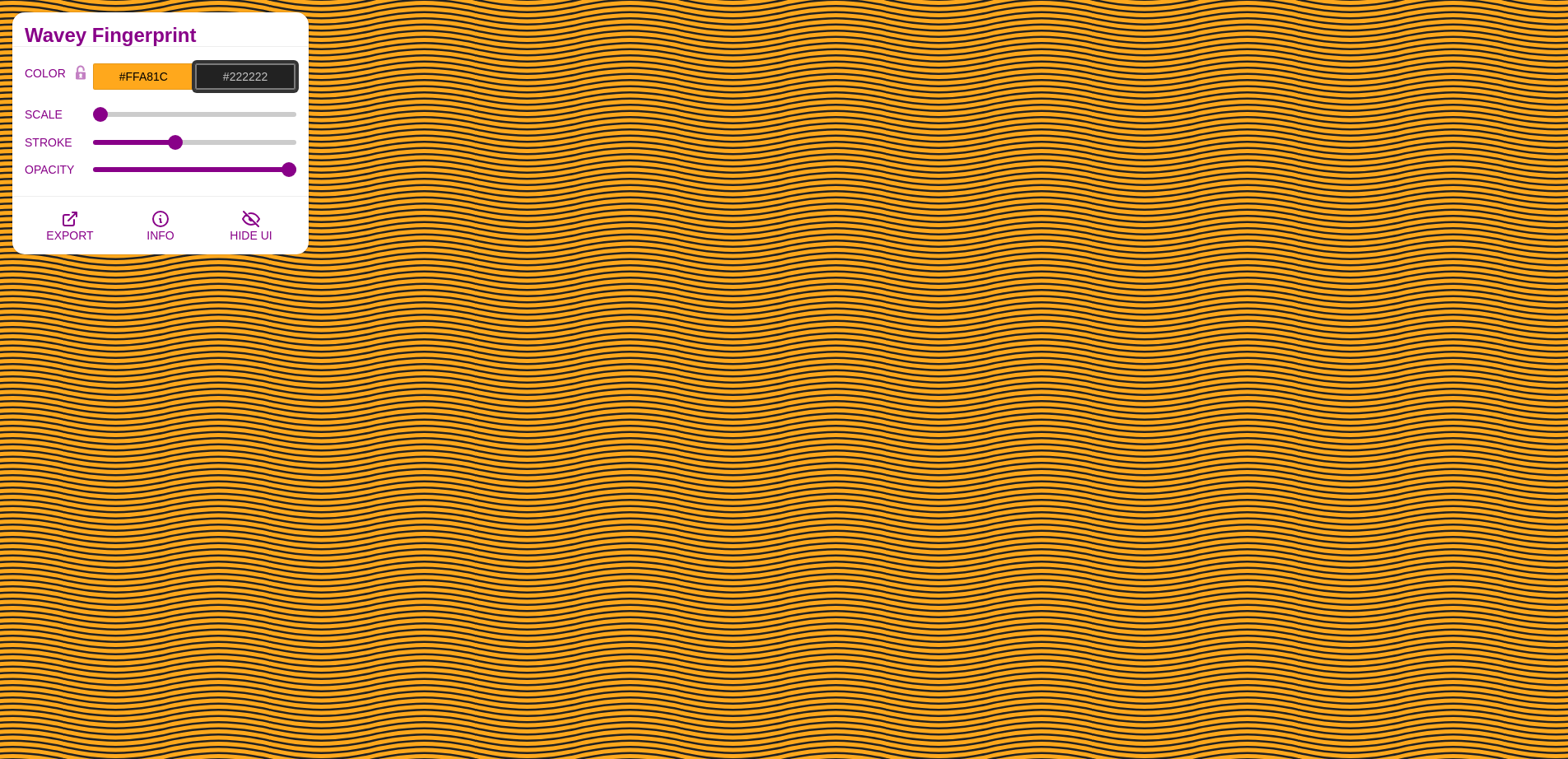
click at [256, 75] on input "#222222" at bounding box center [245, 77] width 102 height 28
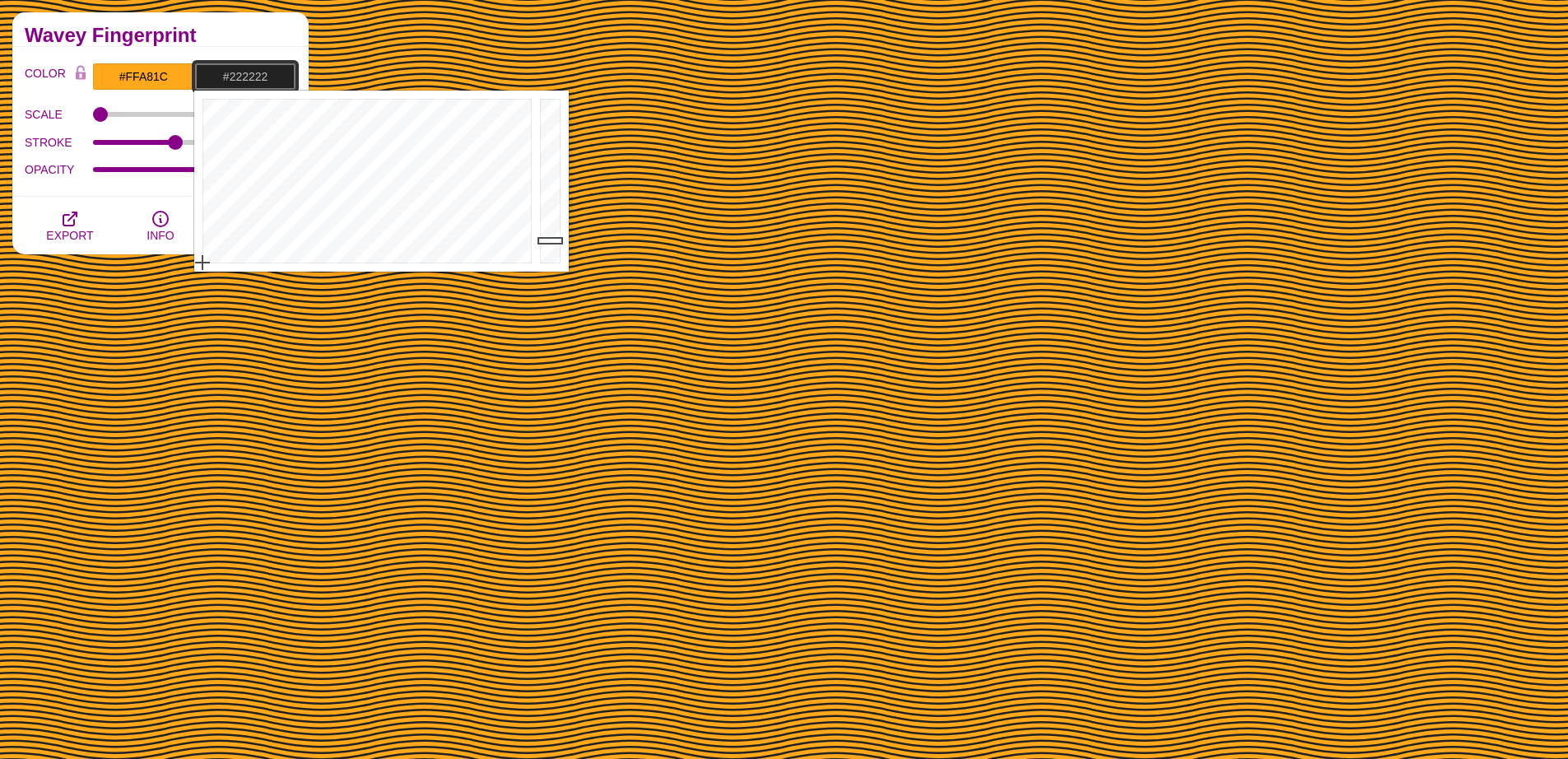
paste input "FFA81C"
click at [259, 72] on input "#2222FFA81C22" at bounding box center [245, 77] width 102 height 28
paste input "FFA81C"
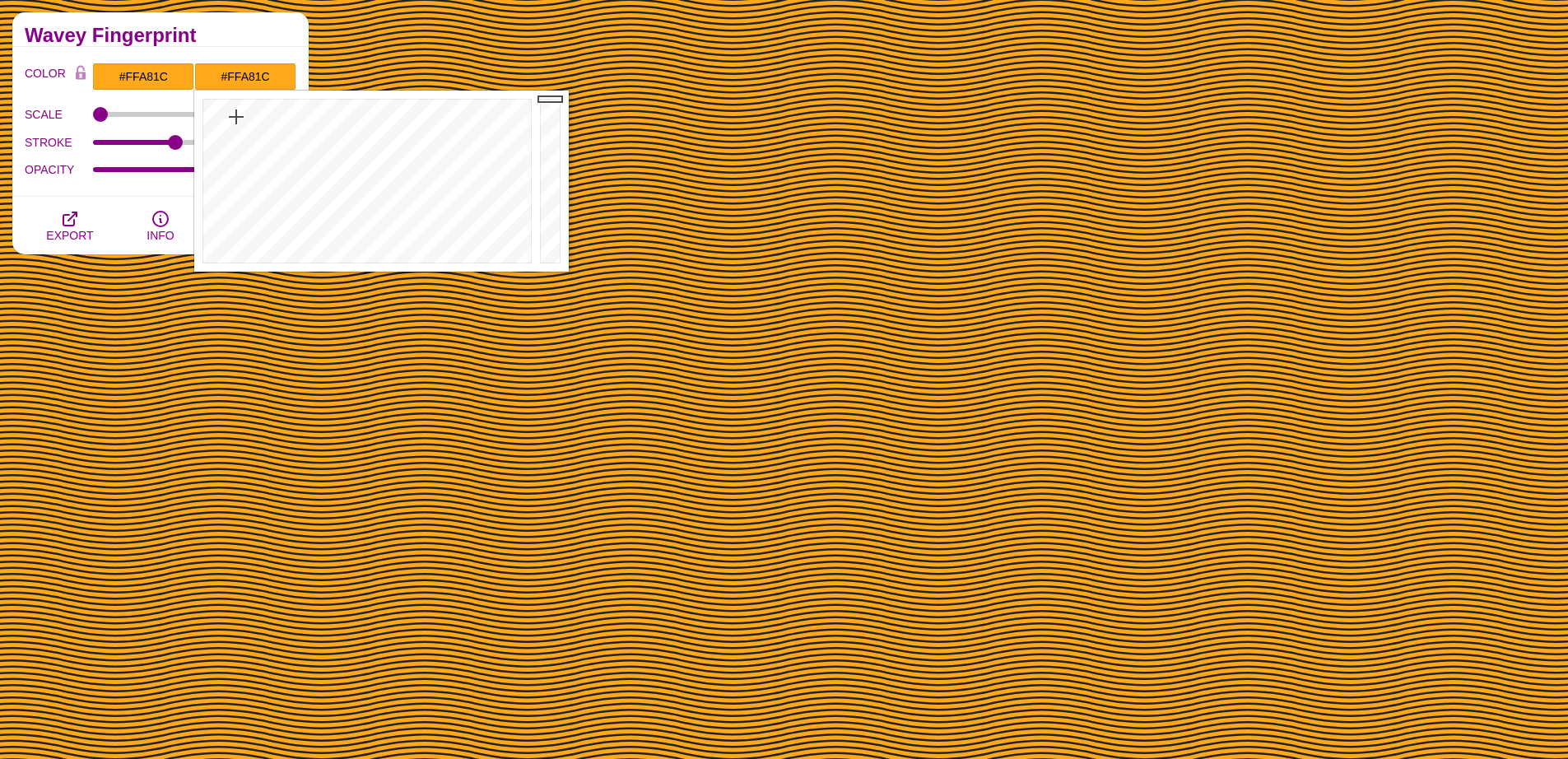
click at [256, 34] on h2 "Wavey Fingerprint" at bounding box center [161, 36] width 272 height 13
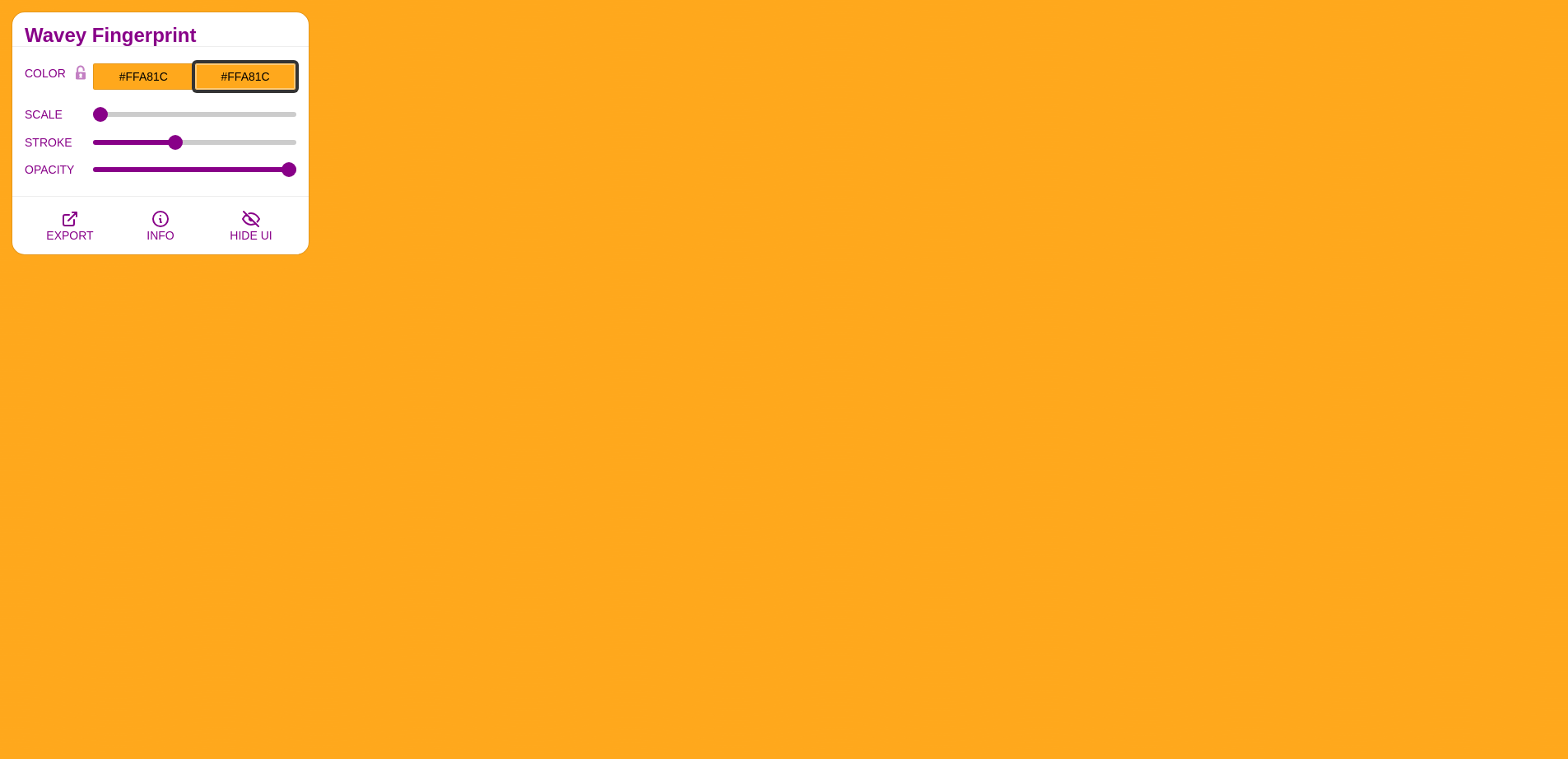
click at [247, 72] on input "#FFA81C" at bounding box center [245, 77] width 102 height 28
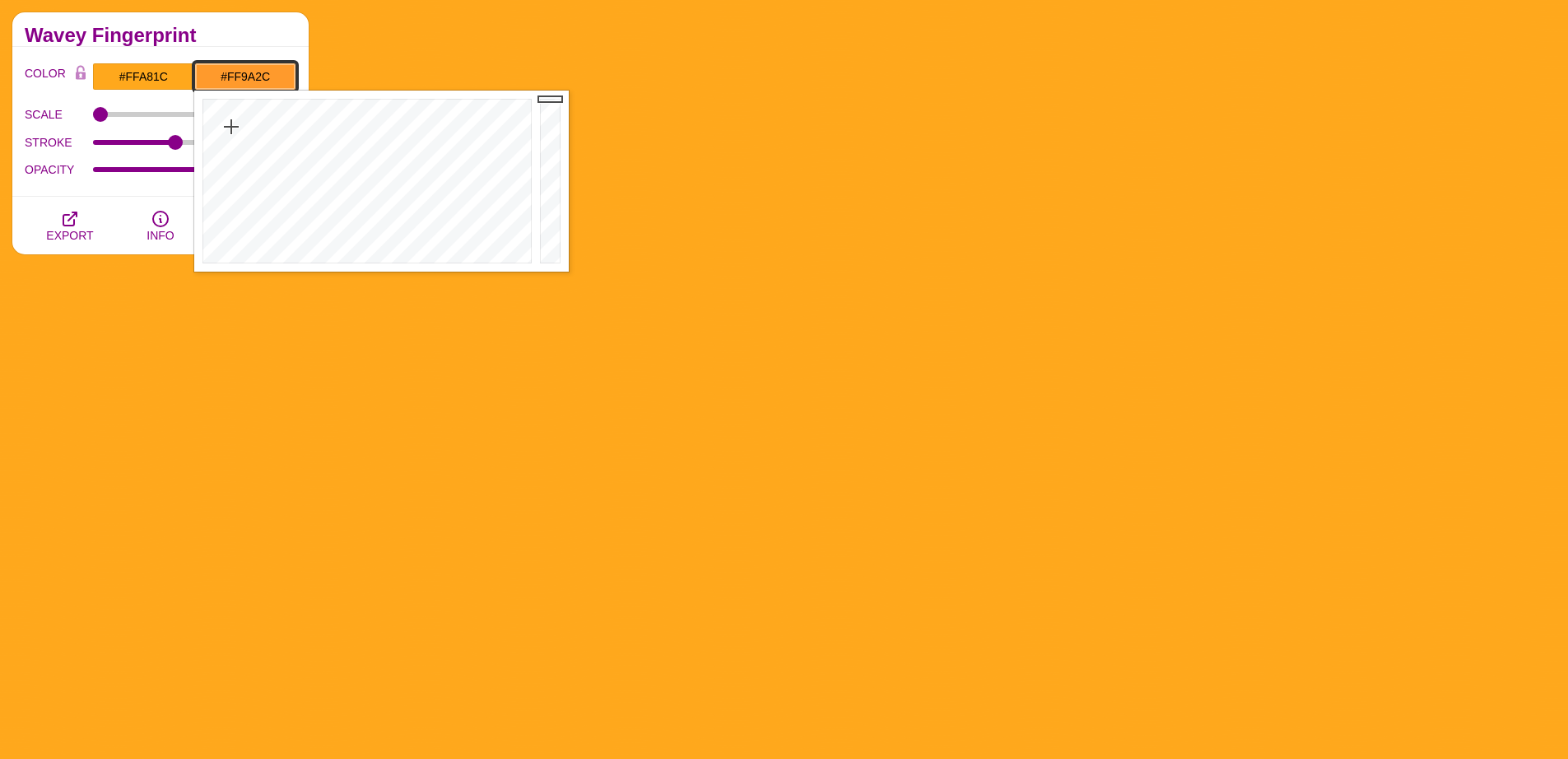
click at [231, 126] on div at bounding box center [365, 181] width 342 height 181
click at [235, 131] on div at bounding box center [365, 181] width 342 height 181
click at [233, 122] on div at bounding box center [365, 181] width 342 height 181
drag, startPoint x: 230, startPoint y: 113, endPoint x: 265, endPoint y: 142, distance: 45.5
click at [265, 143] on div at bounding box center [365, 181] width 342 height 181
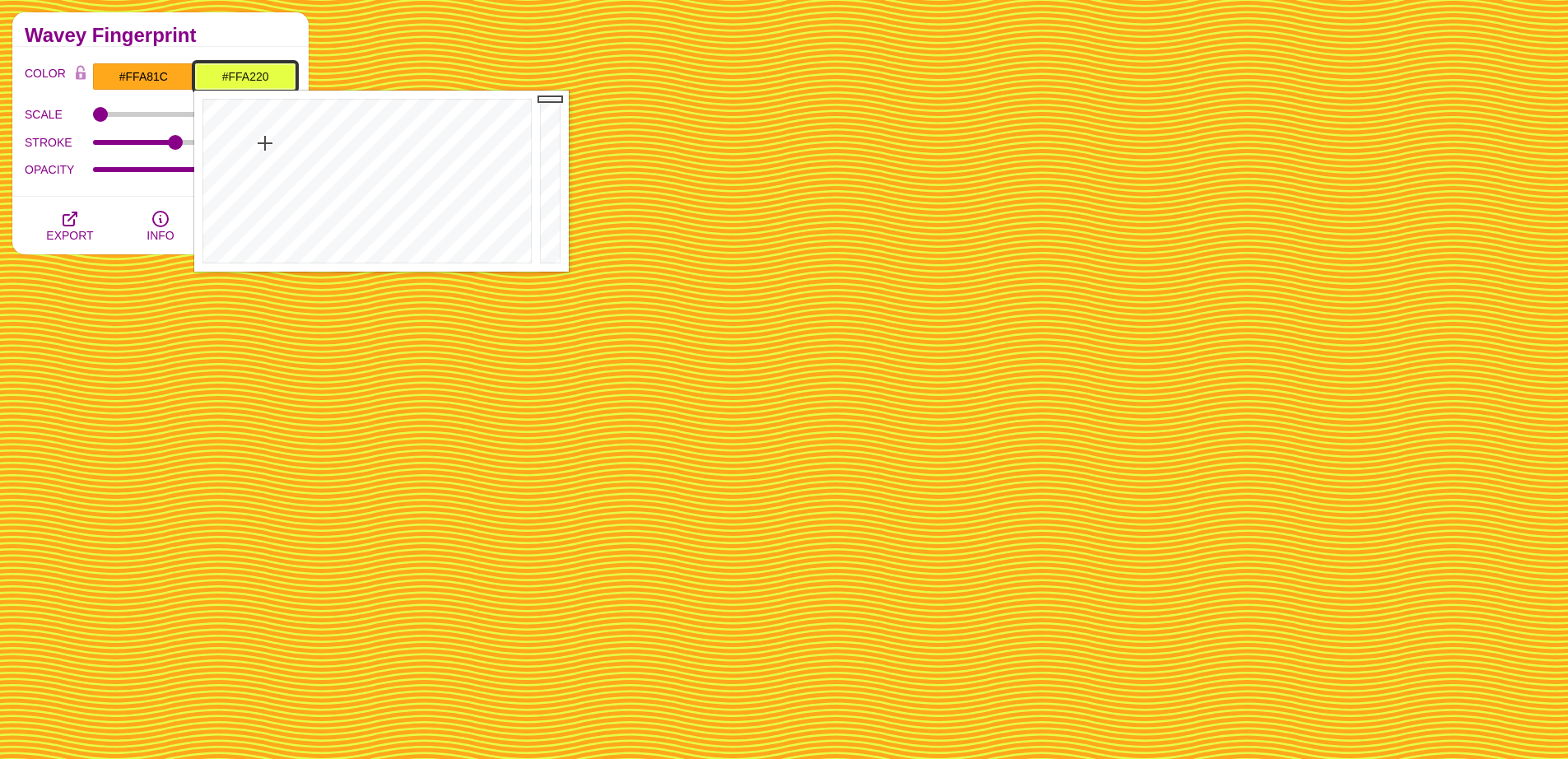
click at [235, 119] on div at bounding box center [365, 181] width 342 height 181
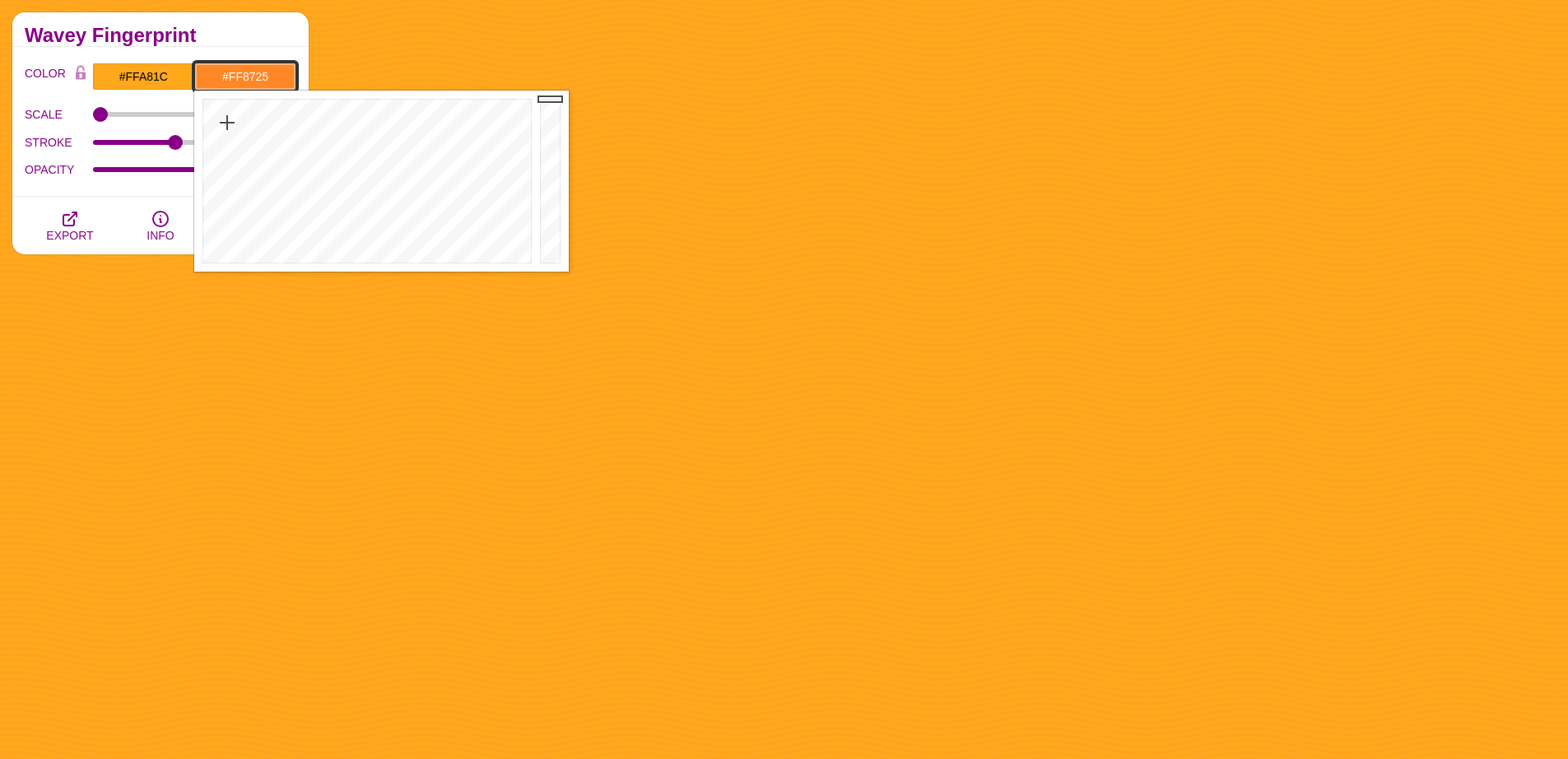
click at [227, 122] on div at bounding box center [365, 181] width 342 height 181
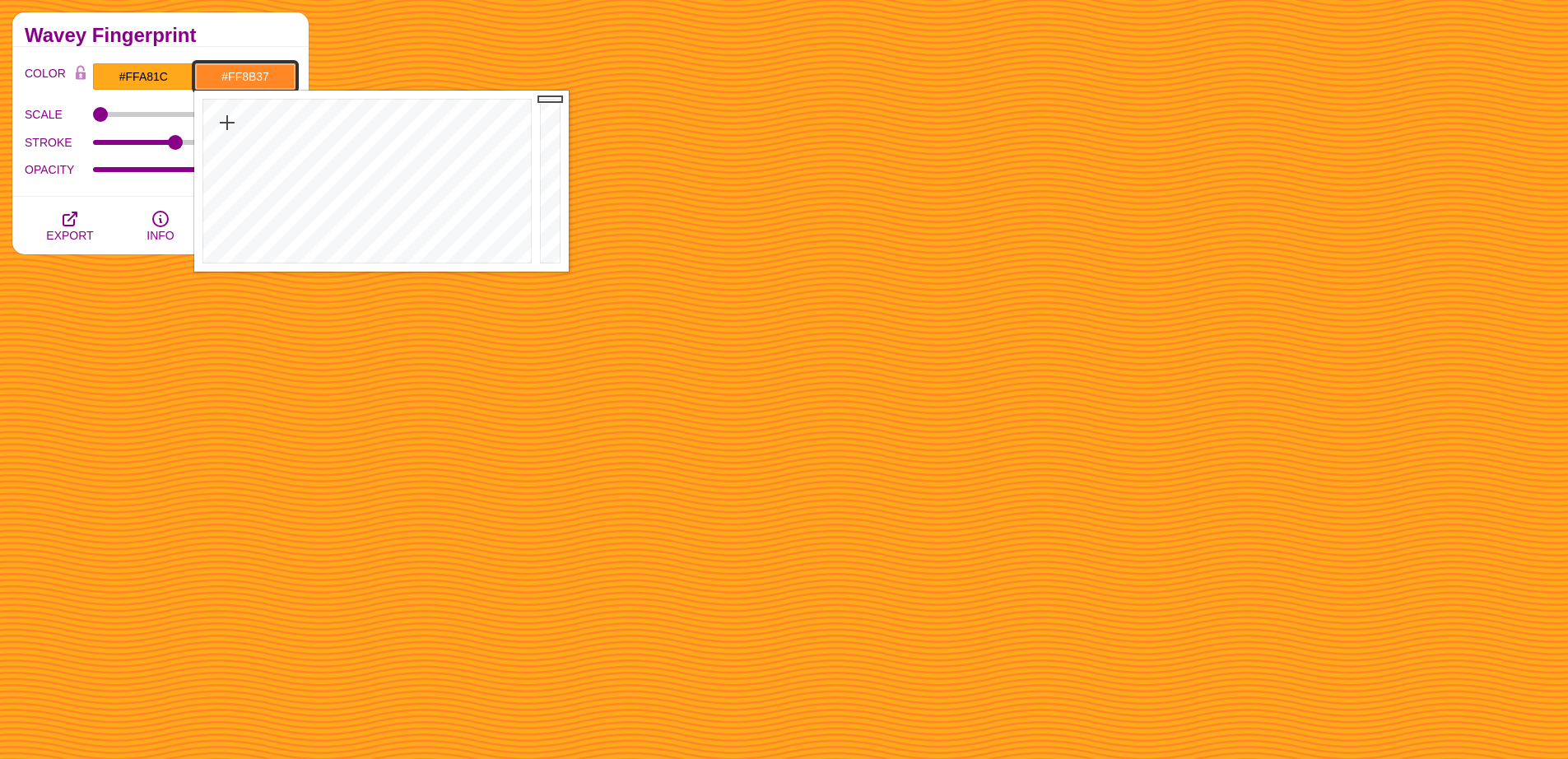
click at [225, 134] on div at bounding box center [365, 181] width 342 height 181
click at [231, 123] on div at bounding box center [365, 181] width 342 height 181
click at [232, 131] on div at bounding box center [365, 181] width 342 height 181
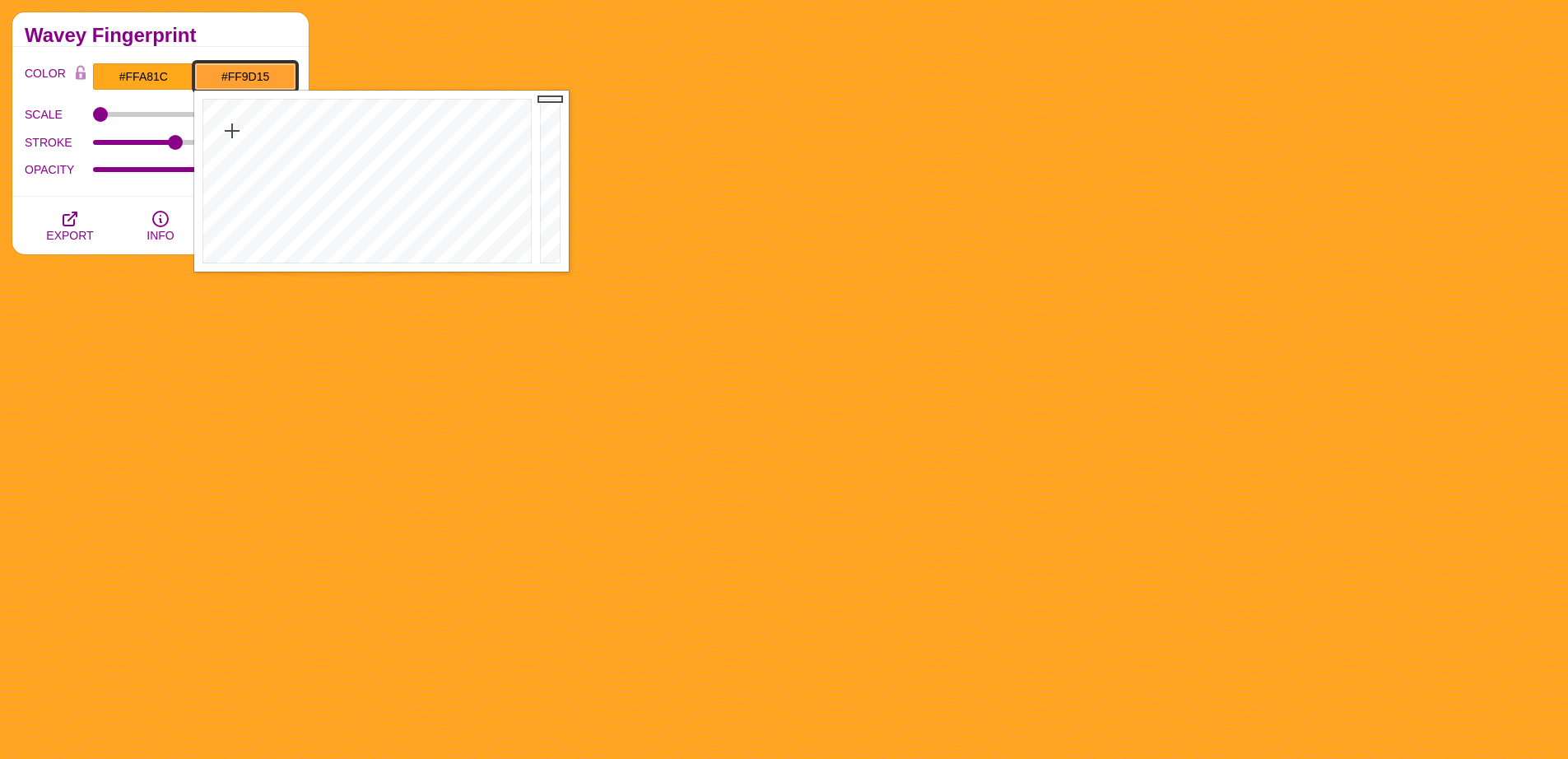
click at [235, 112] on div at bounding box center [365, 181] width 342 height 181
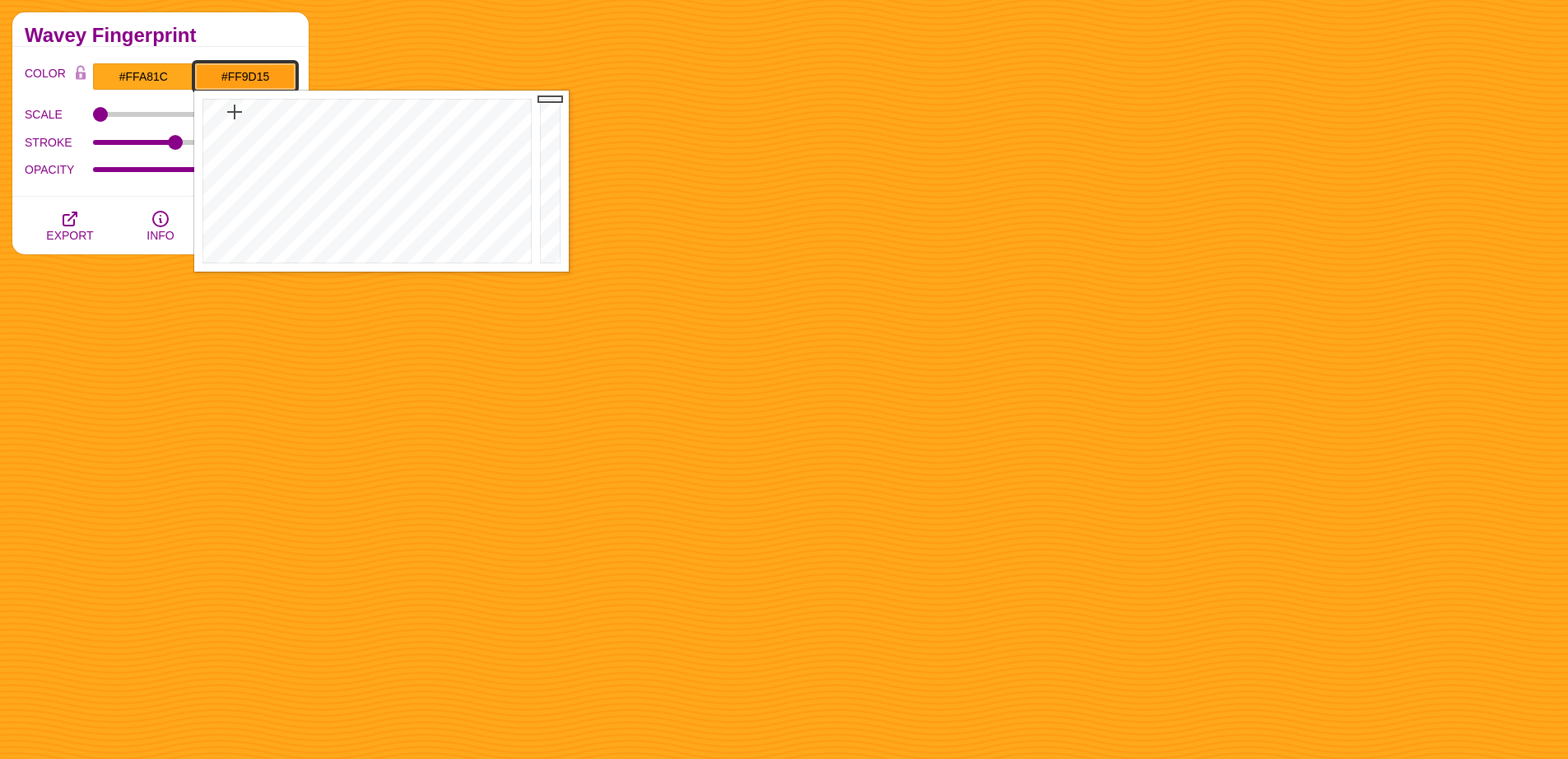
type input "#FFC91B"
click at [245, 117] on div at bounding box center [365, 181] width 342 height 181
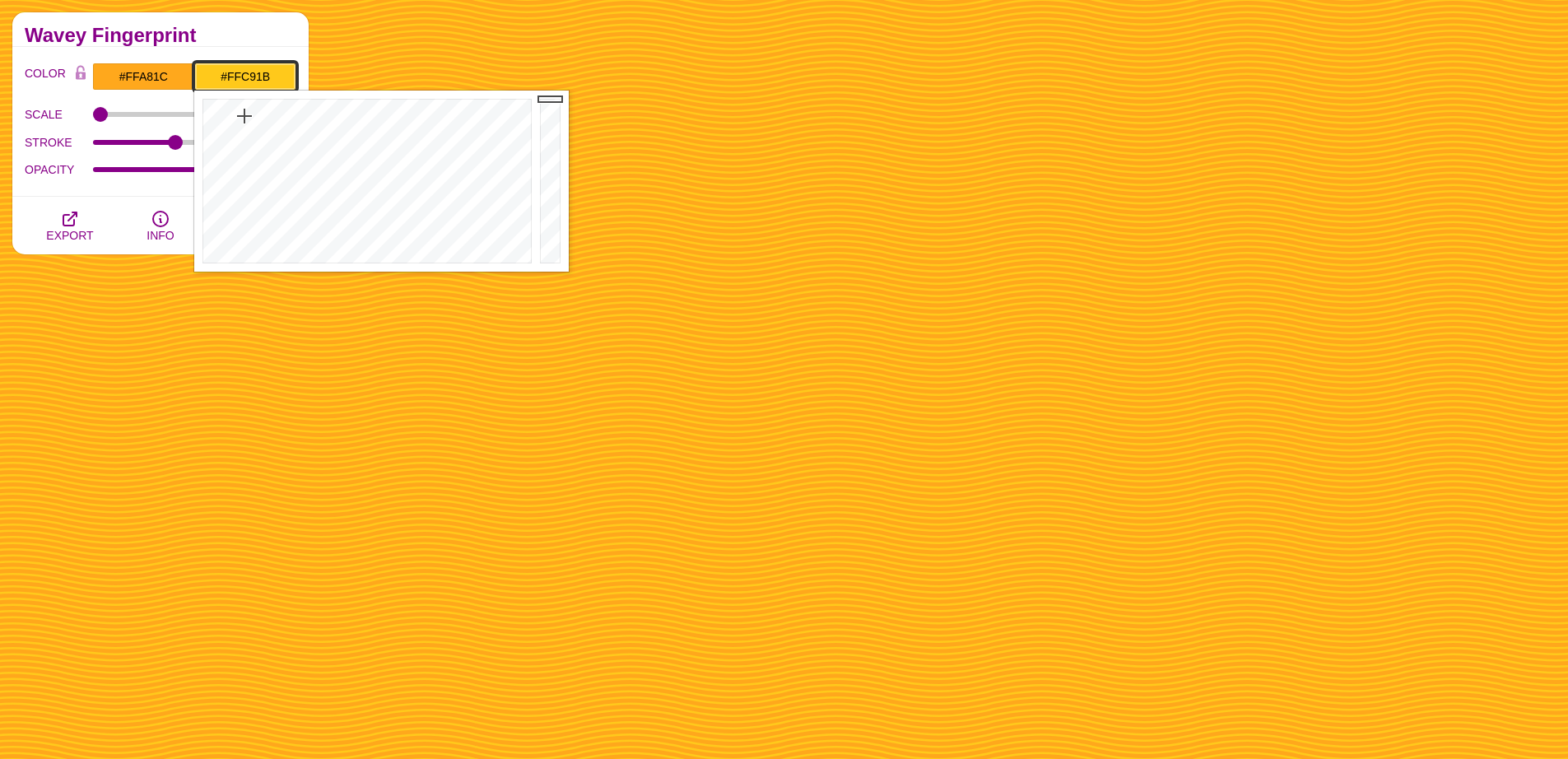
click at [258, 68] on input "#FFC91B" at bounding box center [245, 77] width 102 height 28
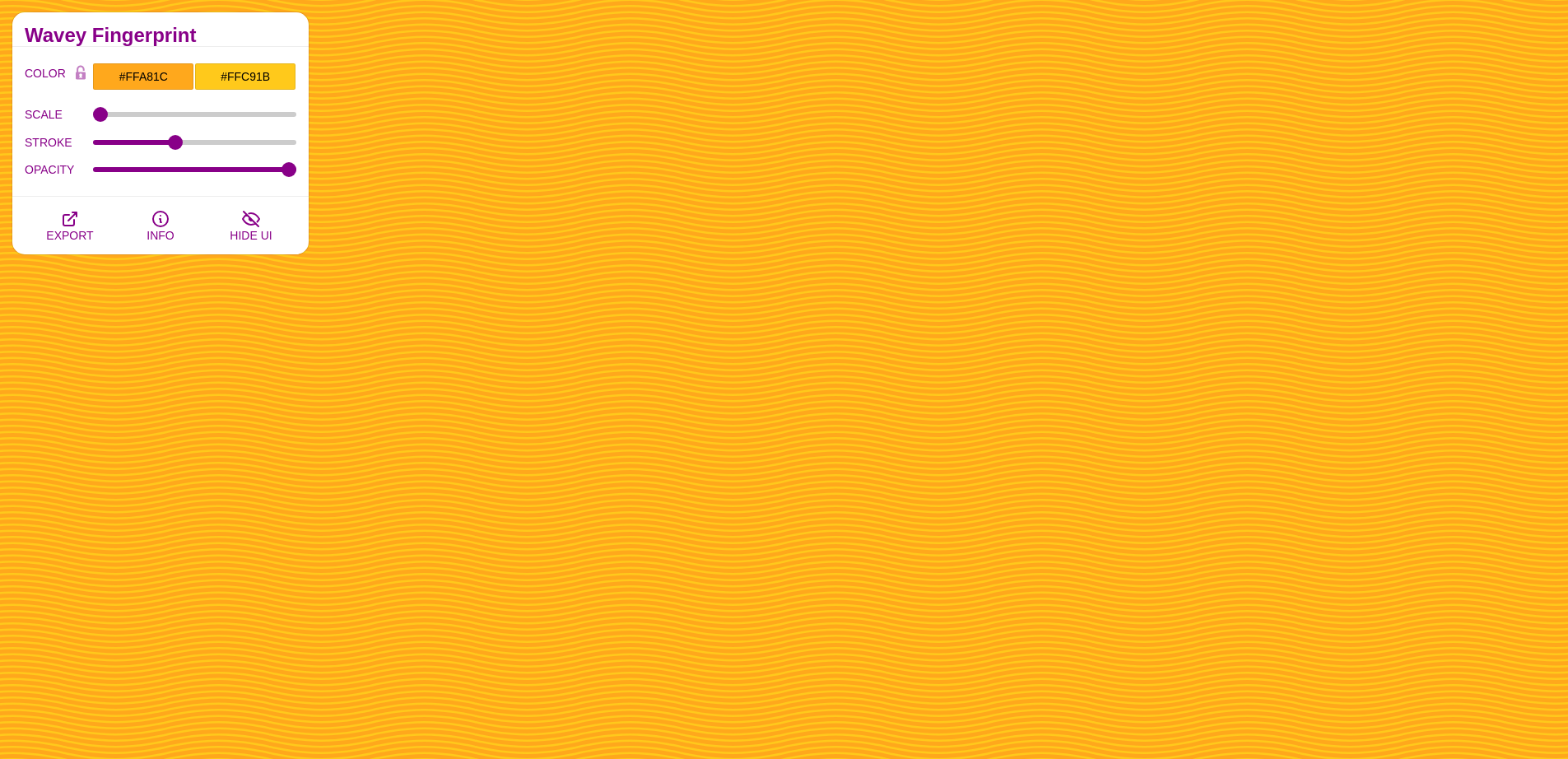
click at [259, 43] on div "Wavey Fingerprint" at bounding box center [161, 30] width 296 height 35
click at [76, 221] on icon "button" at bounding box center [70, 219] width 20 height 20
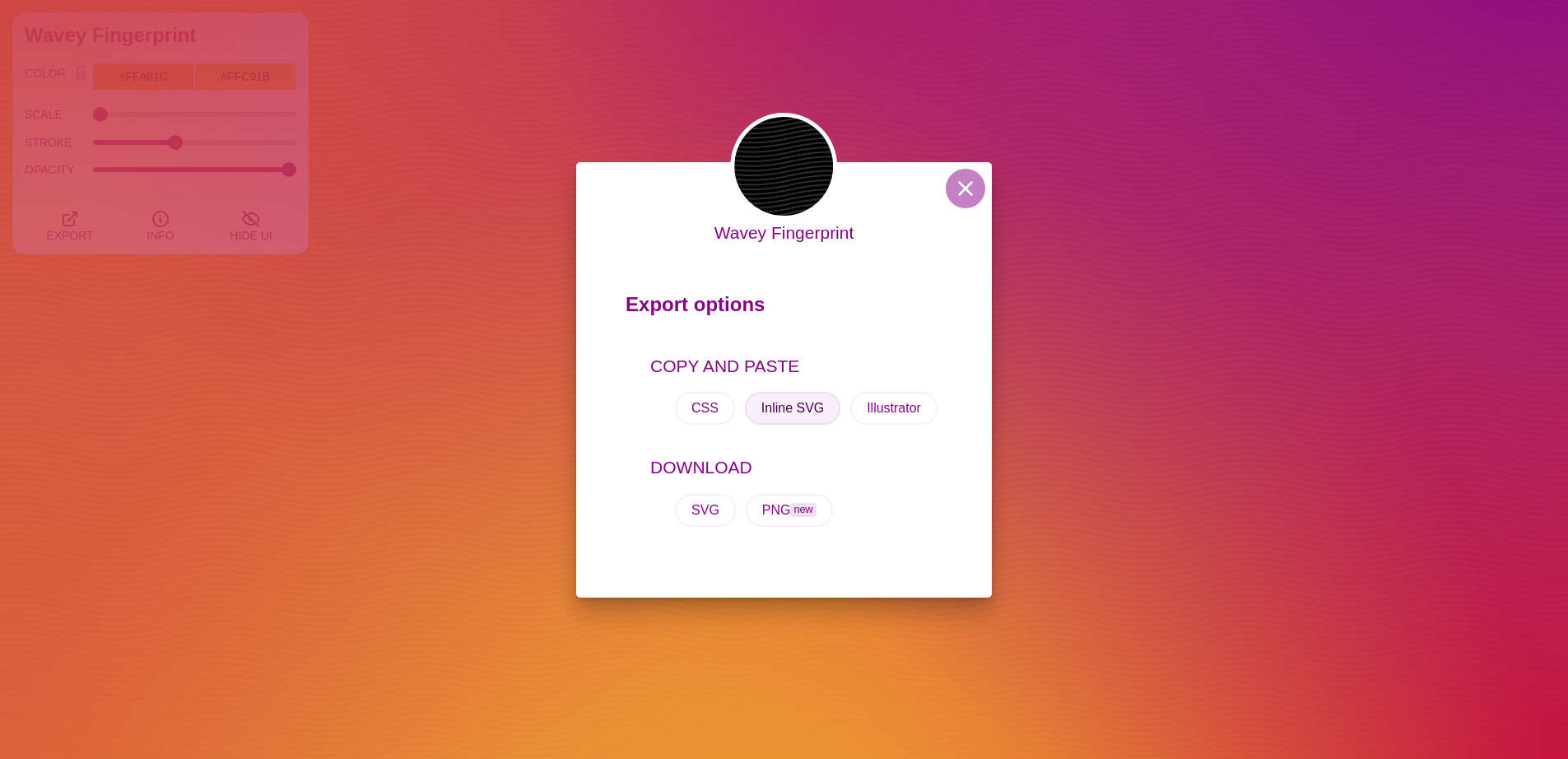
click at [794, 409] on button "Inline SVG" at bounding box center [792, 409] width 96 height 33
click at [969, 189] on button at bounding box center [965, 188] width 39 height 39
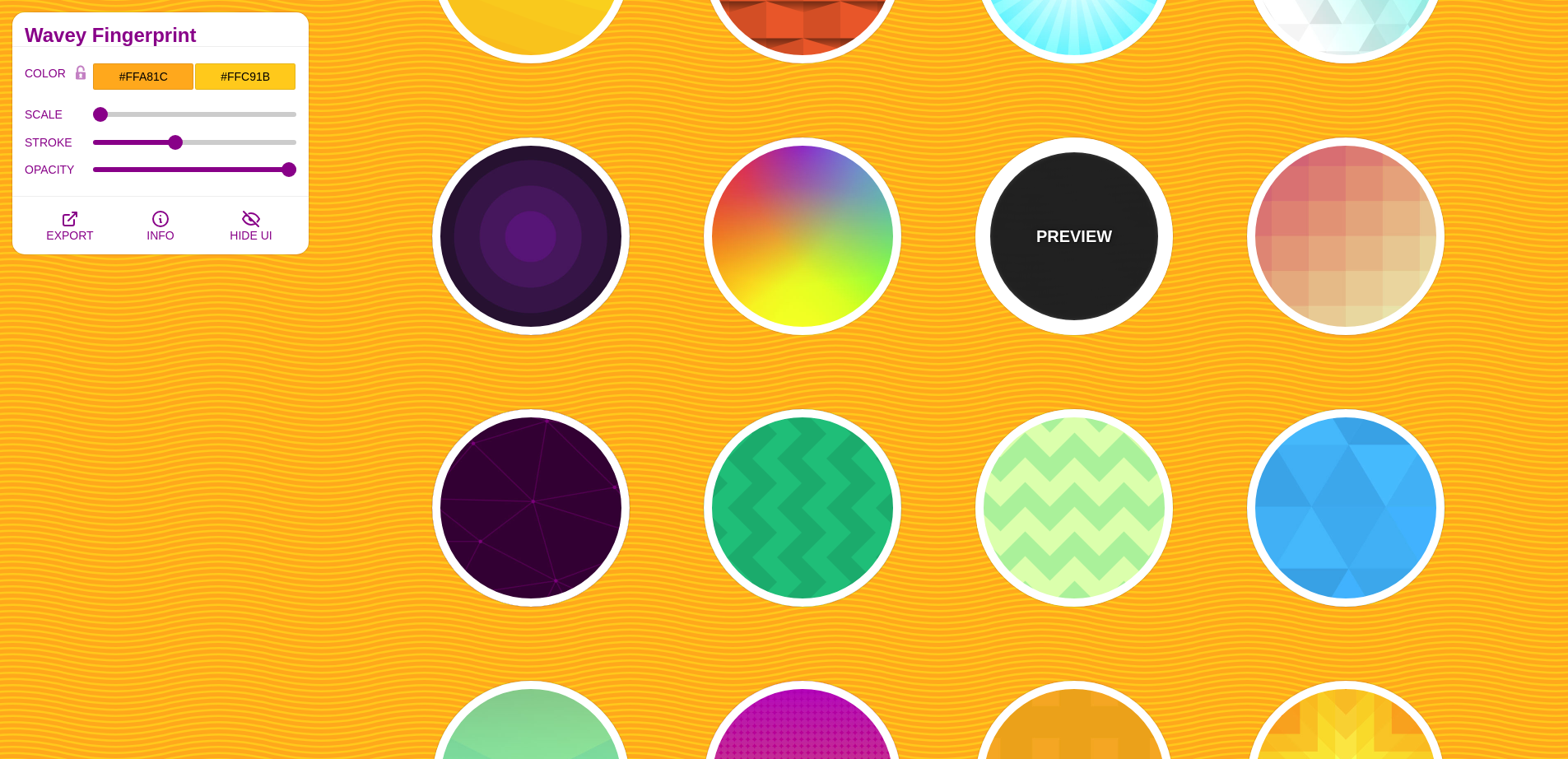
click at [1067, 249] on div "PREVIEW" at bounding box center [1074, 236] width 197 height 197
type input "#000000"
type input "#222222"
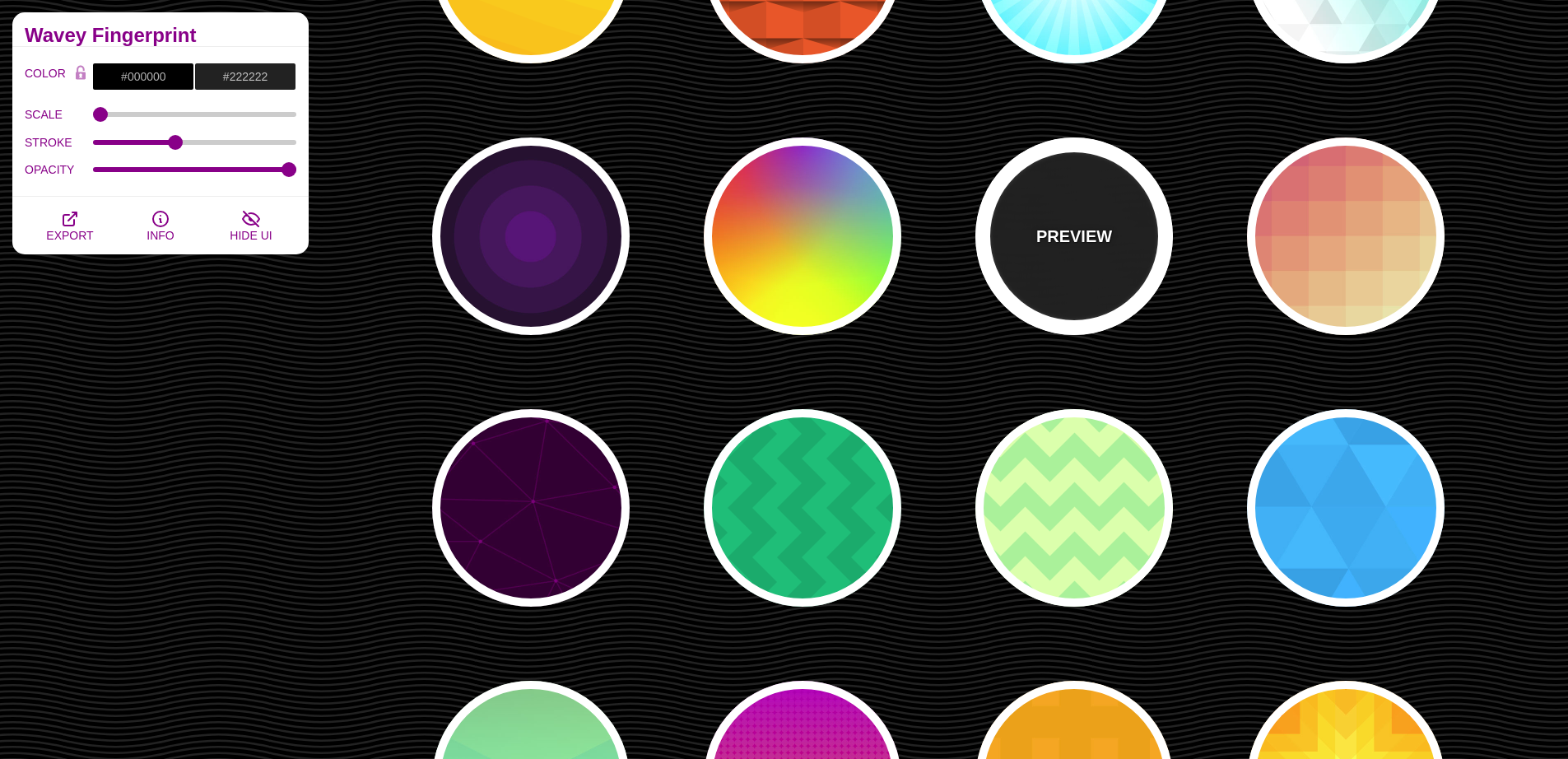
click at [1084, 244] on p "PREVIEW" at bounding box center [1074, 236] width 76 height 25
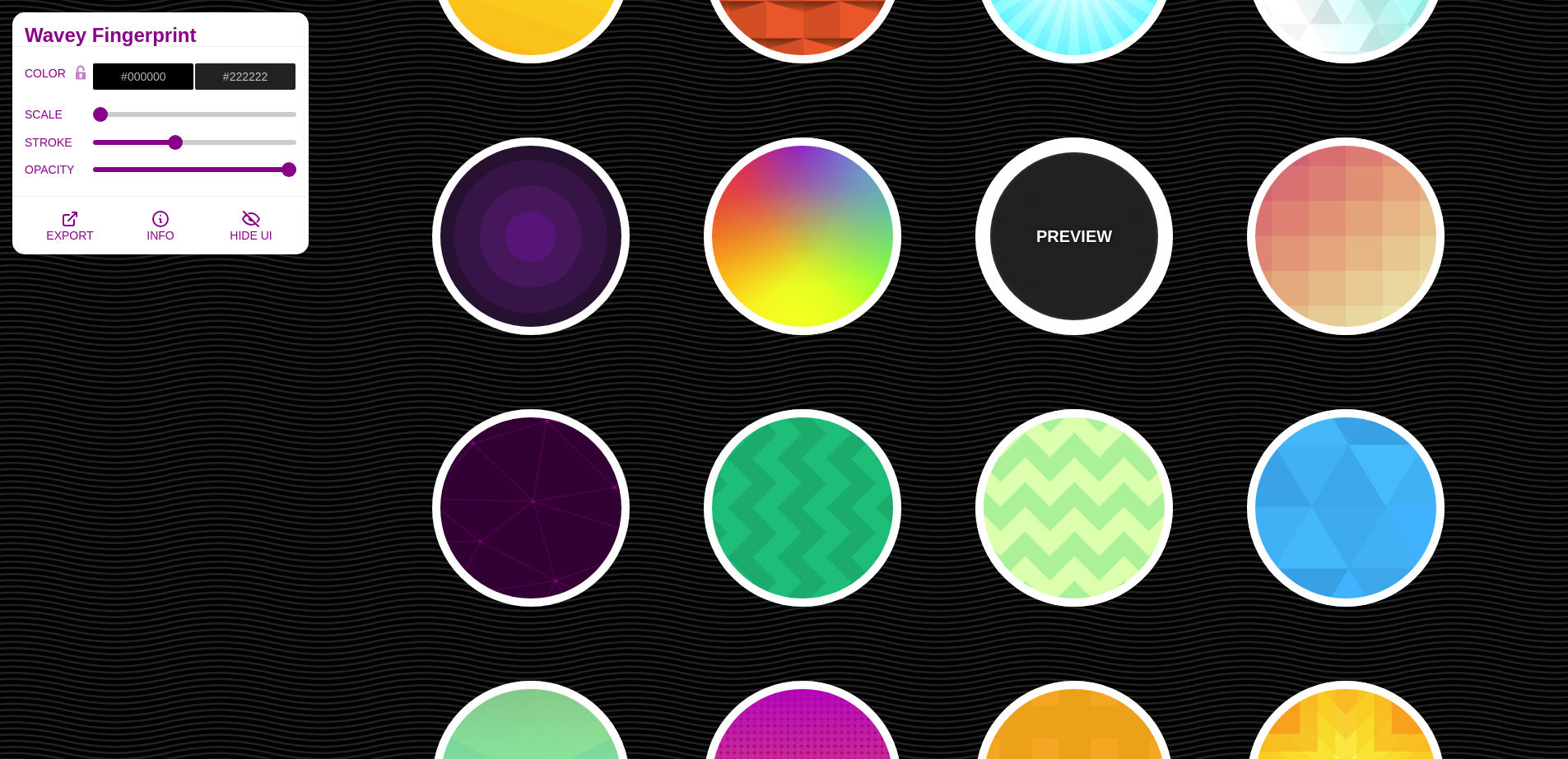
click at [1054, 218] on div "PREVIEW" at bounding box center [1074, 236] width 197 height 197
click at [1063, 239] on p "PREVIEW" at bounding box center [1074, 236] width 76 height 25
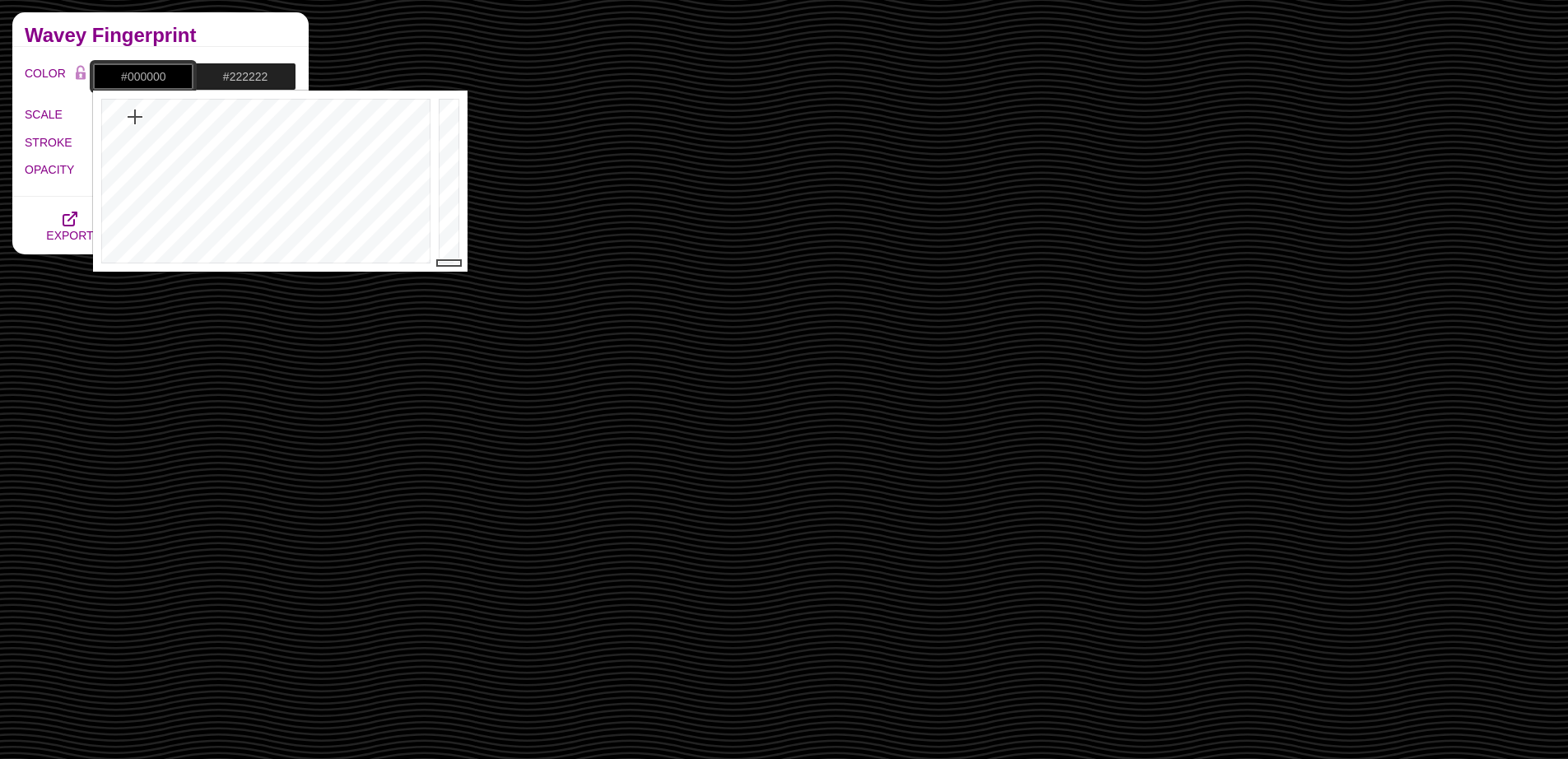
click at [148, 77] on input "#000000" at bounding box center [143, 77] width 102 height 28
paste input "224F88"
type input "#224F88"
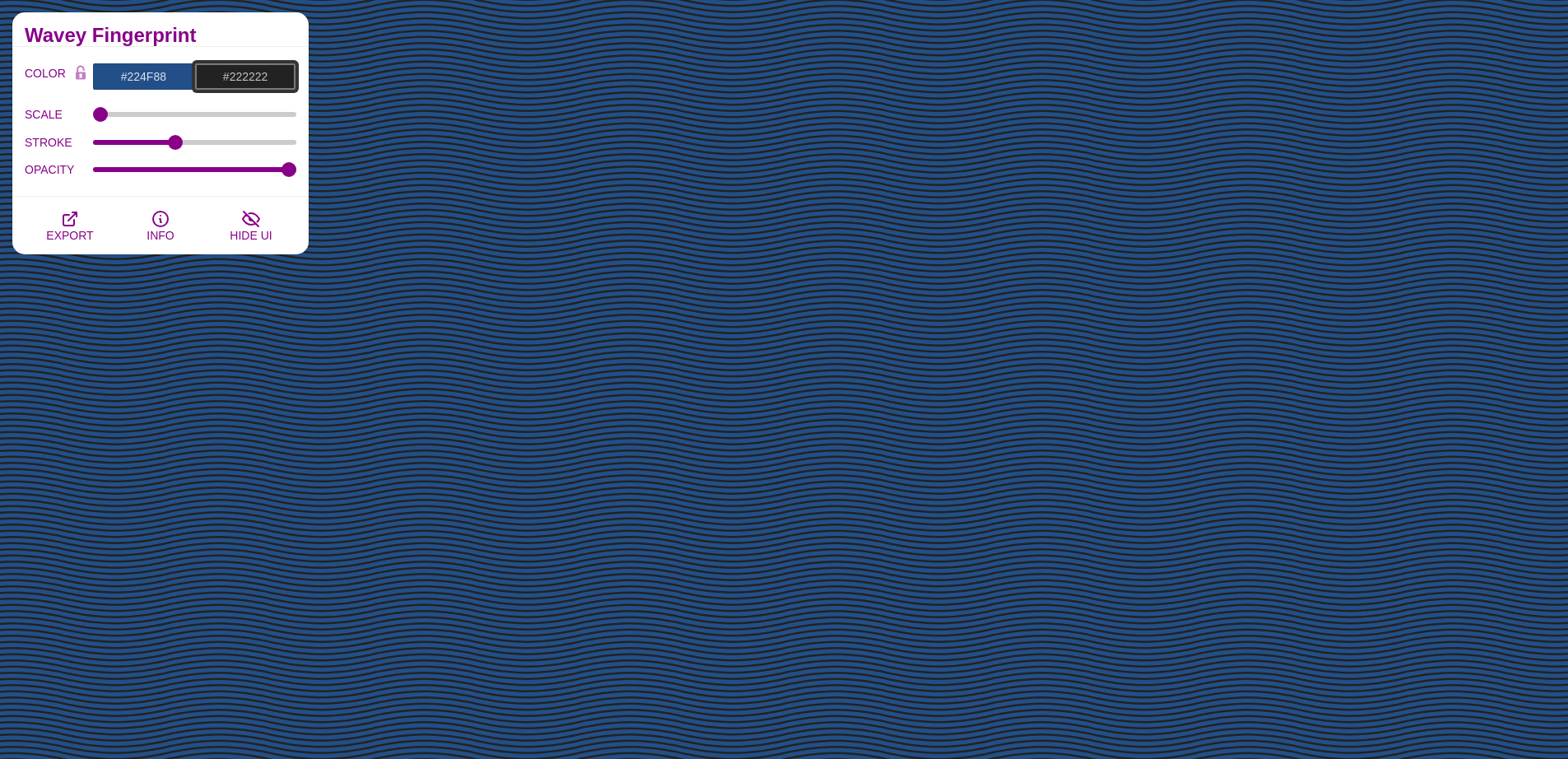
click at [261, 79] on input "#222222" at bounding box center [245, 77] width 102 height 28
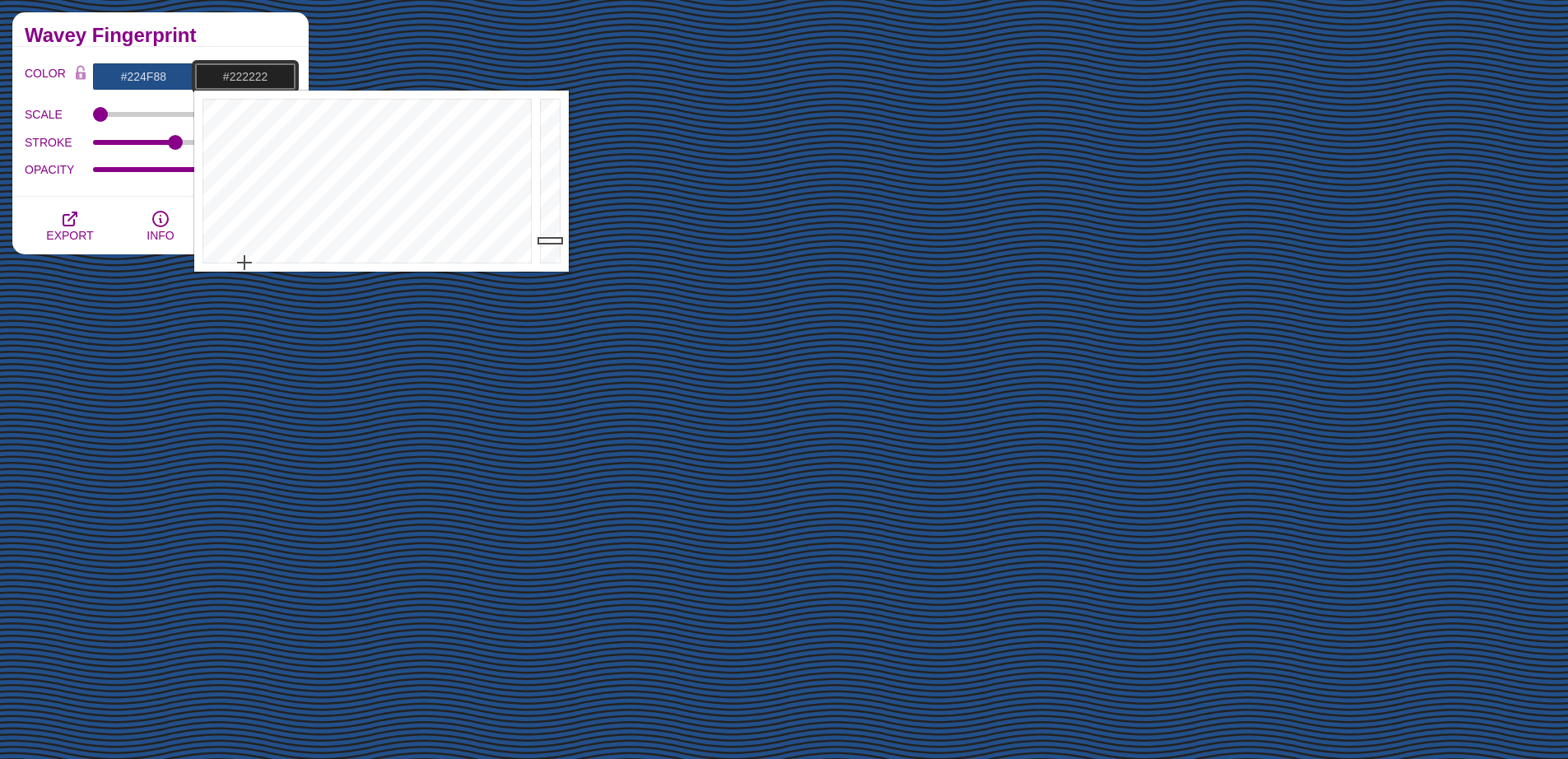
click at [257, 75] on input "#222222" at bounding box center [245, 77] width 102 height 28
click at [259, 80] on input "#222222" at bounding box center [245, 77] width 102 height 28
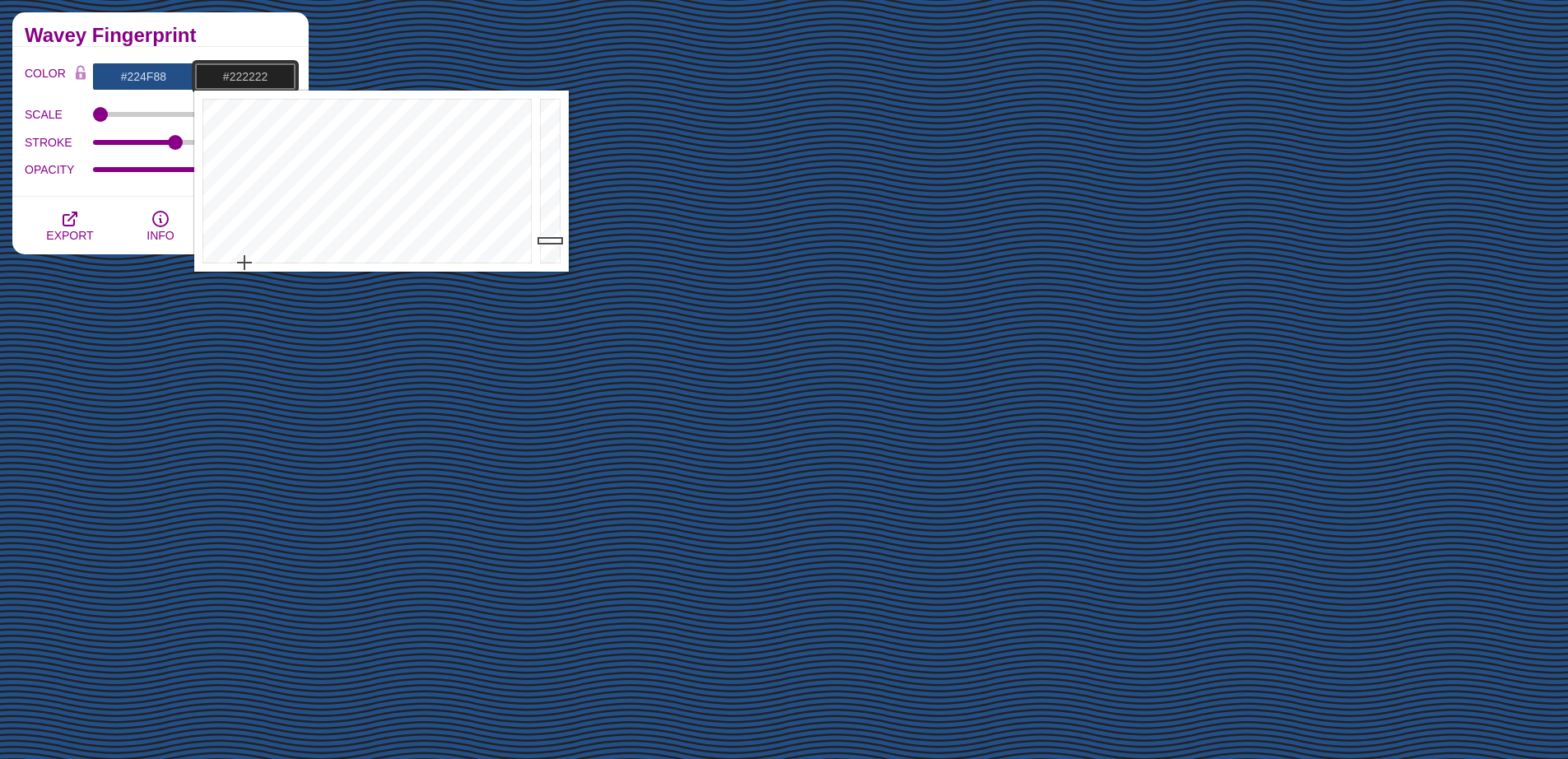
click at [259, 80] on input "#222222" at bounding box center [245, 77] width 102 height 28
paste input "224F88"
type input "#224F88"
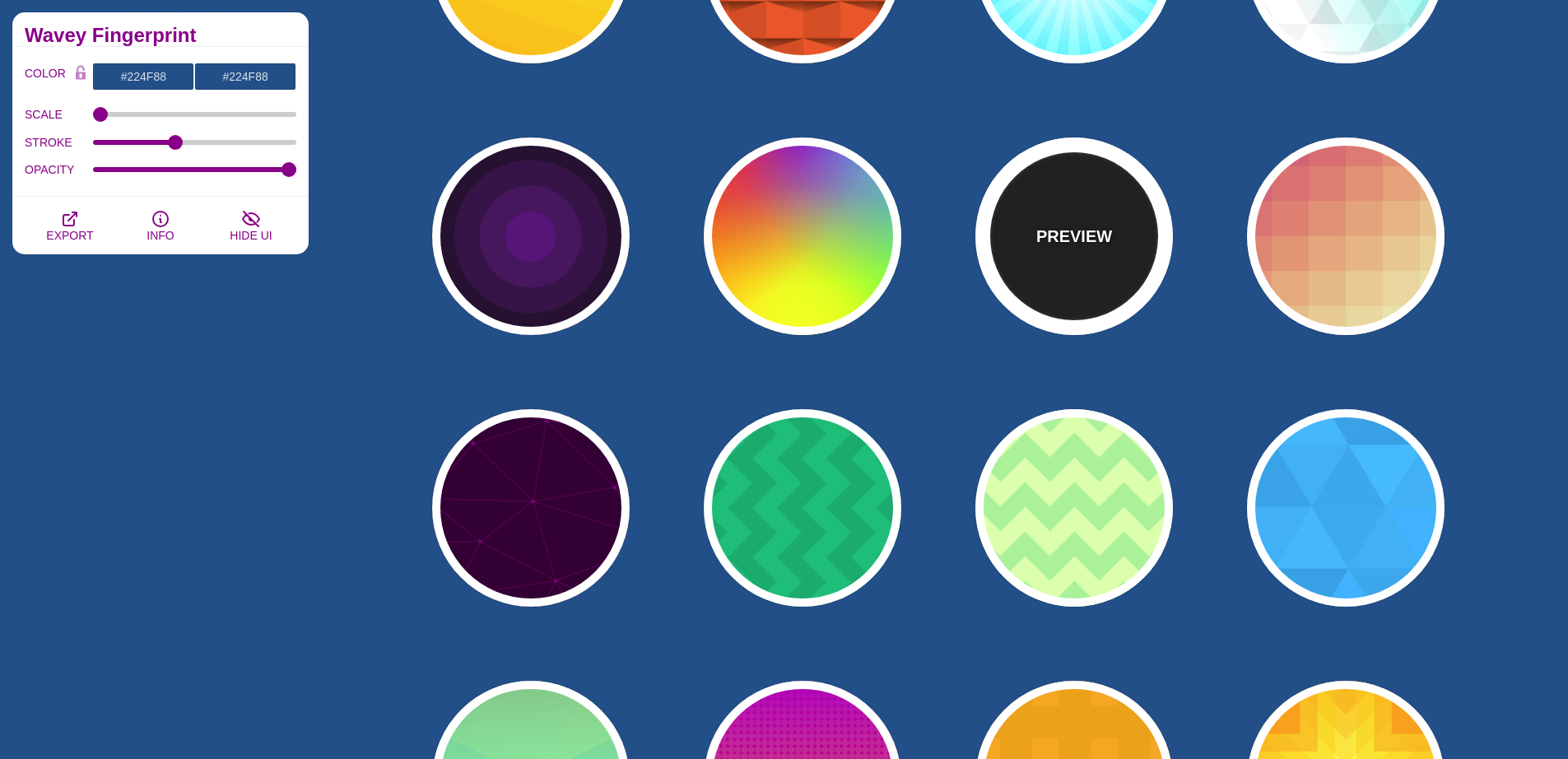
click at [1131, 257] on div "PREVIEW" at bounding box center [1074, 236] width 197 height 197
type input "#000000"
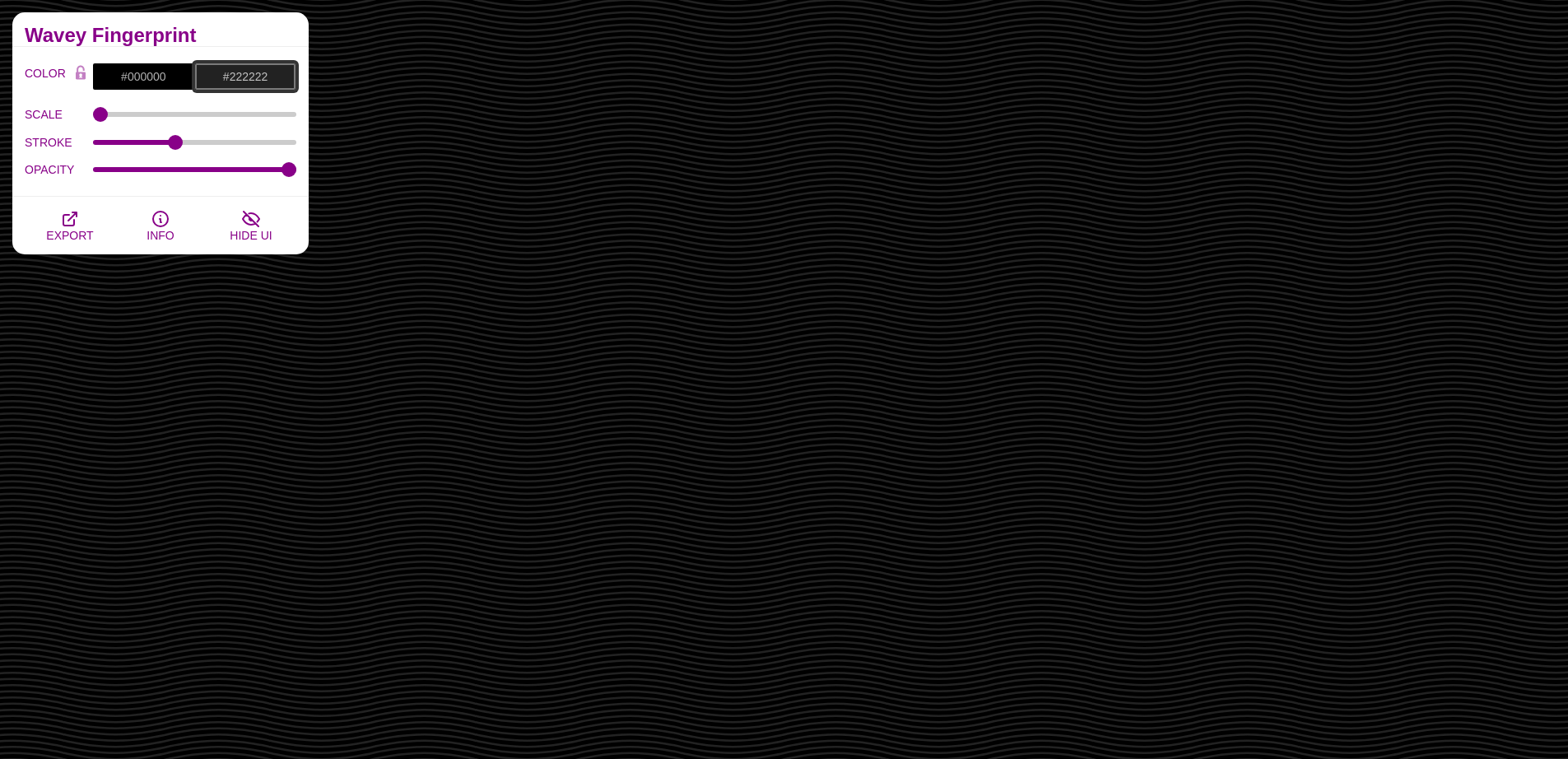
click at [255, 78] on input "#222222" at bounding box center [245, 77] width 102 height 28
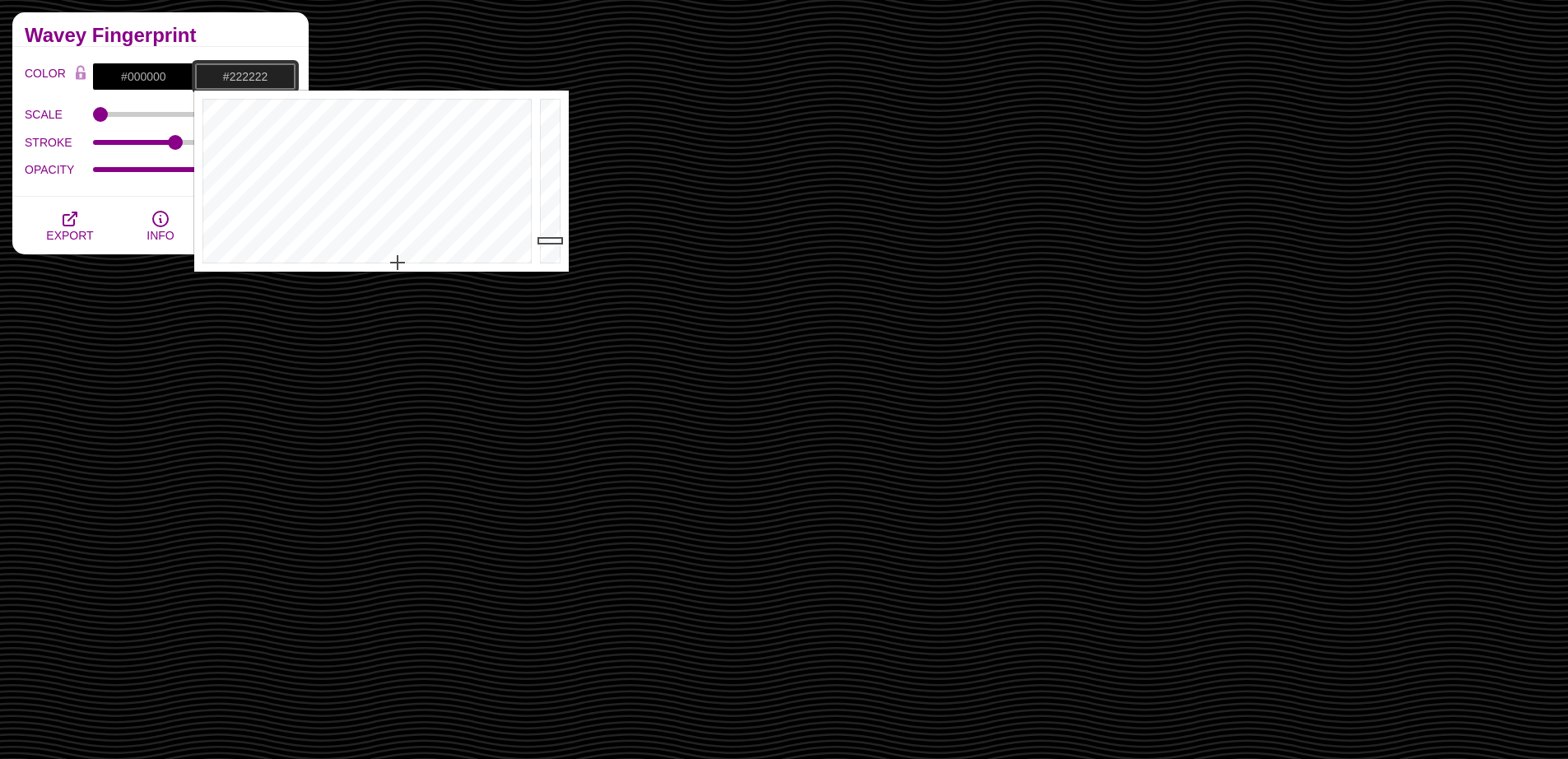
click at [255, 78] on input "#222222" at bounding box center [245, 77] width 102 height 28
click at [255, 79] on input "#222222" at bounding box center [245, 77] width 102 height 28
click at [255, 80] on input "#222222" at bounding box center [245, 77] width 102 height 28
paste input "224F88"
type input "#224F88"
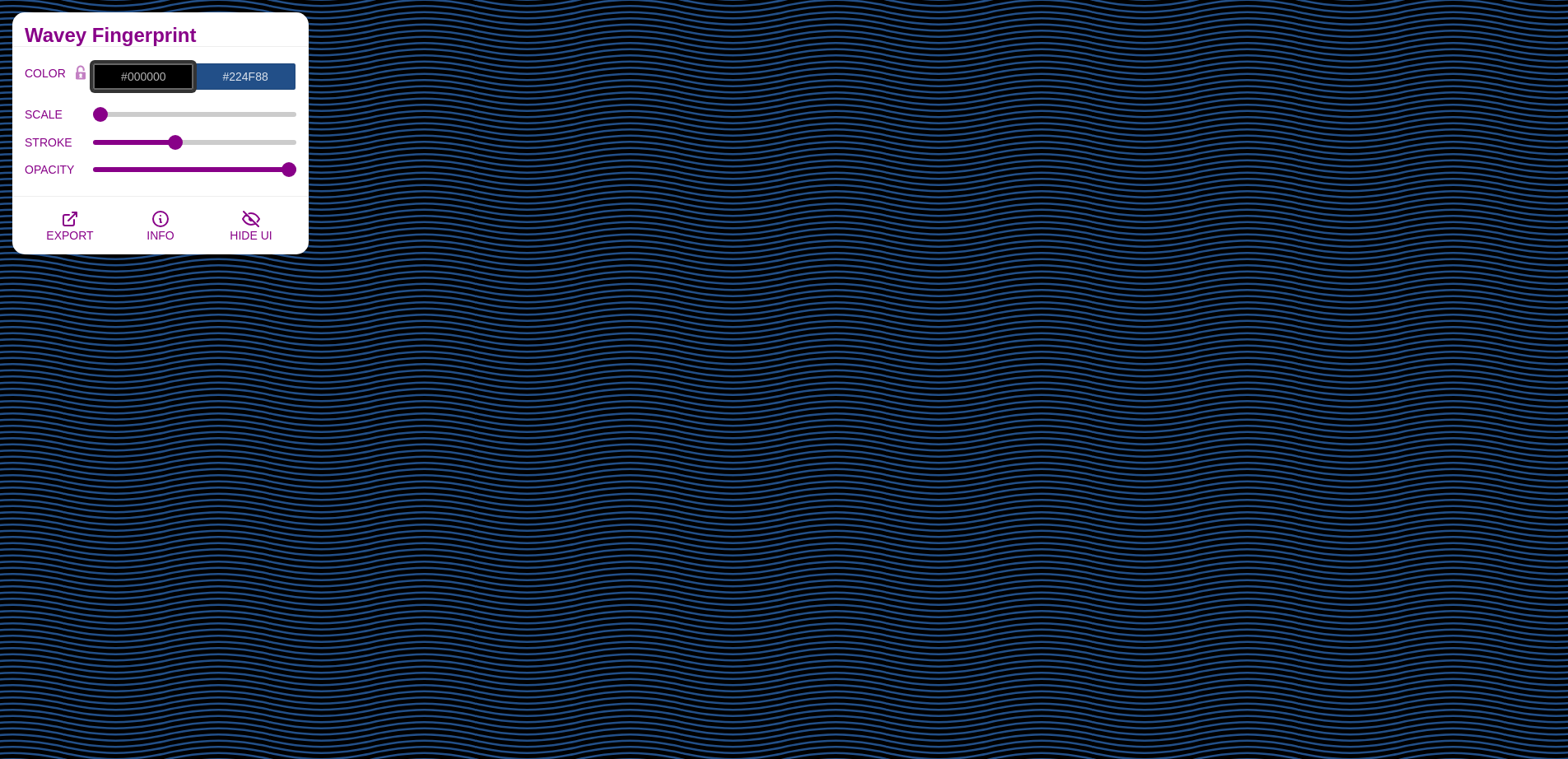
click at [164, 74] on input "#000000" at bounding box center [143, 77] width 102 height 28
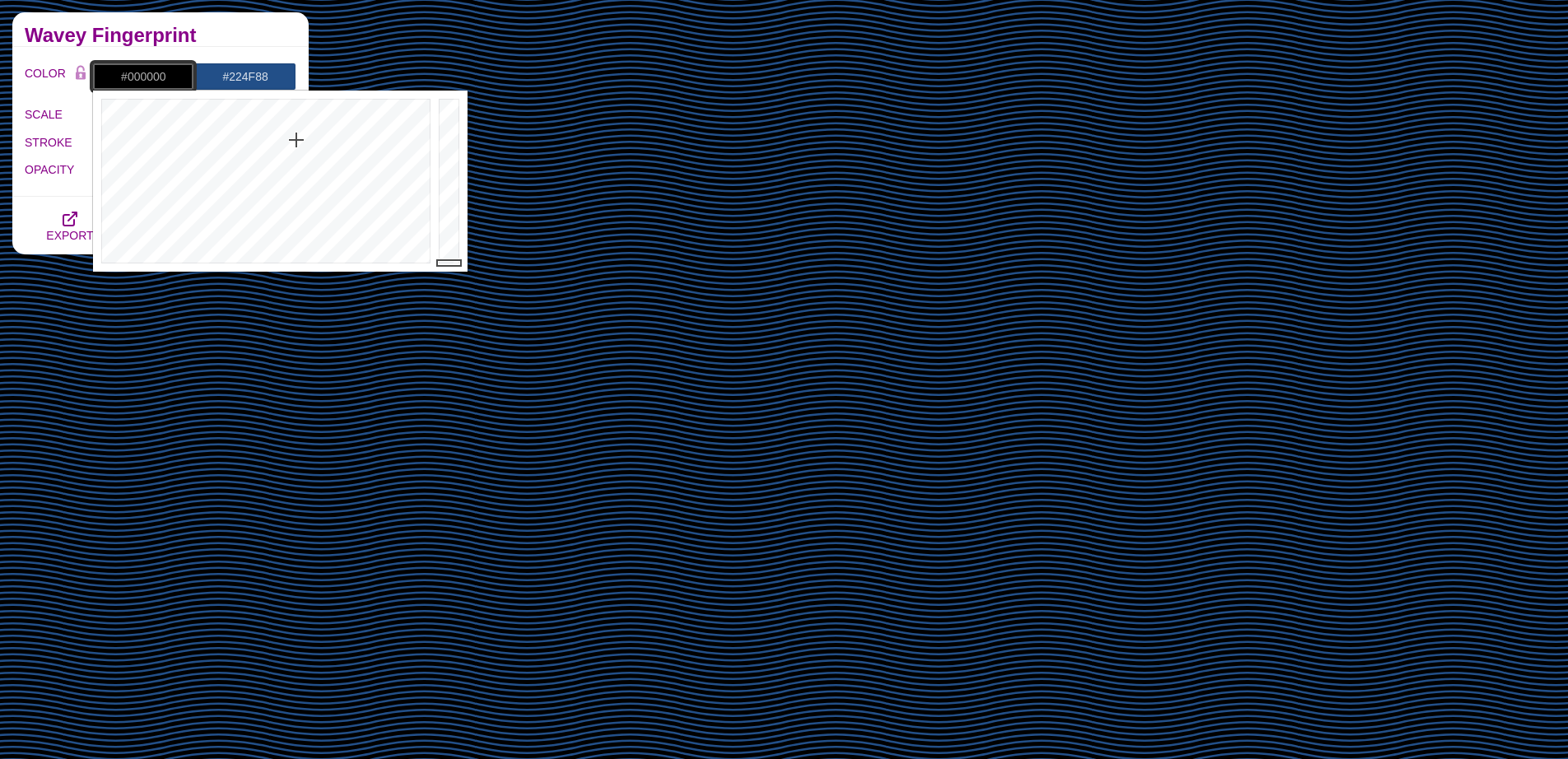
paste input "1F477"
click at [164, 74] on input "#000001F4770" at bounding box center [143, 77] width 102 height 28
paste input "1F477"
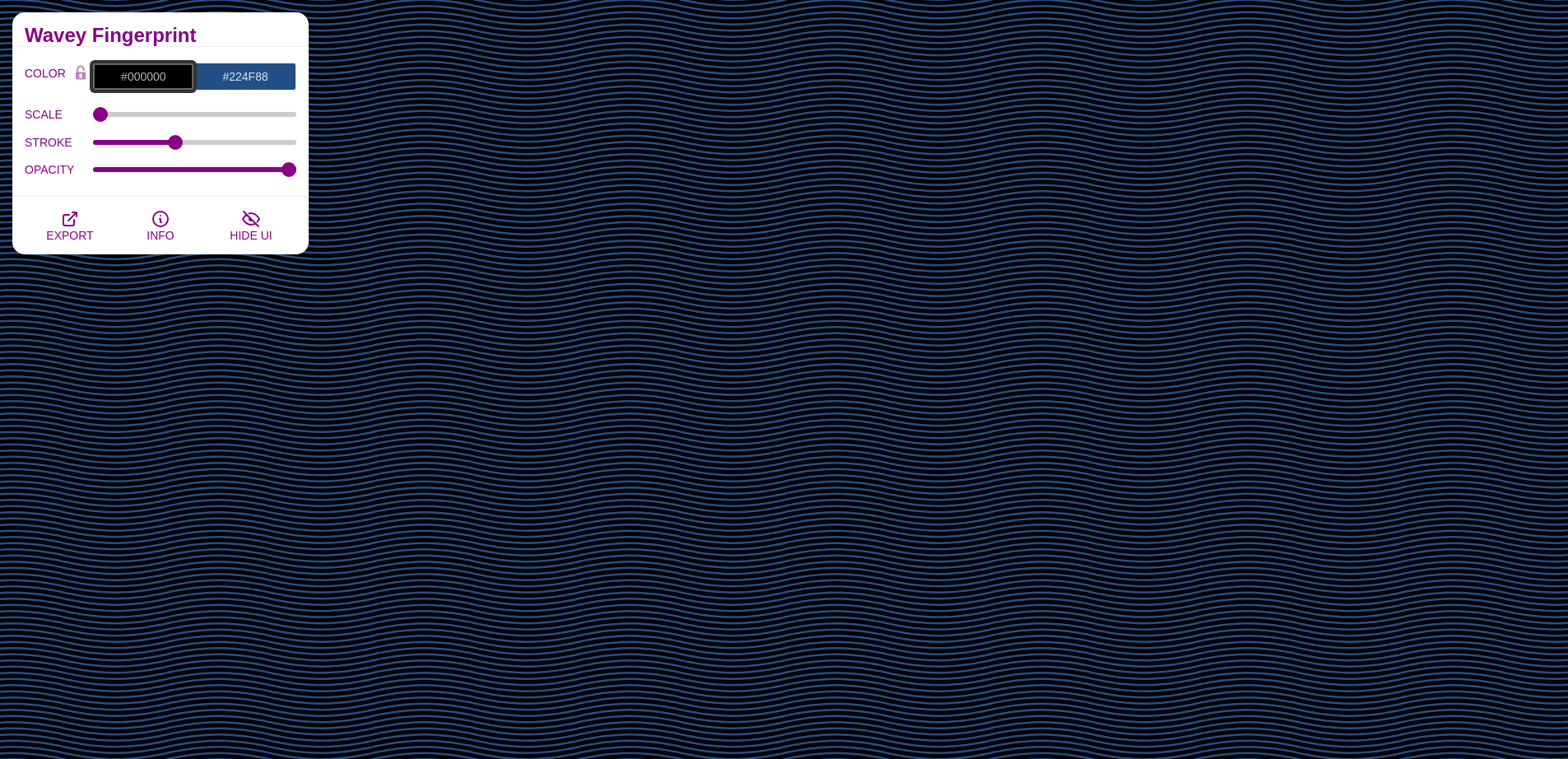
click at [143, 79] on input "#000000" at bounding box center [143, 77] width 102 height 28
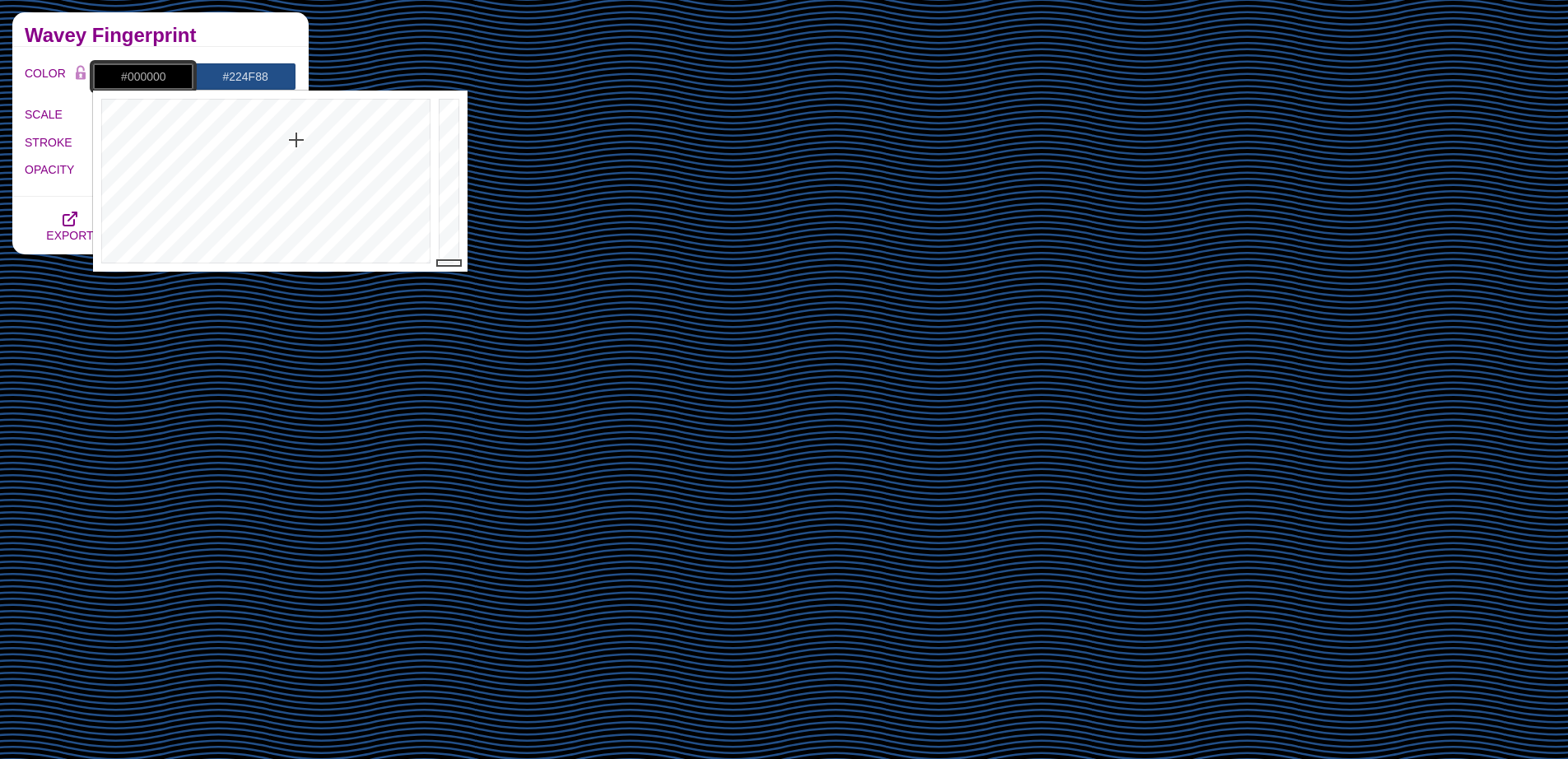
click at [143, 79] on input "#000000" at bounding box center [143, 77] width 102 height 28
click at [142, 79] on input "#000000" at bounding box center [143, 77] width 102 height 28
paste input "1F477"
click at [133, 73] on input "#000000" at bounding box center [143, 77] width 102 height 28
paste input "1A3E69"
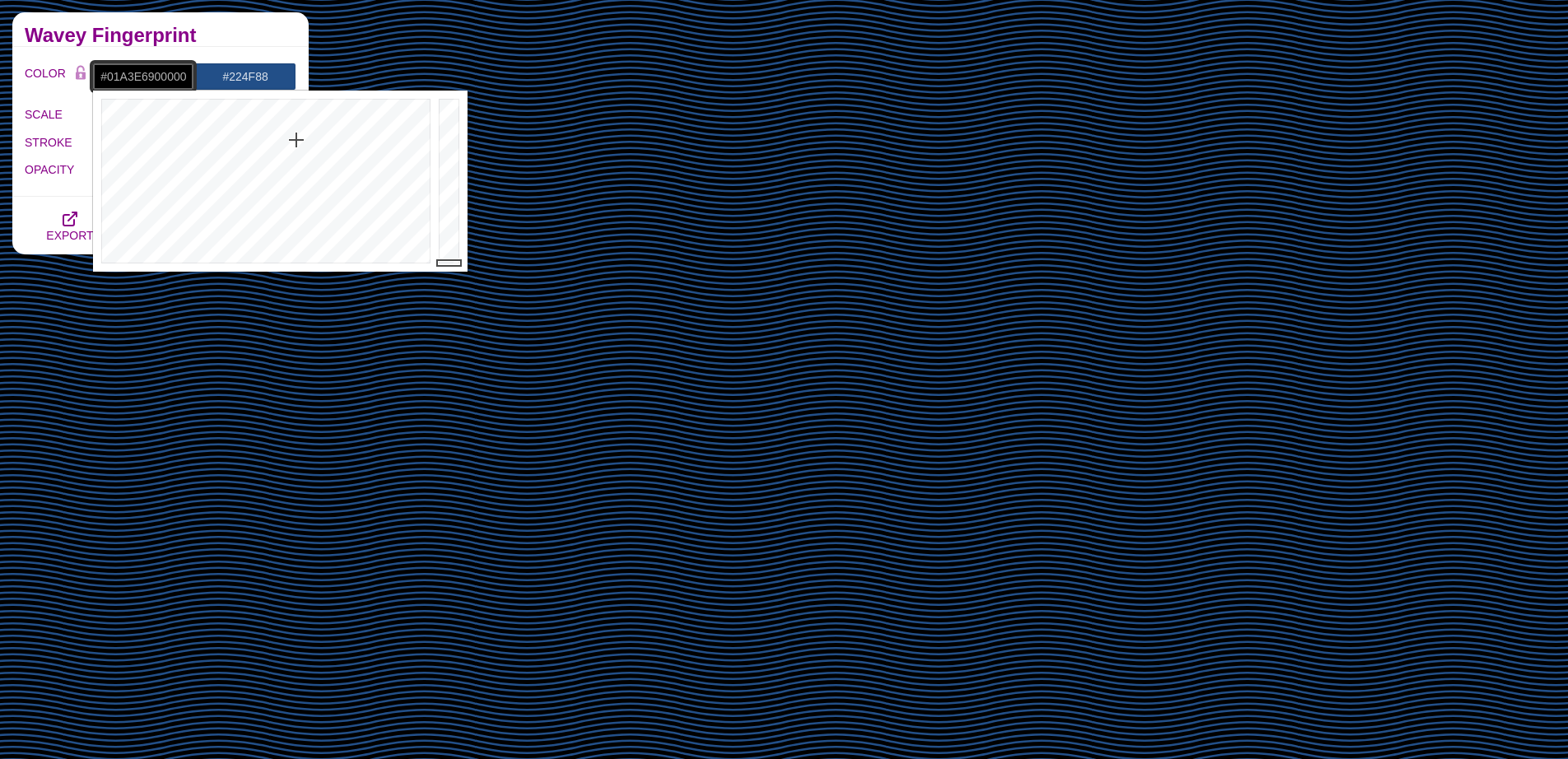
click at [137, 75] on input "#01A3E6900000" at bounding box center [143, 77] width 102 height 28
paste input "1A3E69"
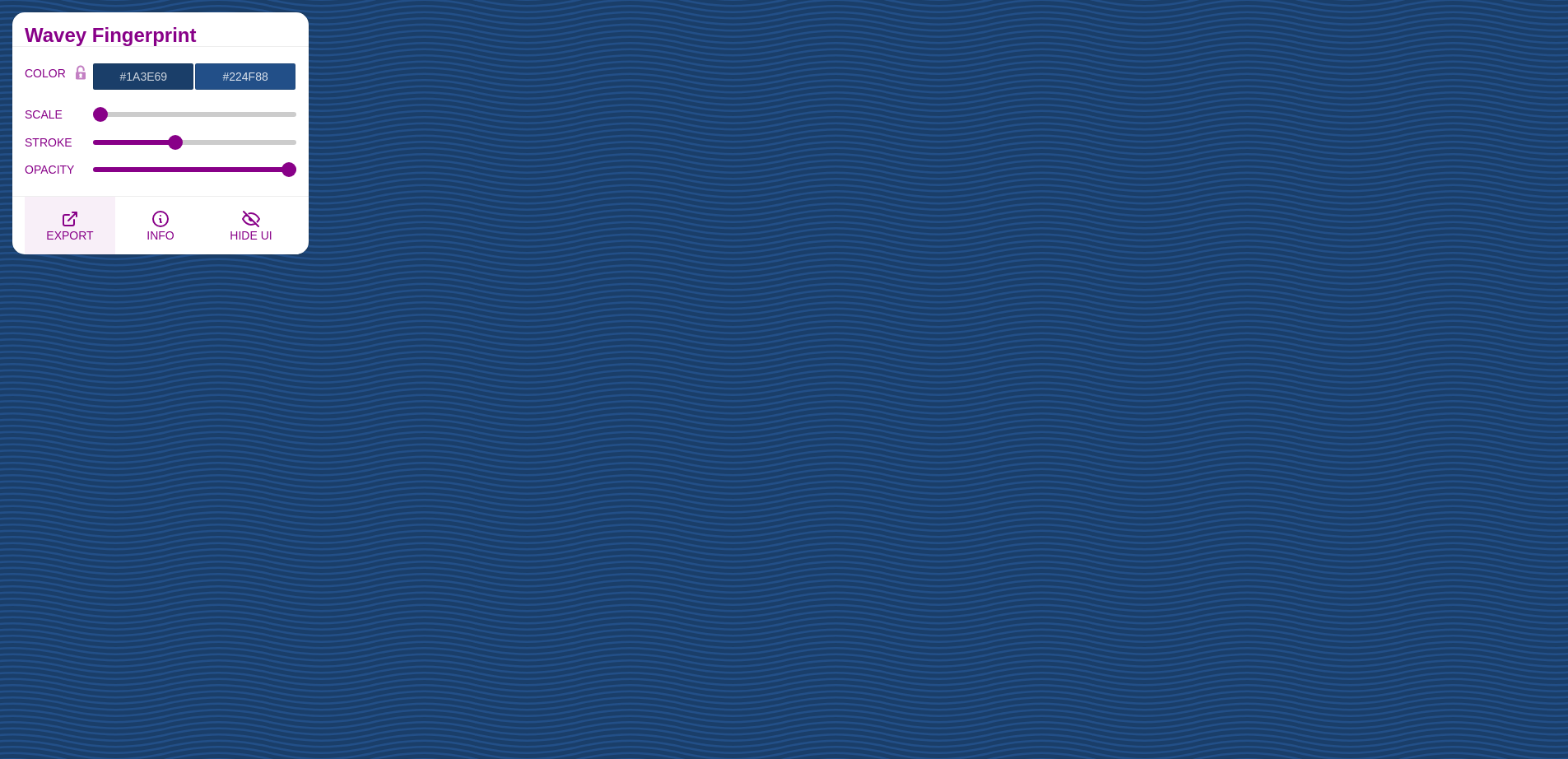
click at [58, 225] on button "EXPORT" at bounding box center [70, 225] width 91 height 57
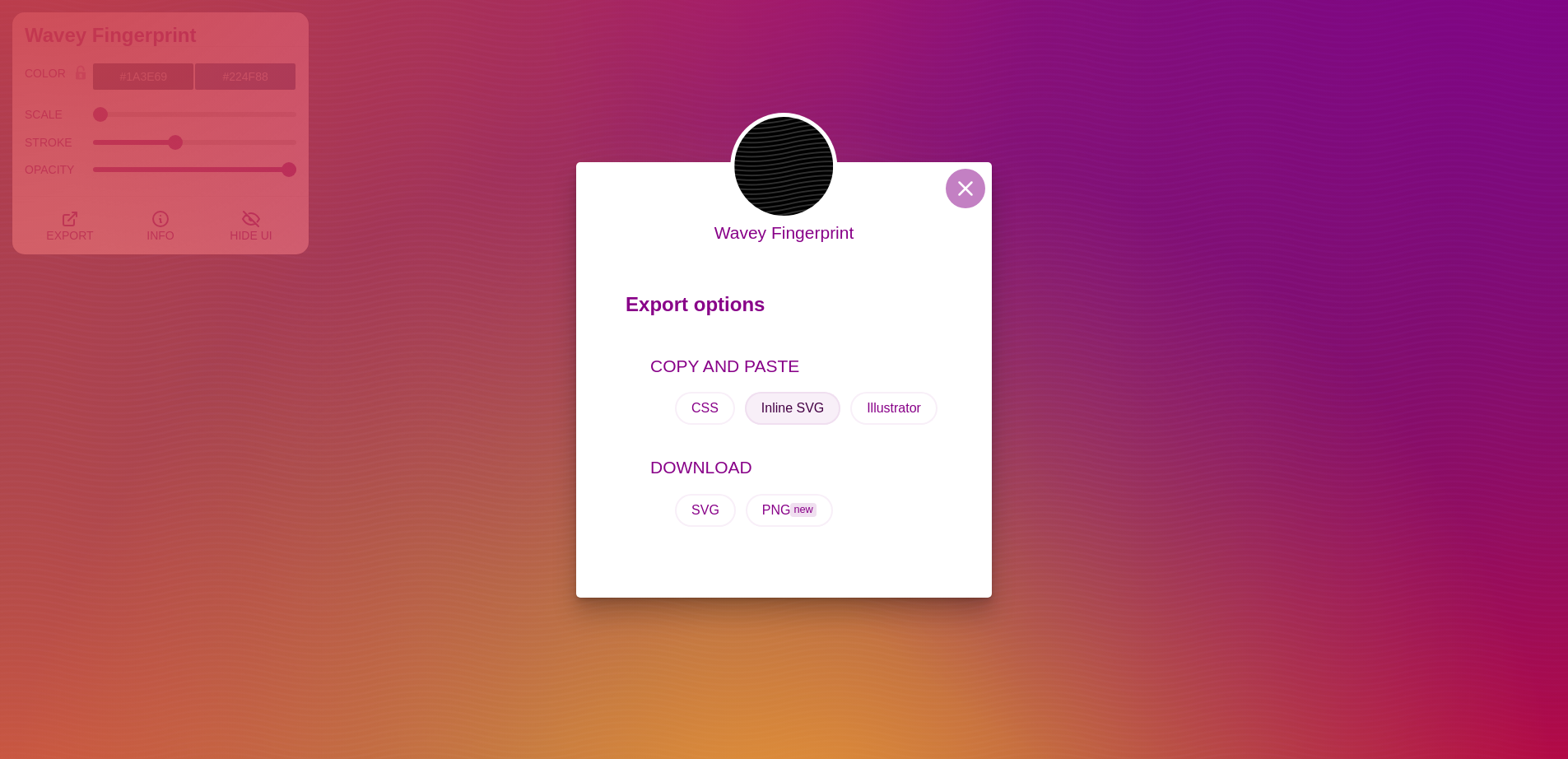
click at [774, 411] on button "Inline SVG" at bounding box center [792, 409] width 96 height 33
click at [712, 511] on button "SVG" at bounding box center [705, 511] width 61 height 33
click at [953, 196] on button at bounding box center [965, 188] width 39 height 39
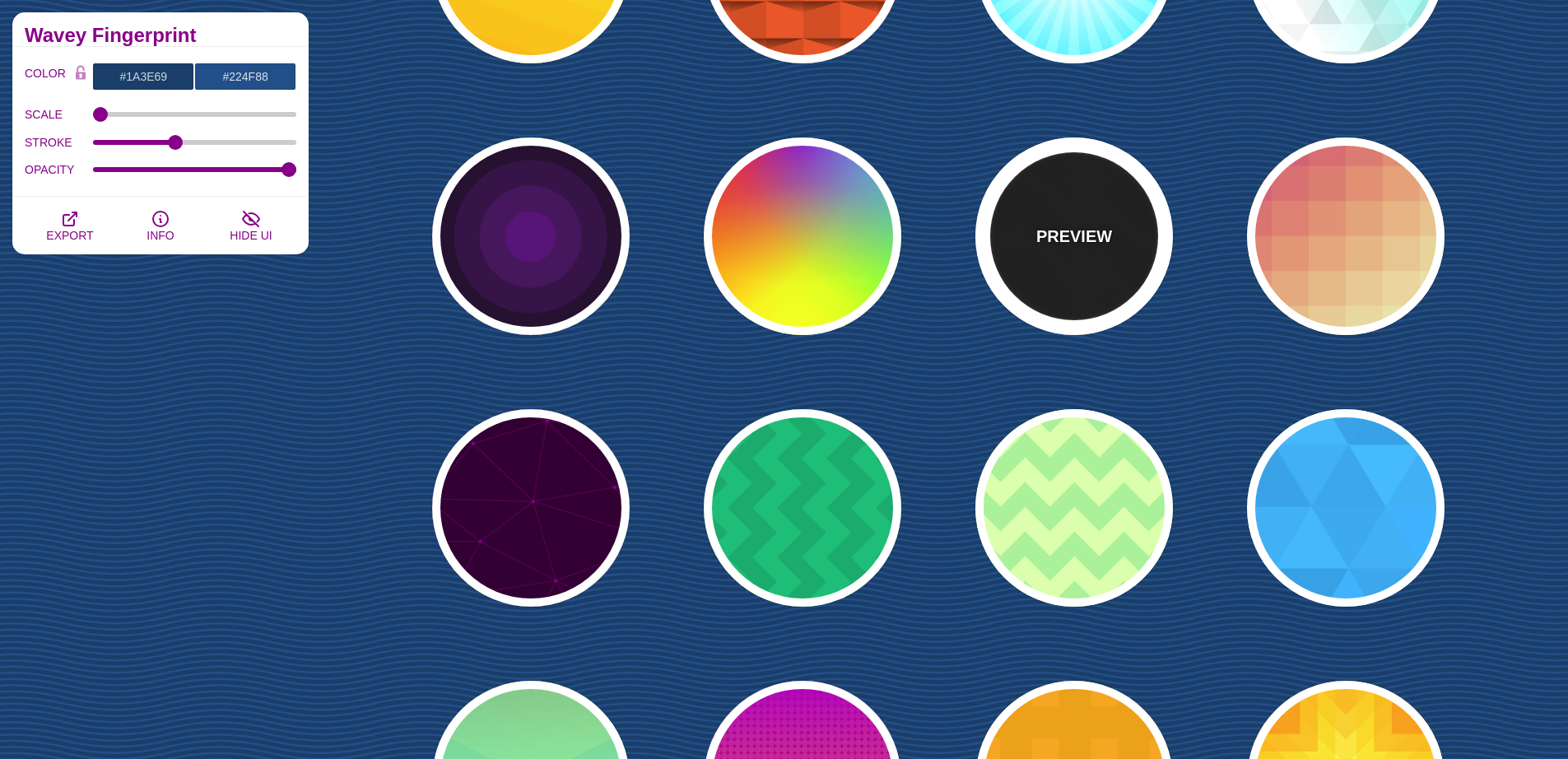
click at [1087, 194] on div "PREVIEW" at bounding box center [1074, 236] width 197 height 197
type input "#000000"
type input "#222222"
